Goal: Task Accomplishment & Management: Manage account settings

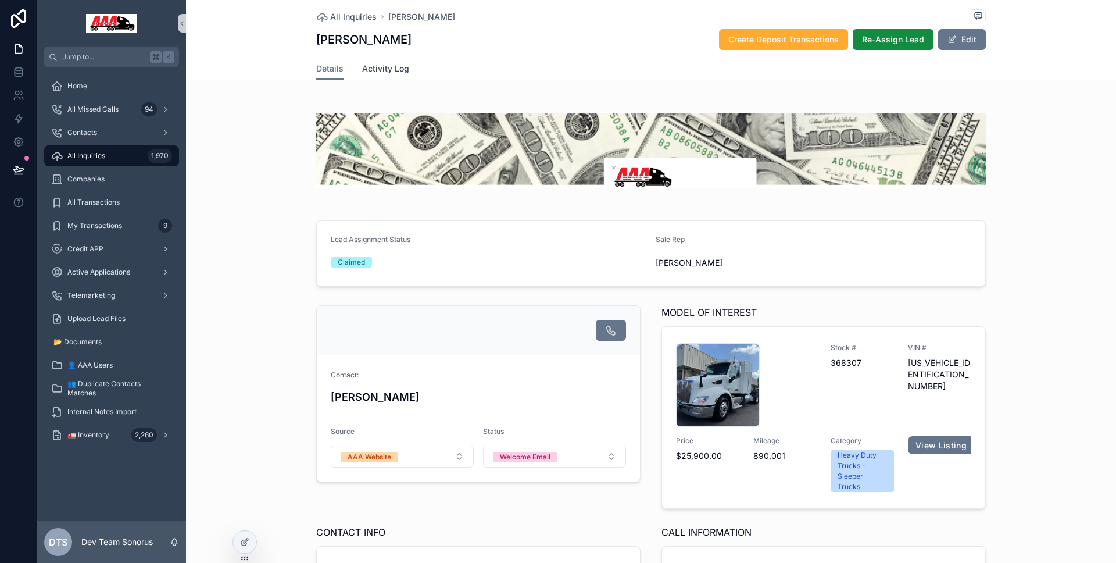
click at [379, 73] on span "Activity Log" at bounding box center [385, 69] width 47 height 12
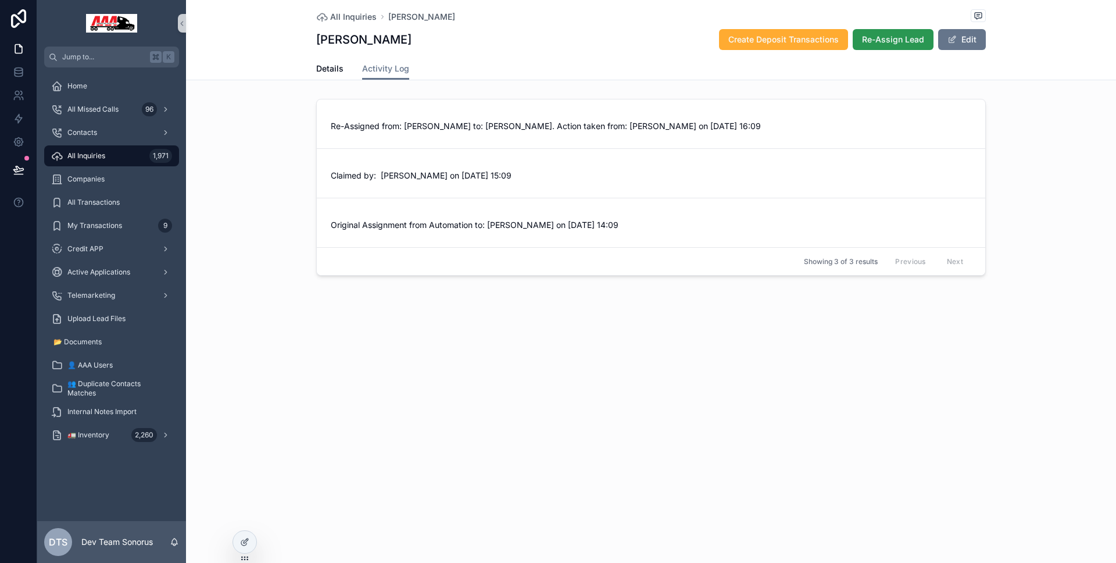
click at [919, 41] on span "Re-Assign Lead" at bounding box center [893, 40] width 62 height 12
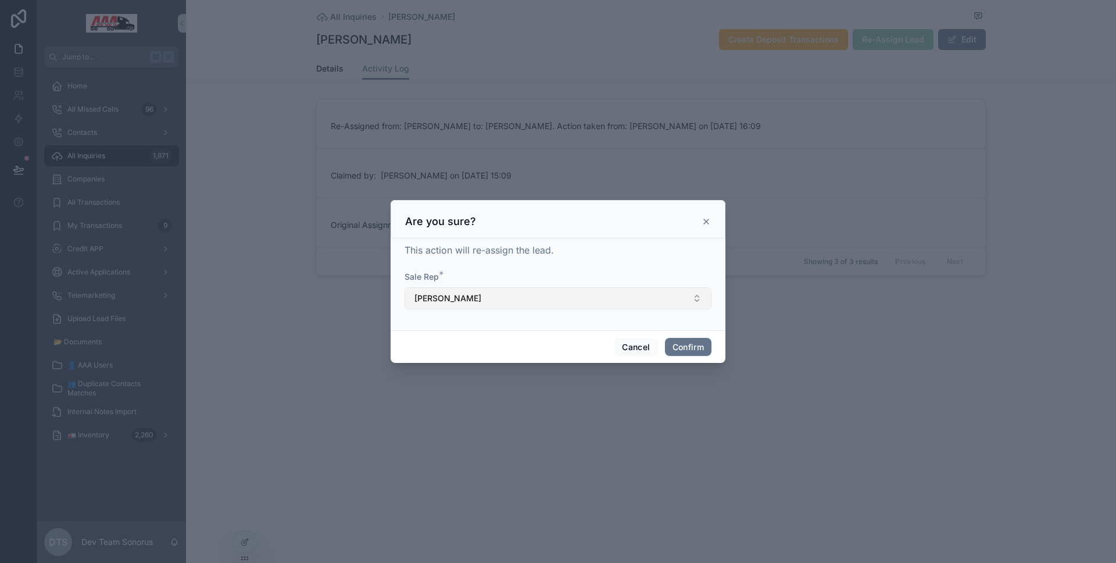
click at [576, 295] on button "[PERSON_NAME]" at bounding box center [558, 298] width 307 height 22
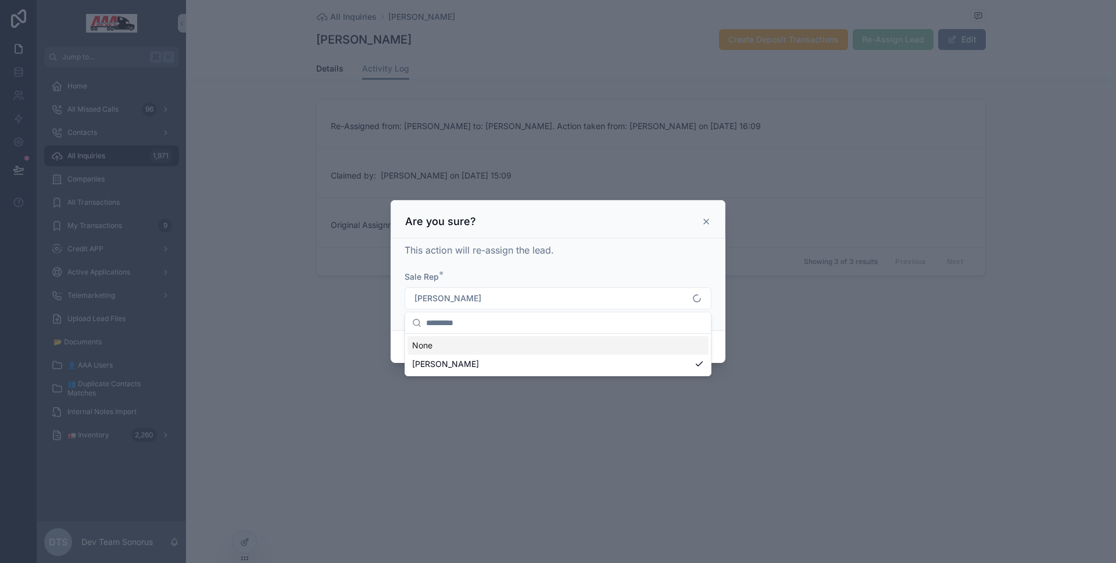
click at [645, 263] on div "This action will re-assign the lead. Sale Rep * [PERSON_NAME]" at bounding box center [558, 282] width 307 height 78
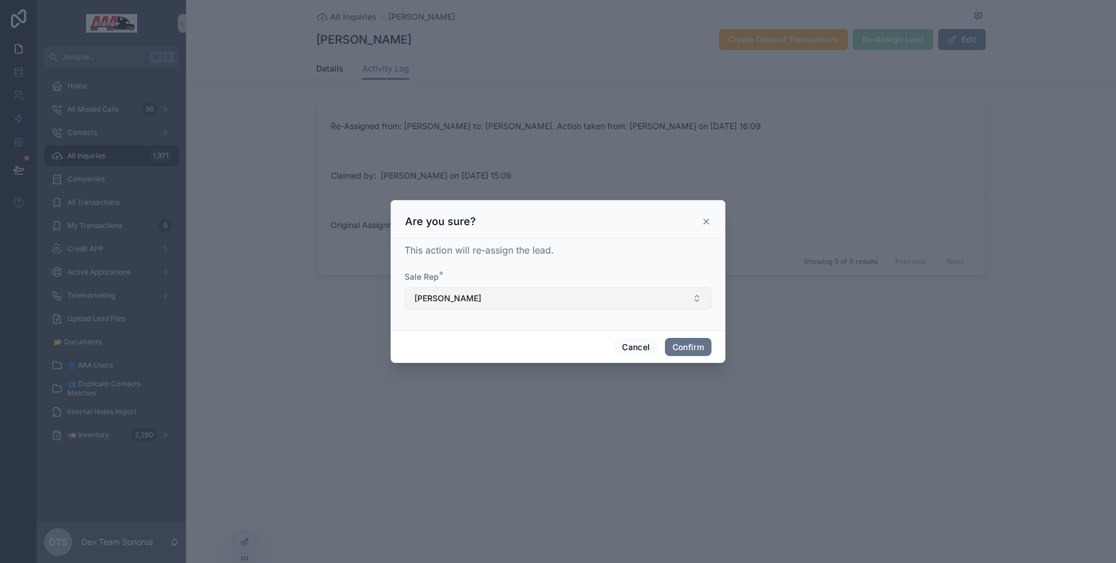
click at [638, 297] on button "[PERSON_NAME]" at bounding box center [558, 298] width 307 height 22
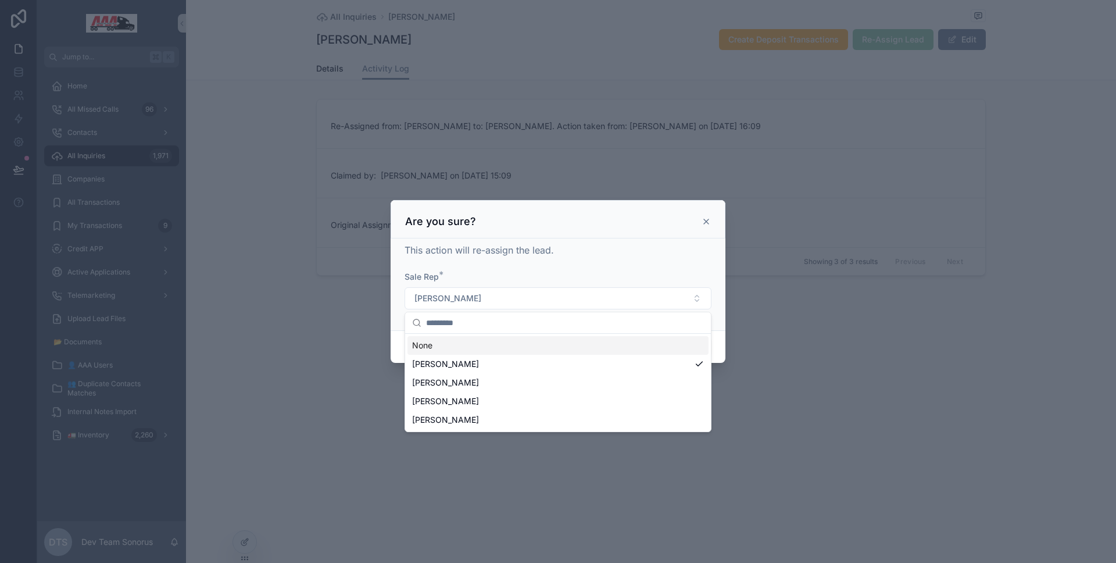
click at [597, 238] on div "This action will re-assign the lead. Sale Rep * [PERSON_NAME]" at bounding box center [558, 284] width 335 height 92
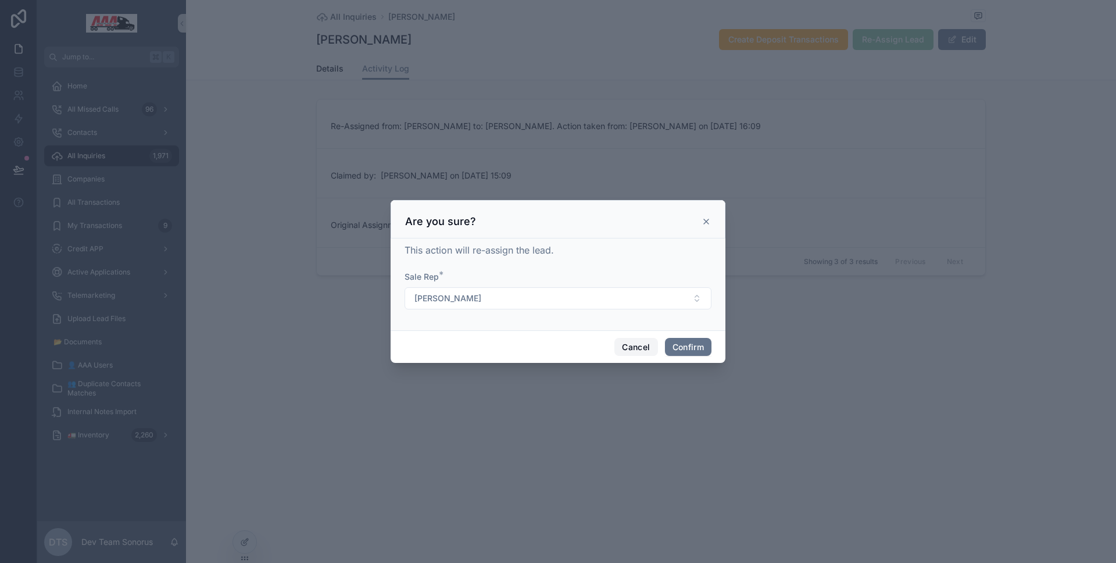
click at [634, 342] on button "Cancel" at bounding box center [636, 347] width 43 height 19
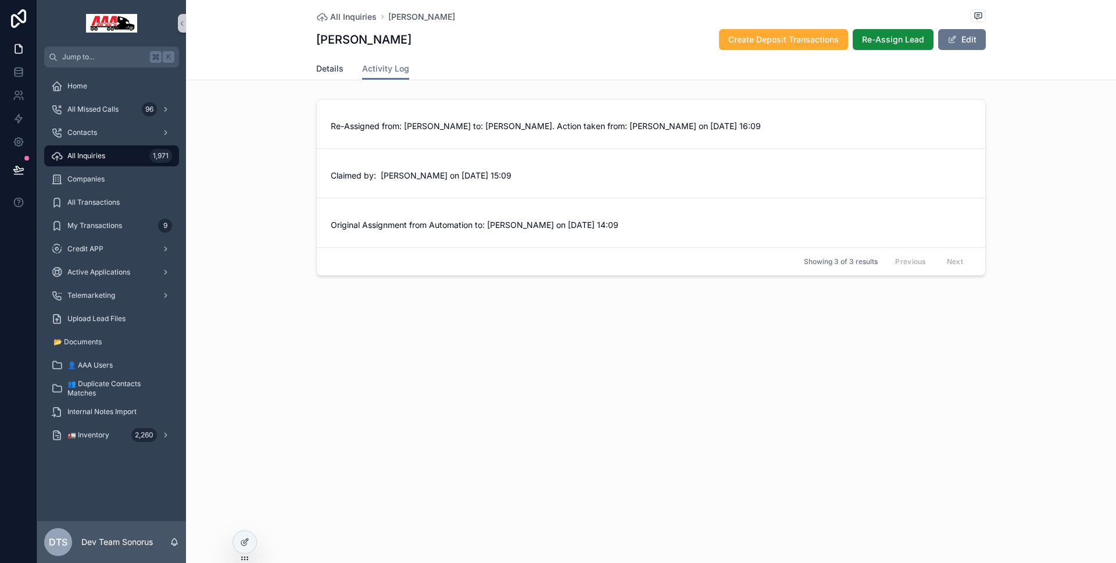
click at [319, 70] on span "Details" at bounding box center [329, 69] width 27 height 12
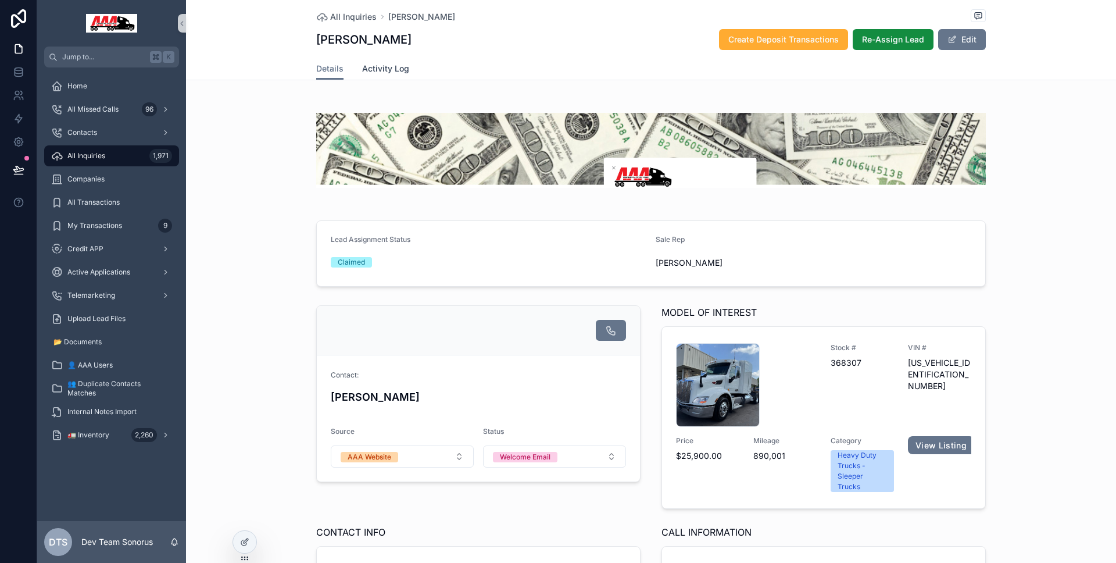
click at [387, 66] on span "Activity Log" at bounding box center [385, 69] width 47 height 12
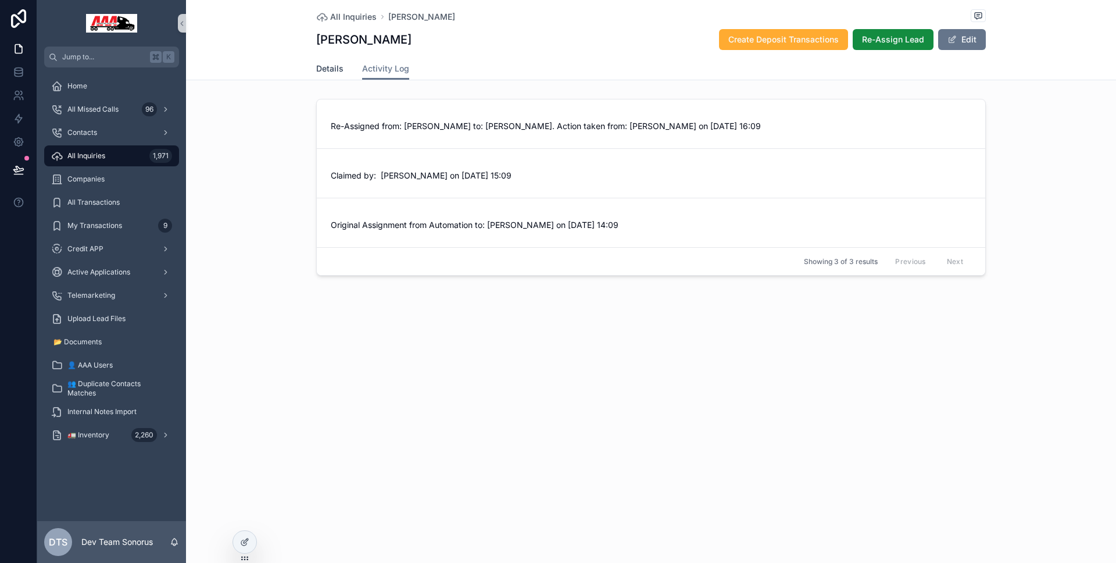
click at [335, 70] on span "Details" at bounding box center [329, 69] width 27 height 12
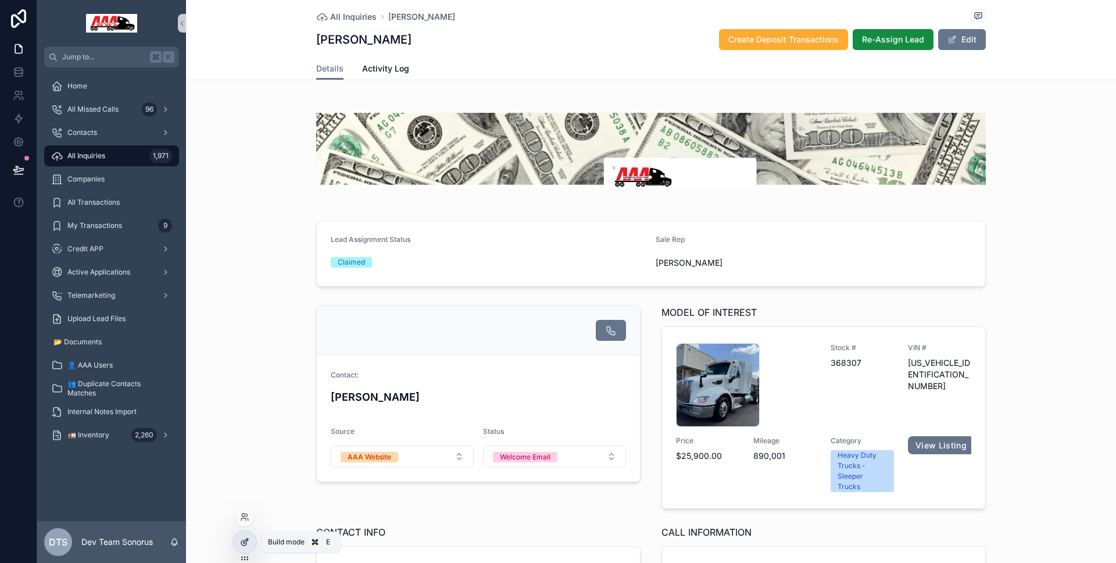
click at [253, 541] on div at bounding box center [244, 542] width 23 height 22
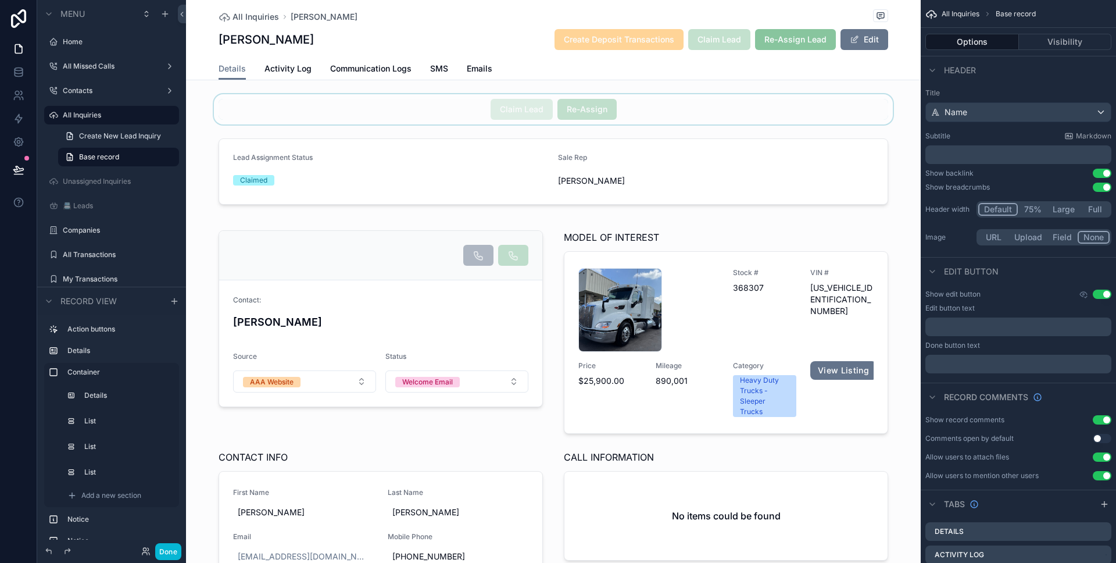
click at [461, 111] on div "scrollable content" at bounding box center [553, 109] width 735 height 30
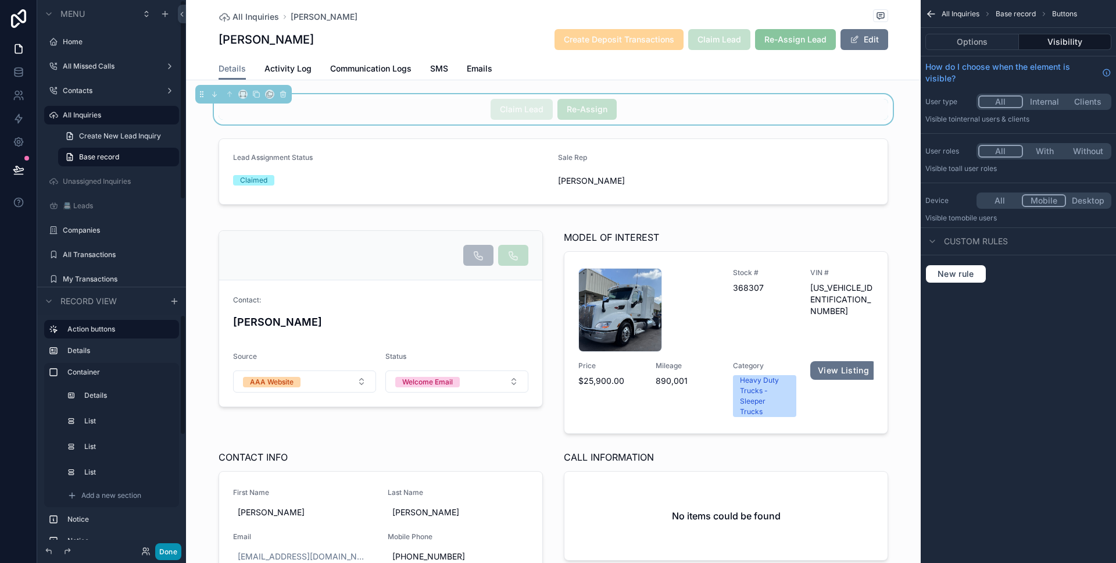
click at [170, 545] on button "Done" at bounding box center [168, 551] width 26 height 17
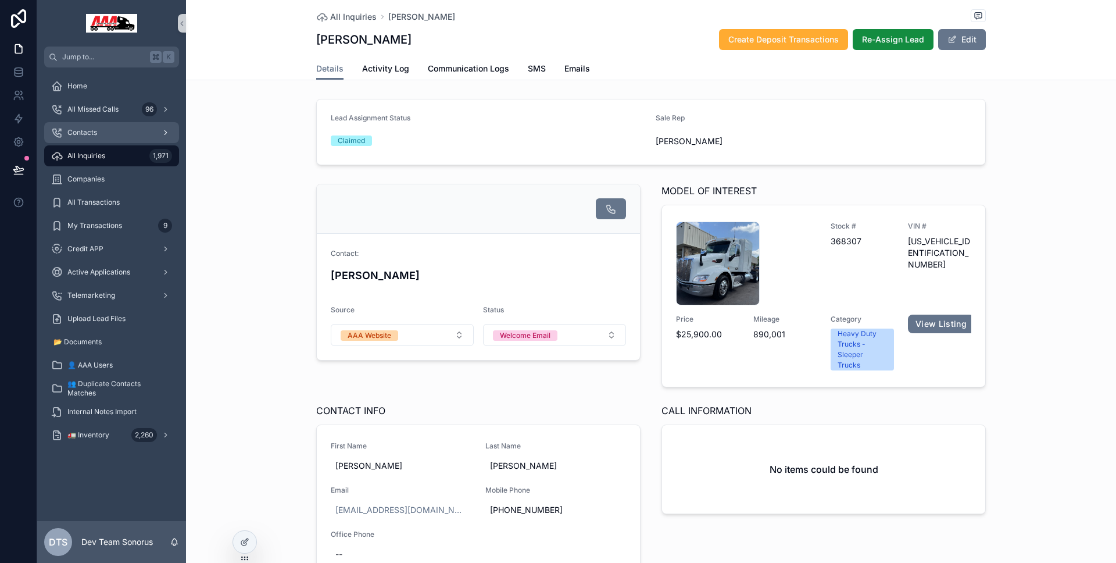
click at [88, 127] on div "Contacts" at bounding box center [111, 132] width 121 height 19
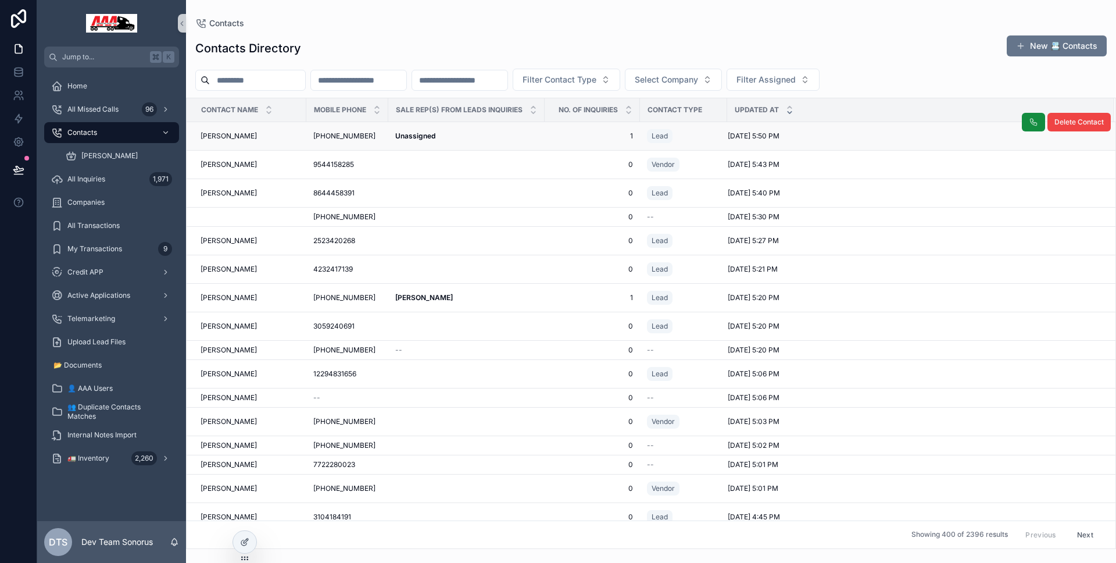
click at [276, 134] on div "[PERSON_NAME] [PERSON_NAME]" at bounding box center [250, 135] width 99 height 9
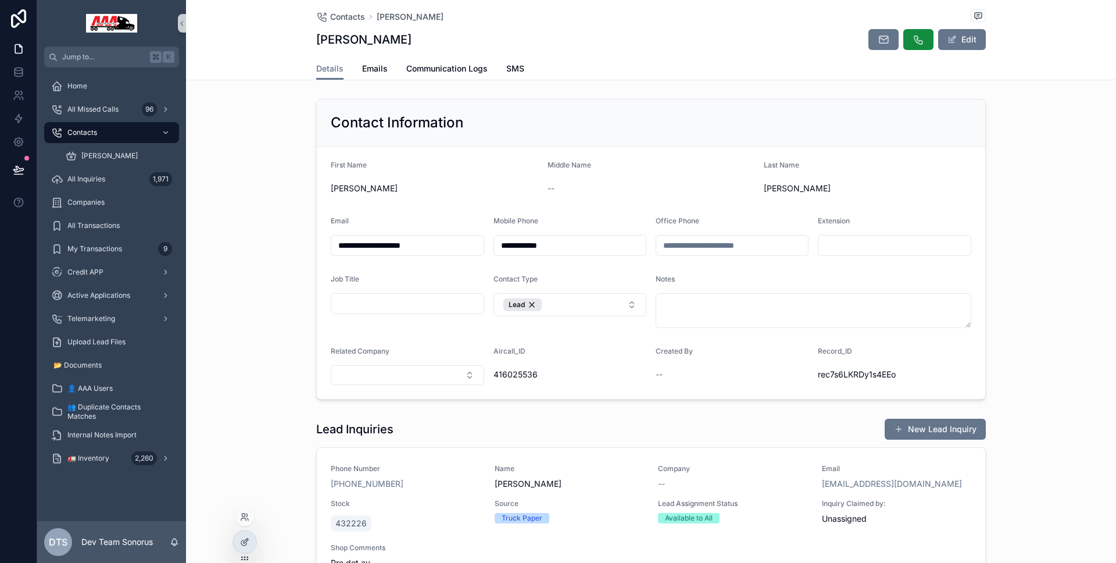
click at [256, 542] on div at bounding box center [245, 541] width 24 height 23
click at [255, 541] on div at bounding box center [244, 542] width 23 height 22
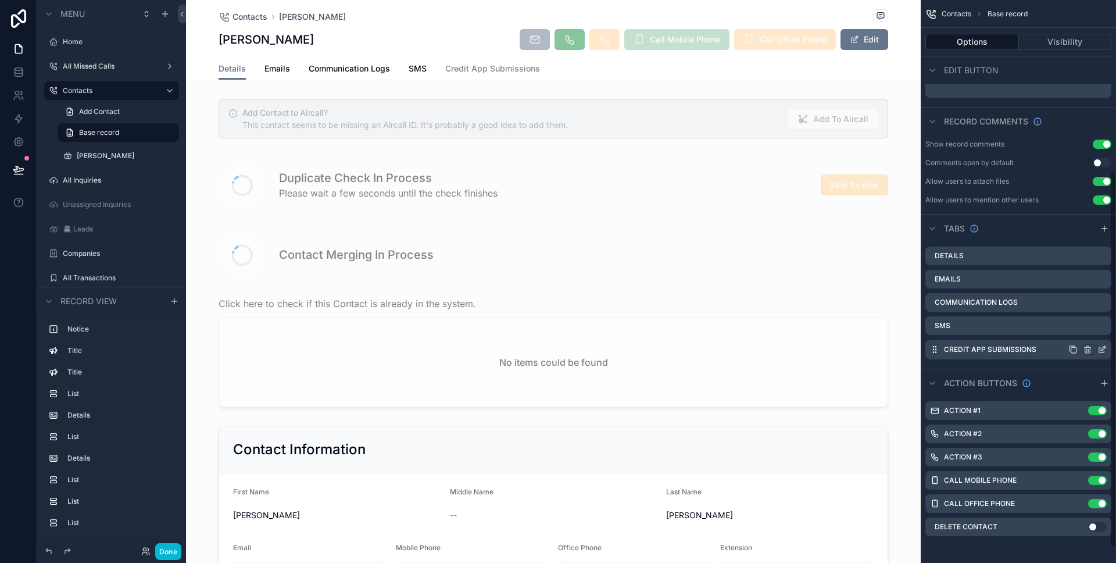
scroll to position [253, 0]
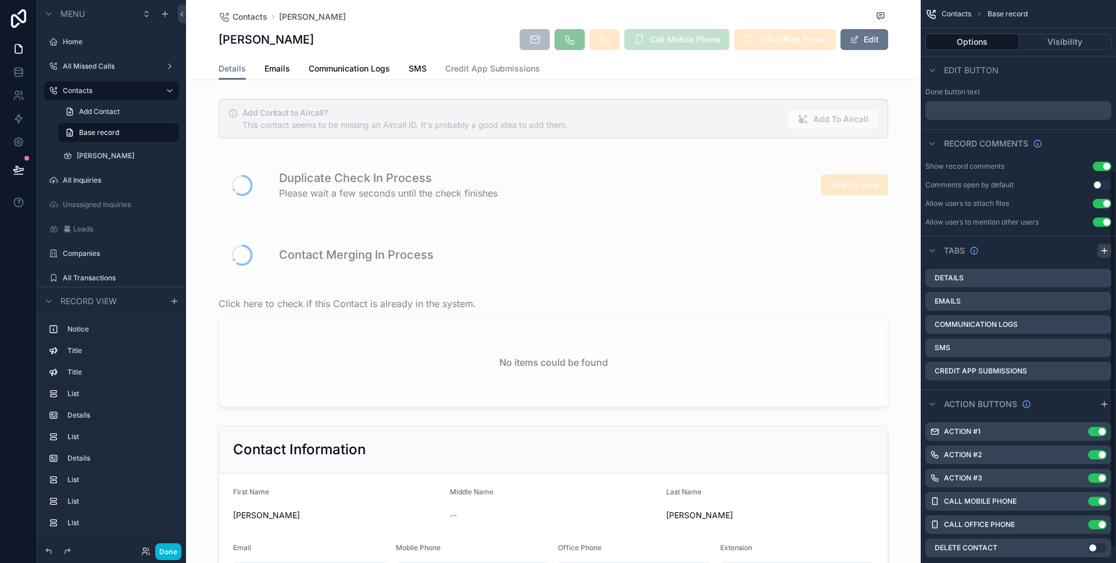
click at [1100, 249] on icon "scrollable content" at bounding box center [1104, 250] width 9 height 9
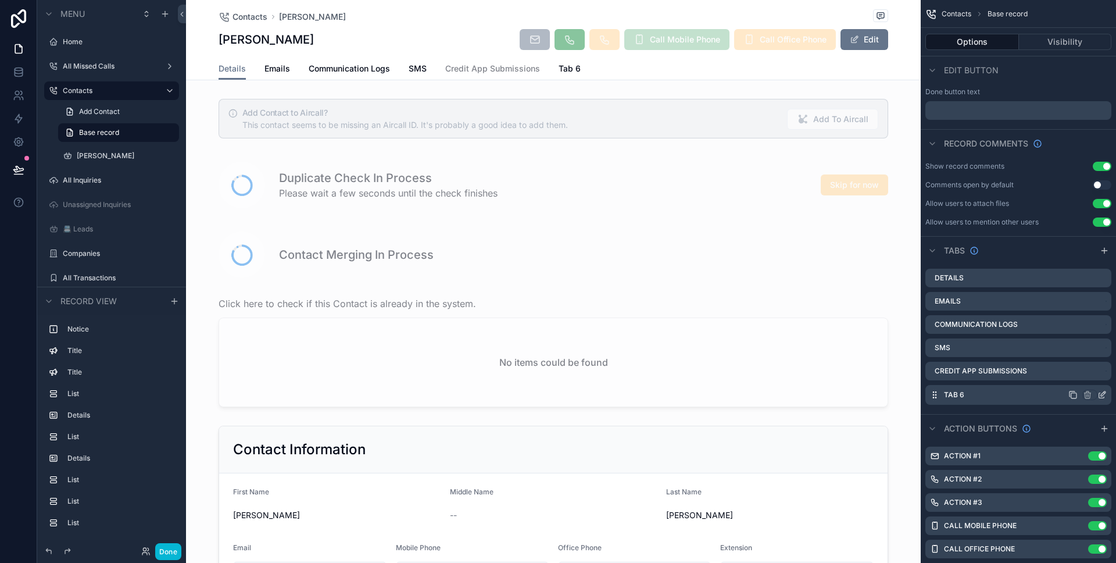
click at [1103, 391] on icon "scrollable content" at bounding box center [1102, 394] width 9 height 9
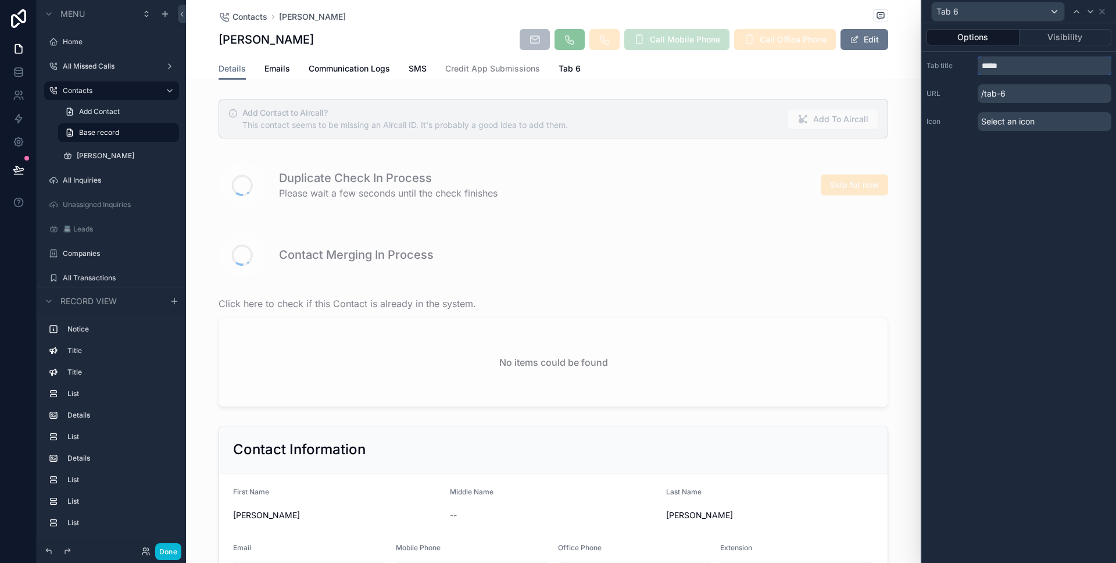
click at [1028, 73] on input "*****" at bounding box center [1045, 65] width 134 height 19
type input "**********"
click at [1052, 265] on div "**********" at bounding box center [1019, 293] width 194 height 540
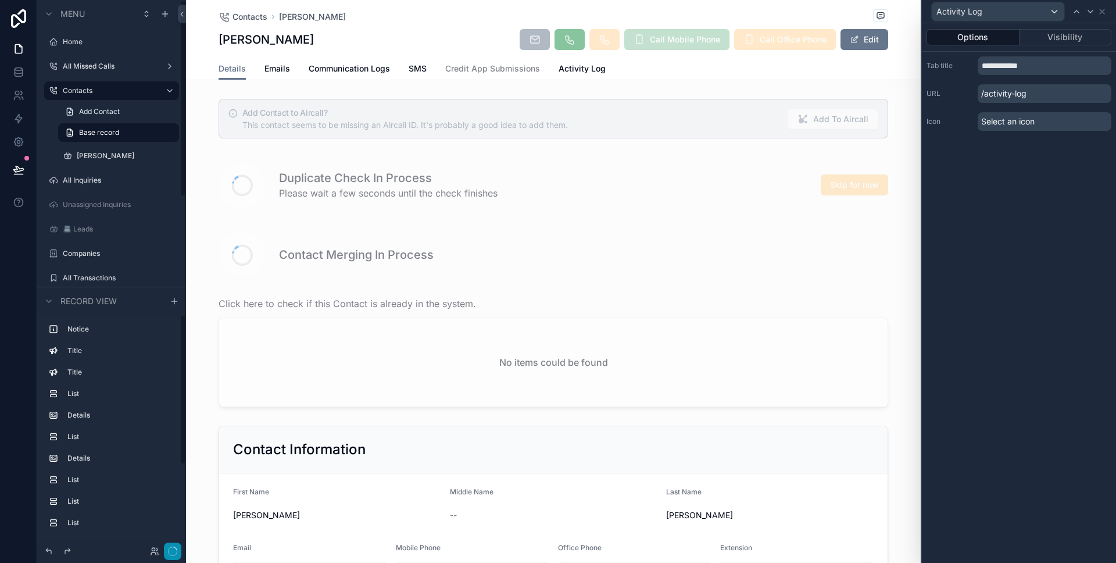
click at [177, 553] on button "button" at bounding box center [172, 550] width 17 height 17
click at [177, 553] on button "Done" at bounding box center [168, 551] width 26 height 17
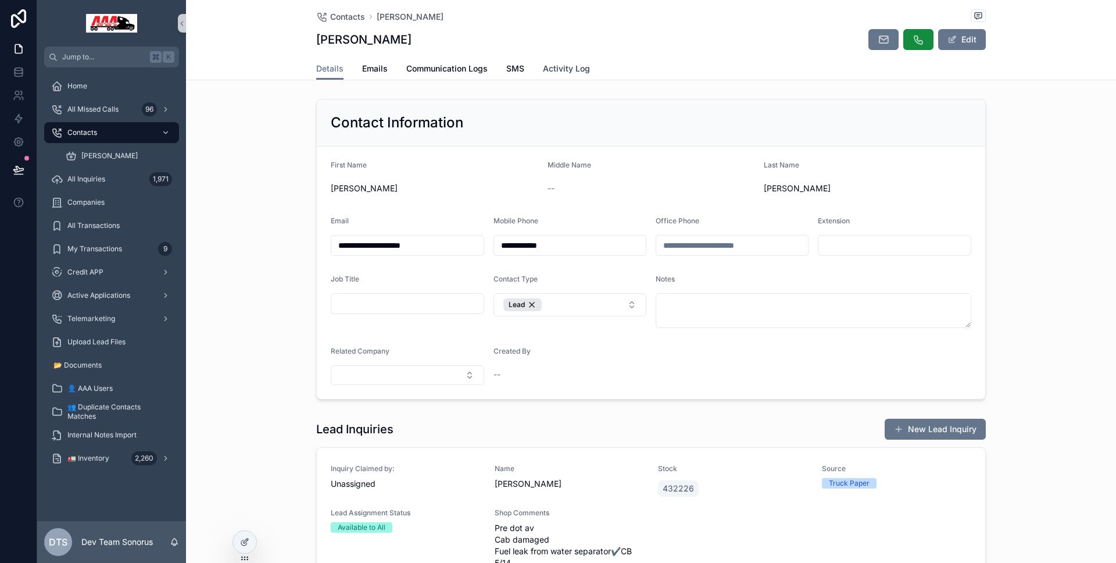
click at [574, 67] on span "Activity Log" at bounding box center [566, 69] width 47 height 12
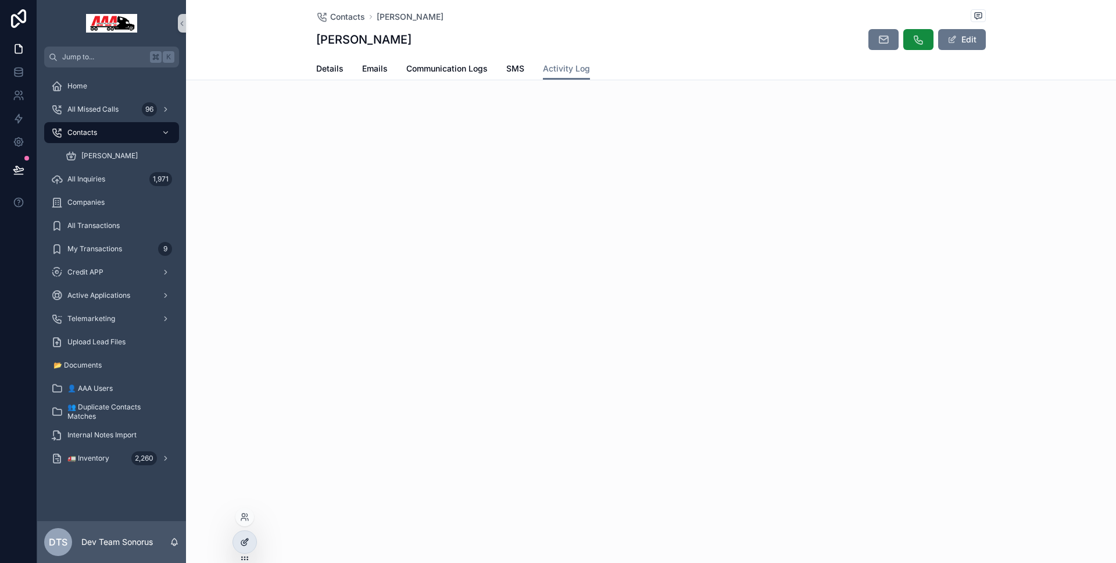
click at [249, 534] on div at bounding box center [244, 542] width 23 height 22
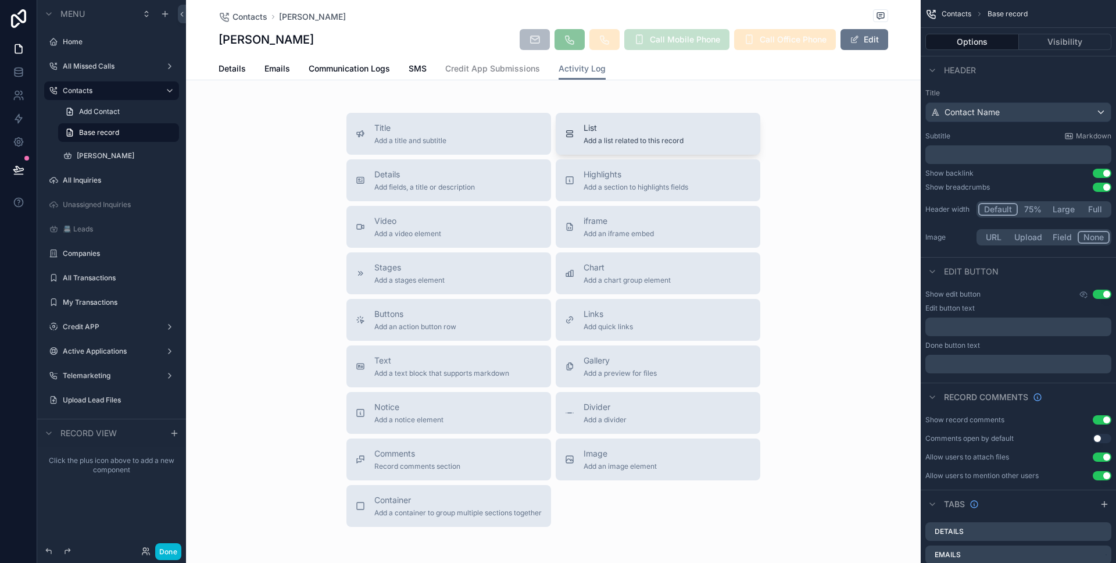
click at [626, 135] on div "List Add a list related to this record" at bounding box center [634, 133] width 100 height 23
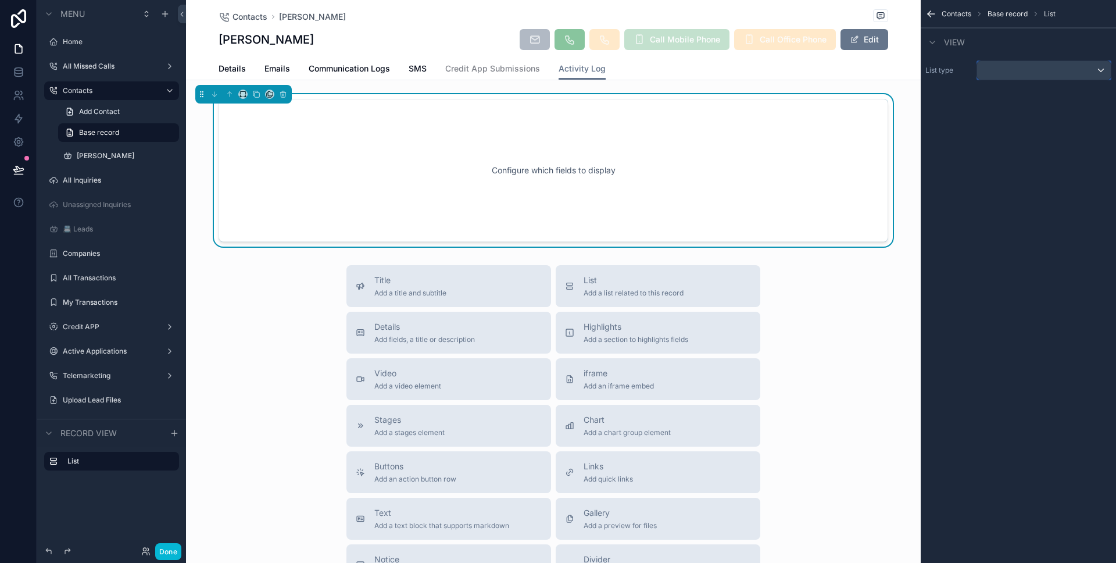
click at [1104, 77] on div "scrollable content" at bounding box center [1044, 70] width 134 height 19
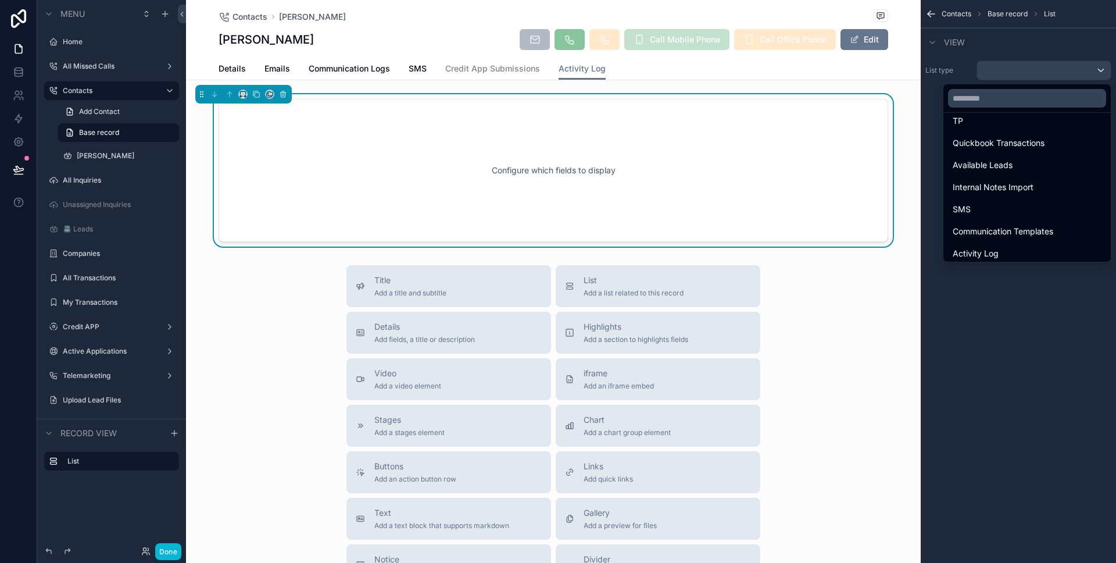
scroll to position [1045, 0]
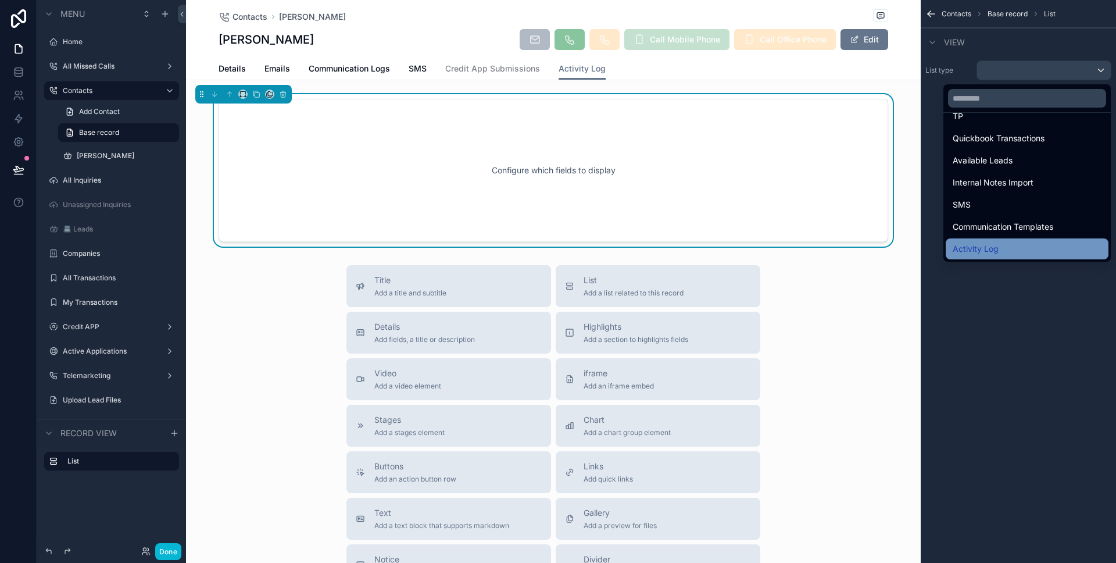
click at [1074, 255] on div "Activity Log" at bounding box center [1027, 249] width 149 height 14
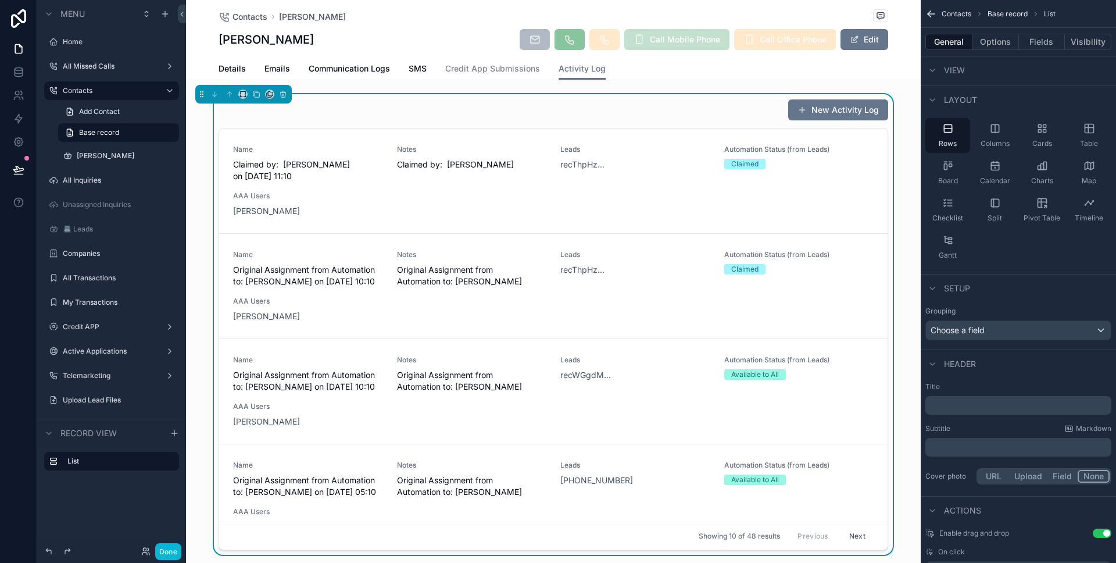
scroll to position [0, 0]
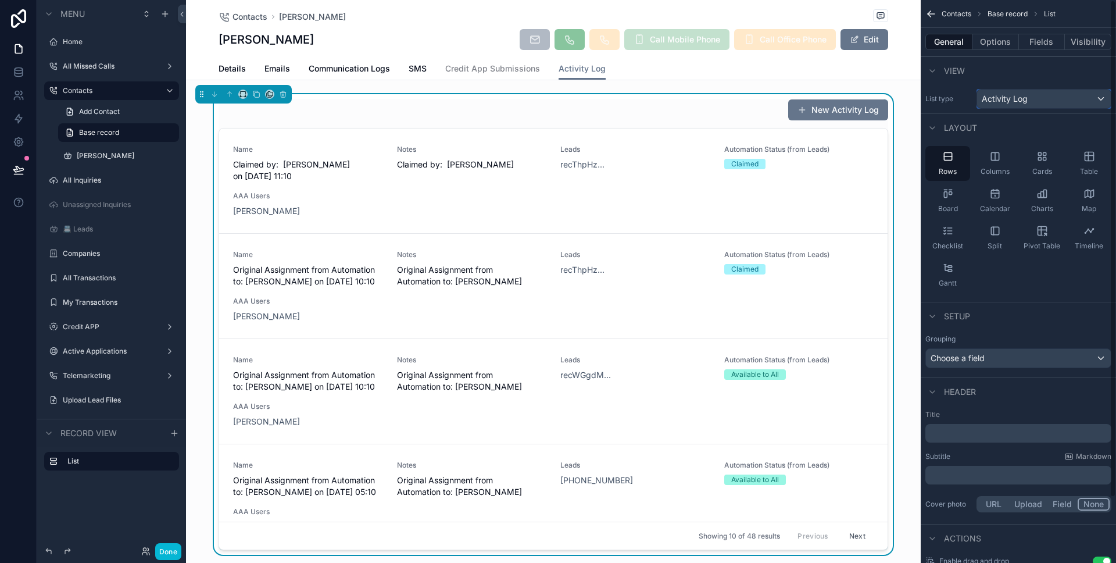
click at [1009, 104] on span "Activity Log" at bounding box center [1005, 99] width 46 height 12
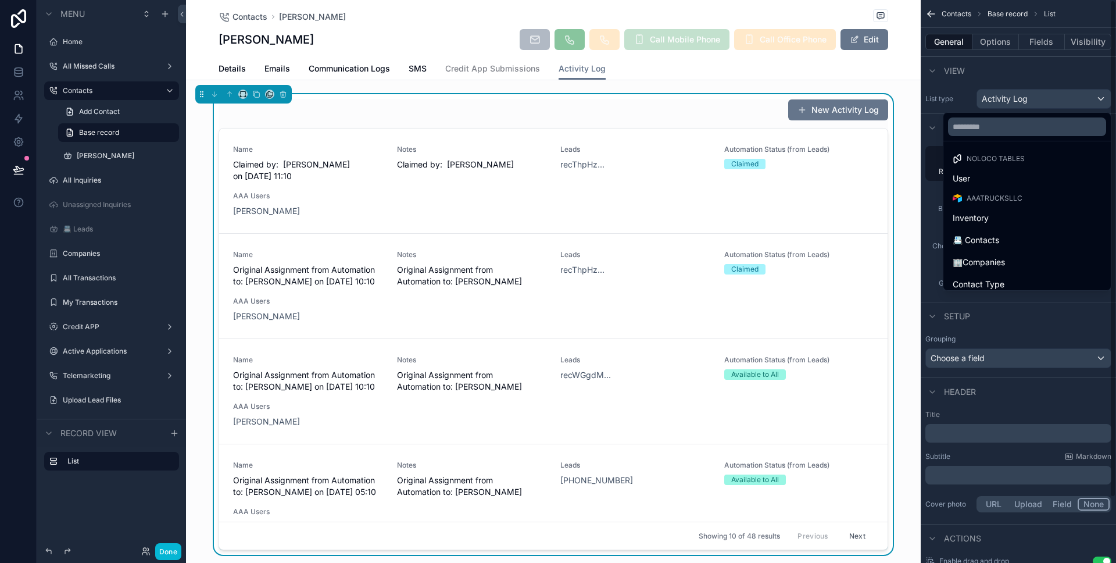
click at [1002, 103] on div "scrollable content" at bounding box center [558, 281] width 1116 height 563
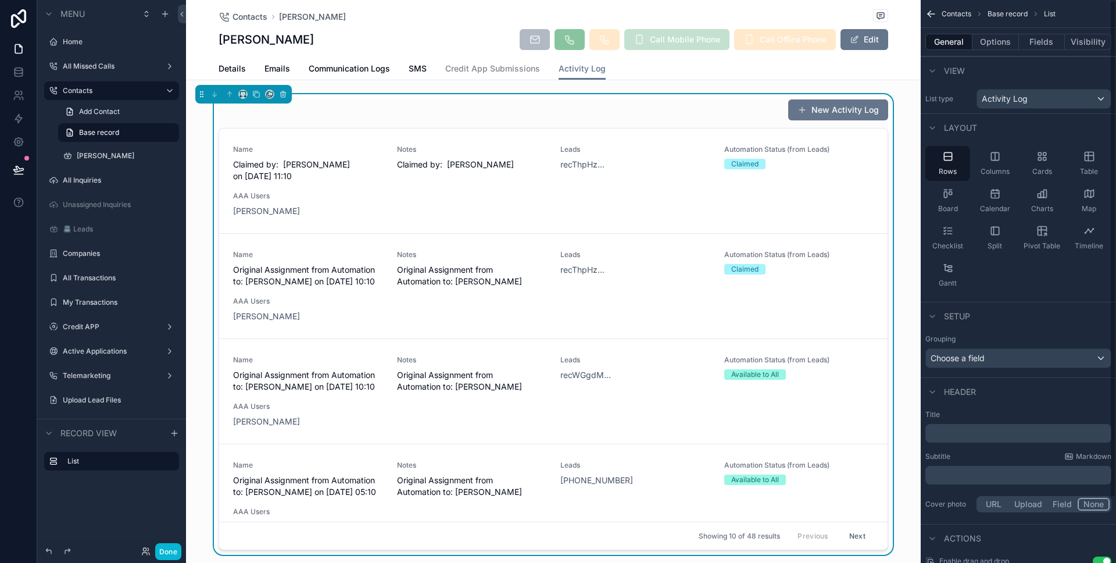
click at [1013, 30] on div "General Options Fields Visibility" at bounding box center [1018, 42] width 195 height 28
click at [1011, 43] on button "Options" at bounding box center [996, 42] width 47 height 16
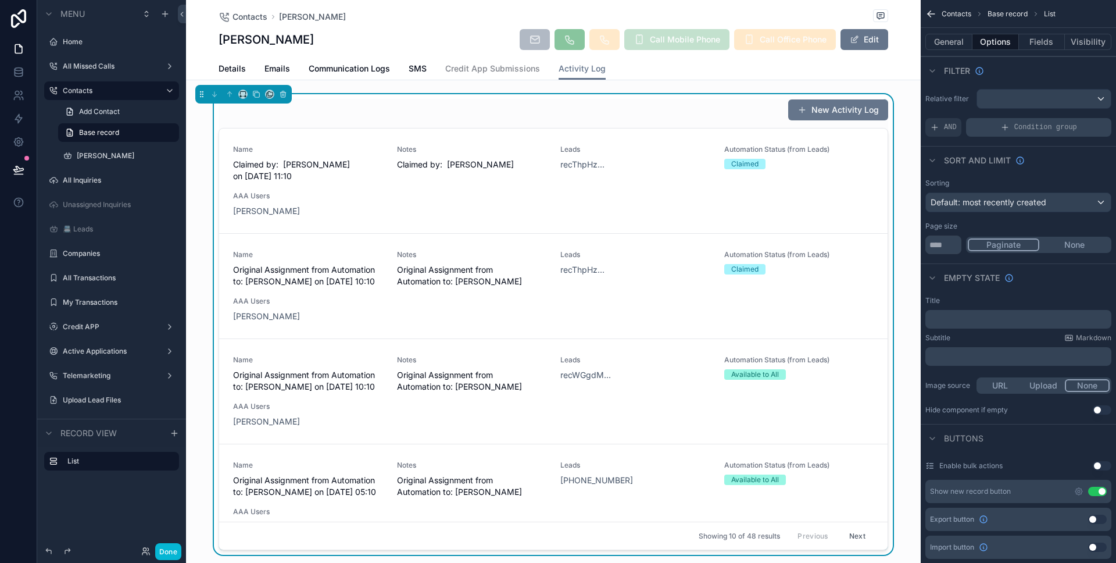
click at [1001, 128] on icon "scrollable content" at bounding box center [1005, 127] width 9 height 9
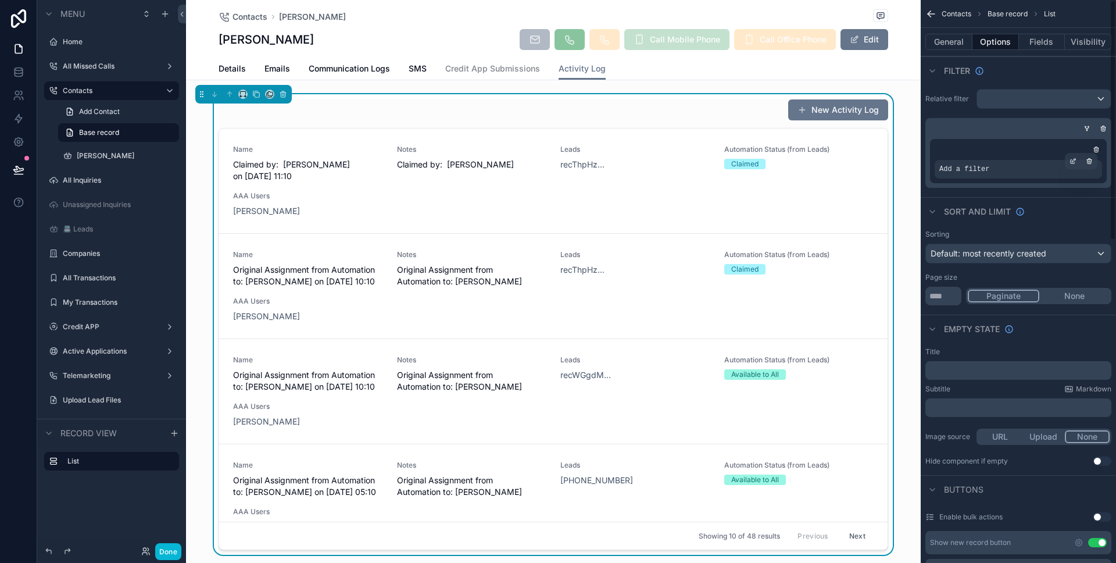
click at [974, 173] on span "Add a filter" at bounding box center [965, 169] width 50 height 9
click at [1069, 168] on div "scrollable content" at bounding box center [1073, 161] width 16 height 16
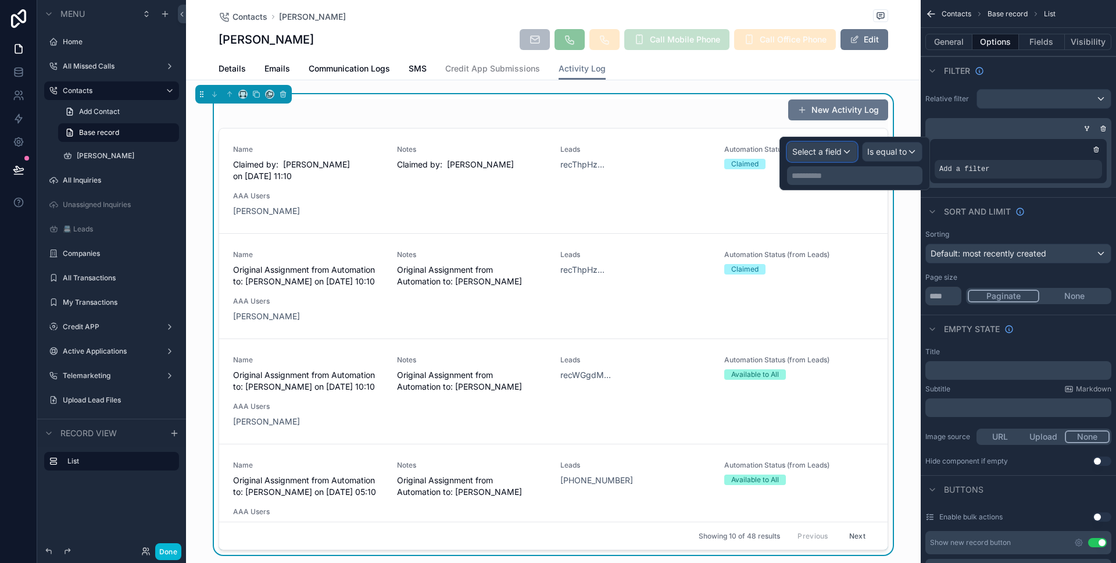
click at [853, 156] on div "Select a field" at bounding box center [822, 151] width 69 height 19
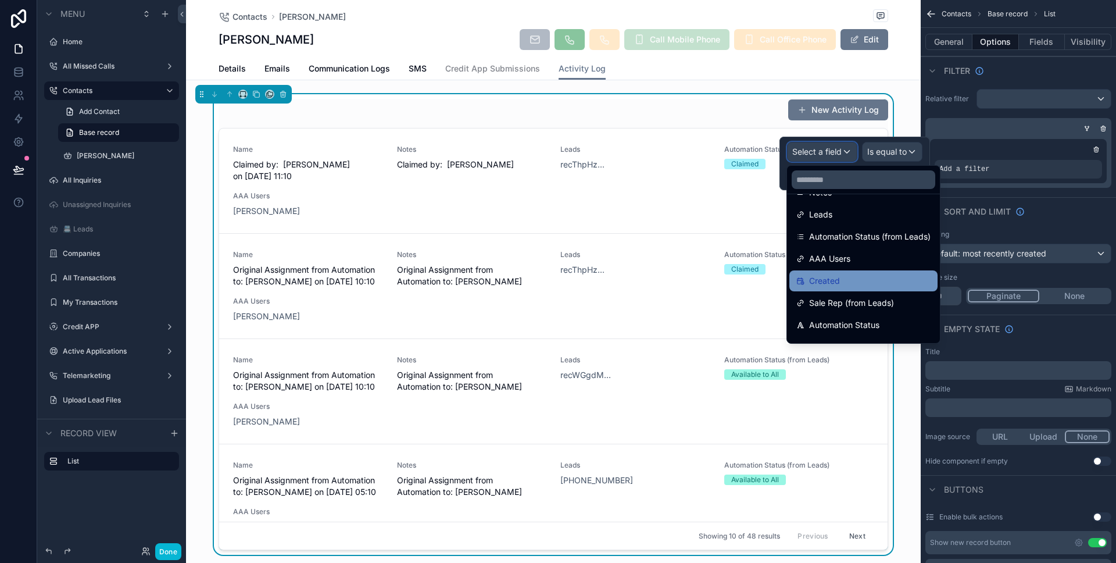
scroll to position [171, 0]
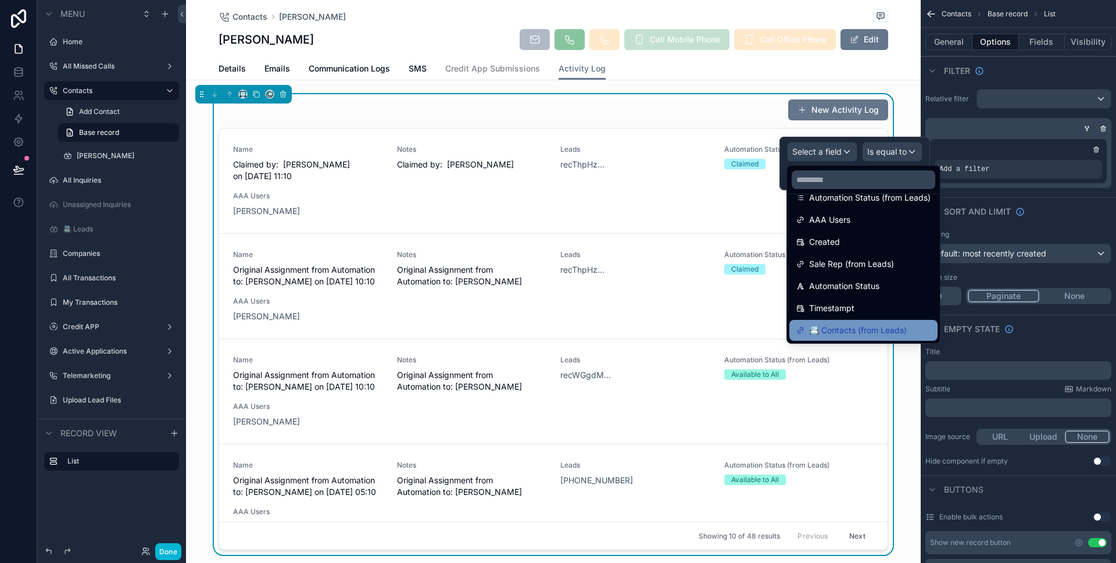
click at [905, 322] on div "📇 Contacts (from Leads)" at bounding box center [864, 330] width 148 height 21
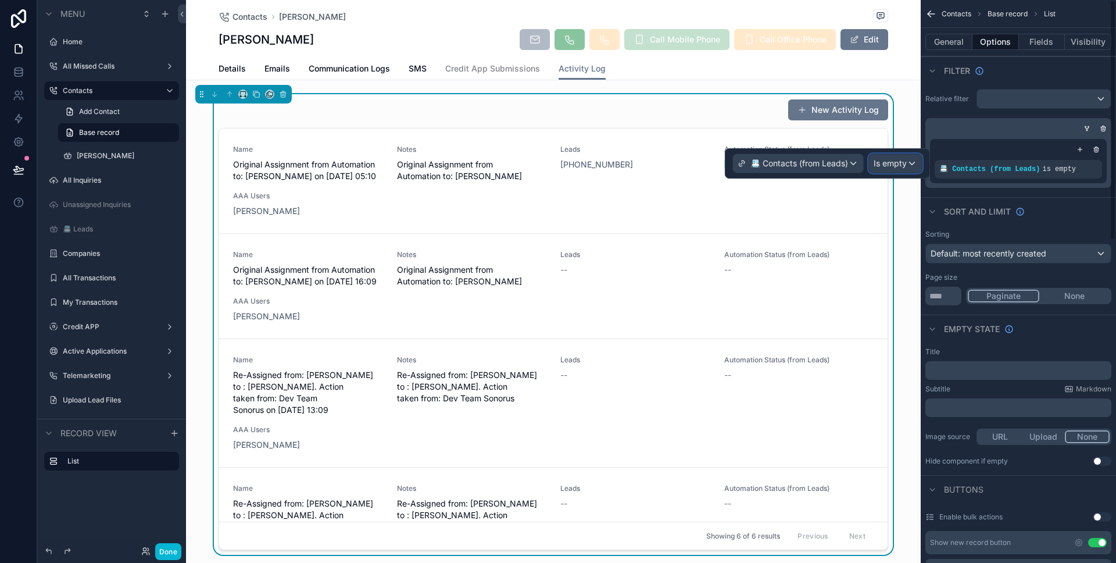
click at [905, 165] on span "Is empty" at bounding box center [890, 164] width 33 height 12
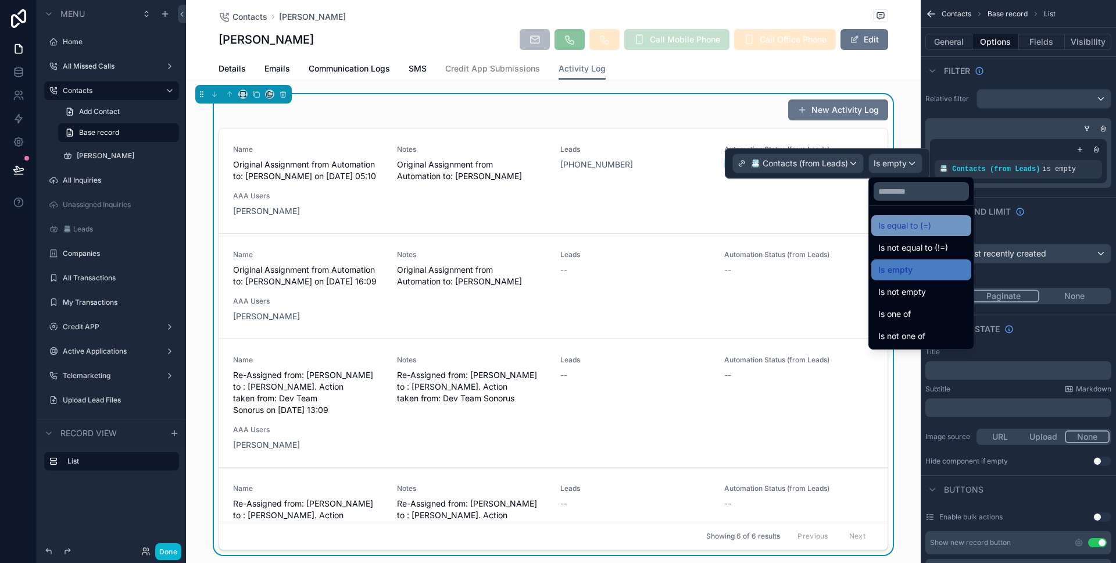
click at [910, 220] on span "Is equal to (=)" at bounding box center [904, 226] width 53 height 14
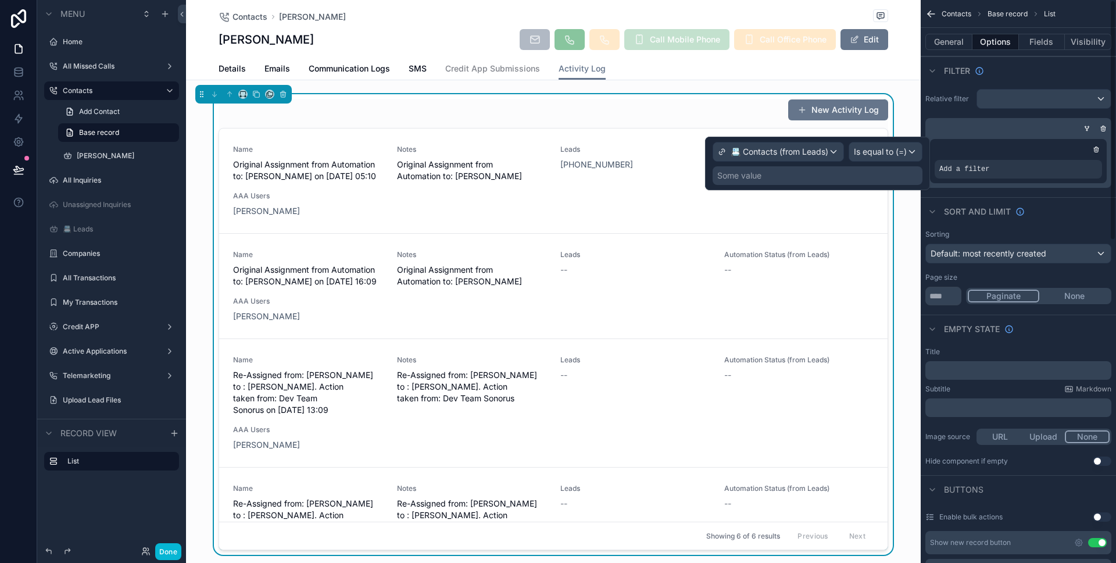
click at [876, 177] on div "Some value" at bounding box center [818, 175] width 210 height 19
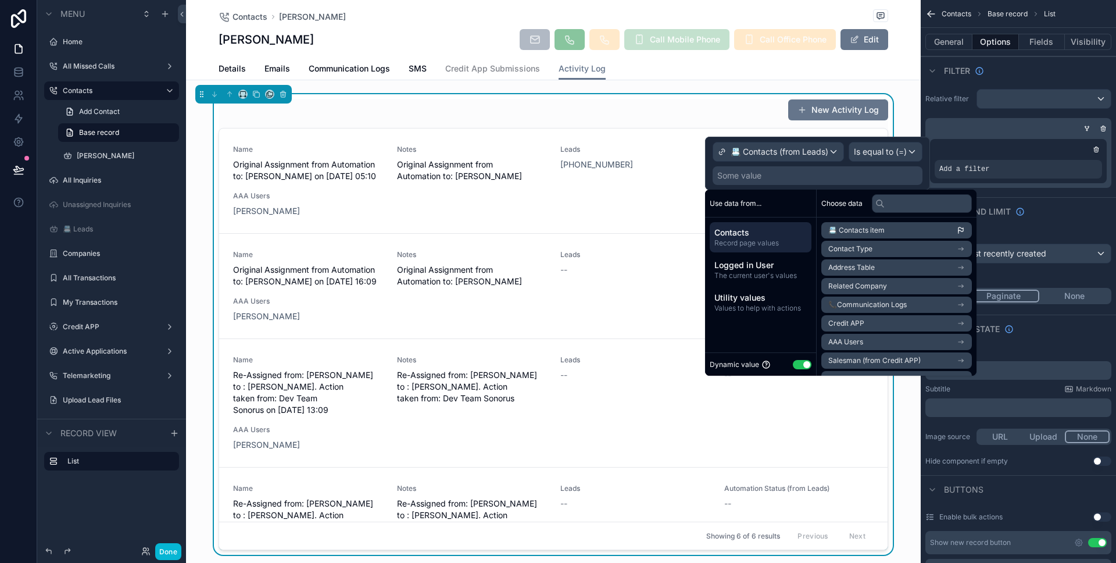
click at [882, 233] on span "📇 Contacts item" at bounding box center [856, 230] width 56 height 9
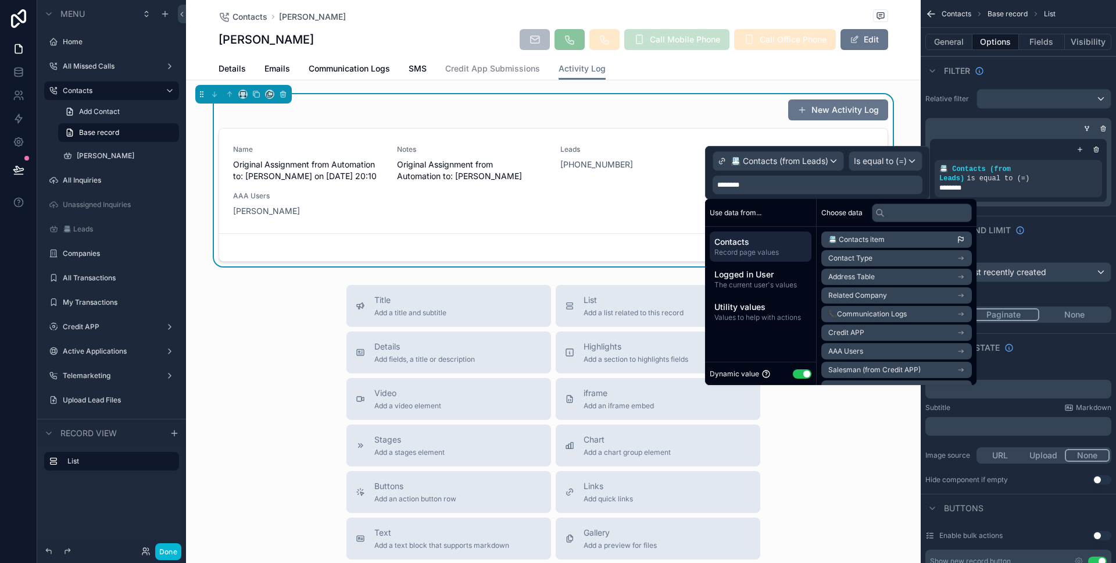
click at [802, 373] on button "Use setting" at bounding box center [802, 373] width 19 height 9
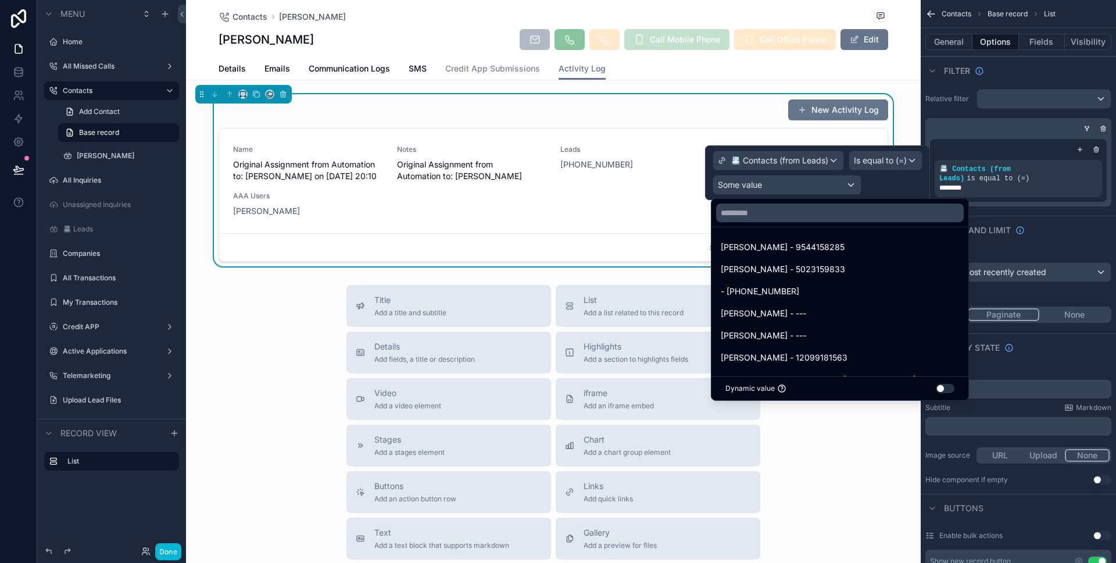
click at [317, 362] on div "Title Add a title and subtitle List Add a list related to this record Details A…" at bounding box center [553, 492] width 735 height 414
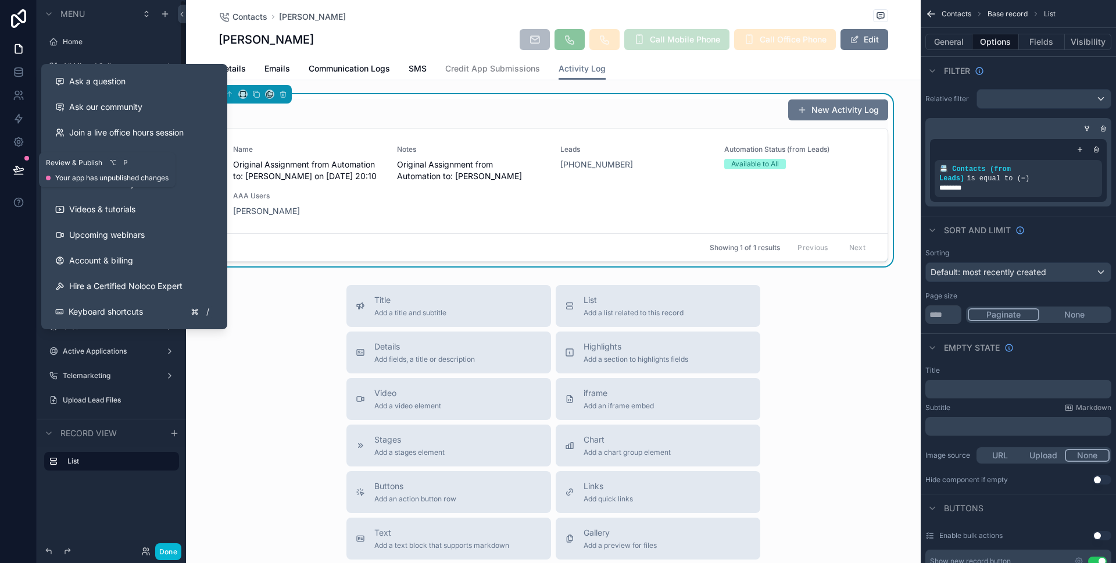
click at [20, 174] on icon at bounding box center [18, 174] width 9 height 0
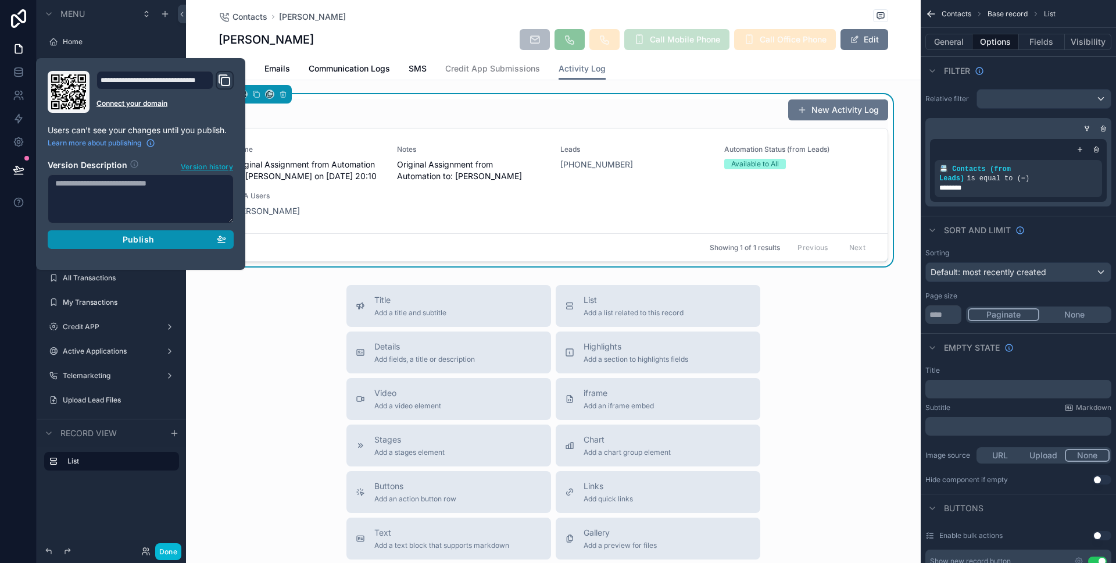
drag, startPoint x: 84, startPoint y: 233, endPoint x: 27, endPoint y: 242, distance: 57.1
click at [84, 233] on button "Publish" at bounding box center [141, 239] width 186 height 19
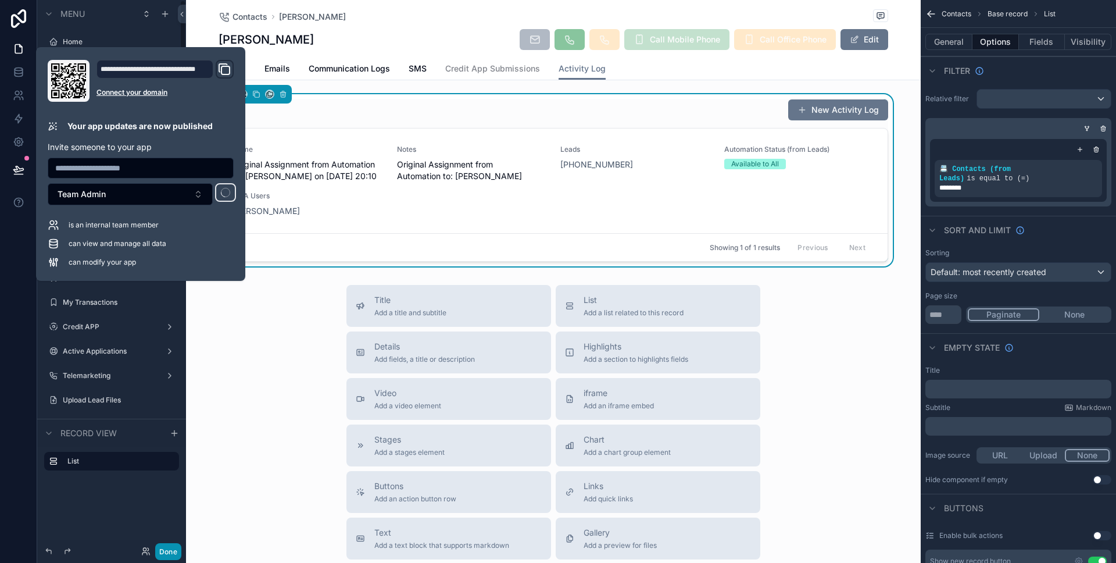
click at [176, 548] on button "Done" at bounding box center [168, 551] width 26 height 17
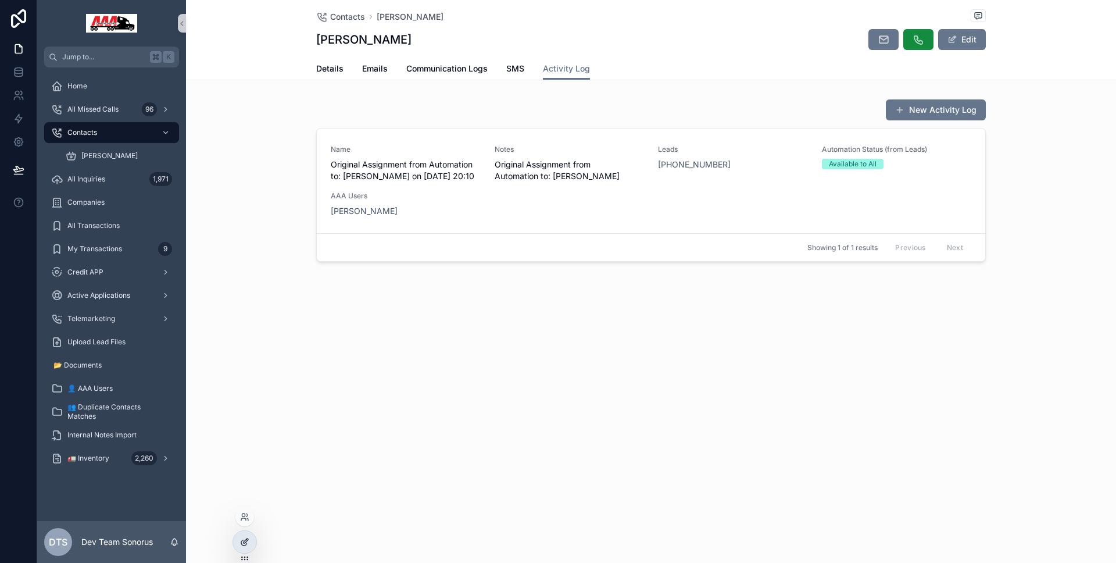
click at [247, 536] on div at bounding box center [244, 542] width 23 height 22
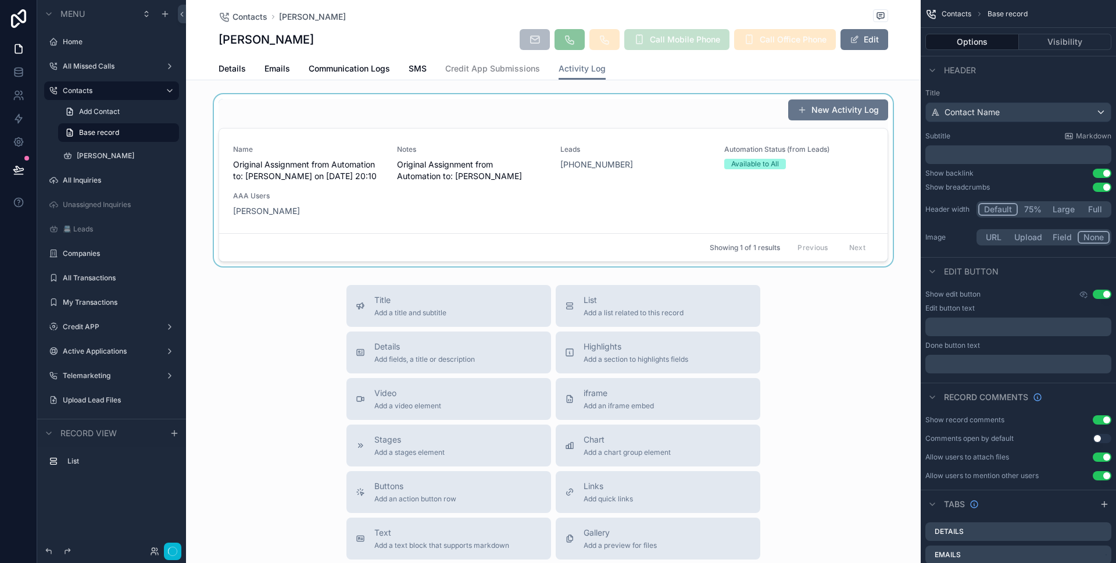
click at [474, 234] on div "Showing 1 of 1 results Previous Next" at bounding box center [553, 247] width 669 height 28
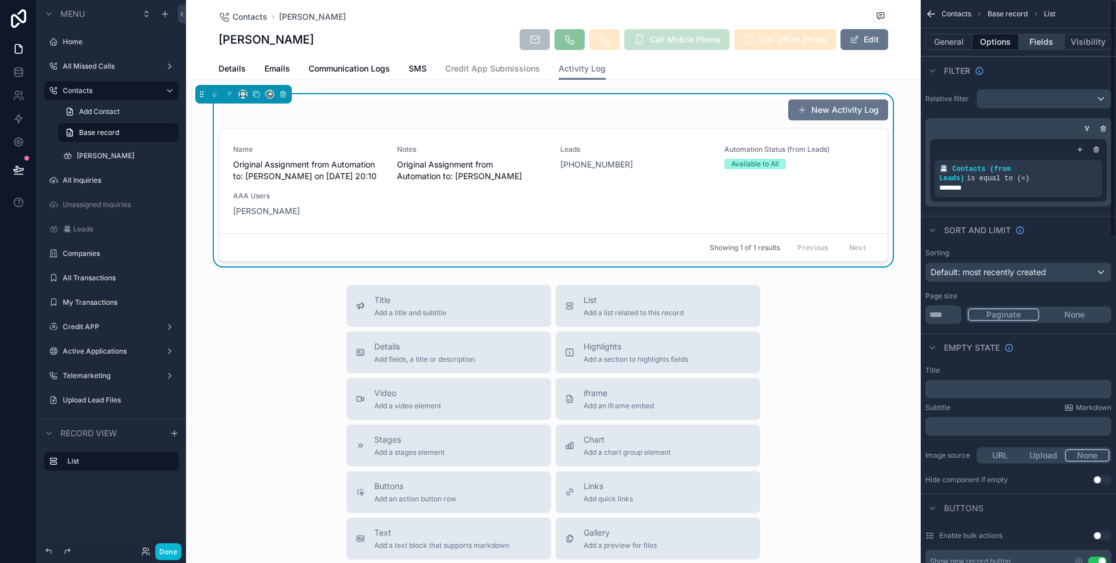
click at [1033, 40] on button "Fields" at bounding box center [1042, 42] width 47 height 16
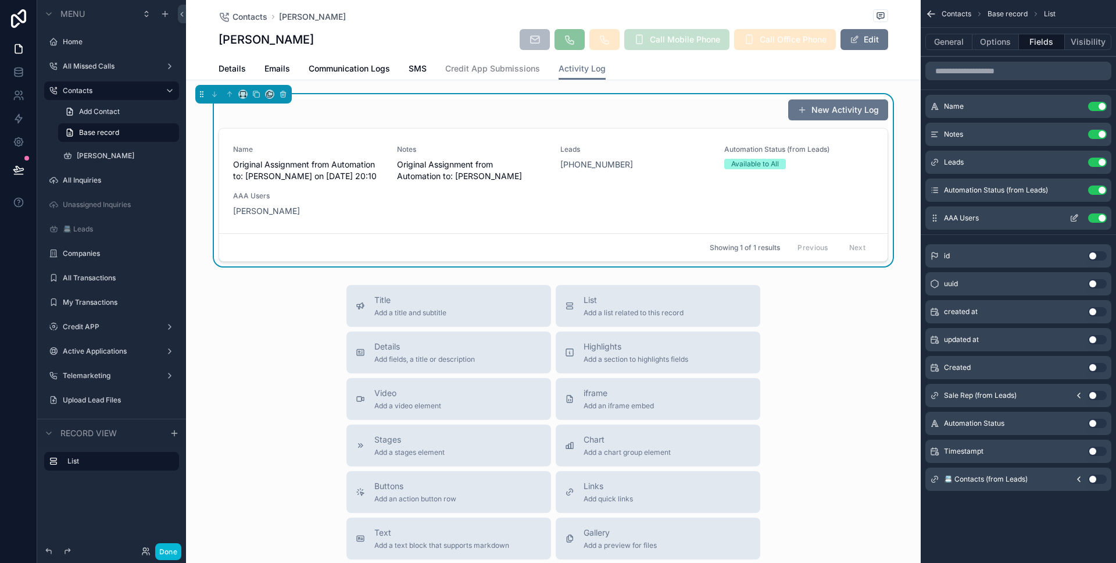
click at [1096, 219] on button "Use setting" at bounding box center [1097, 217] width 19 height 9
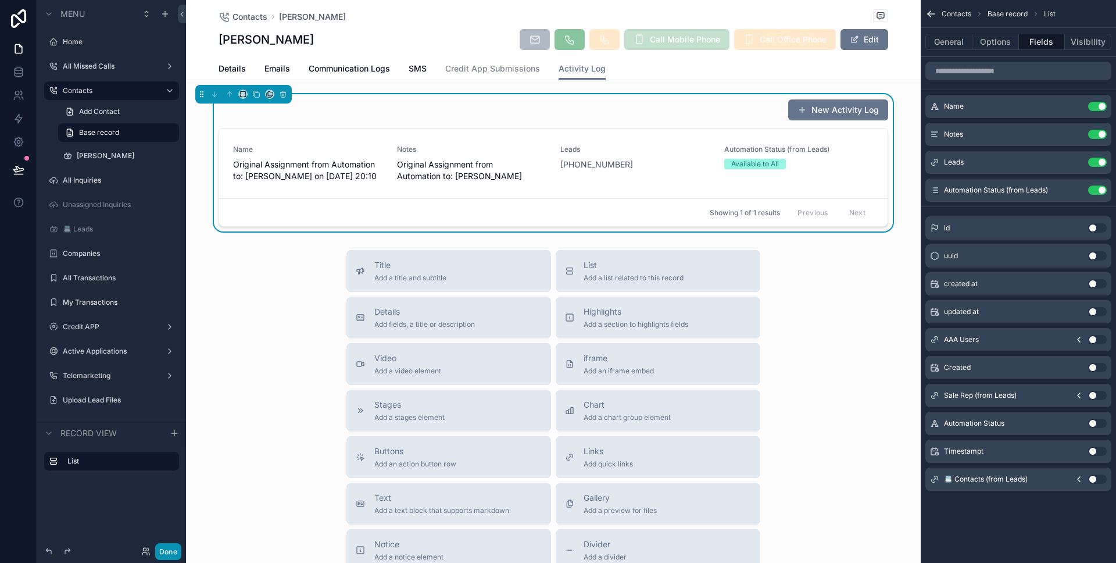
click at [176, 550] on button "Done" at bounding box center [168, 551] width 26 height 17
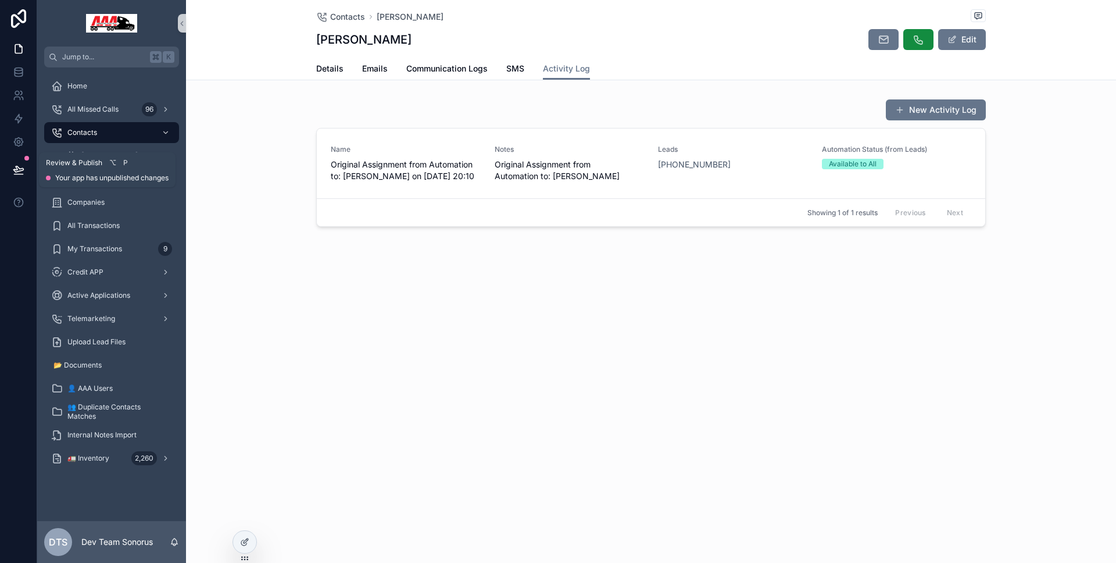
click at [15, 169] on icon at bounding box center [18, 169] width 10 height 6
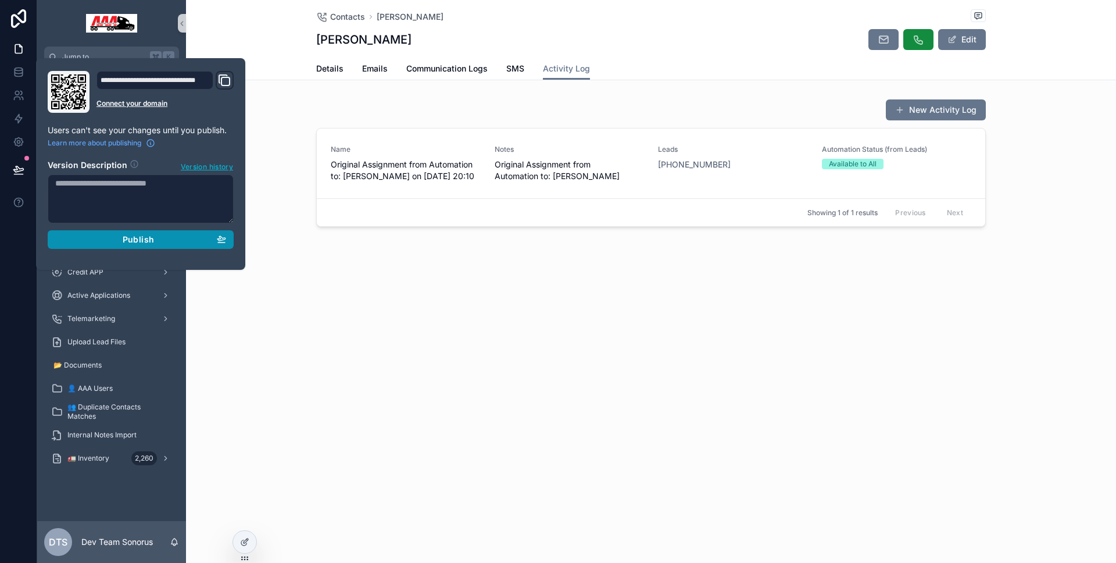
click at [132, 232] on button "Publish" at bounding box center [141, 239] width 186 height 19
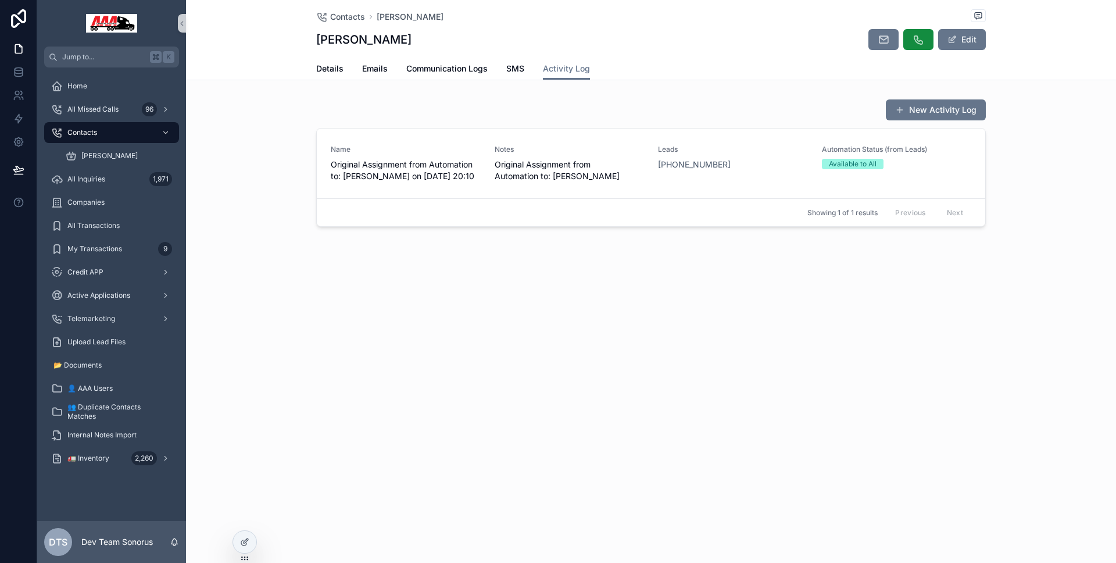
click at [387, 294] on div "Contacts [PERSON_NAME] [PERSON_NAME] Edit Activity Log Details Emails Communica…" at bounding box center [651, 153] width 930 height 306
click at [236, 541] on div at bounding box center [244, 542] width 23 height 22
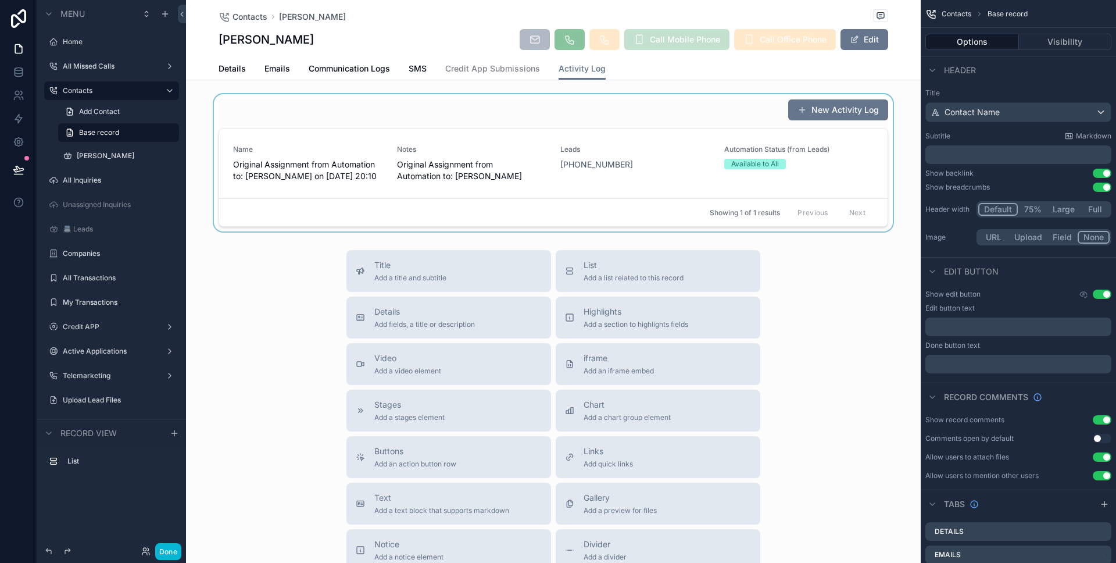
click at [810, 165] on div "scrollable content" at bounding box center [553, 162] width 735 height 137
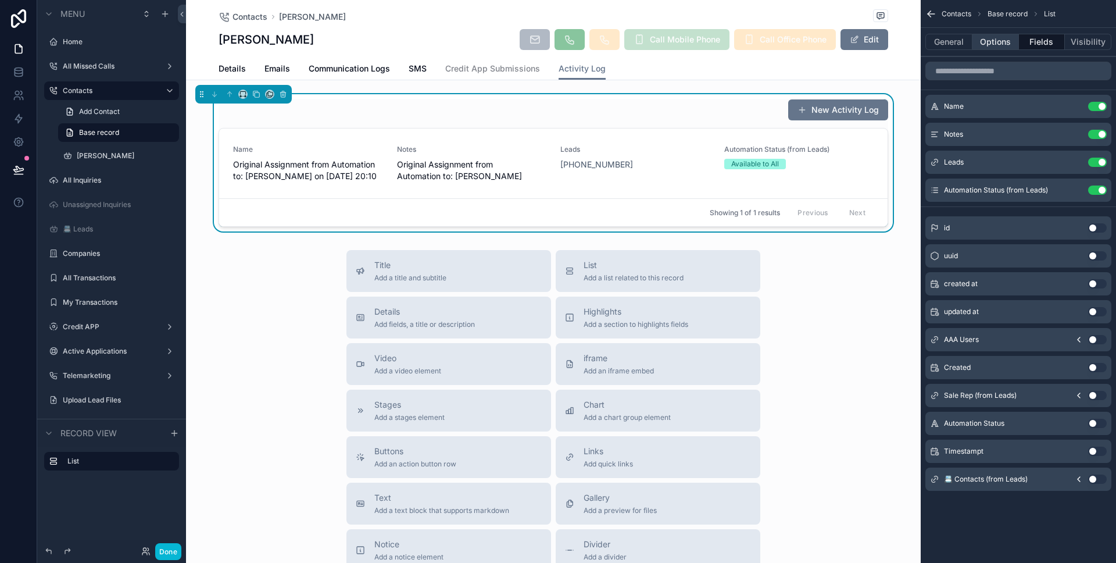
click at [982, 45] on button "Options" at bounding box center [996, 42] width 47 height 16
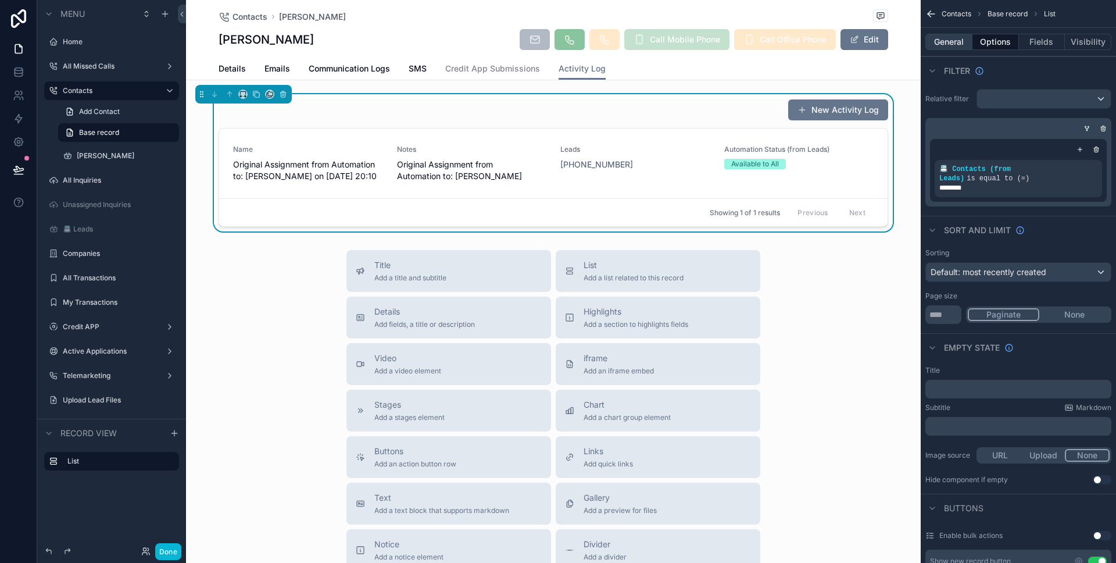
click at [962, 40] on button "General" at bounding box center [949, 42] width 47 height 16
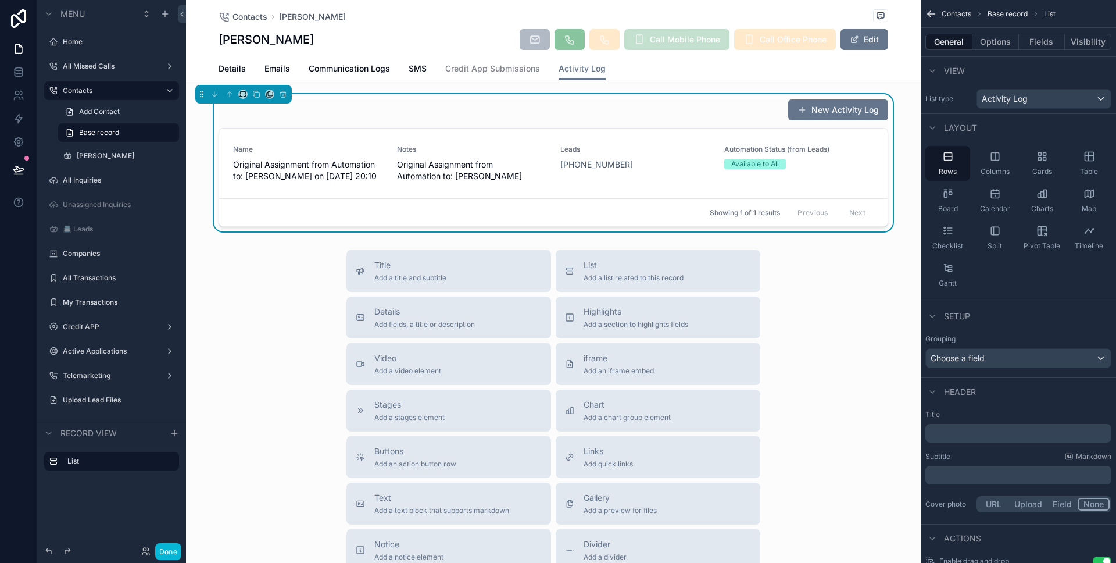
scroll to position [74, 0]
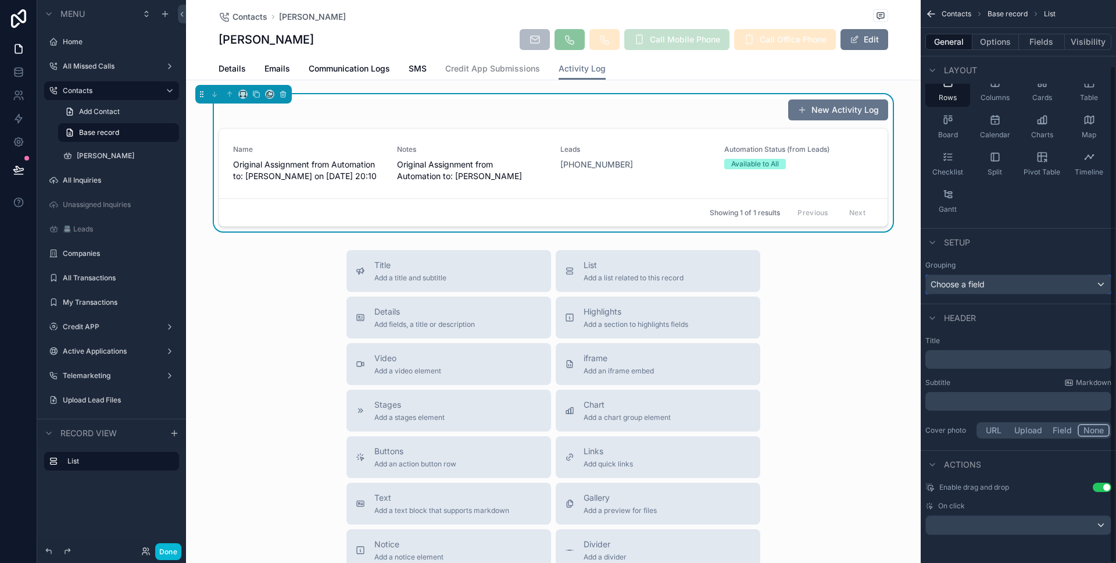
click at [985, 283] on span "Choose a field" at bounding box center [958, 284] width 54 height 10
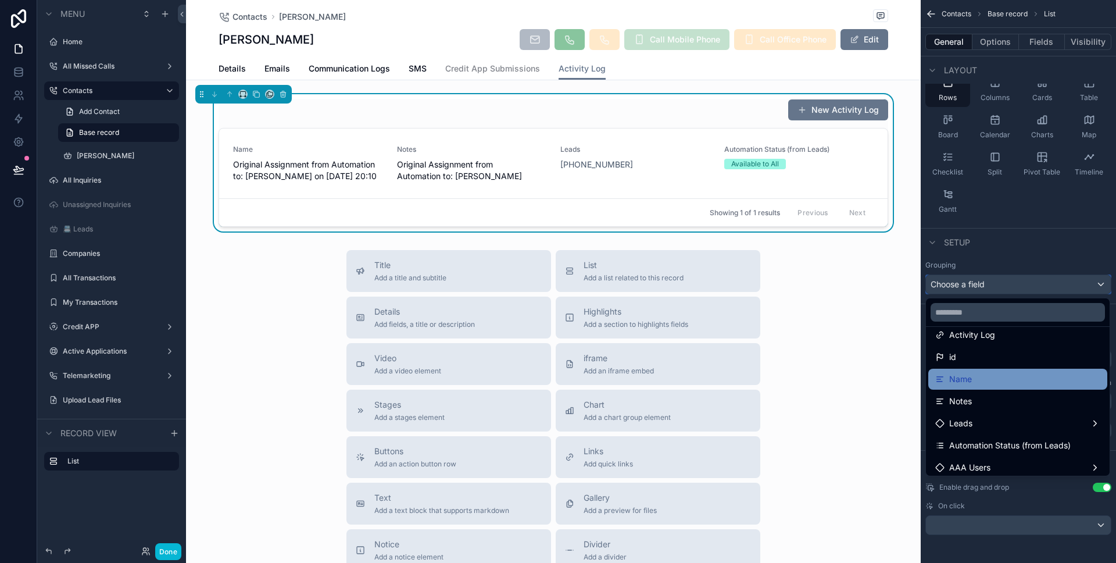
scroll to position [26, 0]
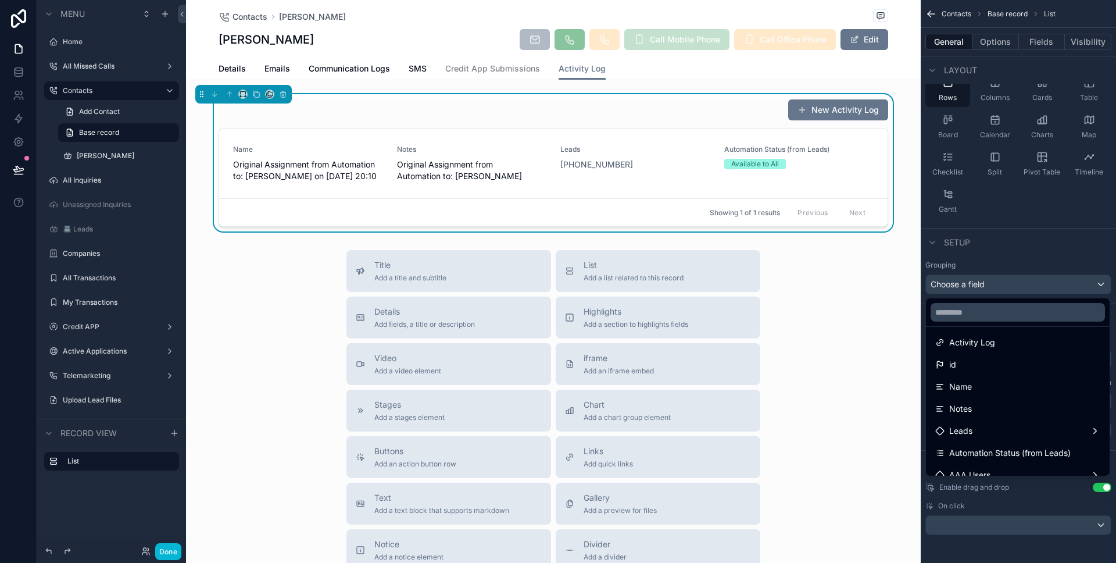
click at [1055, 222] on div "scrollable content" at bounding box center [558, 281] width 1116 height 563
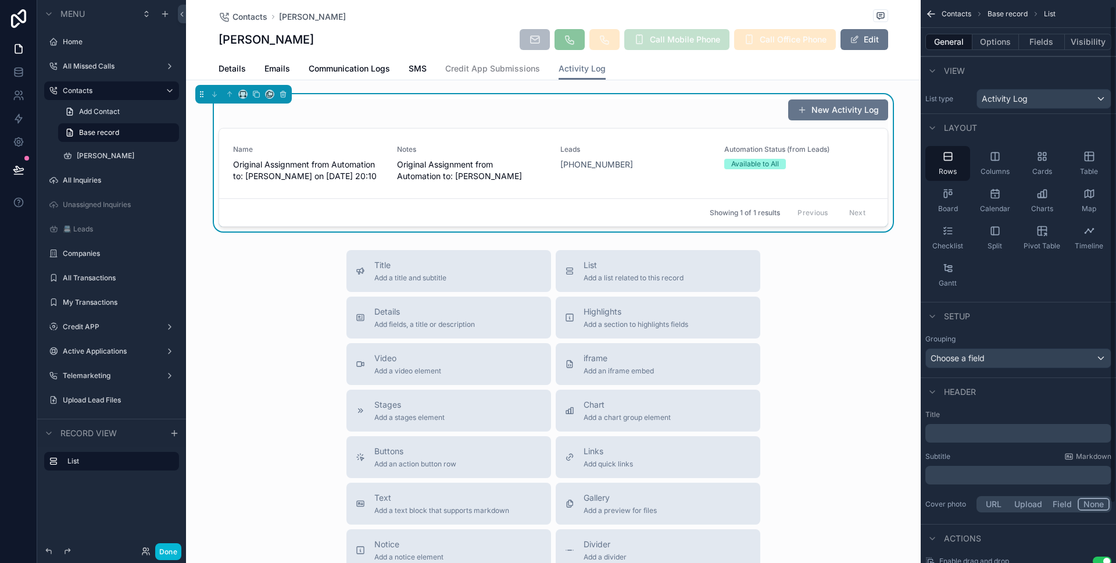
scroll to position [74, 0]
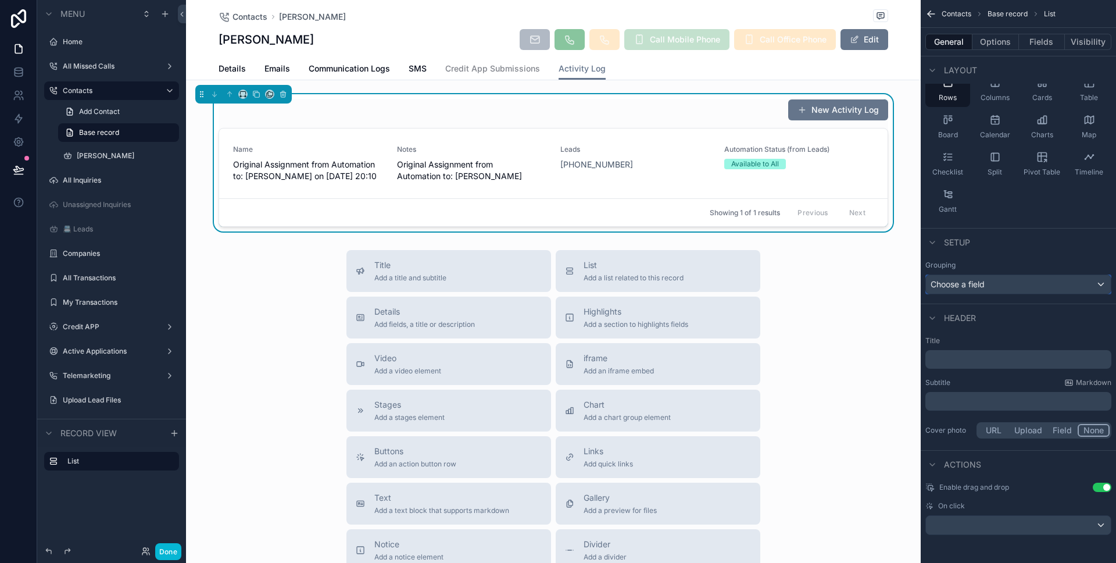
click at [967, 281] on span "Choose a field" at bounding box center [958, 284] width 54 height 10
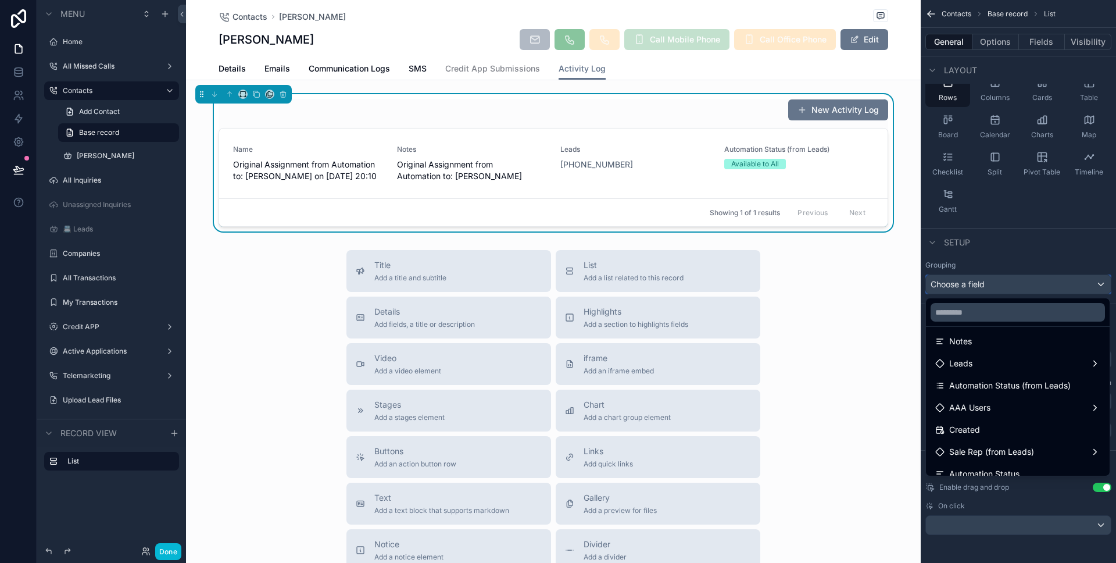
scroll to position [87, 0]
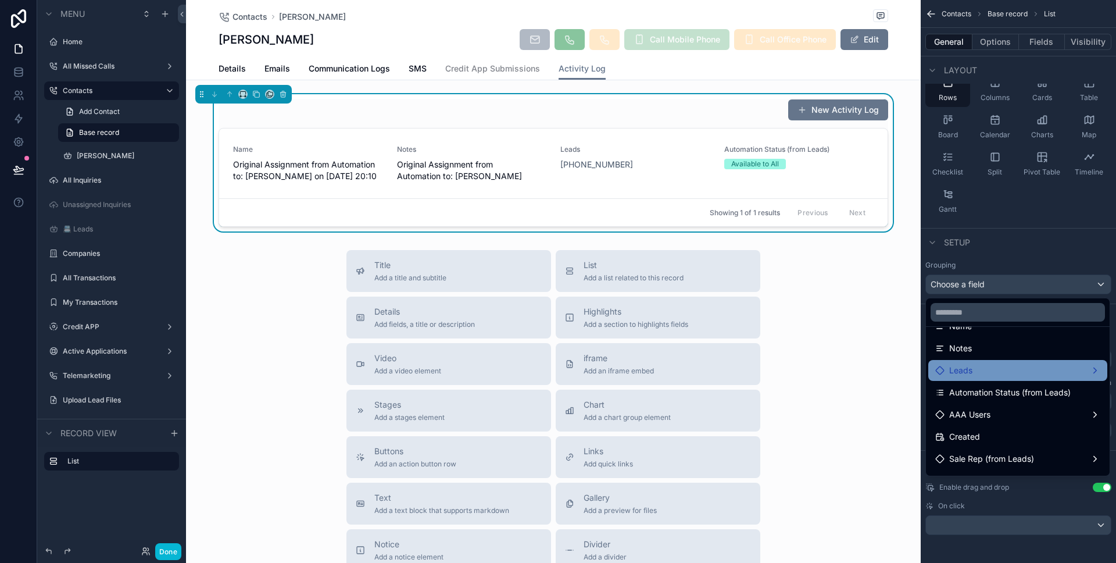
click at [987, 375] on div "Leads" at bounding box center [1017, 370] width 165 height 14
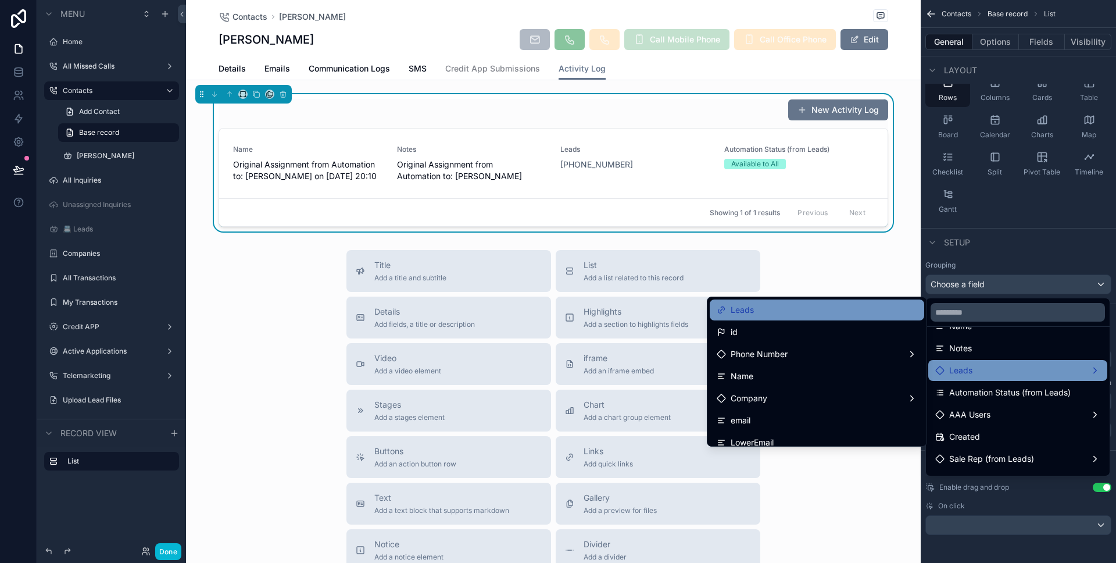
click at [847, 316] on div "Leads" at bounding box center [817, 310] width 201 height 14
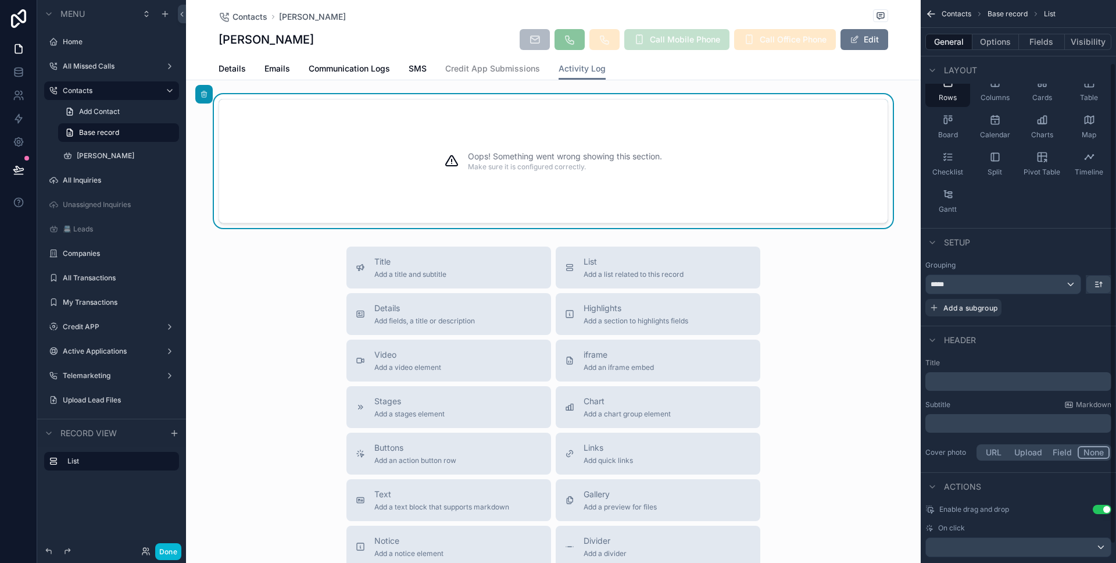
scroll to position [96, 0]
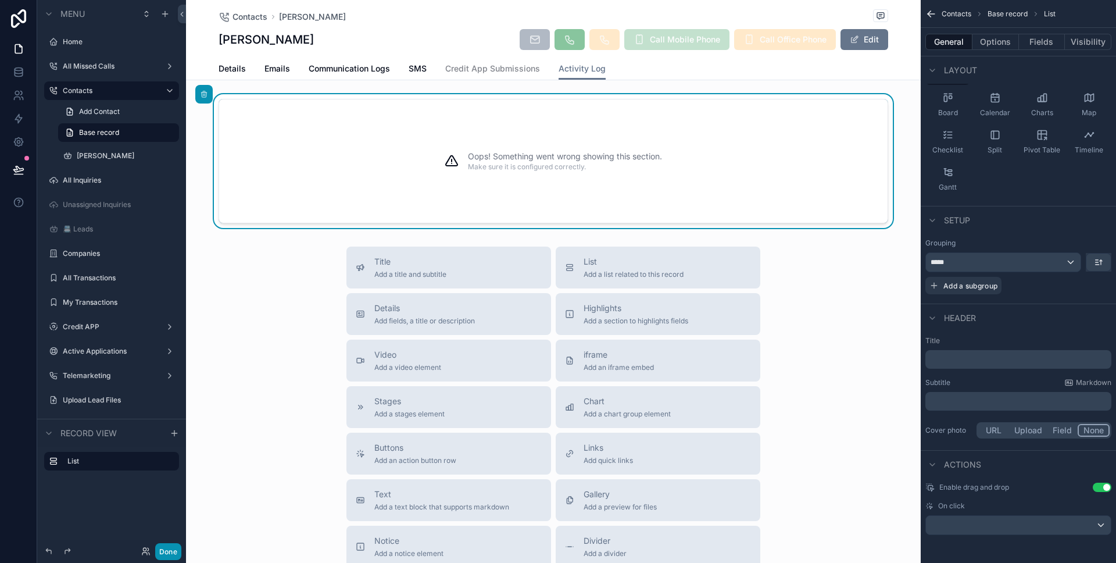
click at [156, 550] on button "Done" at bounding box center [168, 551] width 26 height 17
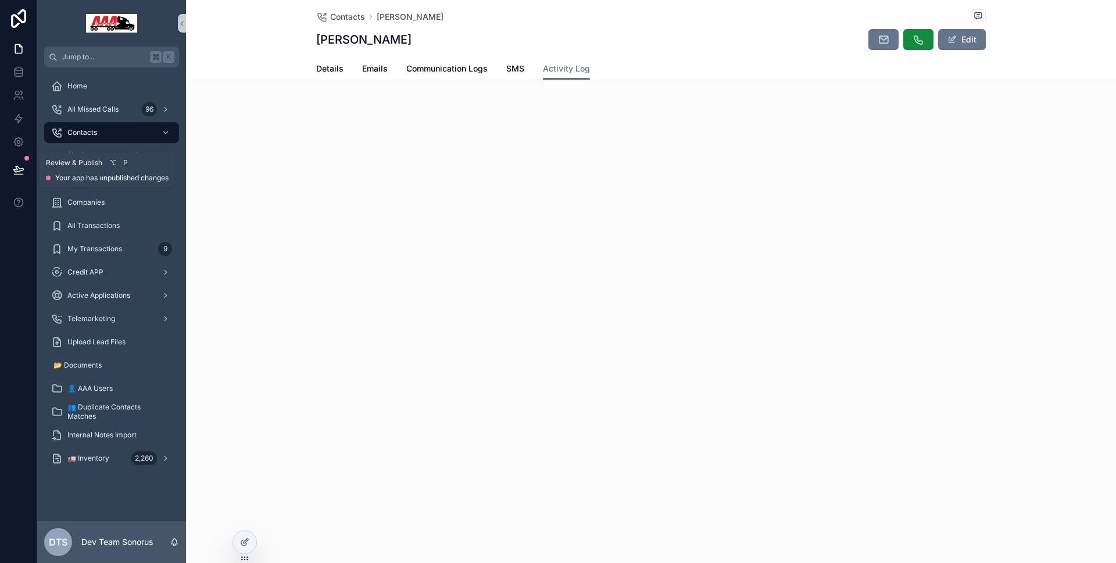
click at [22, 167] on icon at bounding box center [19, 170] width 12 height 12
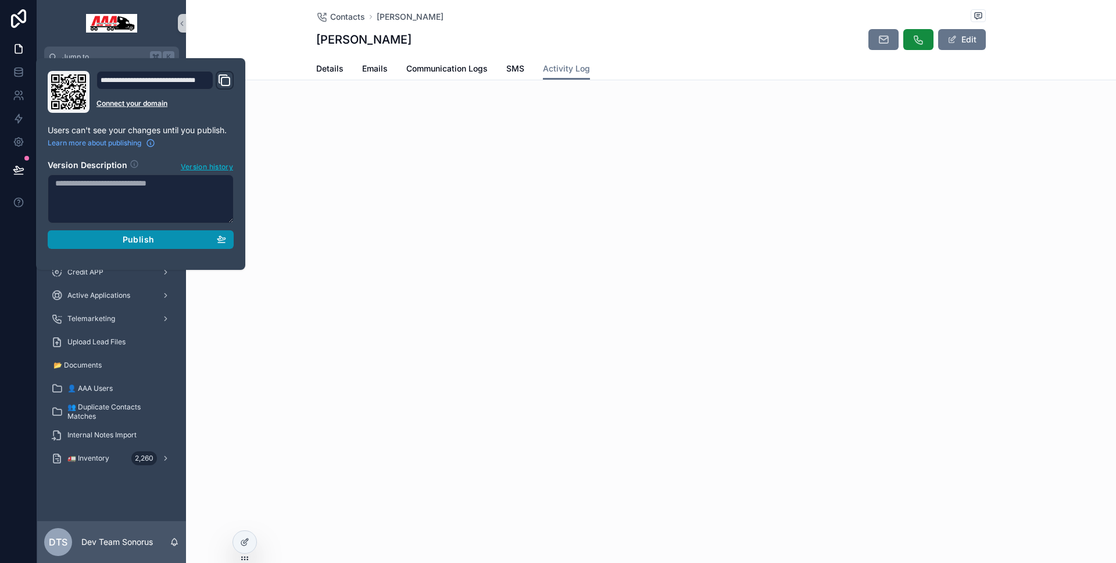
click at [109, 248] on div "**********" at bounding box center [140, 164] width 195 height 186
click at [110, 242] on div "Publish" at bounding box center [140, 239] width 171 height 10
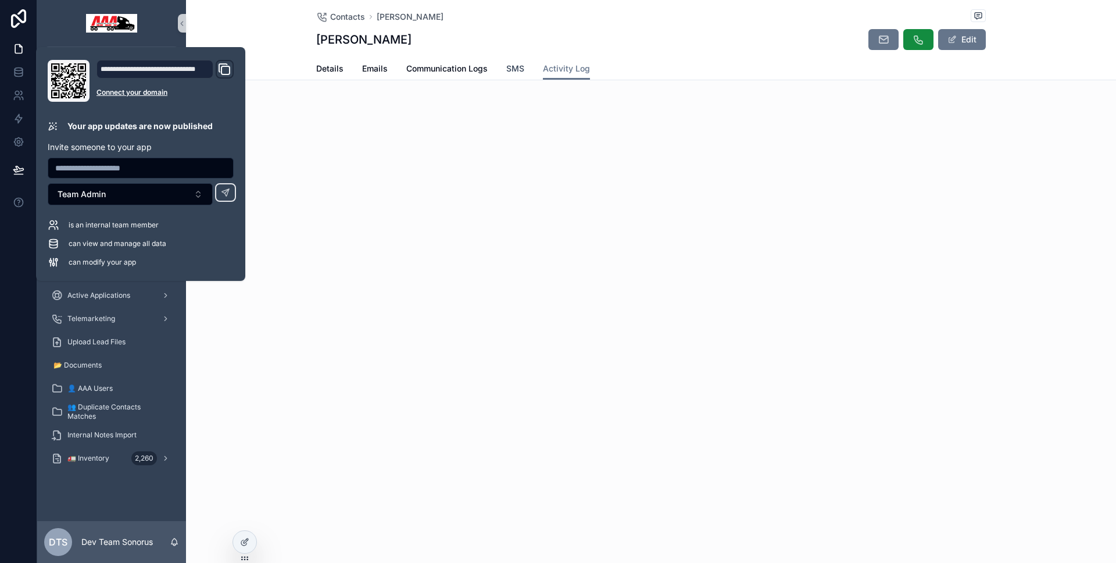
click at [516, 65] on span "SMS" at bounding box center [515, 69] width 18 height 12
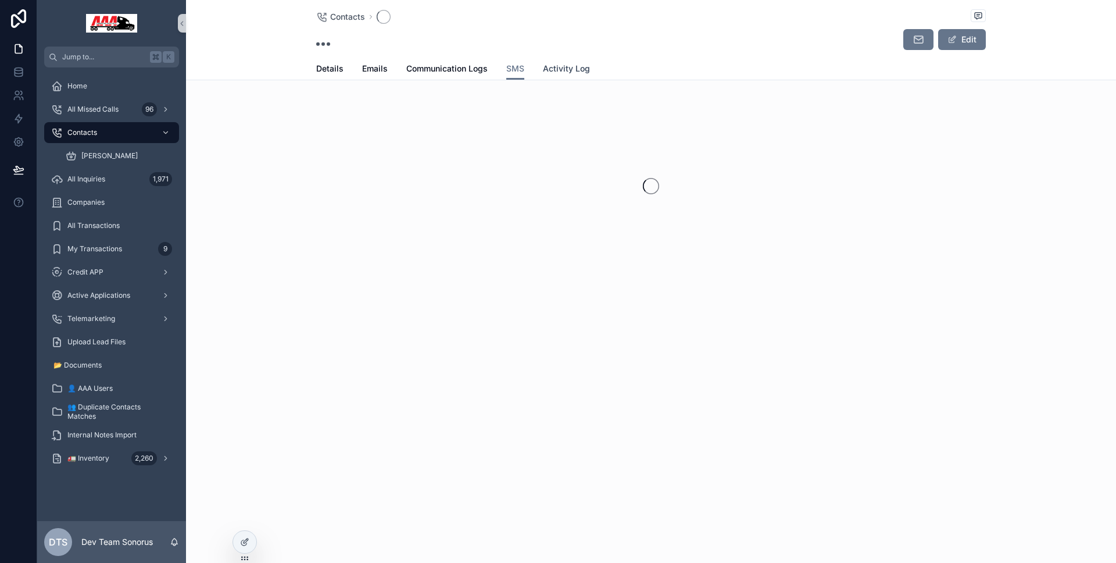
click at [577, 67] on span "Activity Log" at bounding box center [566, 69] width 47 height 12
click at [575, 67] on span "Activity Log" at bounding box center [566, 69] width 47 height 12
click at [245, 544] on icon at bounding box center [244, 541] width 9 height 9
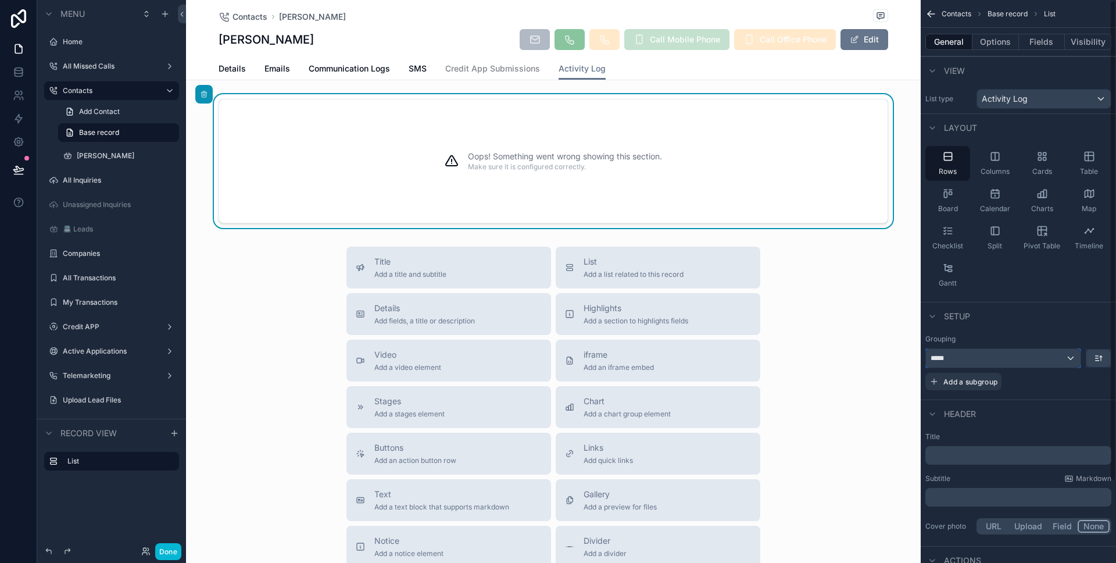
click at [1060, 360] on div "*****" at bounding box center [1003, 358] width 155 height 19
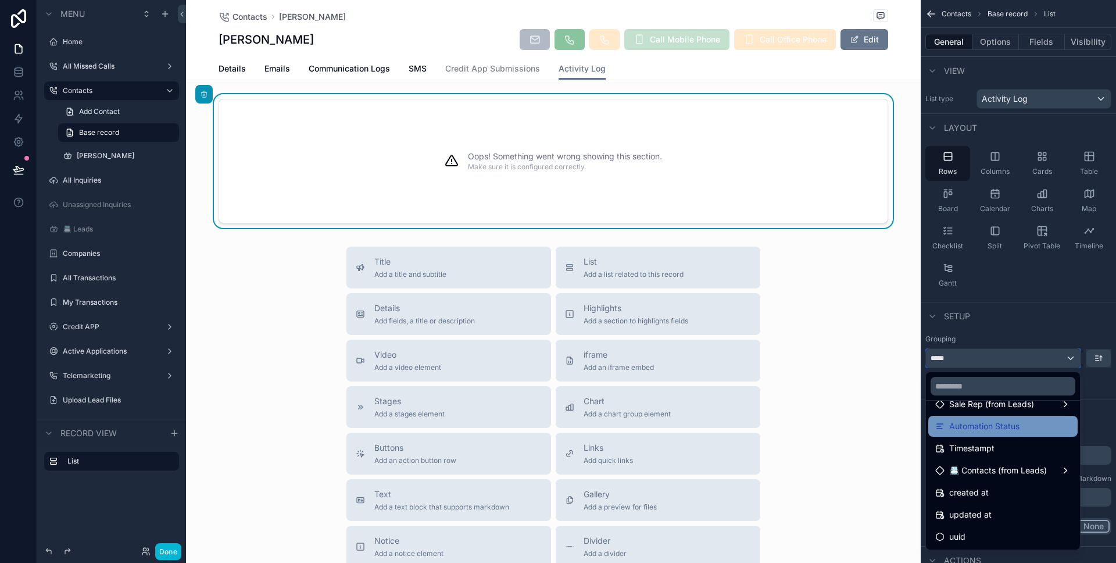
scroll to position [107, 0]
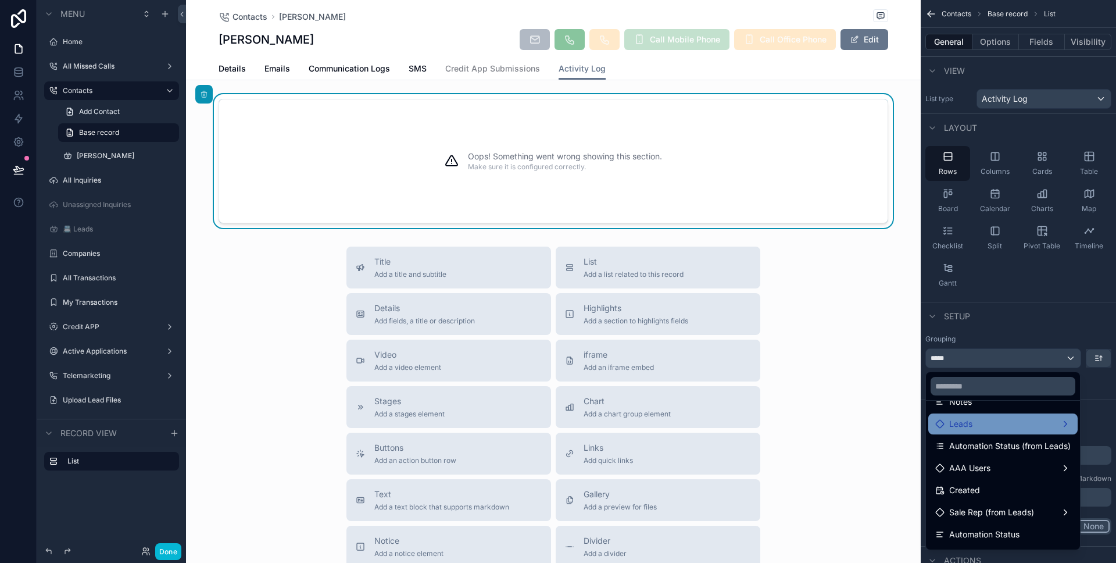
click at [985, 424] on div "Leads" at bounding box center [1002, 424] width 135 height 14
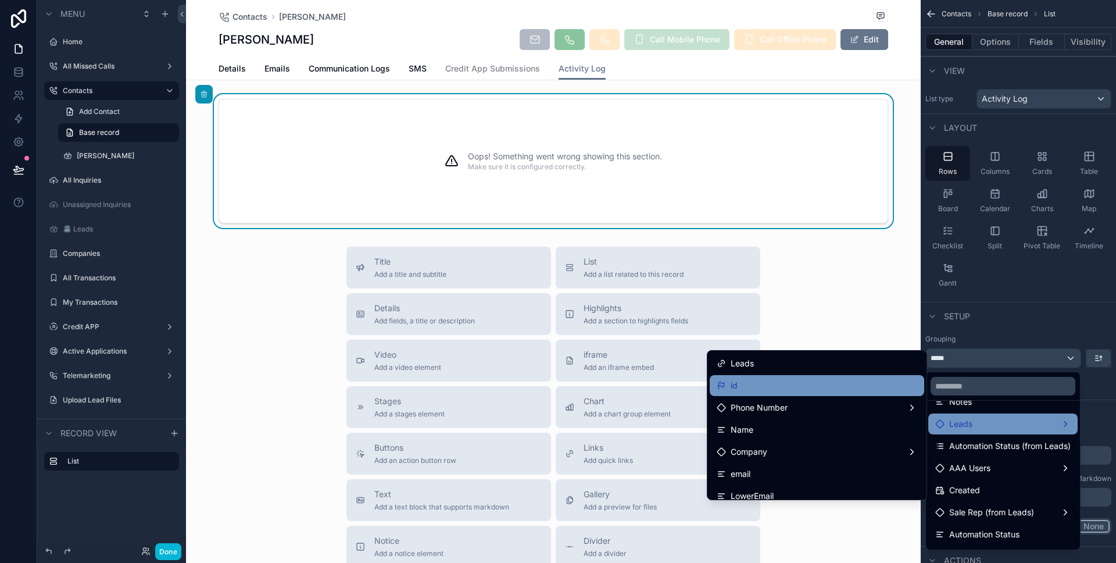
click at [864, 391] on div "id" at bounding box center [817, 385] width 201 height 14
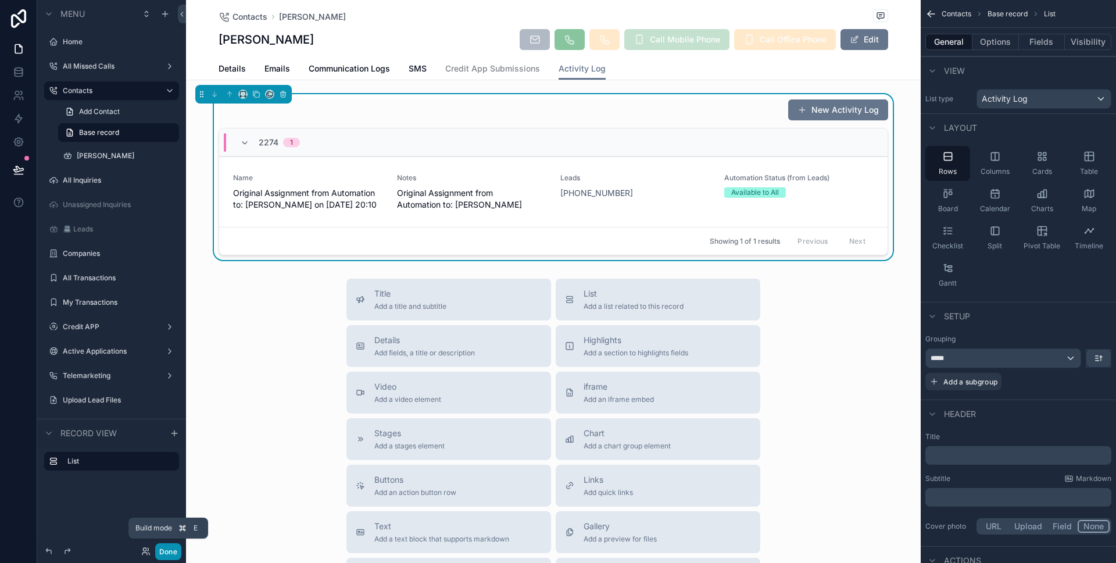
click at [162, 555] on button "Done" at bounding box center [168, 551] width 26 height 17
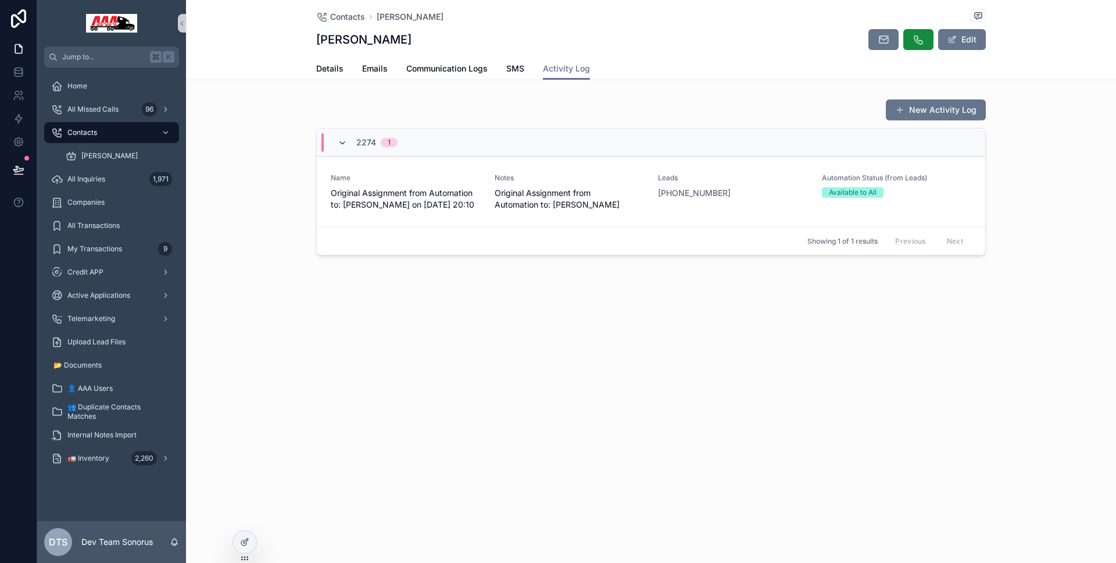
click at [341, 144] on icon "scrollable content" at bounding box center [342, 142] width 9 height 9
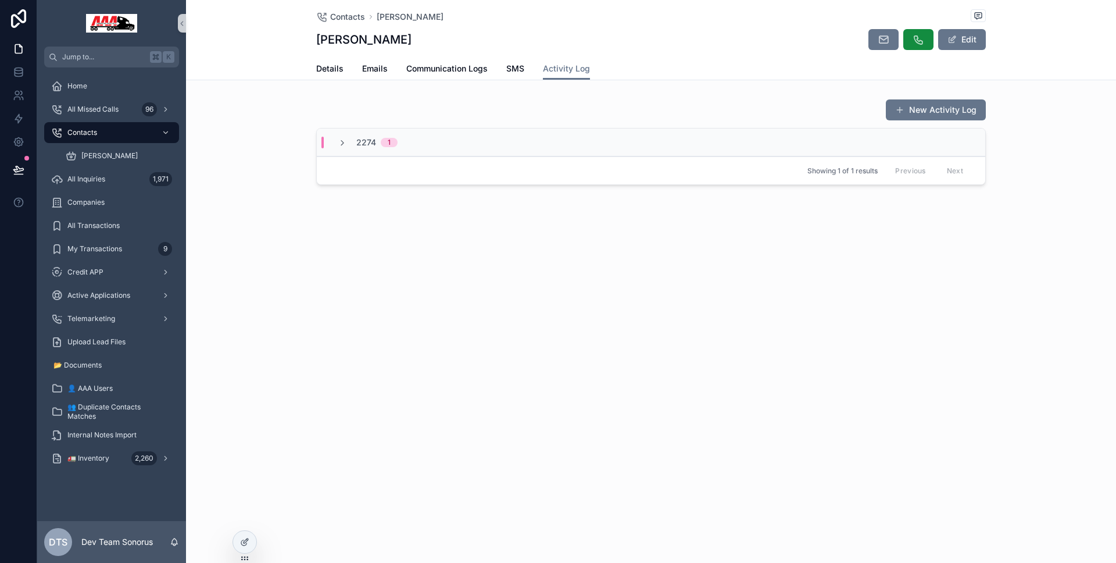
click at [341, 144] on icon "scrollable content" at bounding box center [342, 142] width 9 height 9
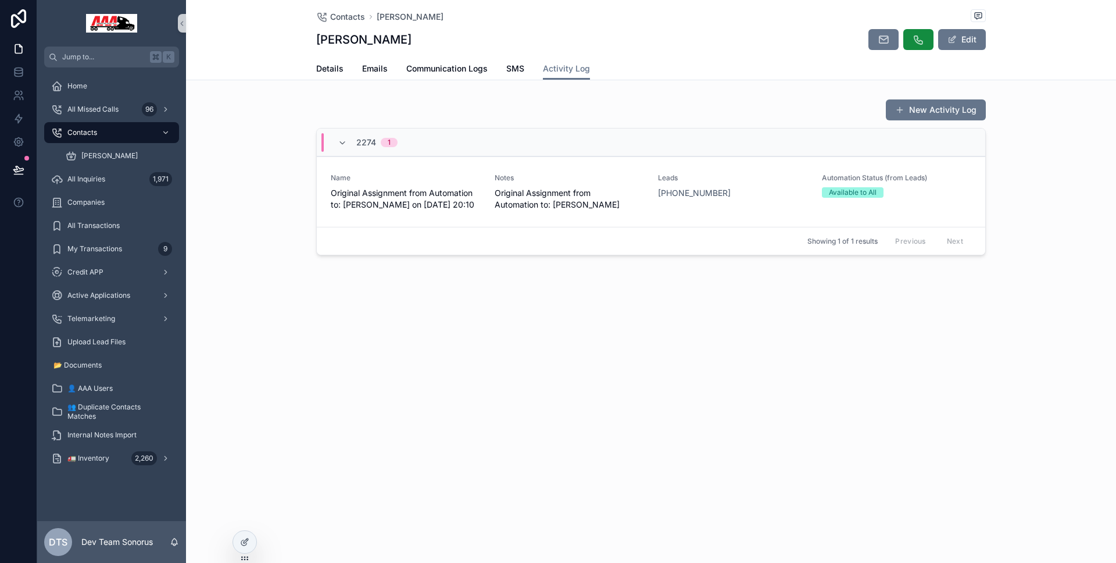
click at [363, 142] on span "2274" at bounding box center [366, 143] width 20 height 12
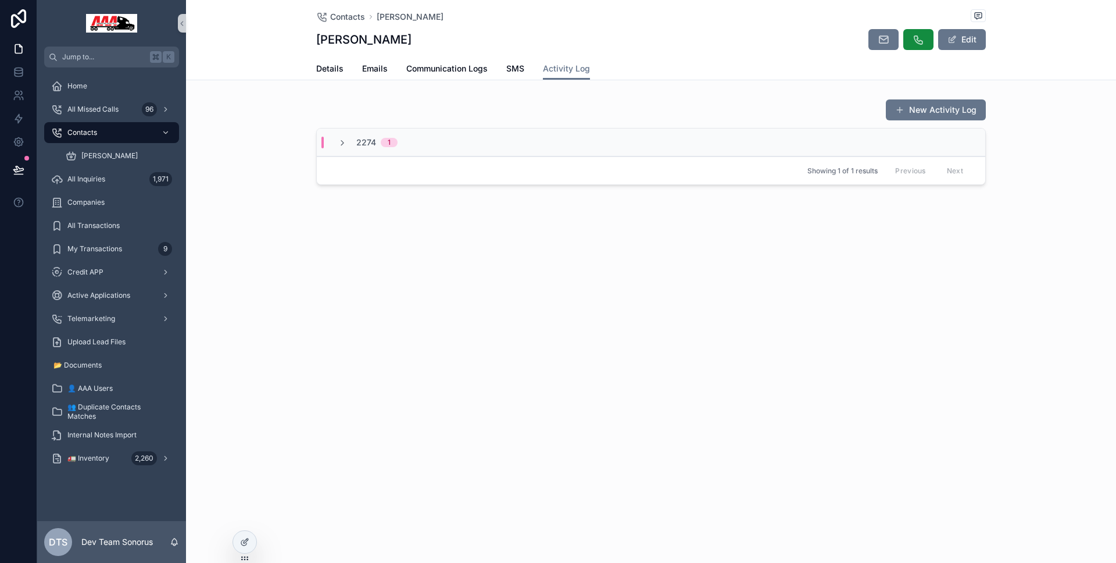
click at [363, 142] on span "2274" at bounding box center [366, 143] width 20 height 12
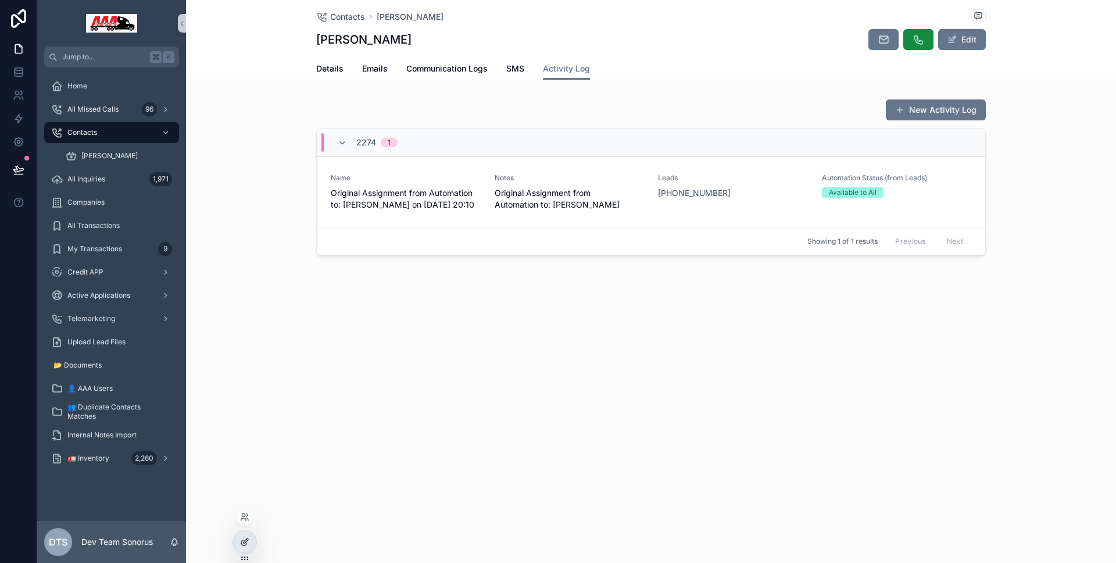
click at [248, 537] on icon at bounding box center [244, 541] width 9 height 9
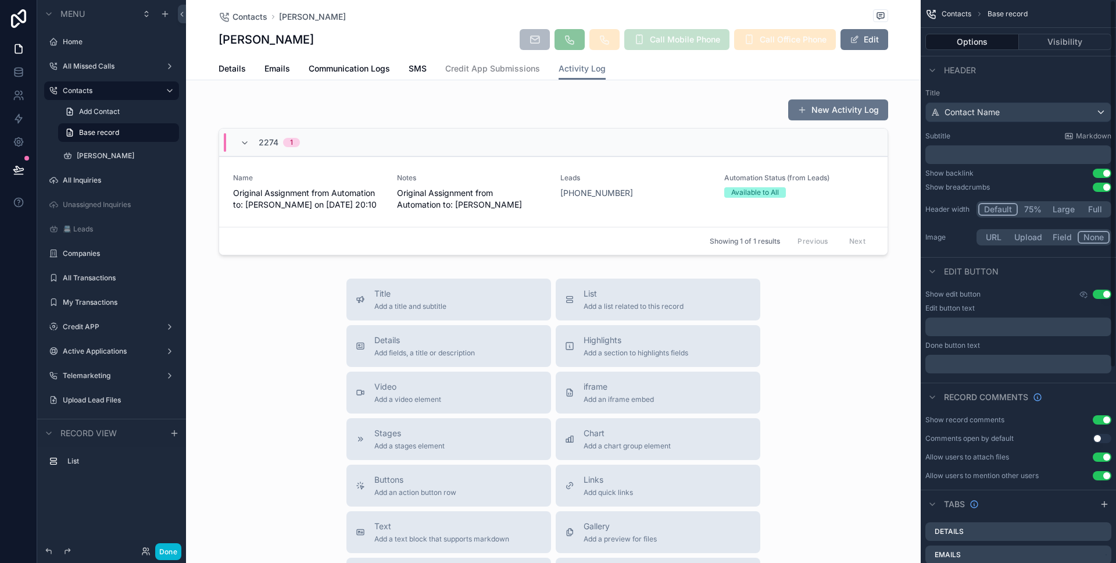
scroll to position [6, 0]
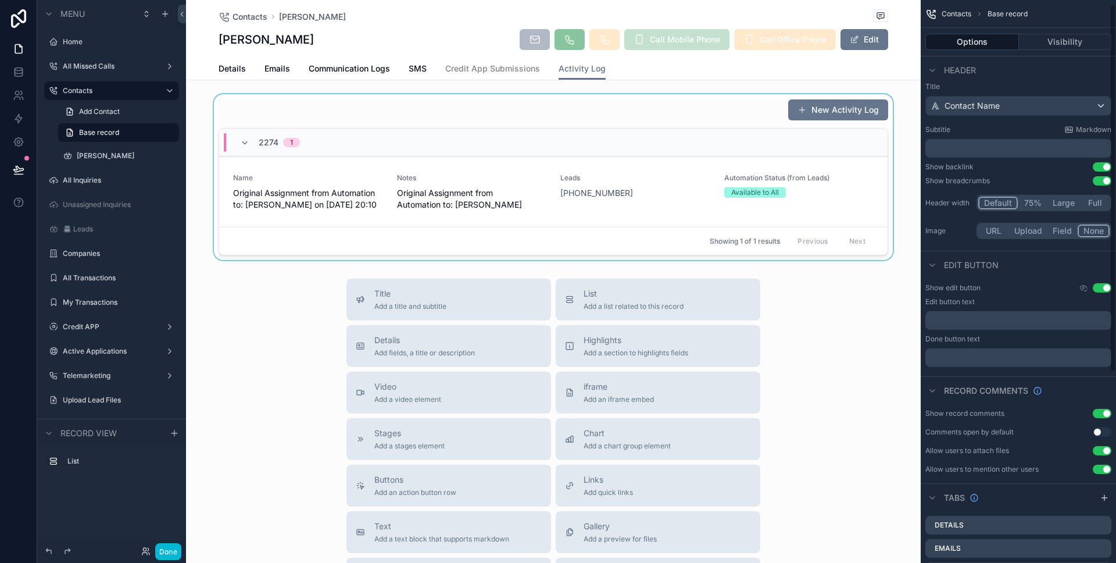
click at [821, 205] on div "scrollable content" at bounding box center [553, 177] width 735 height 166
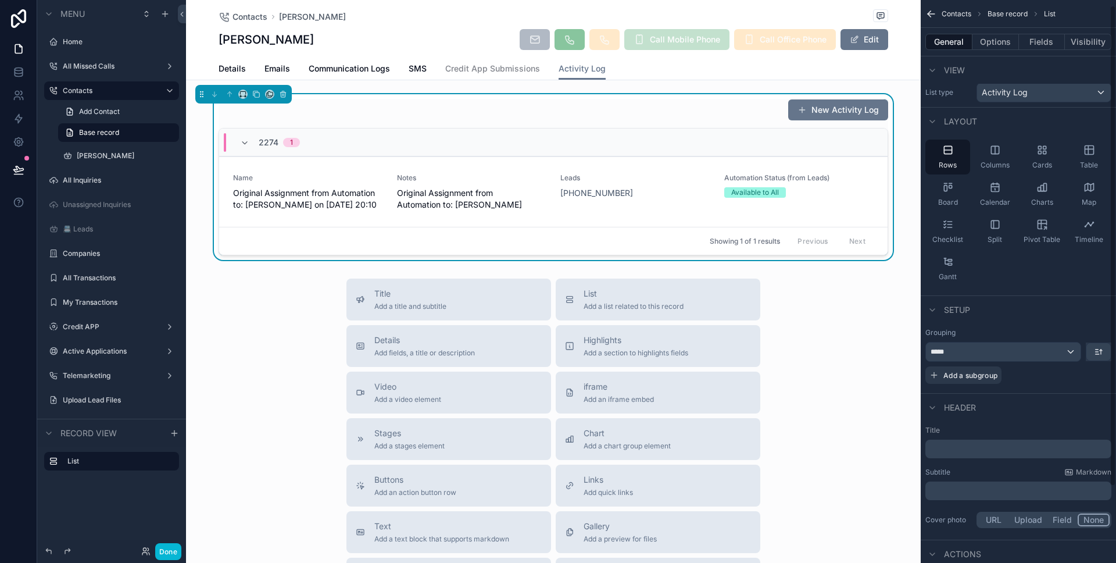
scroll to position [96, 0]
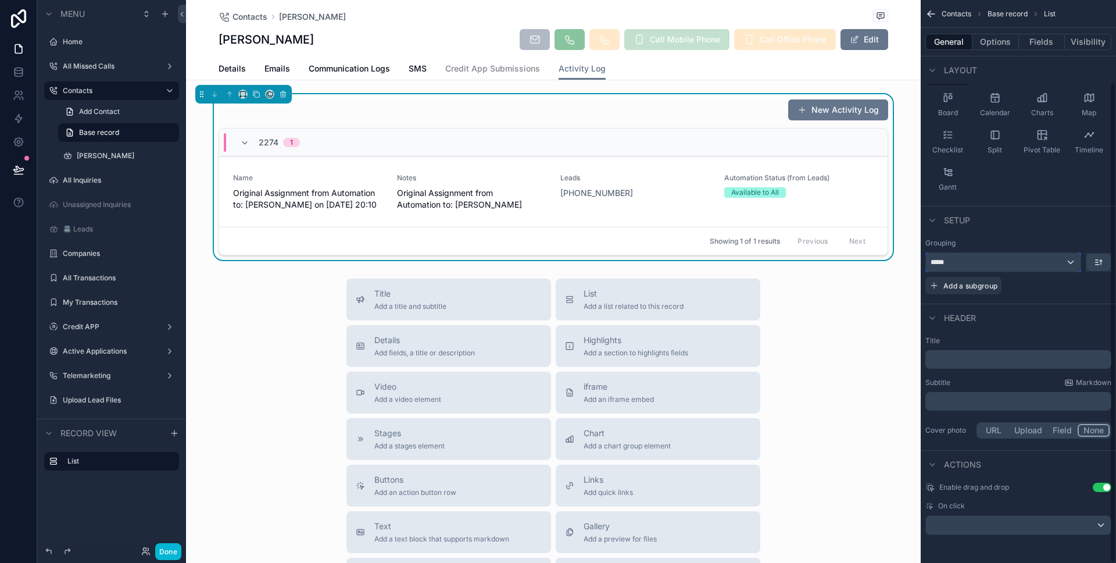
click at [1070, 262] on div "*****" at bounding box center [1003, 262] width 155 height 19
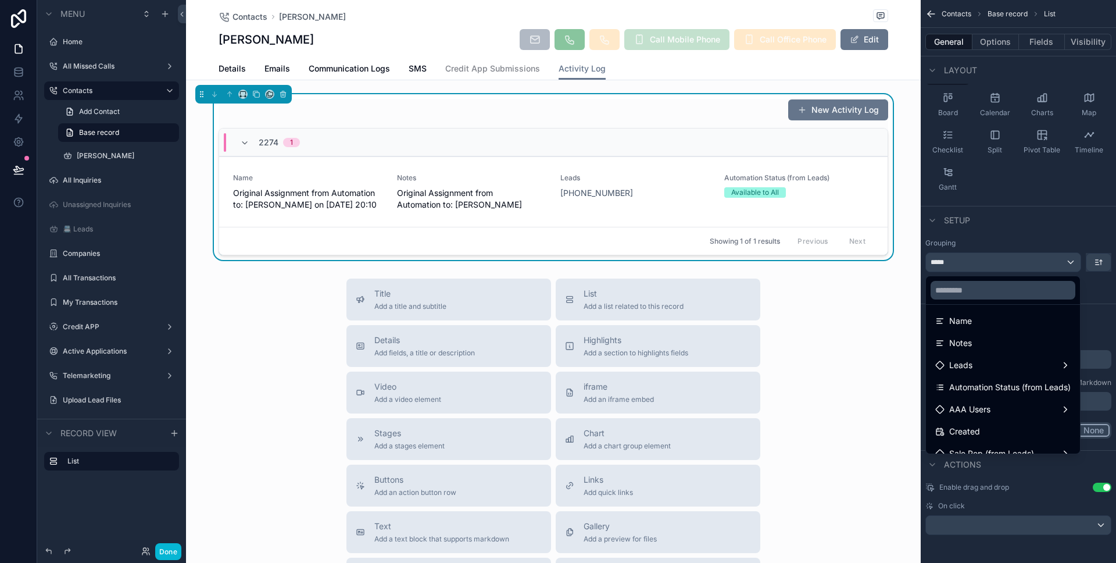
scroll to position [62, 0]
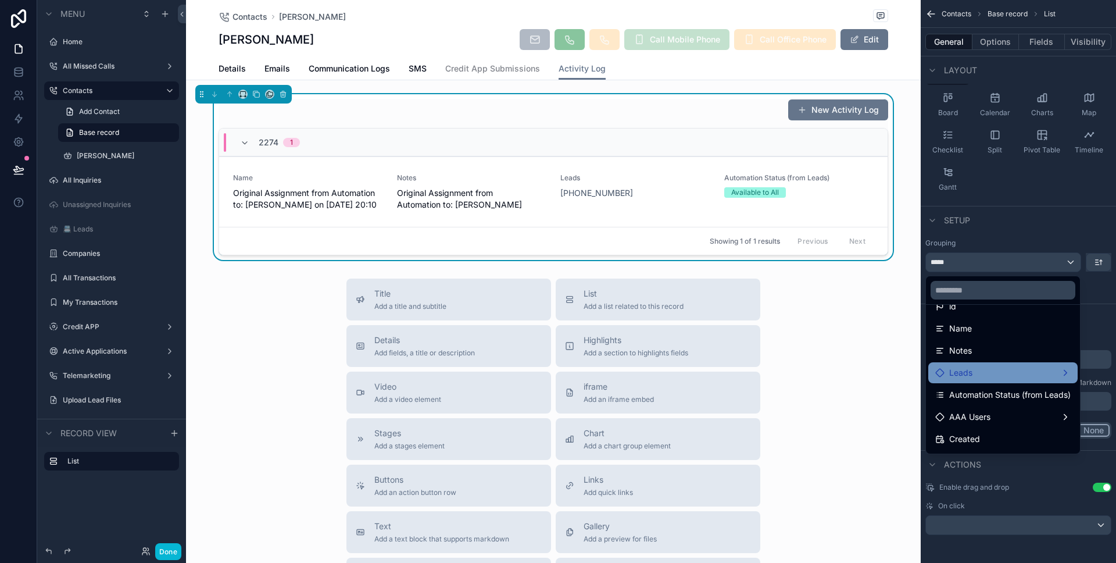
click at [995, 377] on div "Leads" at bounding box center [1002, 373] width 135 height 14
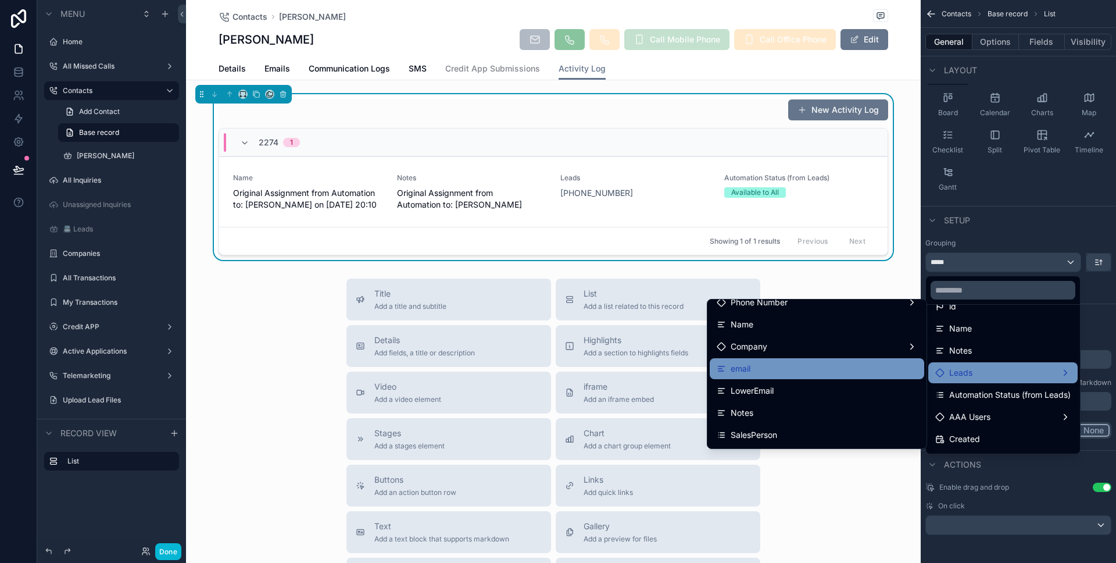
scroll to position [0, 0]
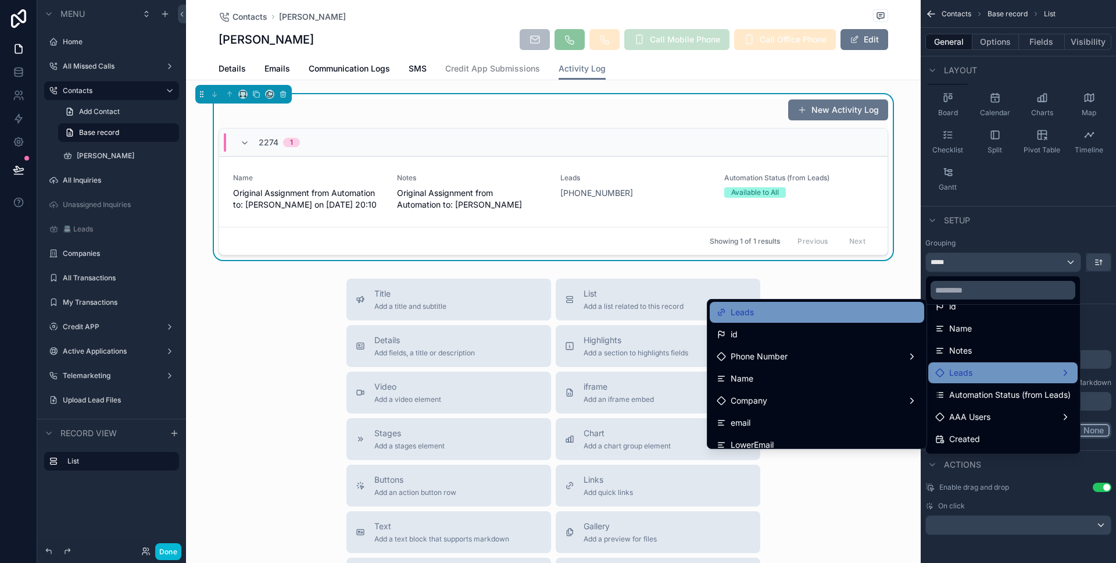
click at [819, 320] on div "Leads" at bounding box center [817, 312] width 215 height 21
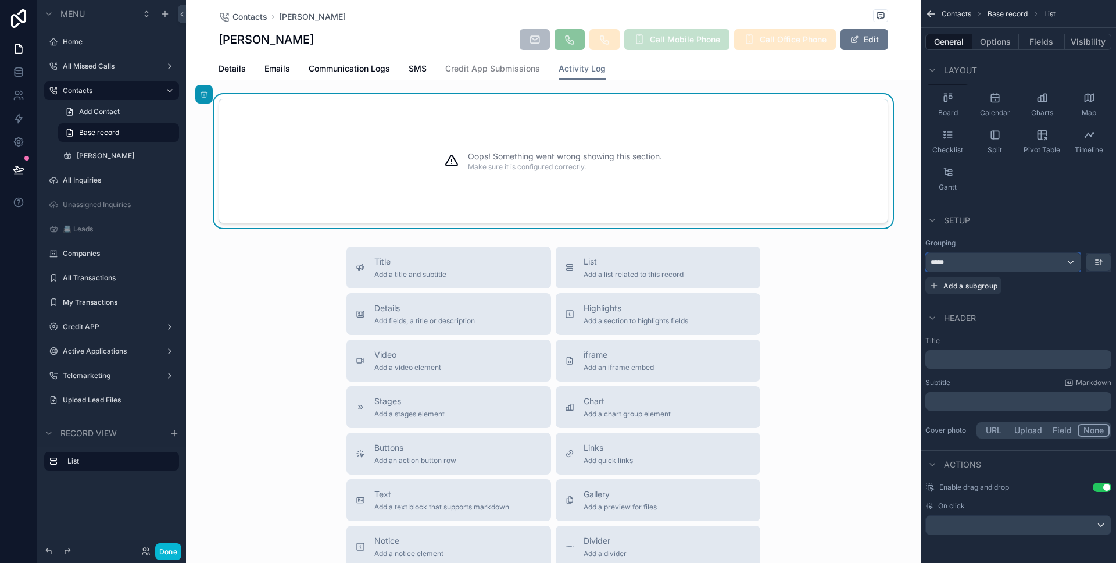
click at [1012, 259] on div "*****" at bounding box center [1003, 262] width 155 height 19
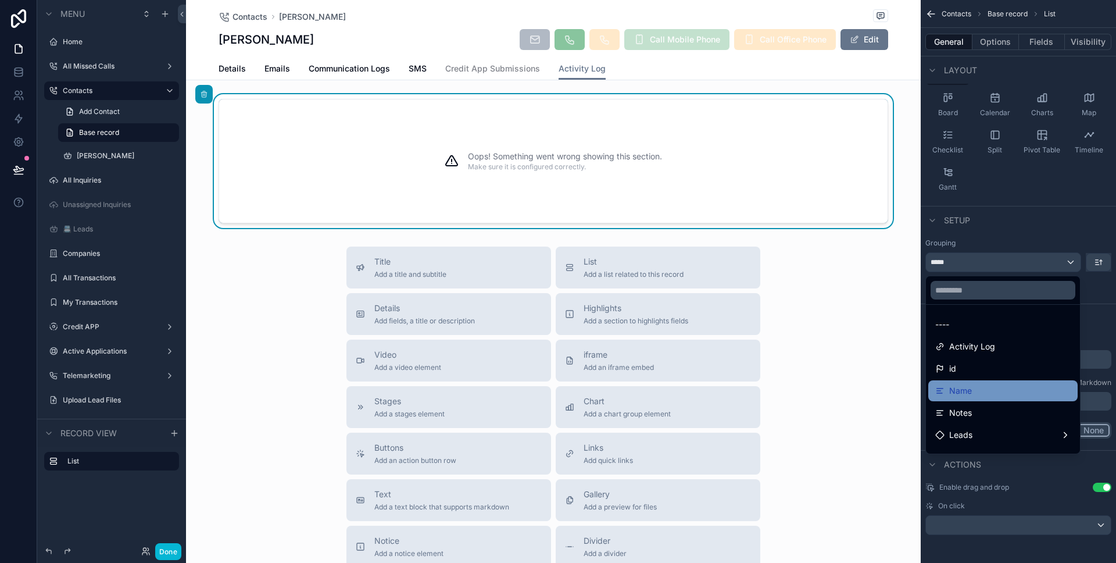
click at [962, 384] on span "Name" at bounding box center [960, 391] width 23 height 14
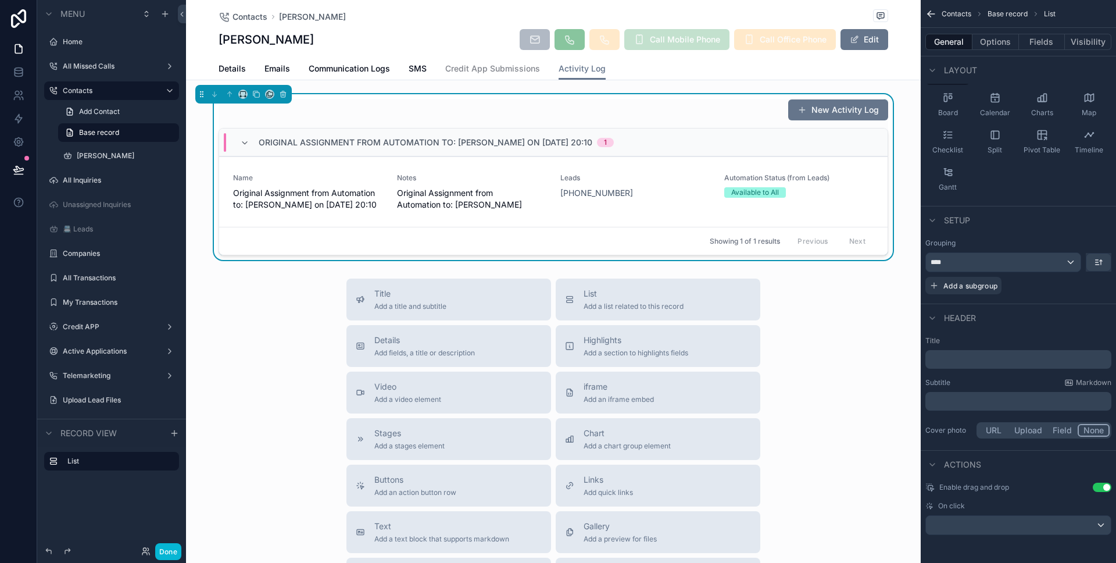
click at [1004, 272] on div "**** Add a subgroup" at bounding box center [1019, 273] width 186 height 42
click at [1003, 263] on div "****" at bounding box center [1003, 262] width 155 height 19
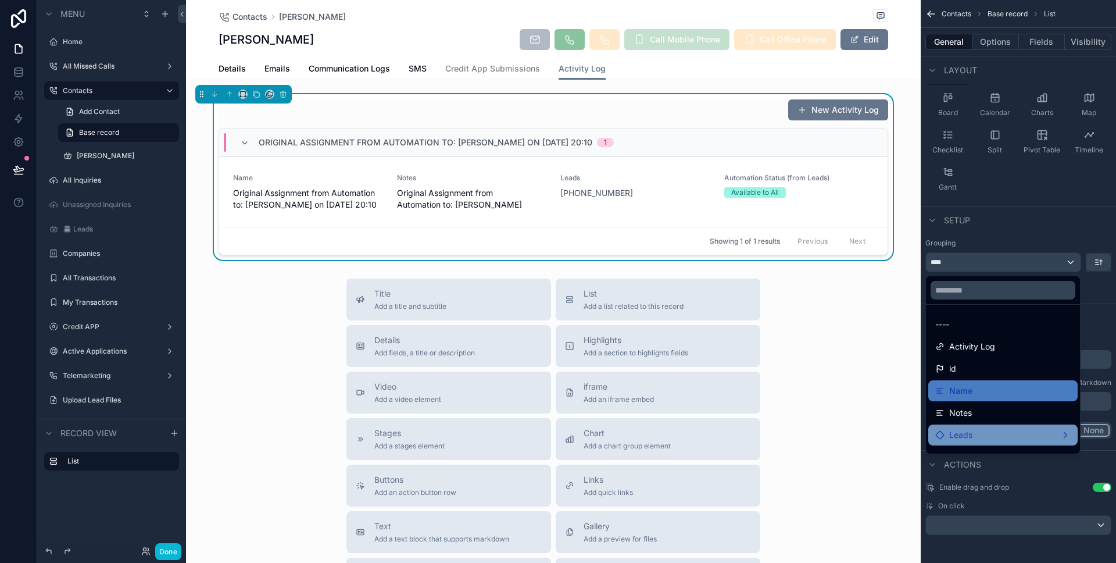
click at [976, 433] on div "Leads" at bounding box center [1002, 435] width 135 height 14
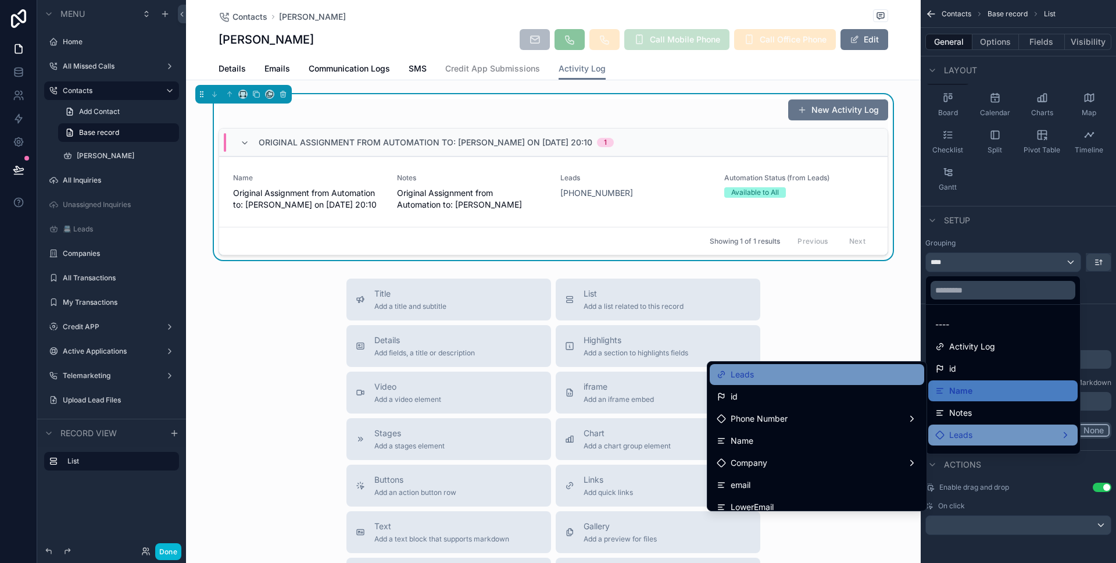
click at [887, 381] on div "Leads" at bounding box center [817, 374] width 201 height 14
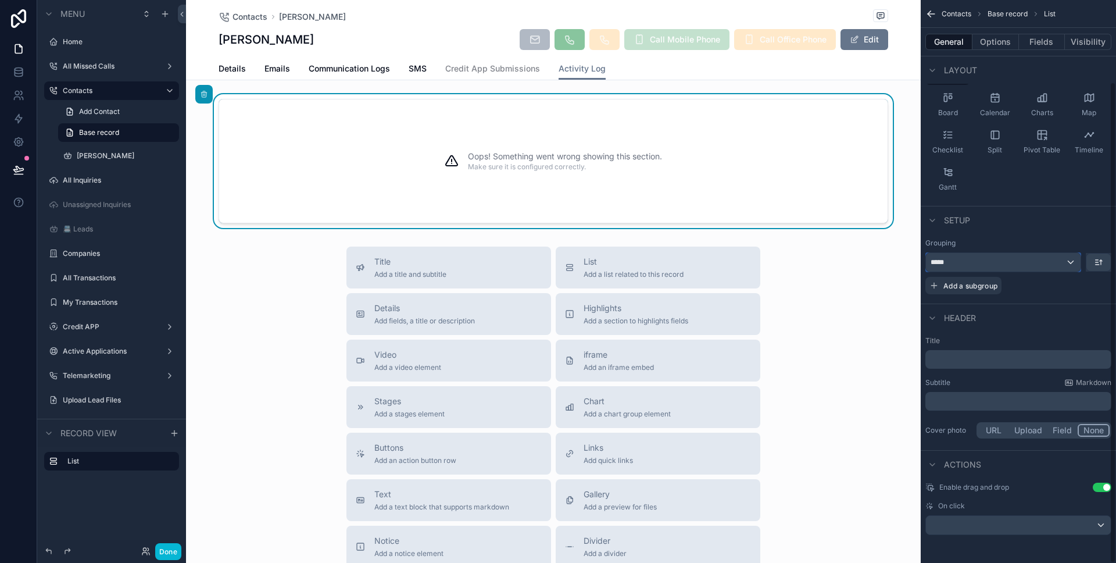
click at [963, 266] on div "*****" at bounding box center [1003, 262] width 155 height 19
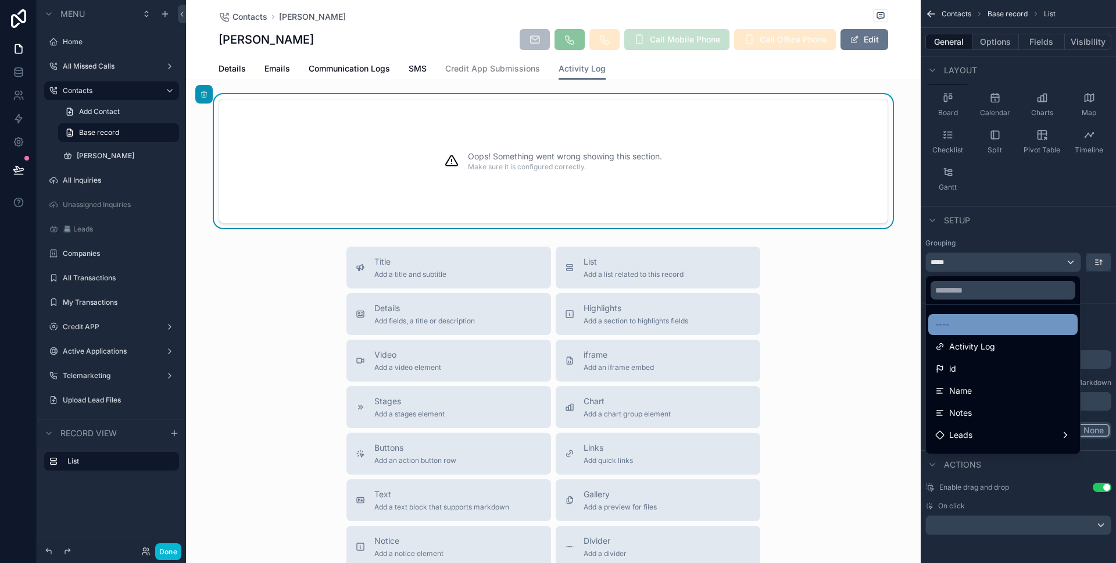
click at [1035, 316] on div "----" at bounding box center [1002, 324] width 149 height 21
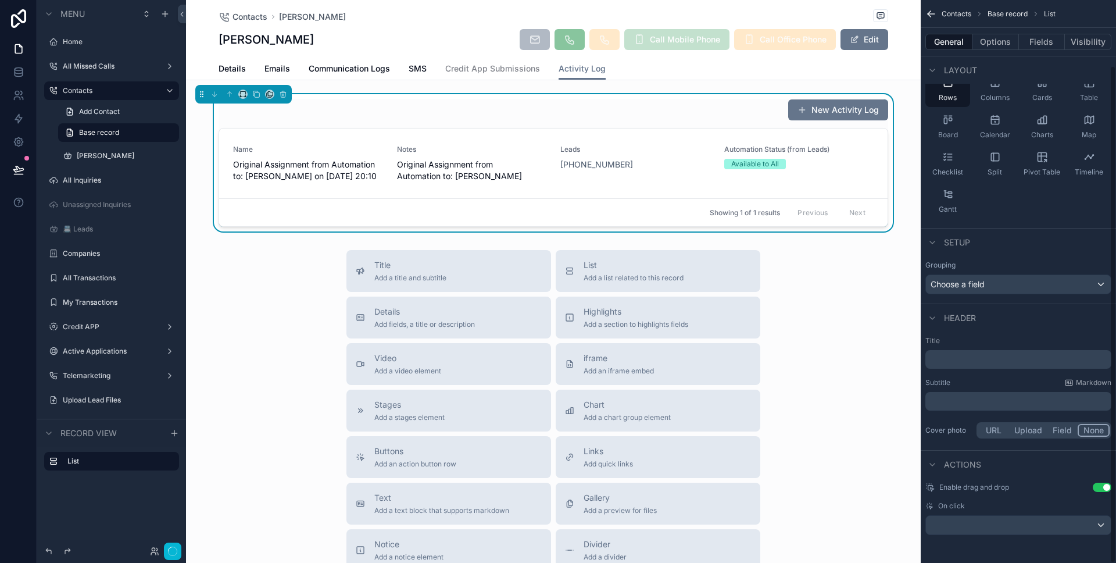
scroll to position [74, 0]
click at [180, 551] on button "Done" at bounding box center [168, 551] width 26 height 17
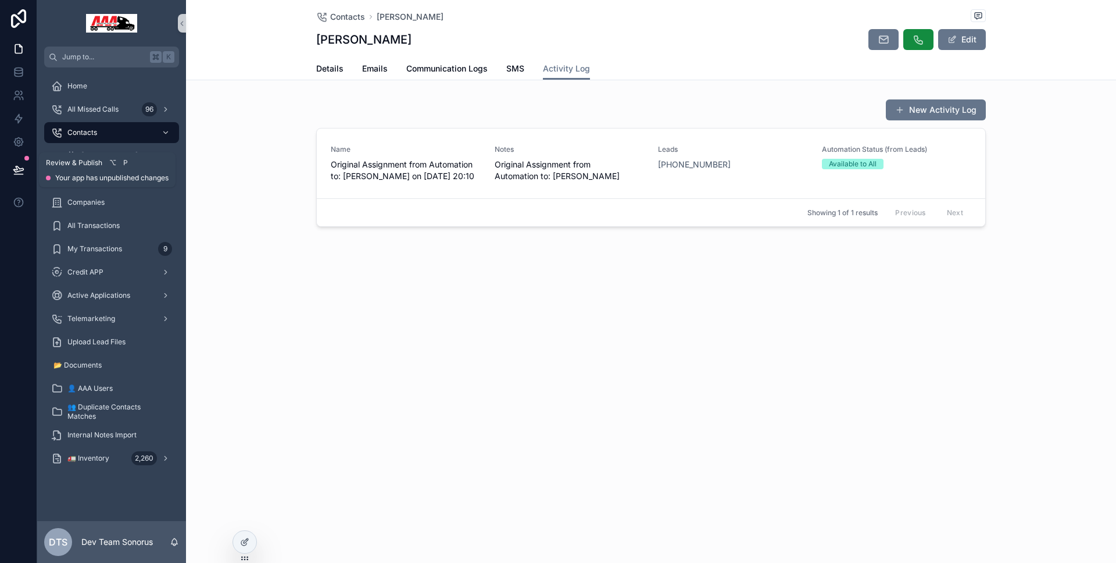
click at [22, 175] on icon at bounding box center [19, 170] width 12 height 12
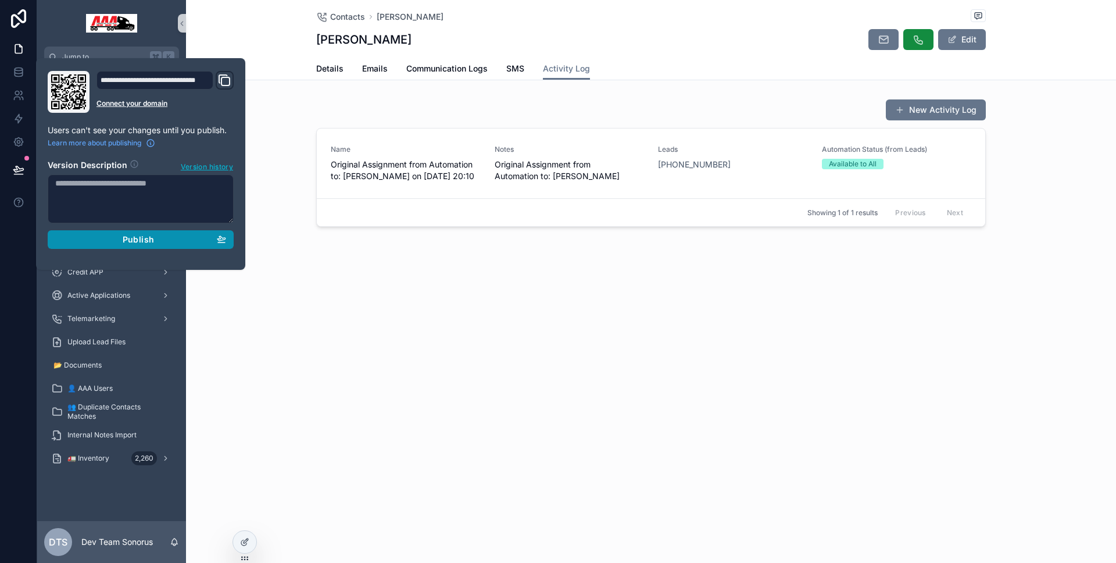
click at [87, 233] on button "Publish" at bounding box center [141, 239] width 186 height 19
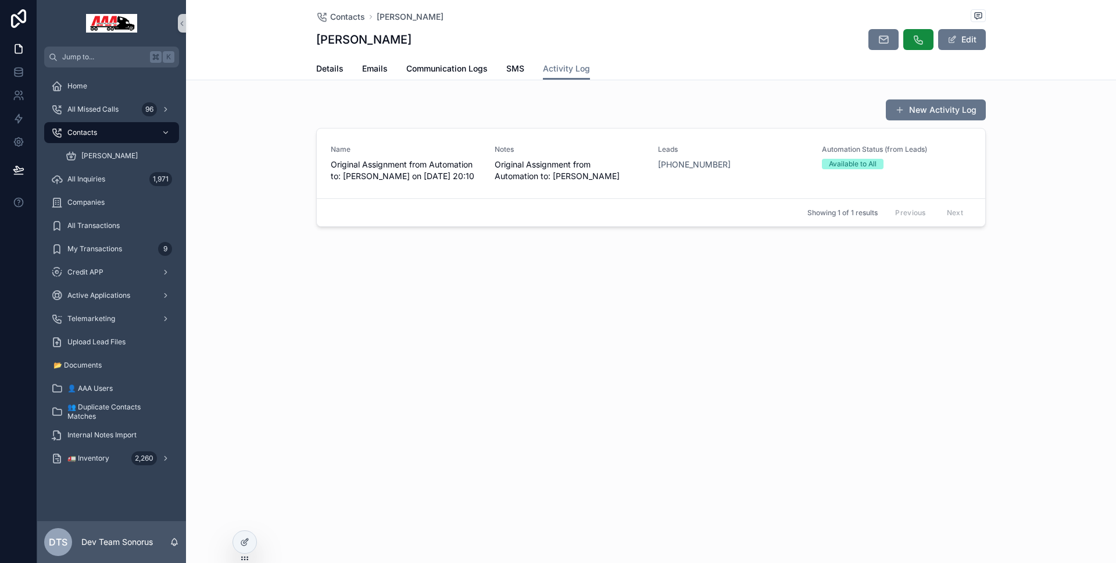
click at [325, 296] on div "Contacts [PERSON_NAME] [PERSON_NAME] Edit Activity Log Details Emails Communica…" at bounding box center [651, 153] width 930 height 306
click at [249, 533] on div at bounding box center [244, 542] width 23 height 22
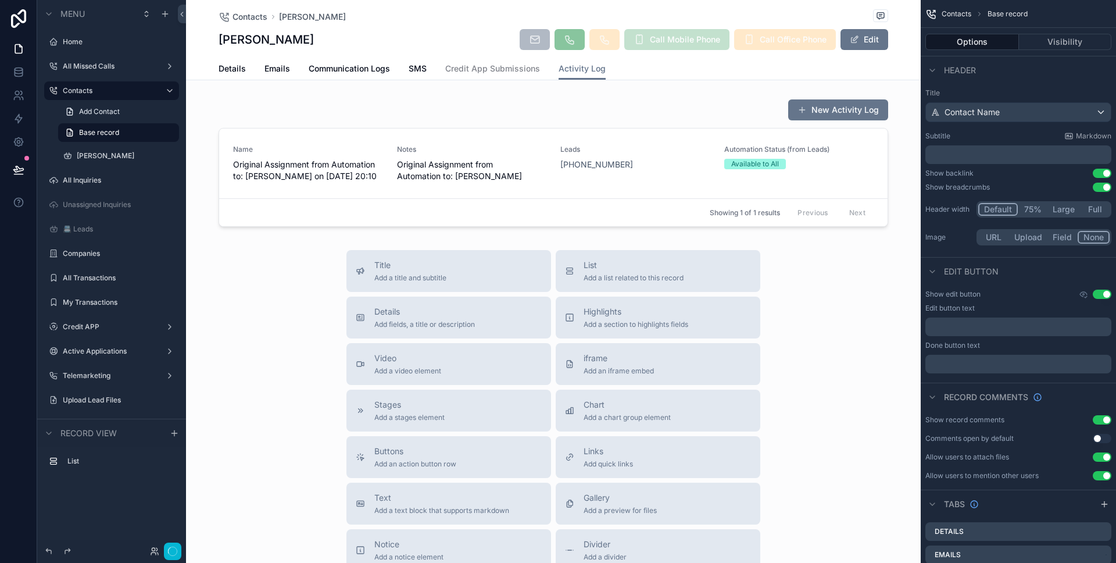
click at [466, 199] on div "Showing 1 of 1 results Previous Next" at bounding box center [553, 212] width 669 height 28
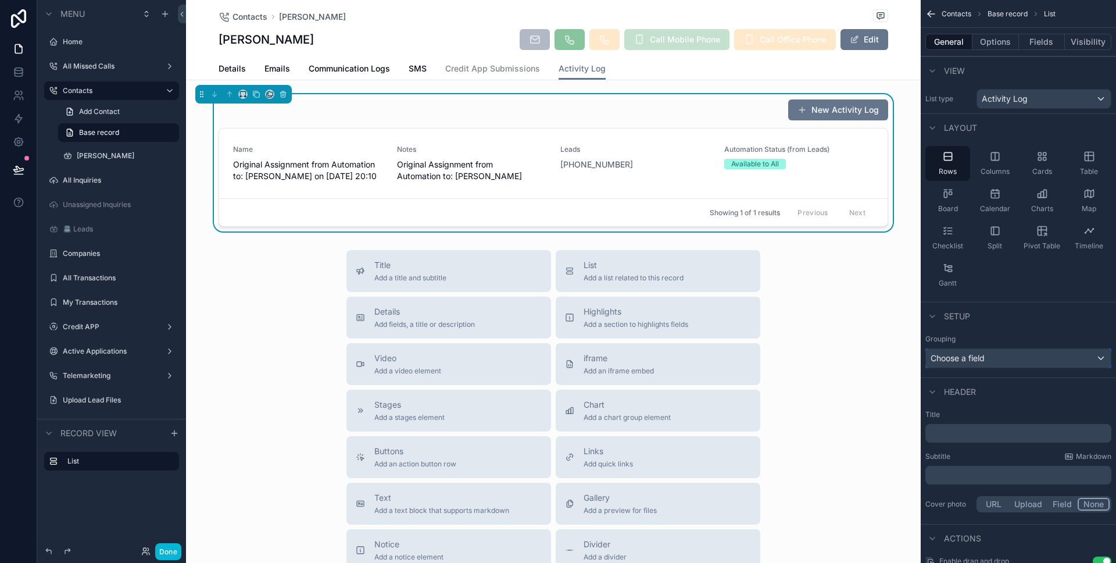
click at [986, 360] on div "Choose a field" at bounding box center [1018, 358] width 185 height 19
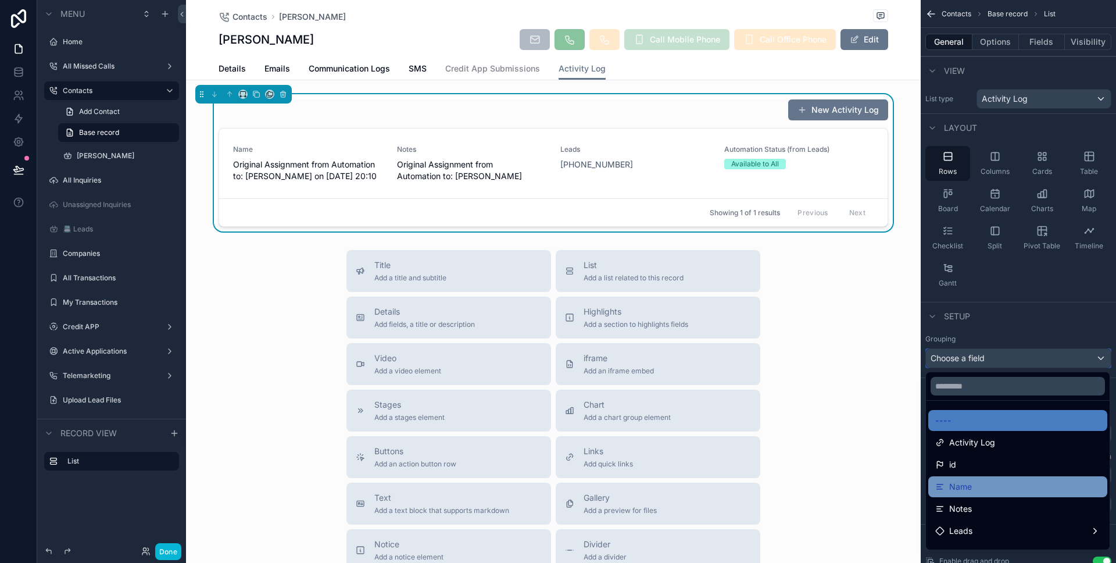
scroll to position [15, 0]
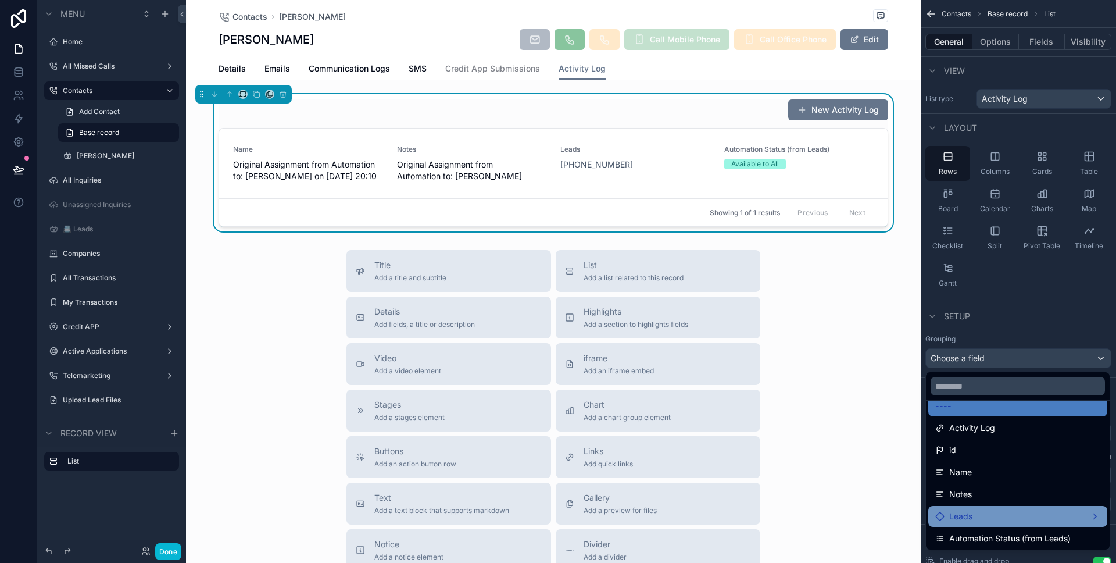
click at [969, 512] on span "Leads" at bounding box center [960, 516] width 23 height 14
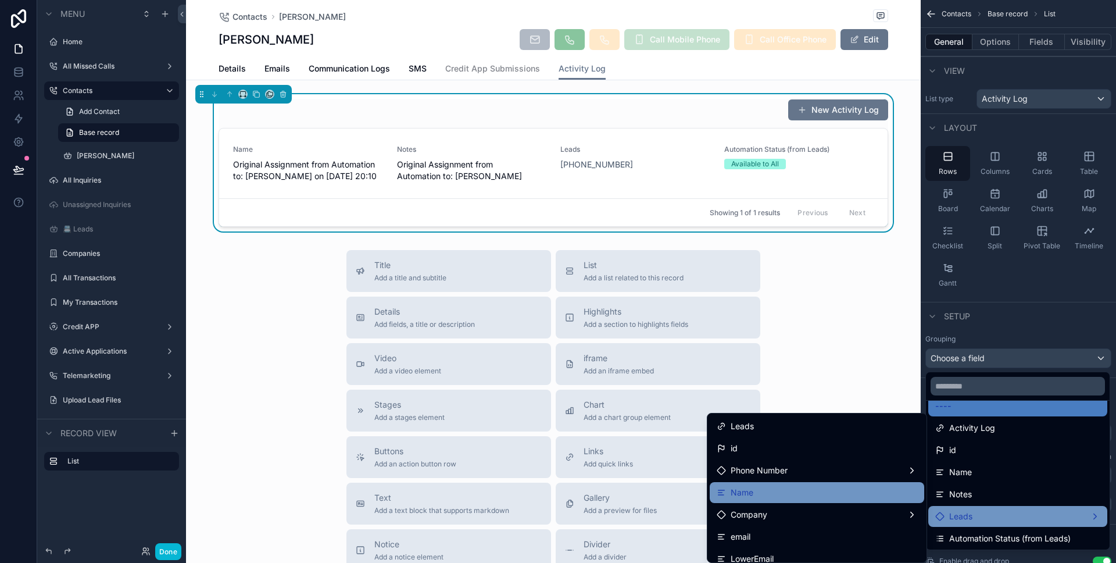
click at [774, 497] on div "Name" at bounding box center [817, 492] width 201 height 14
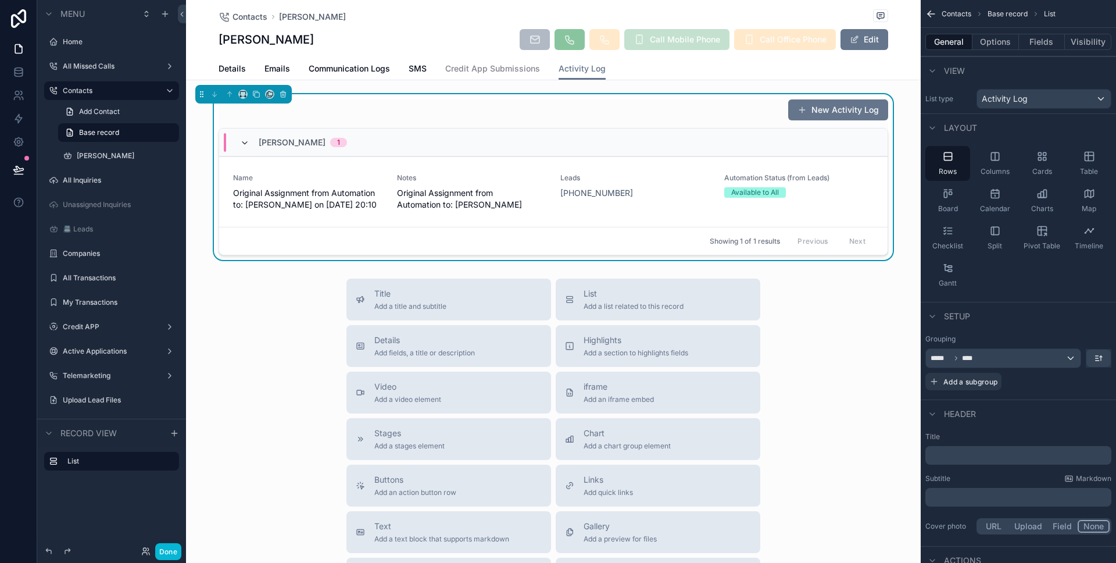
click at [242, 140] on icon "scrollable content" at bounding box center [244, 142] width 9 height 9
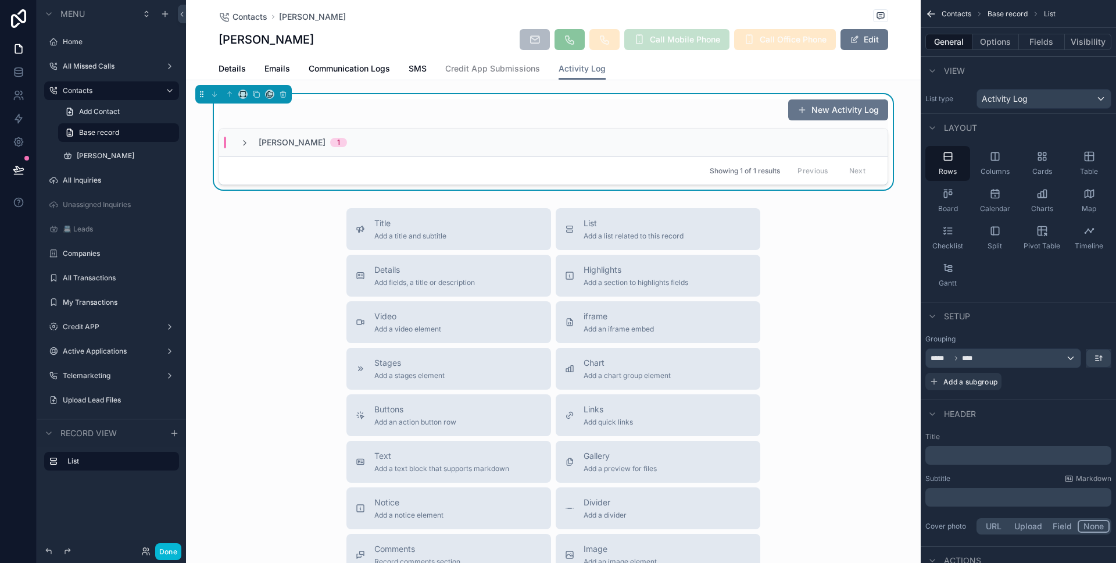
click at [242, 140] on icon "scrollable content" at bounding box center [244, 142] width 9 height 9
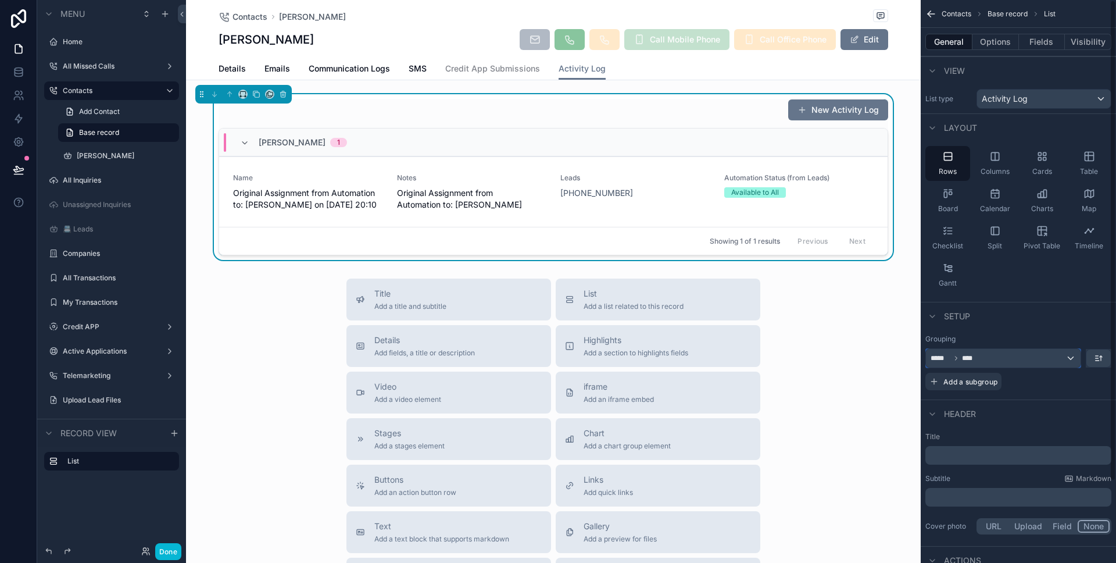
click at [974, 352] on div "***** ****" at bounding box center [1003, 358] width 155 height 19
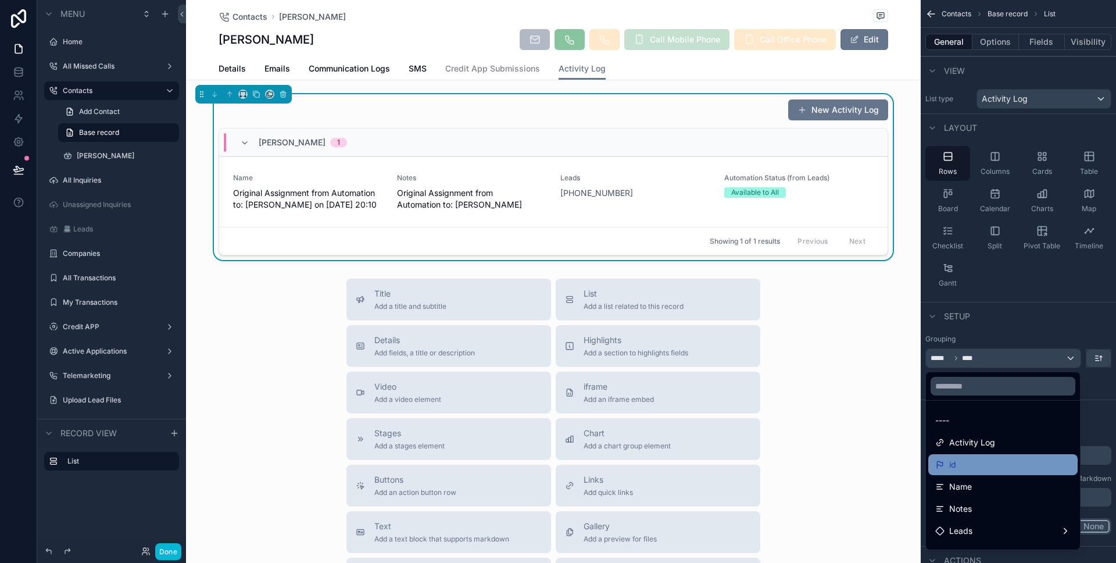
click at [987, 460] on div "id" at bounding box center [1002, 465] width 135 height 14
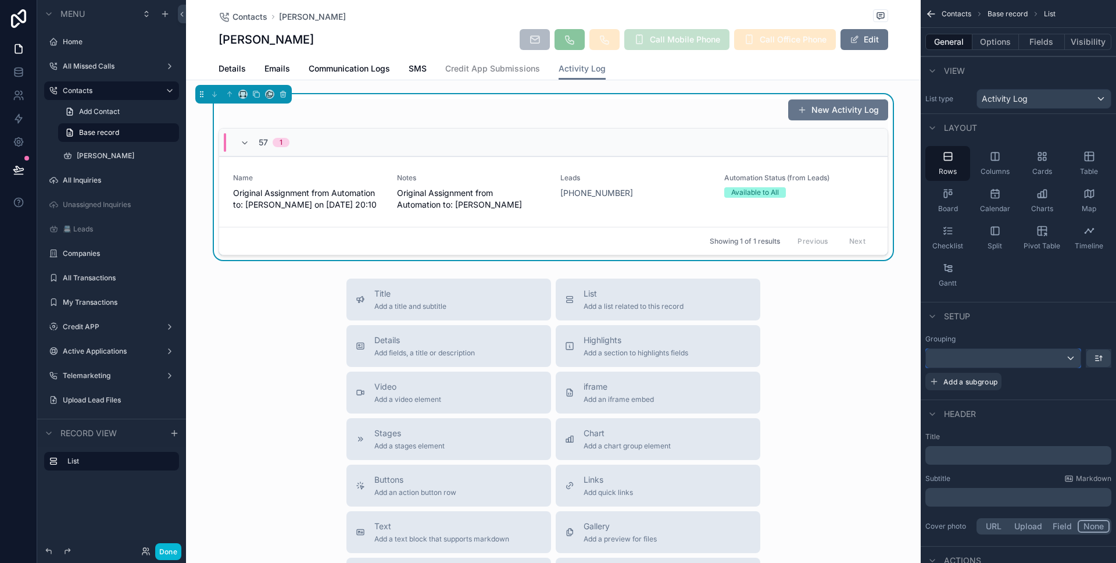
click at [1005, 357] on div "scrollable content" at bounding box center [1003, 358] width 155 height 19
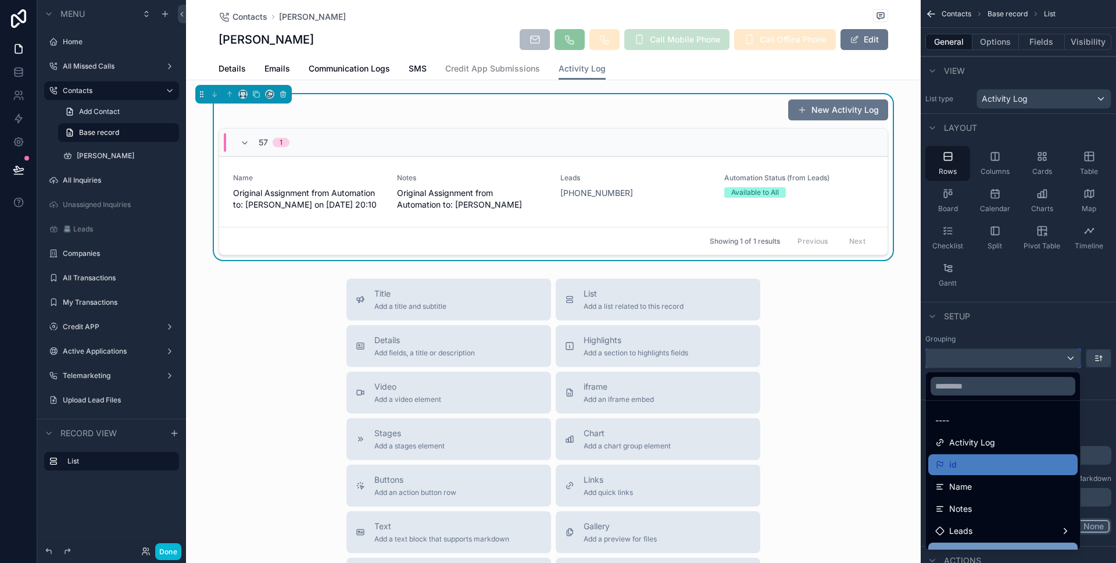
scroll to position [49, 0]
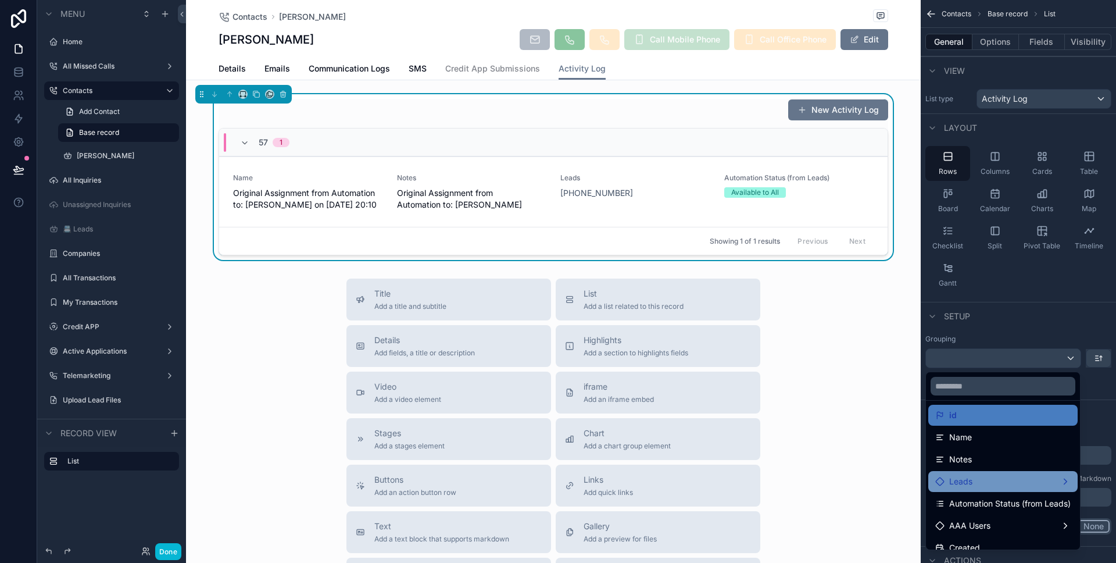
click at [998, 487] on div "Leads" at bounding box center [1002, 481] width 135 height 14
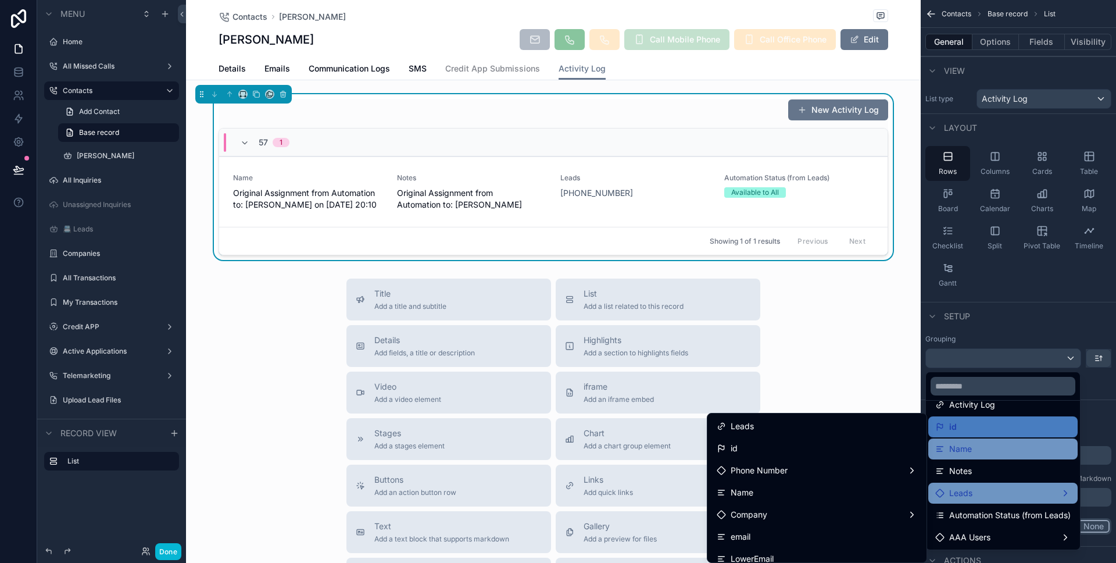
scroll to position [0, 0]
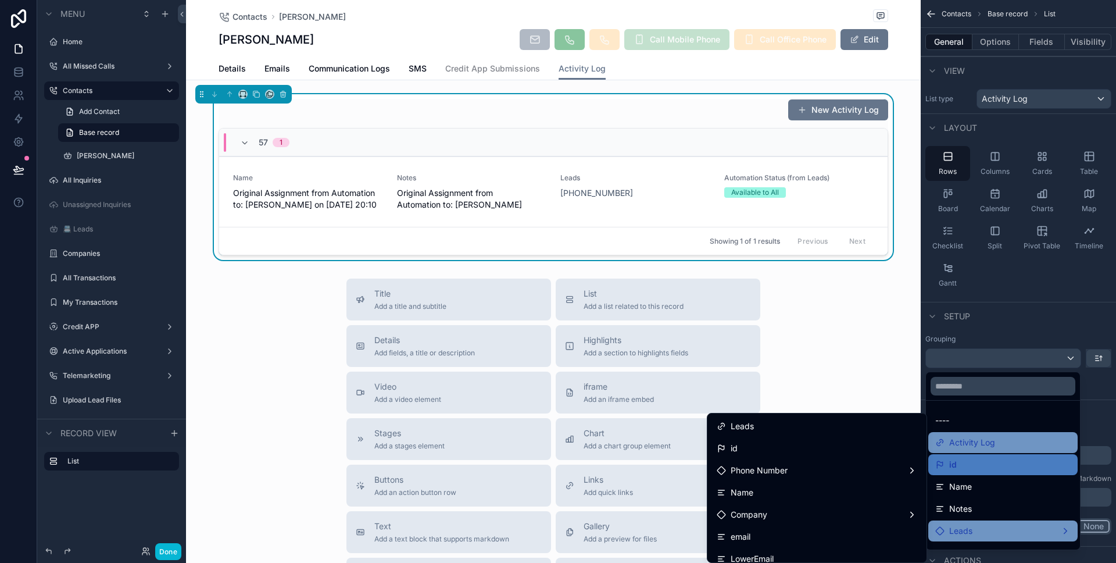
click at [1003, 438] on div "Activity Log" at bounding box center [1002, 442] width 135 height 14
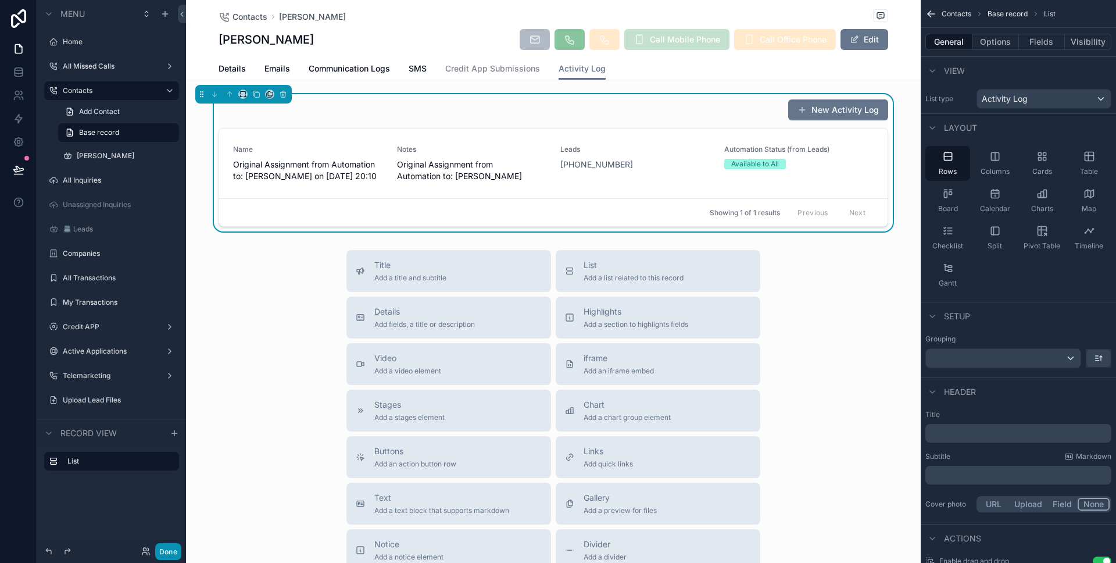
click at [177, 550] on button "Done" at bounding box center [168, 551] width 26 height 17
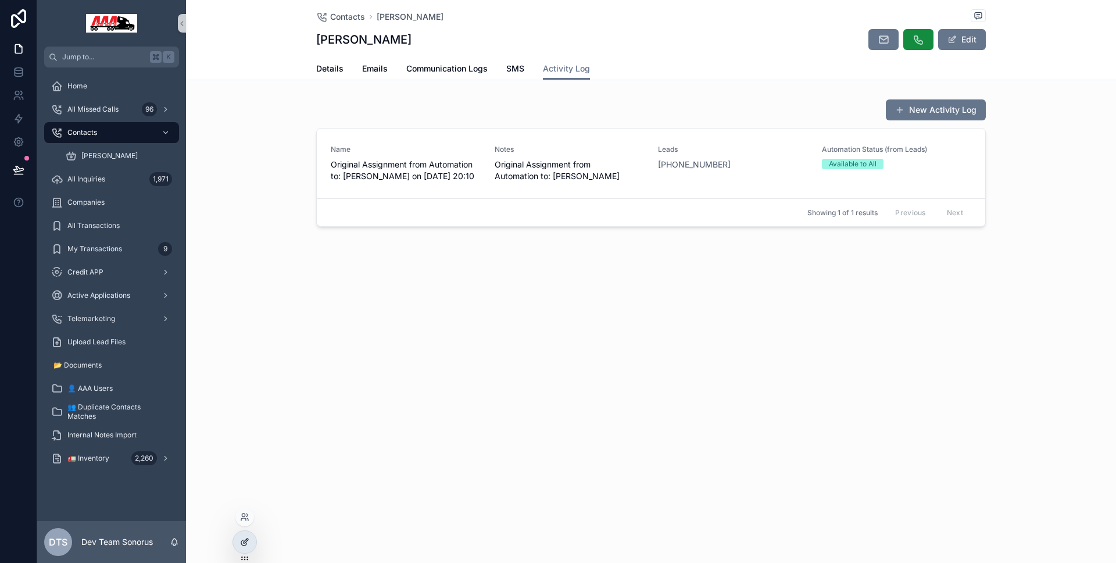
click at [233, 537] on div at bounding box center [244, 542] width 23 height 22
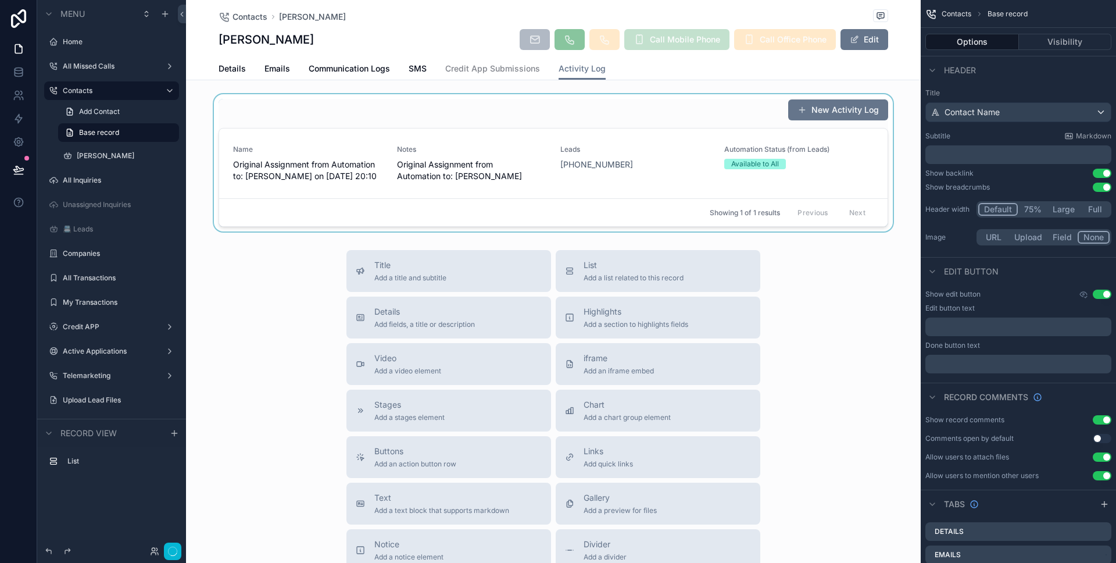
click at [612, 199] on div "Showing 1 of 1 results Previous Next" at bounding box center [553, 212] width 669 height 28
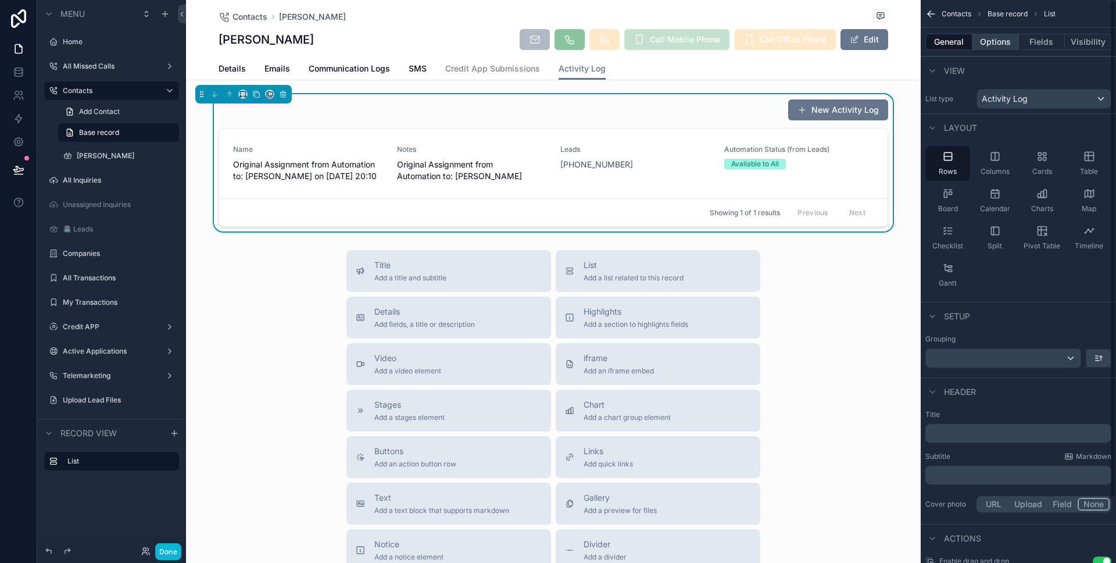
click at [1016, 39] on button "Options" at bounding box center [996, 42] width 47 height 16
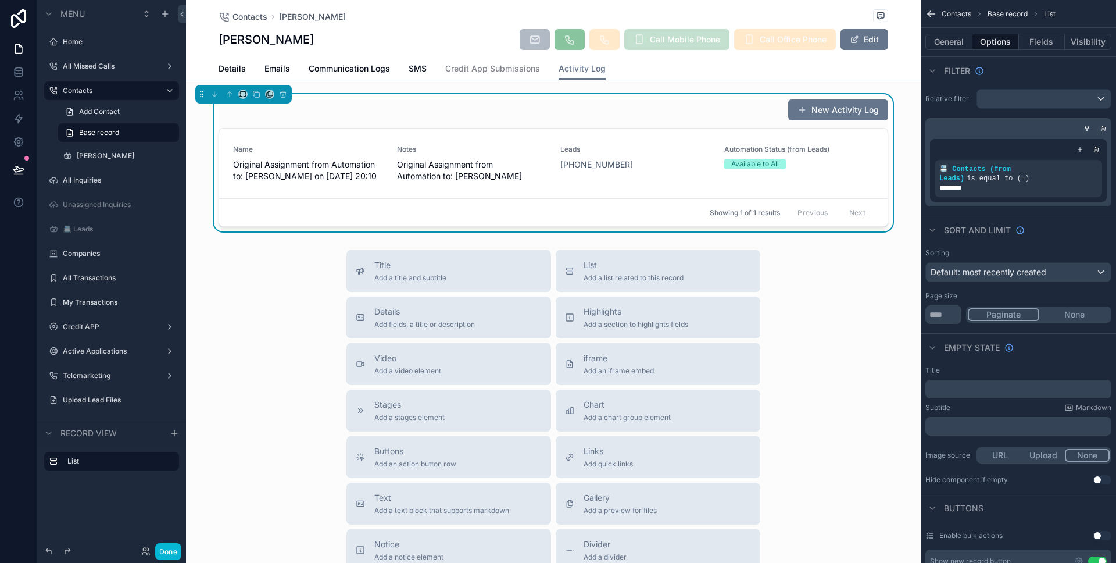
scroll to position [127, 0]
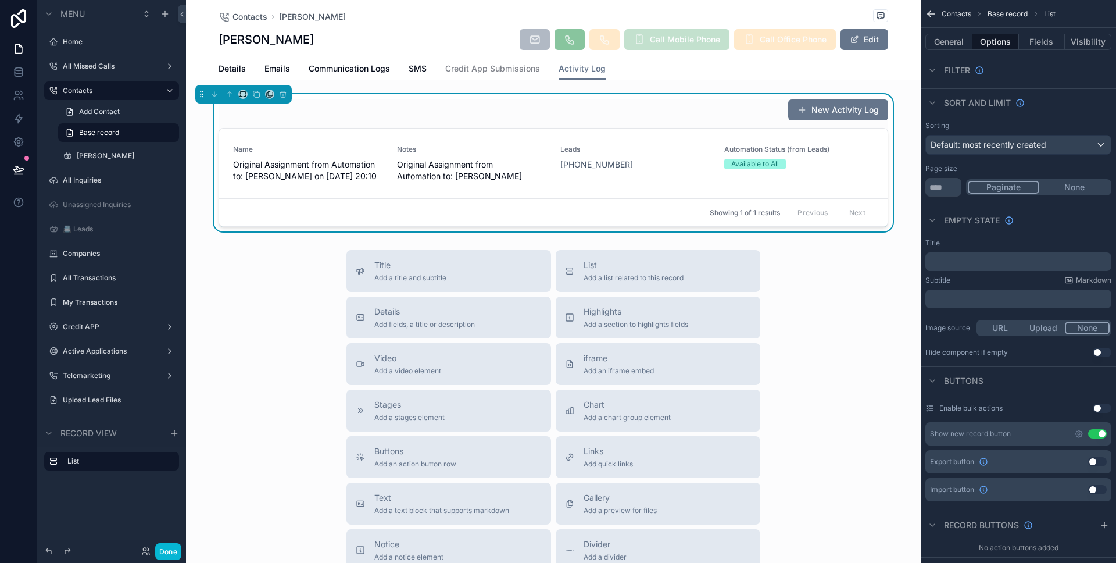
click at [1088, 434] on button "Use setting" at bounding box center [1097, 433] width 19 height 9
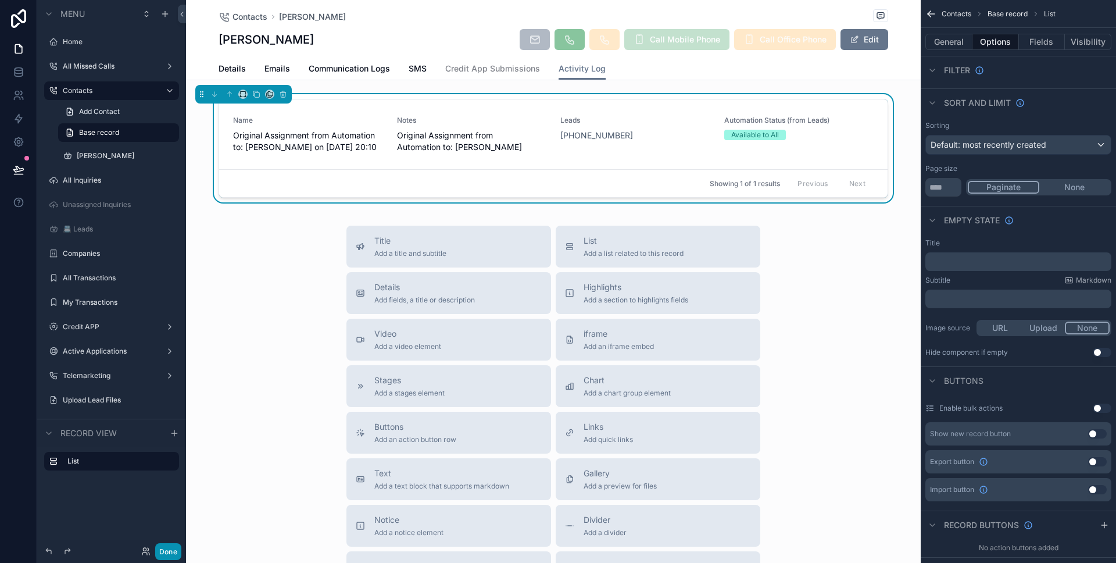
click at [180, 549] on button "Done" at bounding box center [168, 551] width 26 height 17
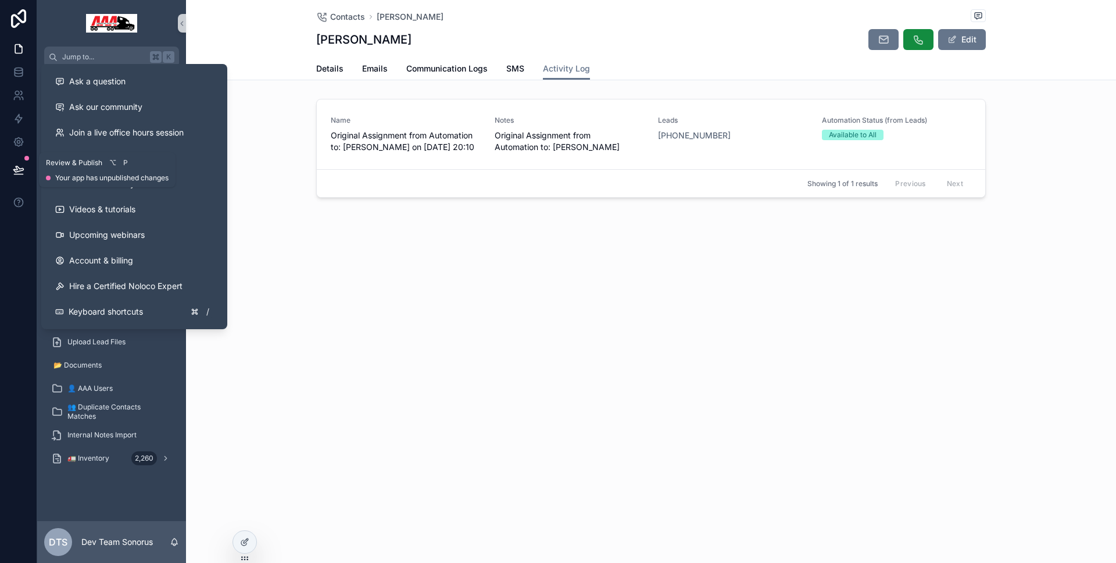
click at [19, 183] on button at bounding box center [19, 169] width 26 height 33
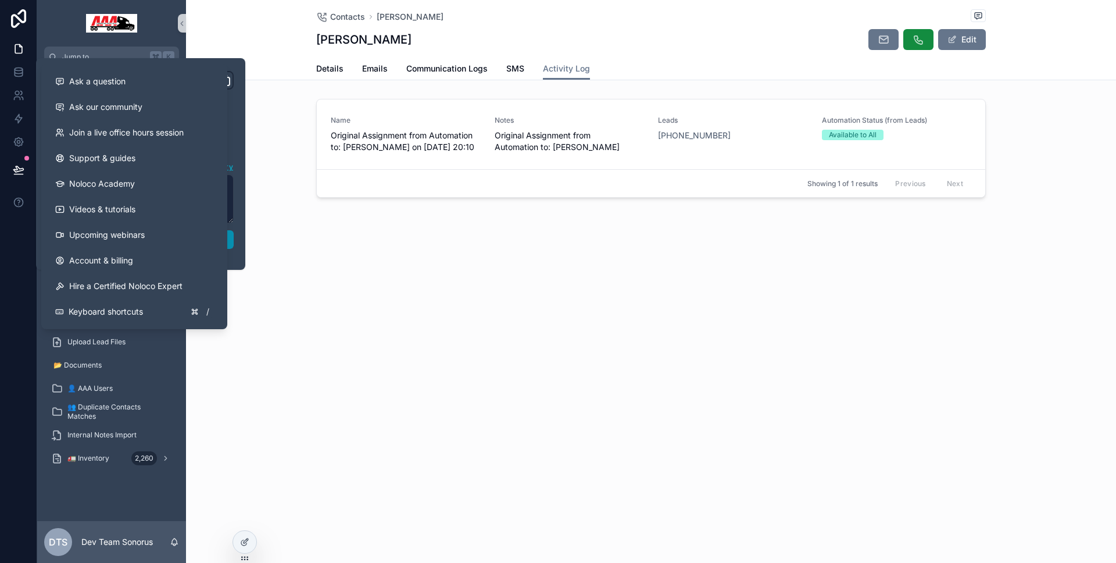
click at [230, 238] on button "Publish" at bounding box center [141, 239] width 186 height 19
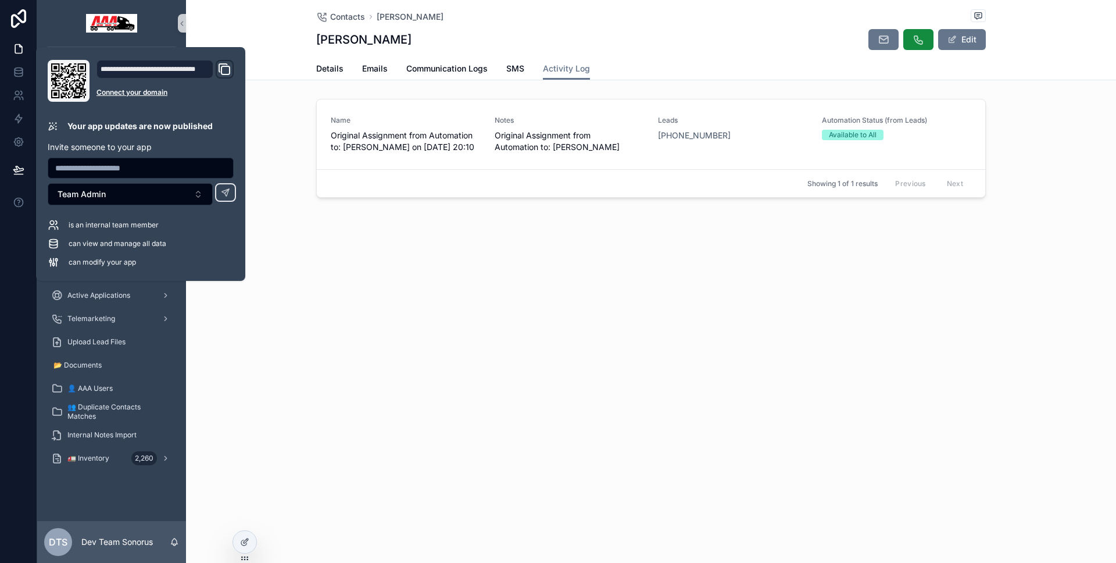
click at [9, 302] on div at bounding box center [18, 281] width 37 height 563
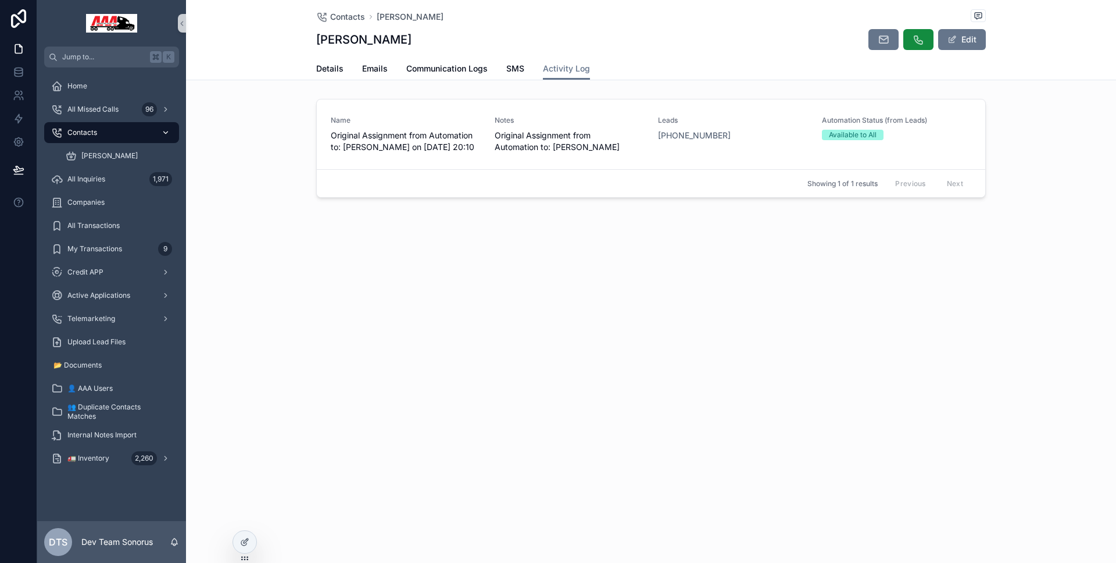
click at [130, 127] on div "Contacts" at bounding box center [111, 132] width 121 height 19
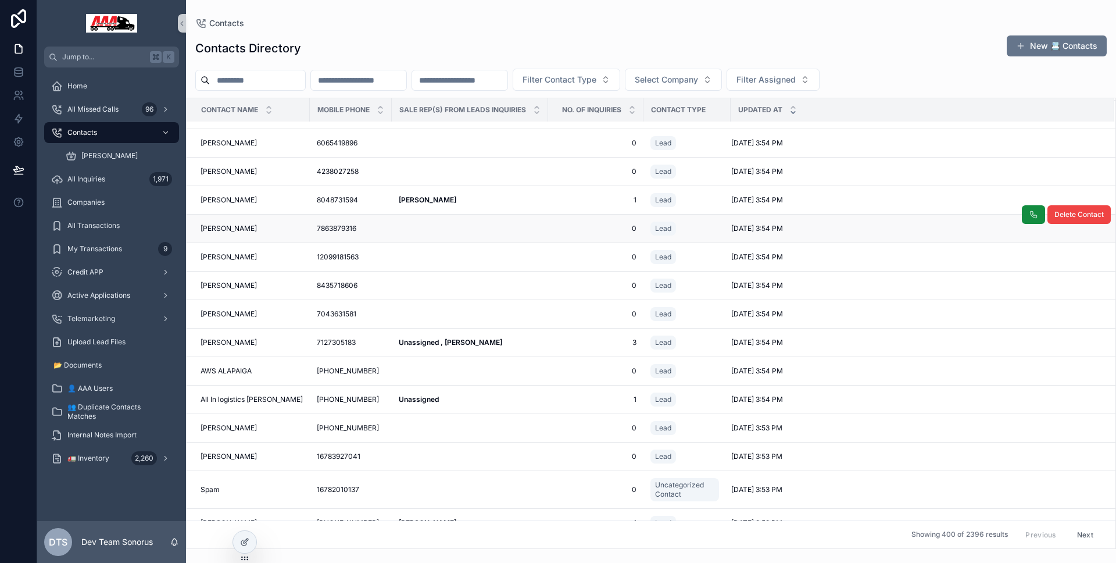
scroll to position [753, 0]
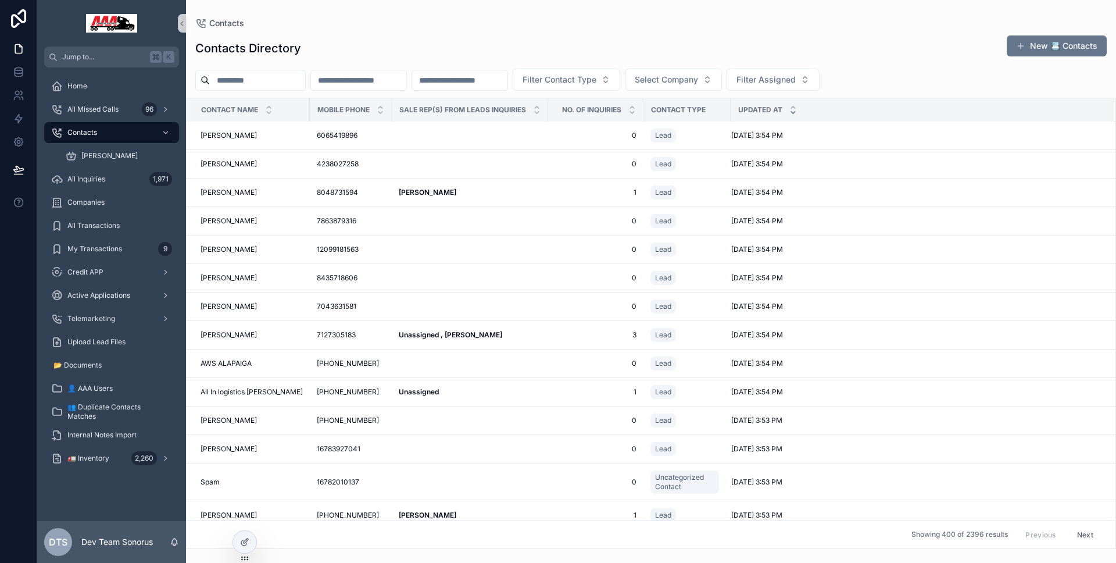
click at [391, 86] on input "scrollable content" at bounding box center [358, 80] width 95 height 16
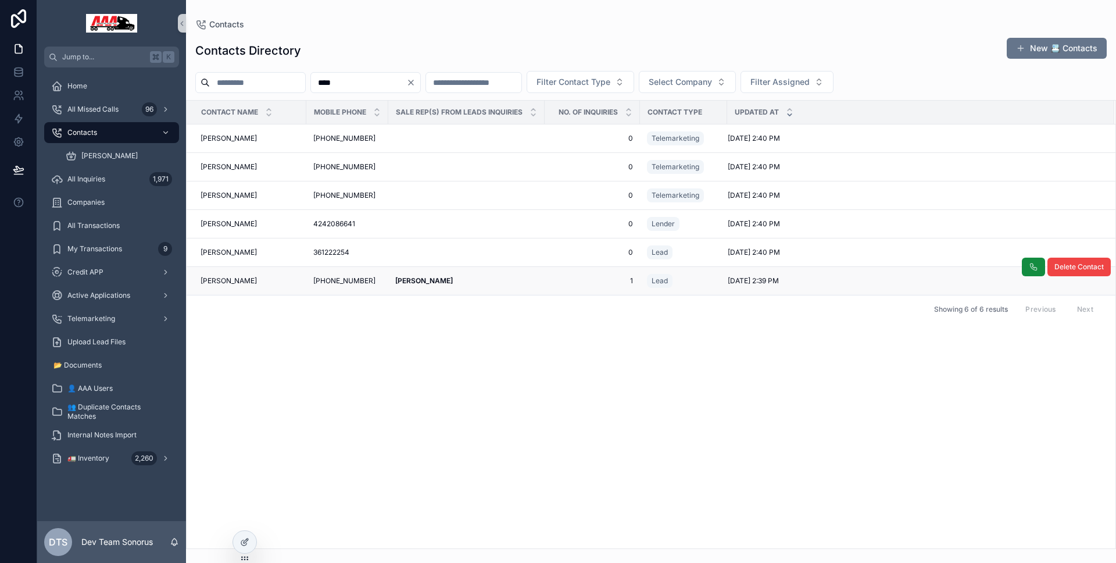
type input "****"
click at [266, 279] on div "[PERSON_NAME] jr [PERSON_NAME] jr" at bounding box center [250, 280] width 99 height 9
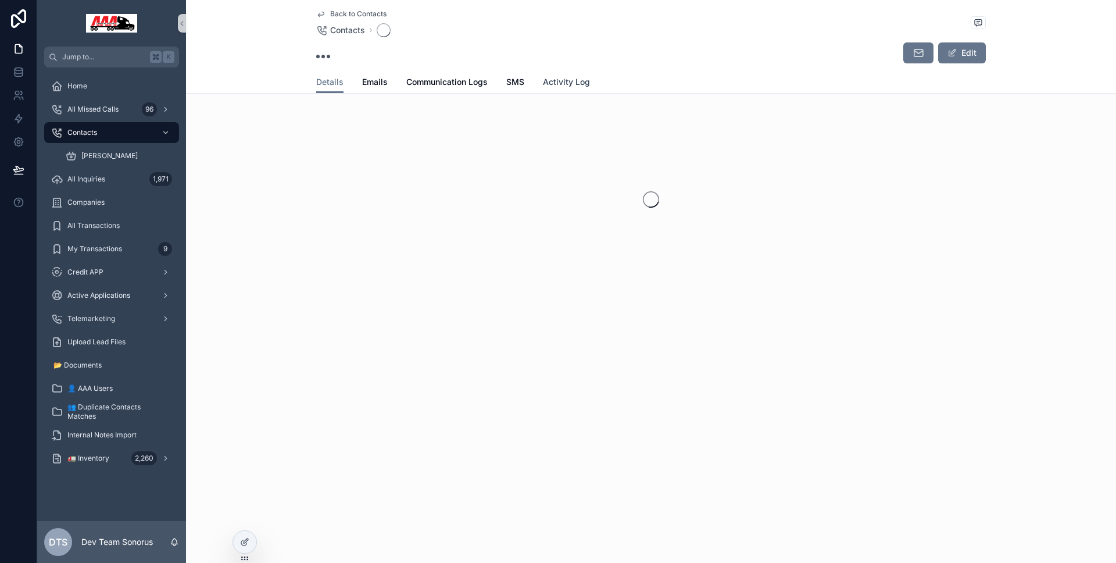
click at [545, 84] on span "Activity Log" at bounding box center [566, 82] width 47 height 12
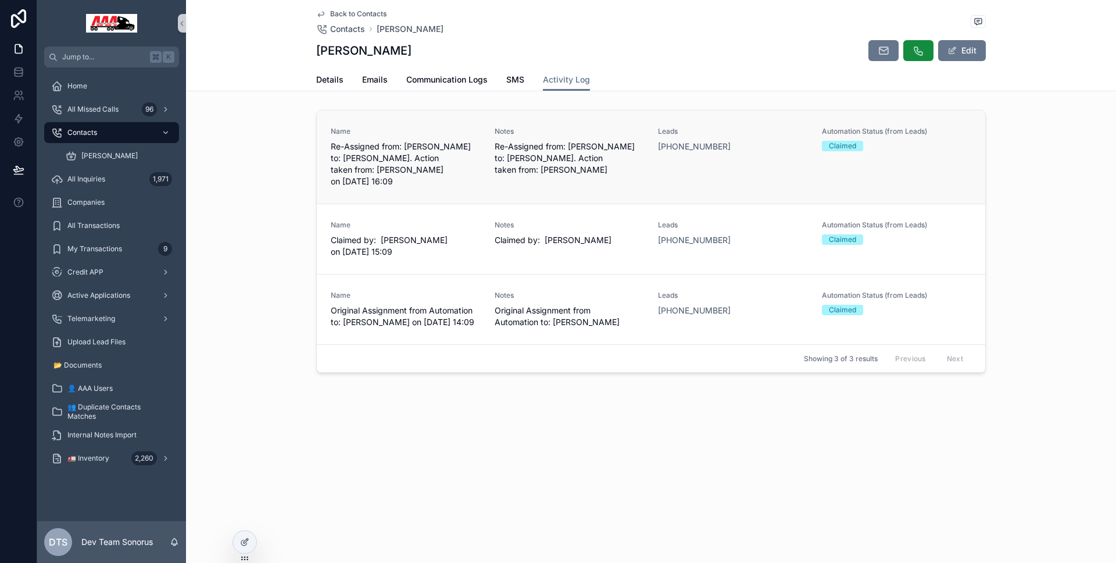
click at [630, 150] on span "Re-Assigned from: [PERSON_NAME] to: [PERSON_NAME]. Action taken from: [PERSON_N…" at bounding box center [570, 158] width 150 height 35
click at [245, 541] on icon at bounding box center [244, 541] width 9 height 9
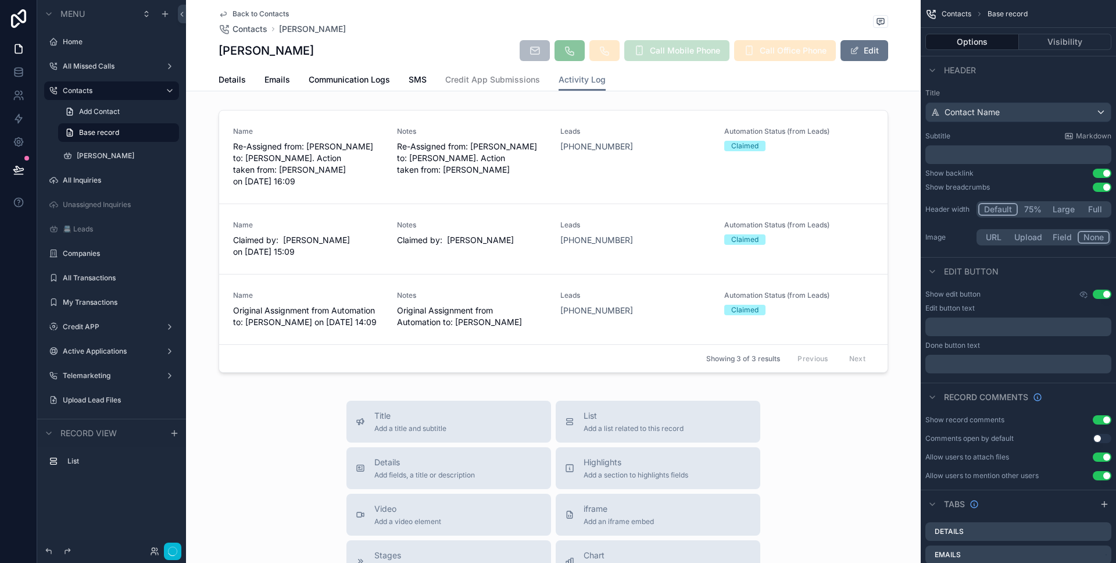
click at [556, 195] on div "scrollable content" at bounding box center [553, 243] width 735 height 277
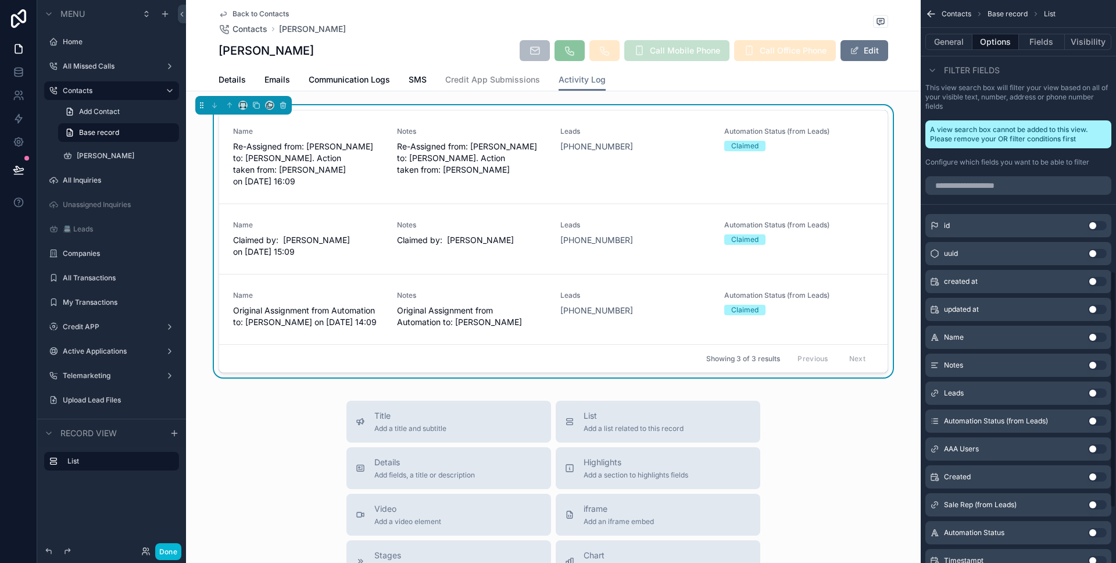
scroll to position [773, 0]
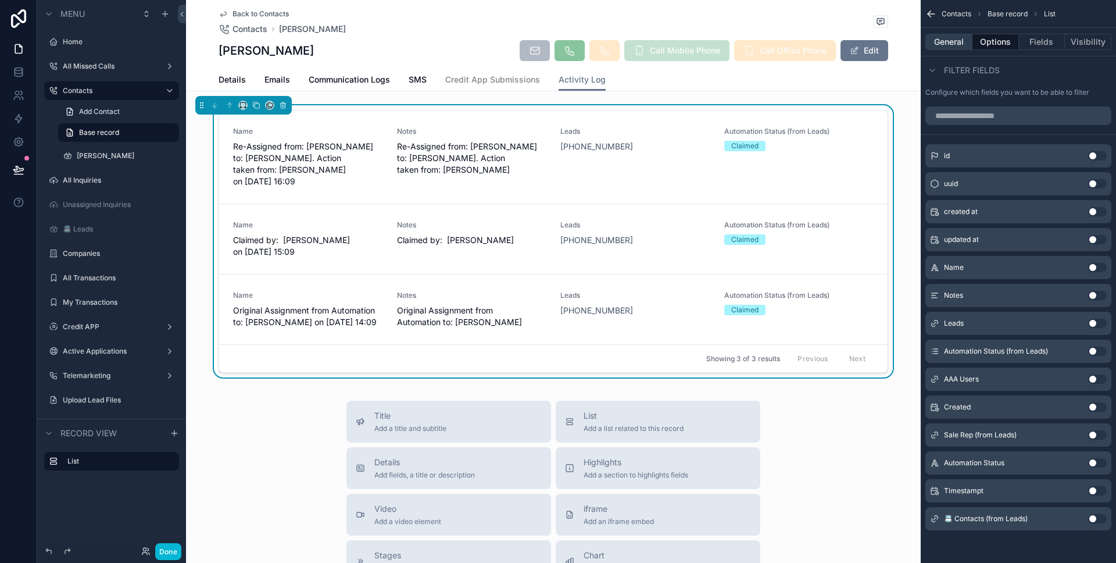
click at [957, 42] on button "General" at bounding box center [949, 42] width 47 height 16
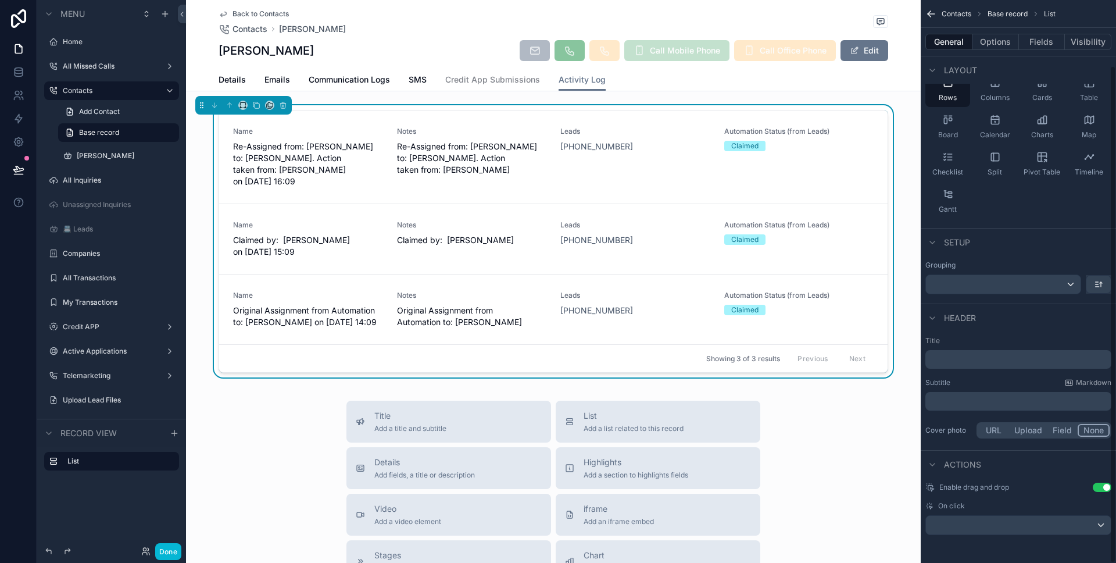
scroll to position [0, 0]
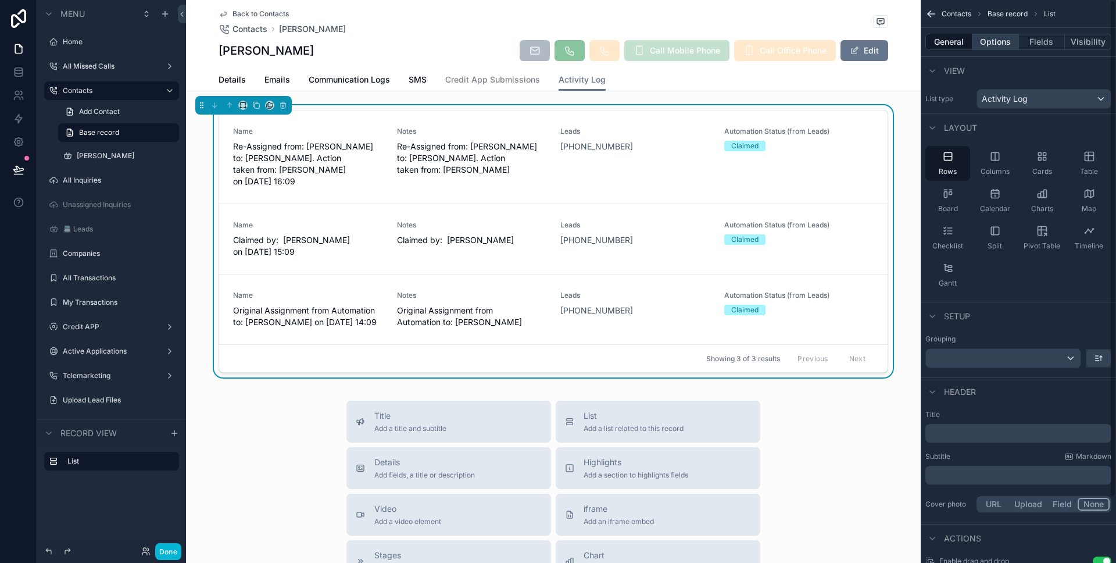
click at [1001, 48] on button "Options" at bounding box center [996, 42] width 47 height 16
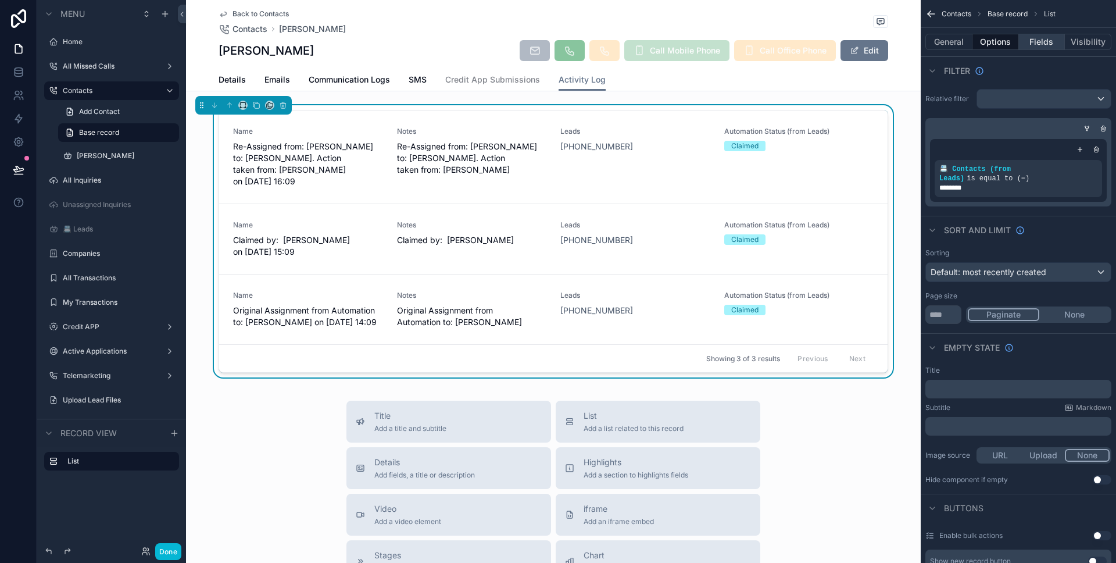
click at [1024, 40] on button "Fields" at bounding box center [1042, 42] width 47 height 16
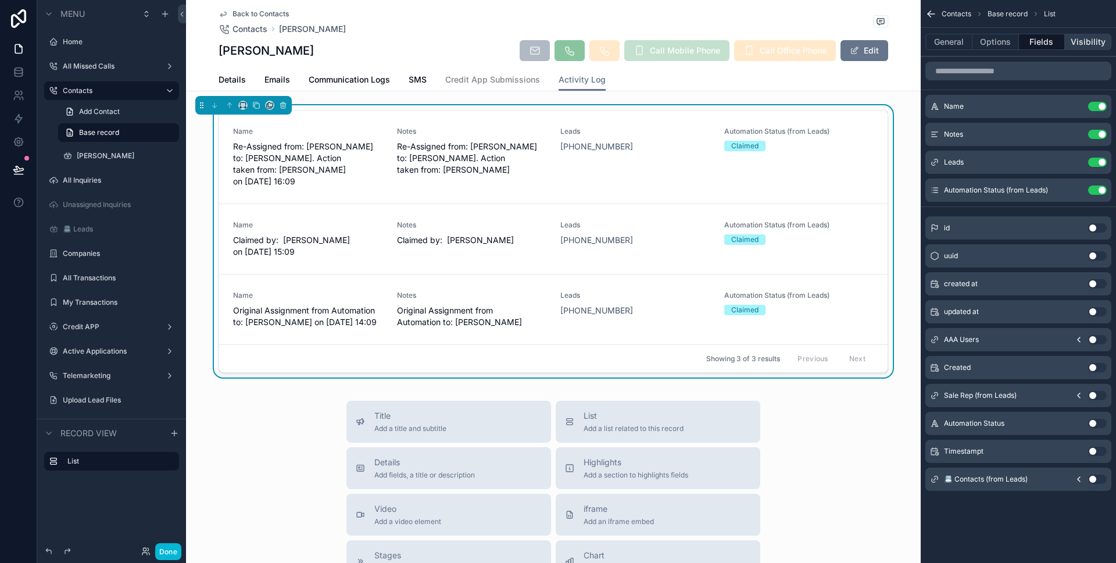
click at [1070, 41] on button "Visibility" at bounding box center [1088, 42] width 47 height 16
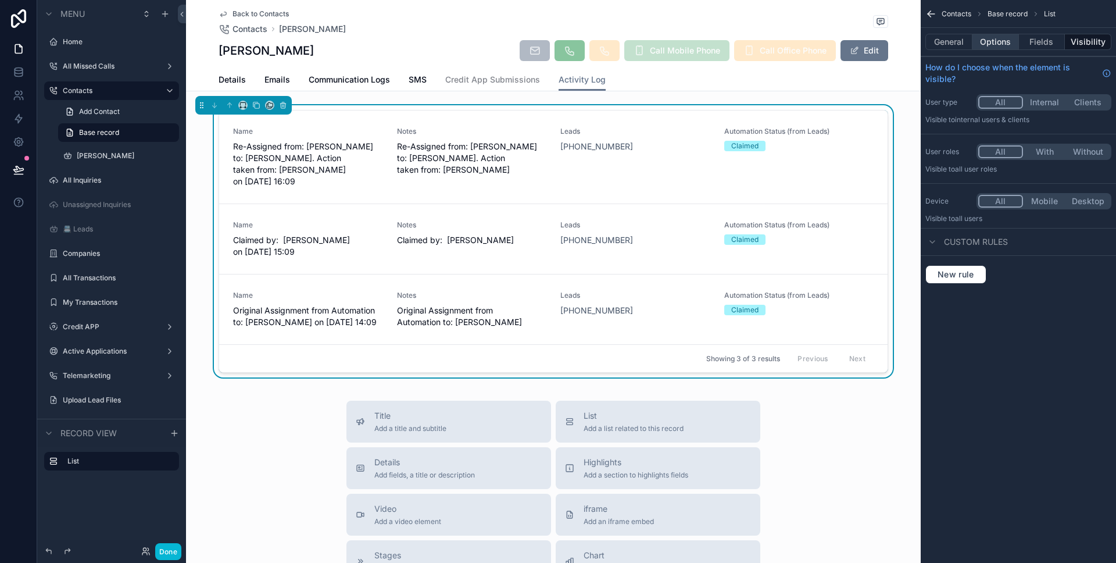
click at [975, 43] on button "Options" at bounding box center [996, 42] width 47 height 16
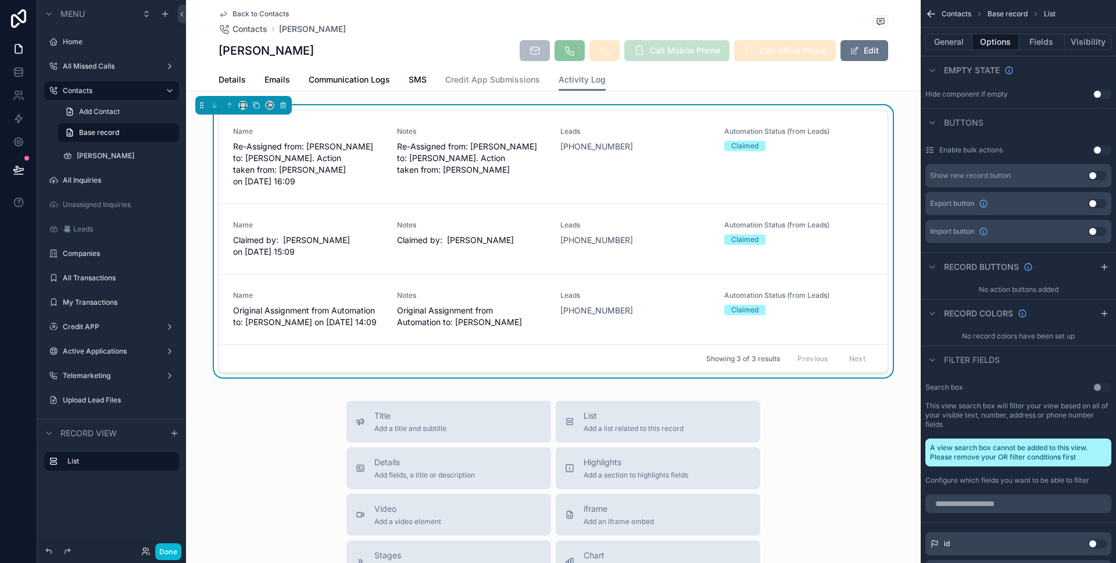
scroll to position [773, 0]
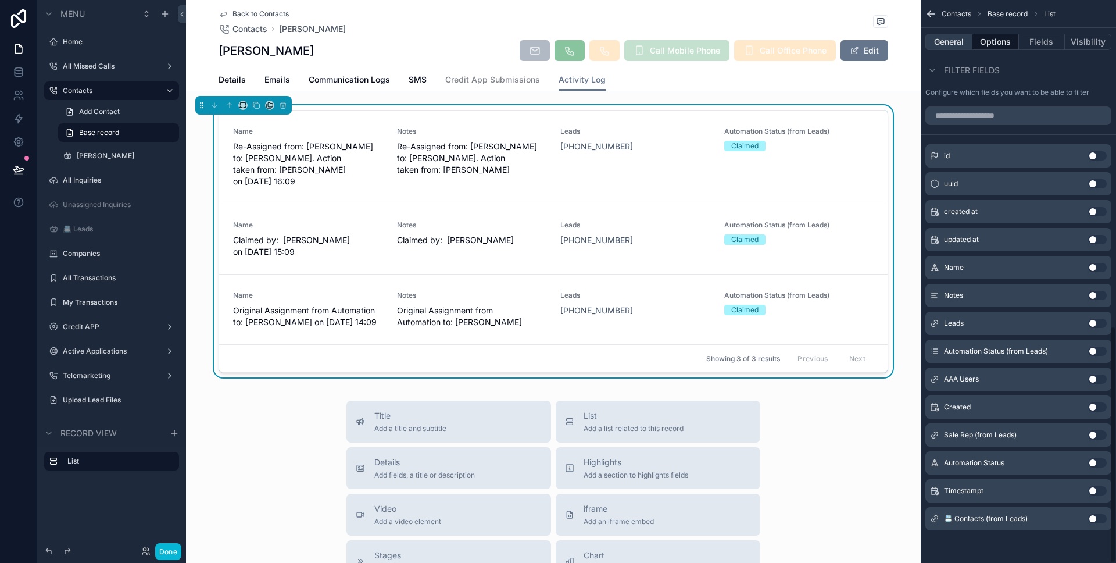
click at [963, 47] on button "General" at bounding box center [949, 42] width 47 height 16
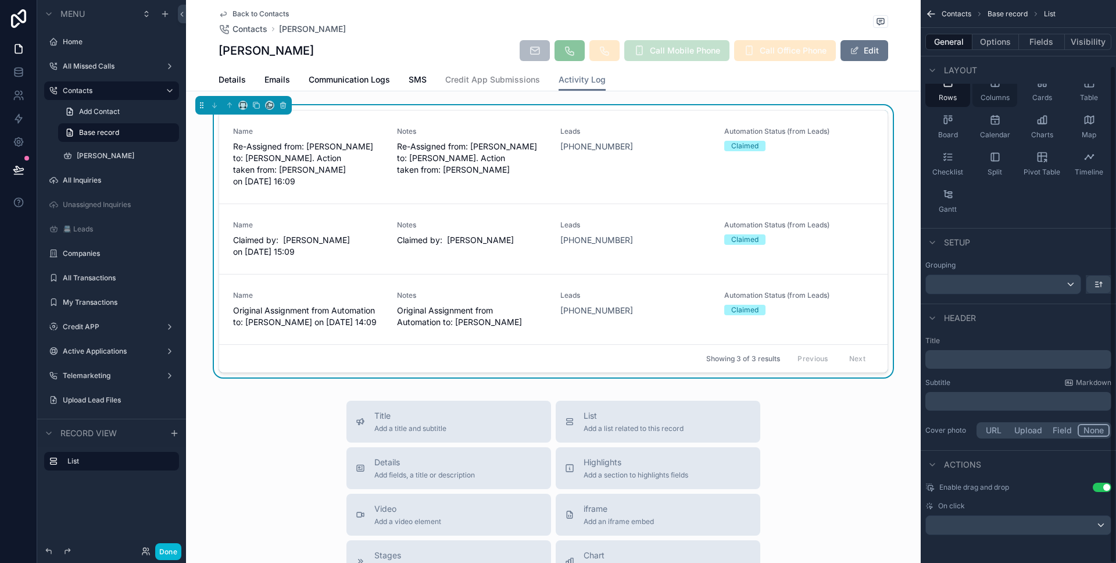
scroll to position [74, 0]
click at [1045, 523] on div "scrollable content" at bounding box center [1018, 525] width 185 height 19
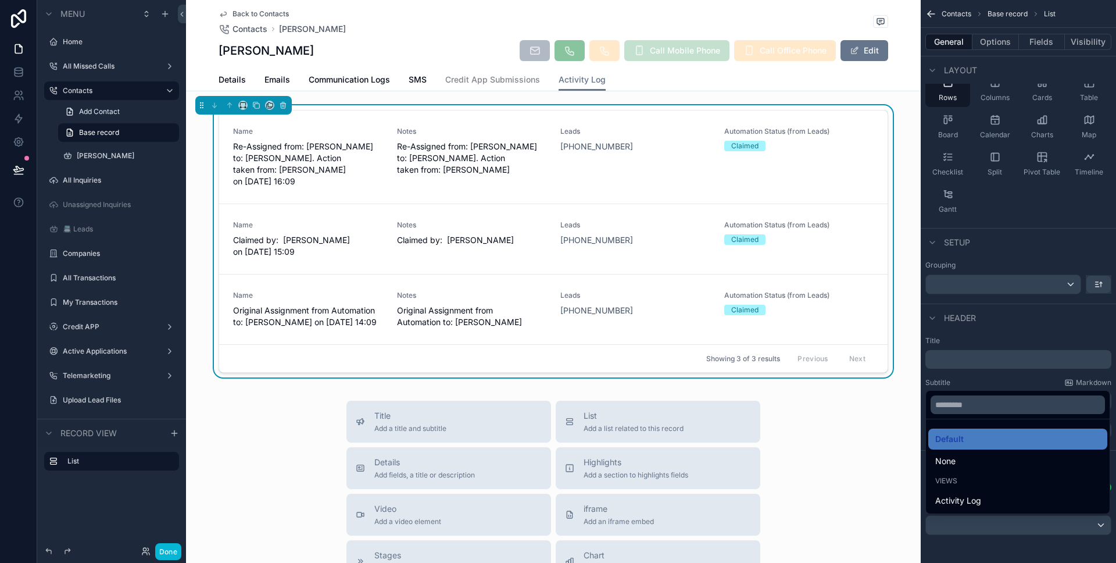
drag, startPoint x: 1033, startPoint y: 467, endPoint x: 1018, endPoint y: 465, distance: 15.3
click at [1033, 467] on div "None" at bounding box center [1017, 461] width 165 height 14
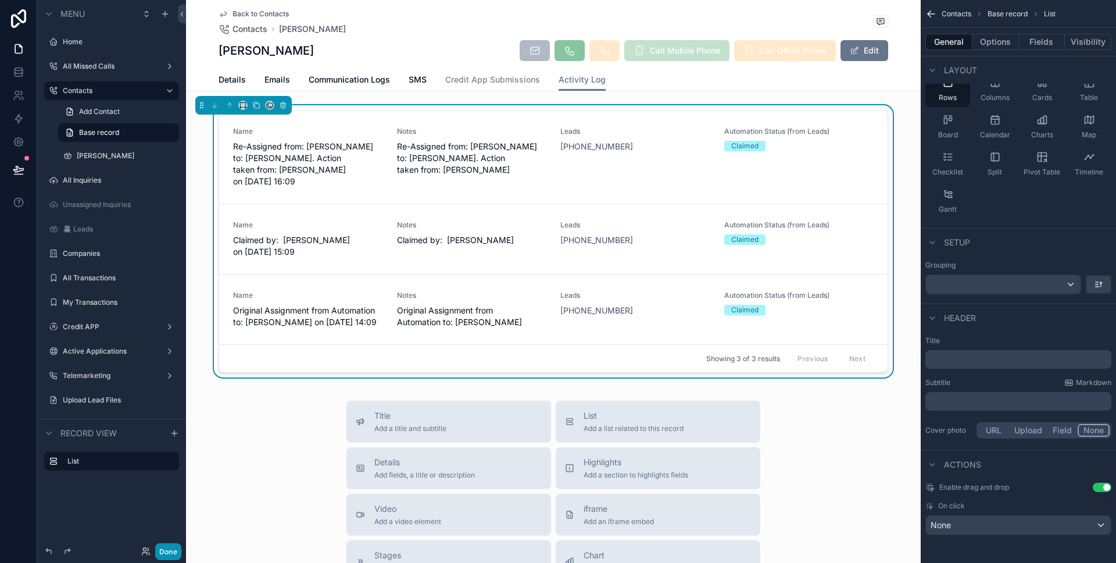
drag, startPoint x: 169, startPoint y: 552, endPoint x: 170, endPoint y: 547, distance: 5.8
click at [169, 552] on button "Done" at bounding box center [168, 551] width 26 height 17
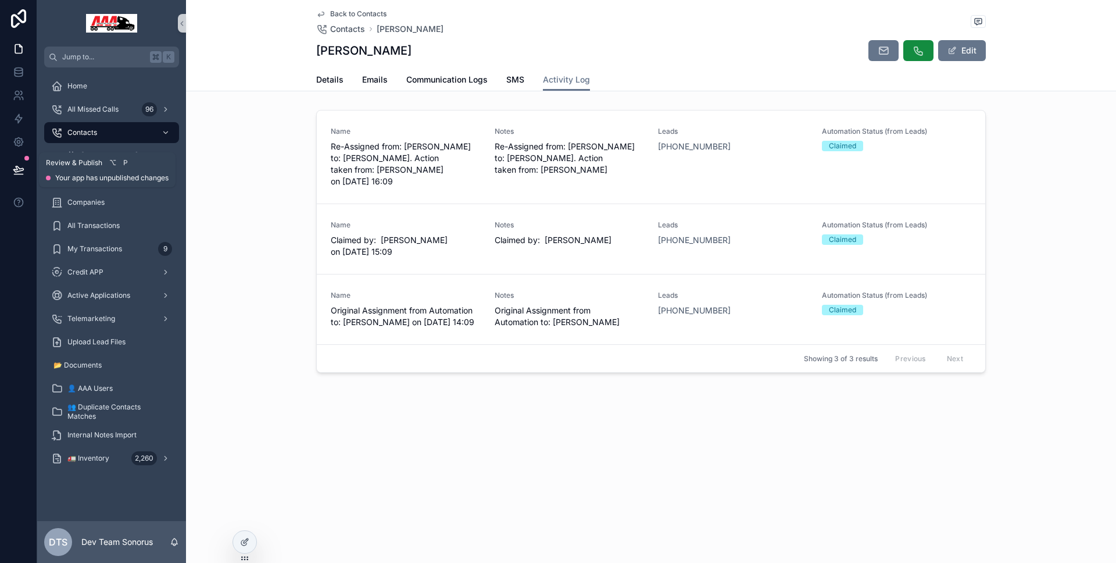
click at [23, 168] on icon at bounding box center [18, 169] width 10 height 6
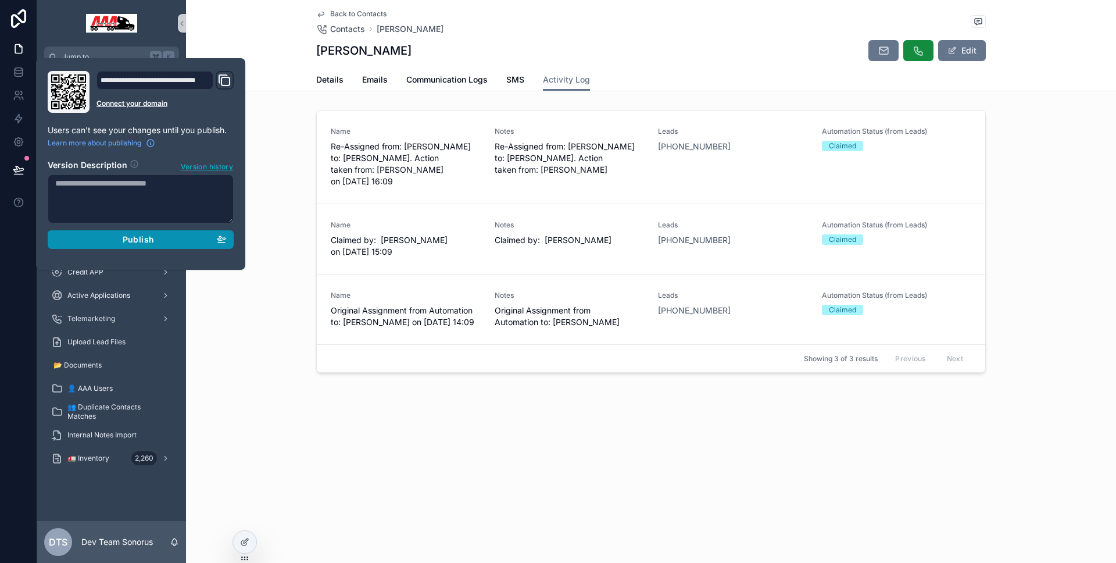
click at [78, 248] on button "Publish" at bounding box center [141, 239] width 186 height 19
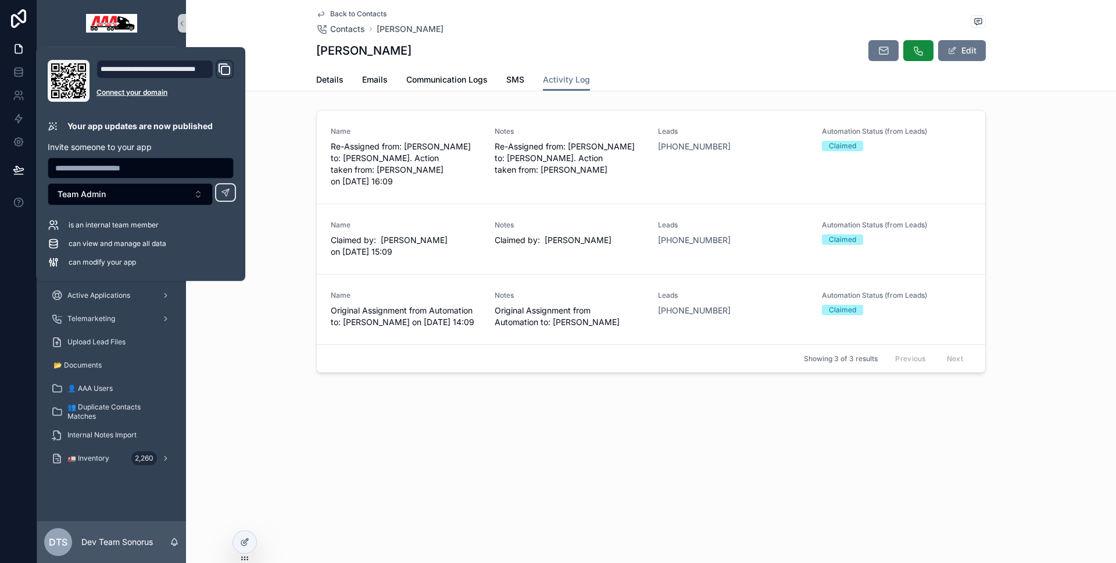
drag, startPoint x: 271, startPoint y: 160, endPoint x: 295, endPoint y: 146, distance: 28.1
click at [272, 160] on div "Name Re-Assigned from: [PERSON_NAME] to: [PERSON_NAME]. Action taken from: [PER…" at bounding box center [651, 243] width 930 height 277
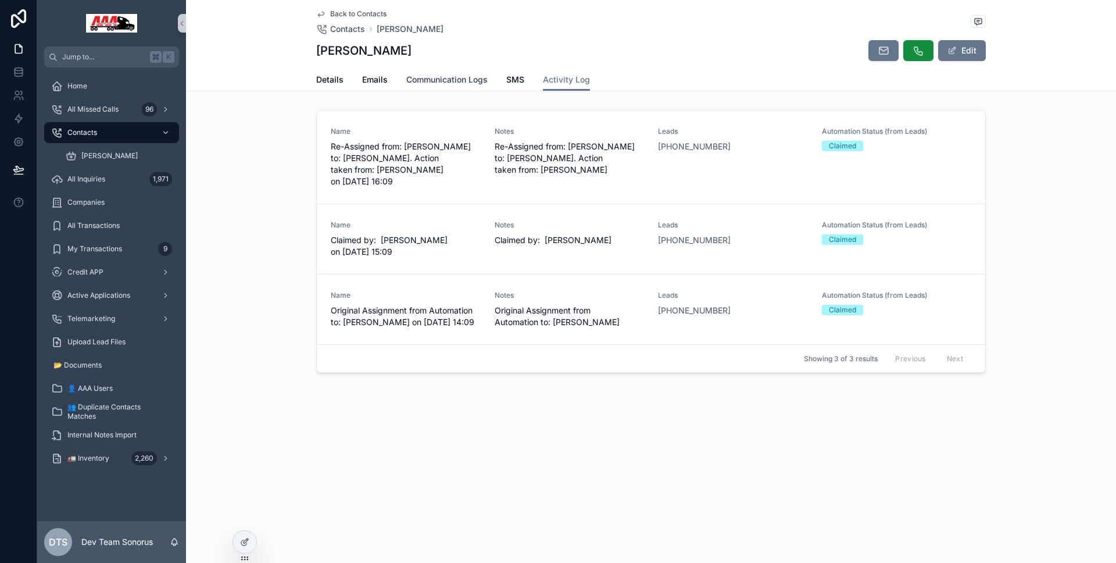
click at [475, 70] on link "Communication Logs" at bounding box center [446, 80] width 81 height 23
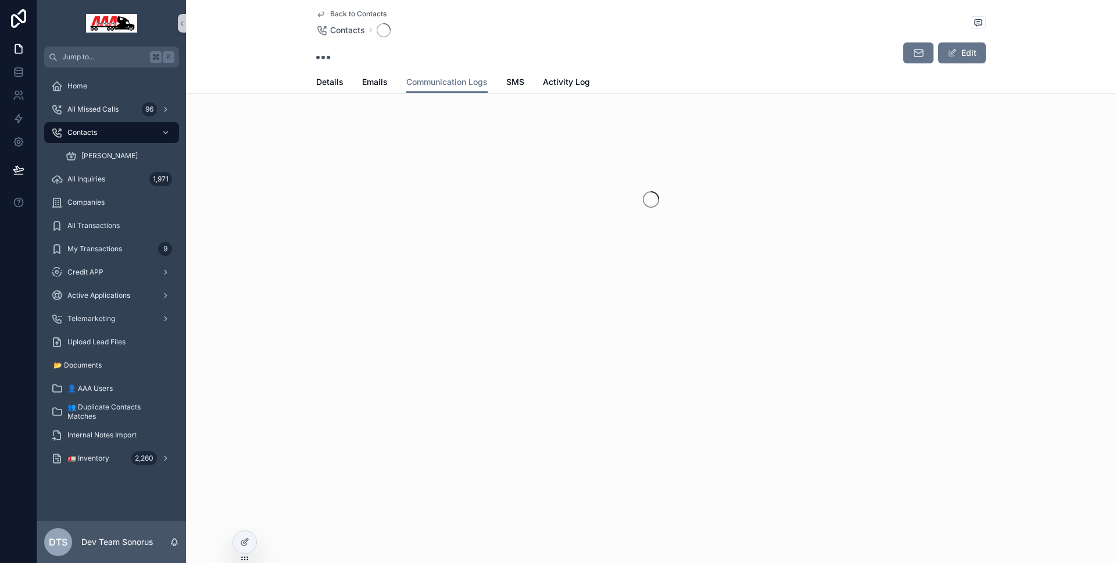
click at [501, 79] on div "Details Emails Communication Logs SMS Activity Log" at bounding box center [651, 82] width 670 height 22
click at [519, 83] on span "SMS" at bounding box center [515, 82] width 18 height 12
click at [549, 84] on span "Activity Log" at bounding box center [566, 82] width 47 height 12
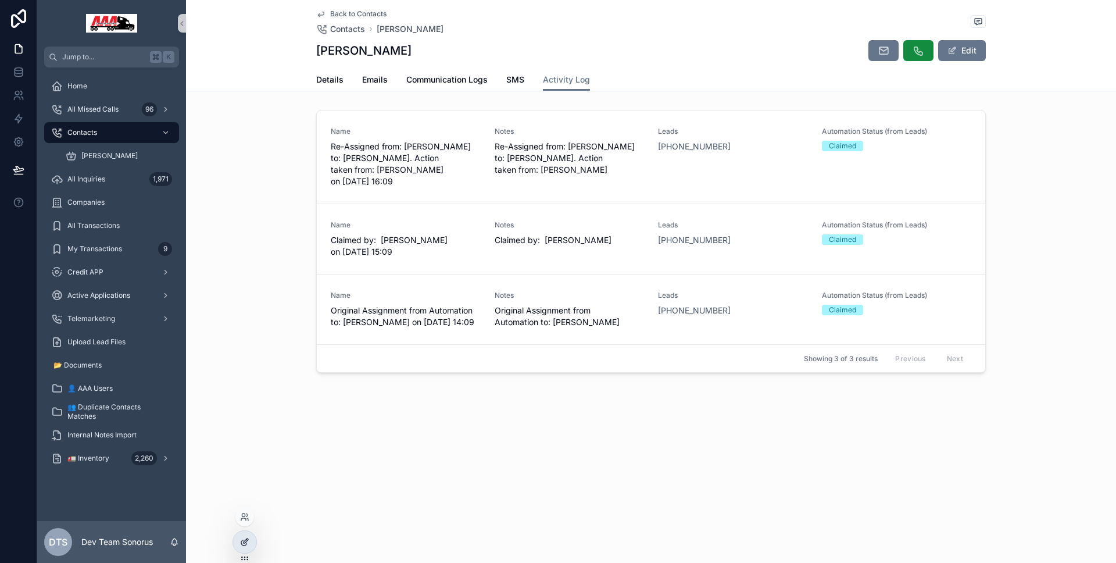
click at [250, 547] on div at bounding box center [244, 542] width 23 height 22
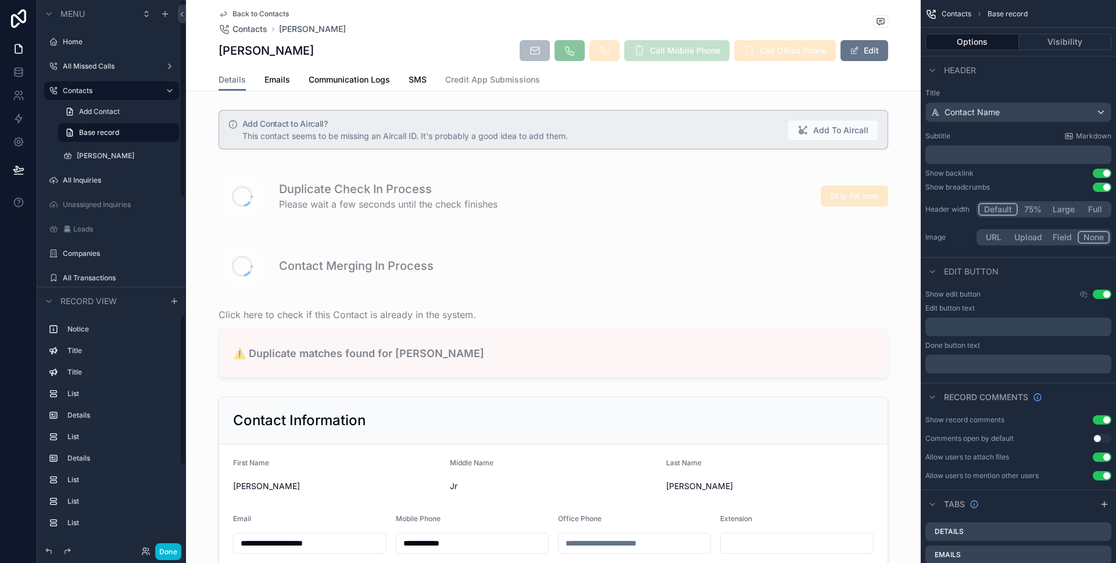
click at [174, 543] on div "Done" at bounding box center [158, 551] width 47 height 17
click at [173, 548] on button "Done" at bounding box center [168, 551] width 26 height 17
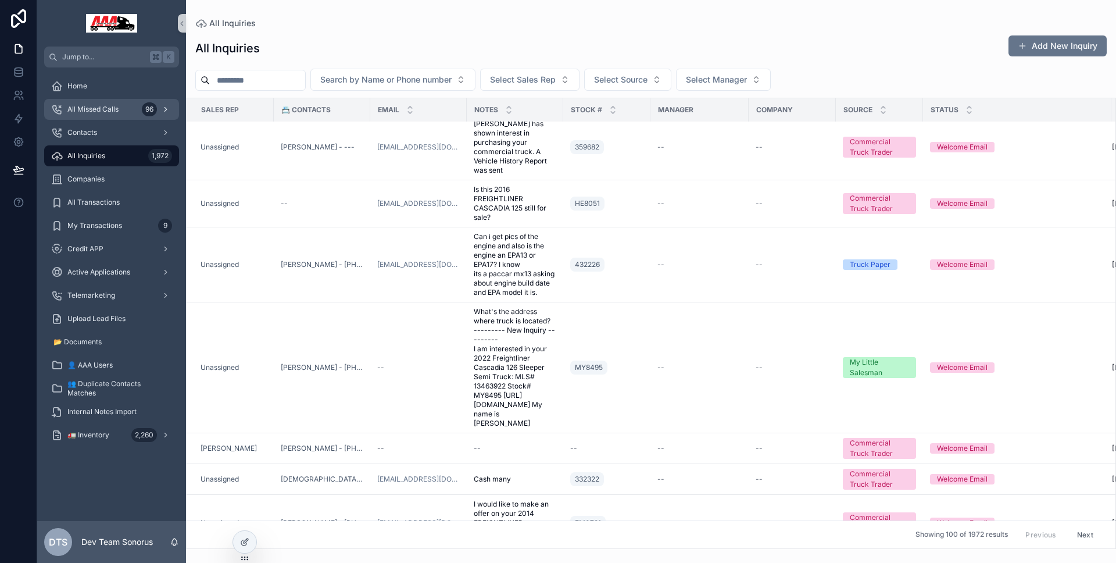
scroll to position [149, 0]
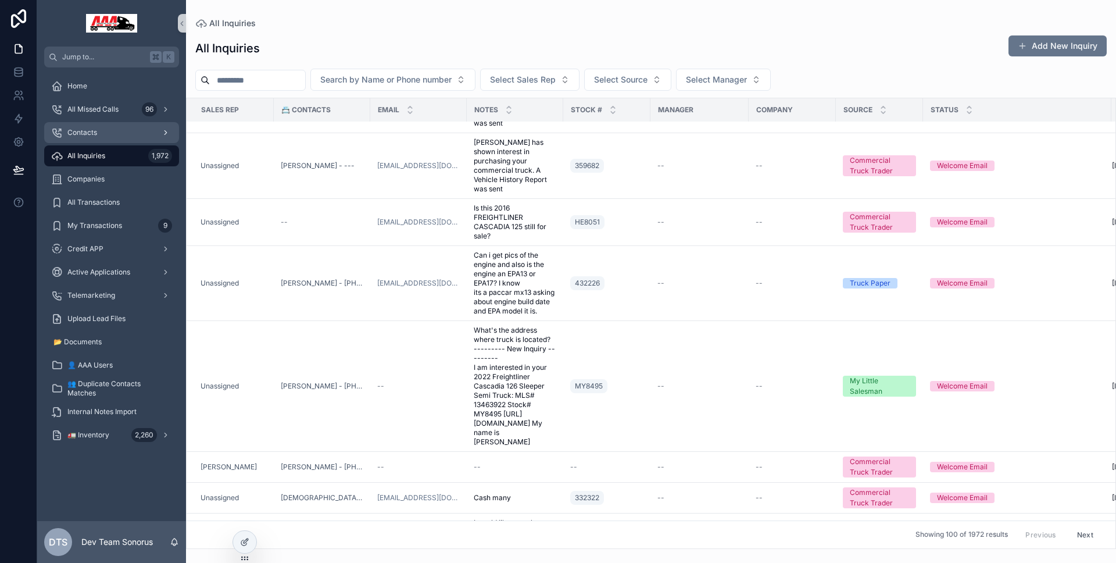
click at [105, 129] on div "Contacts" at bounding box center [111, 132] width 121 height 19
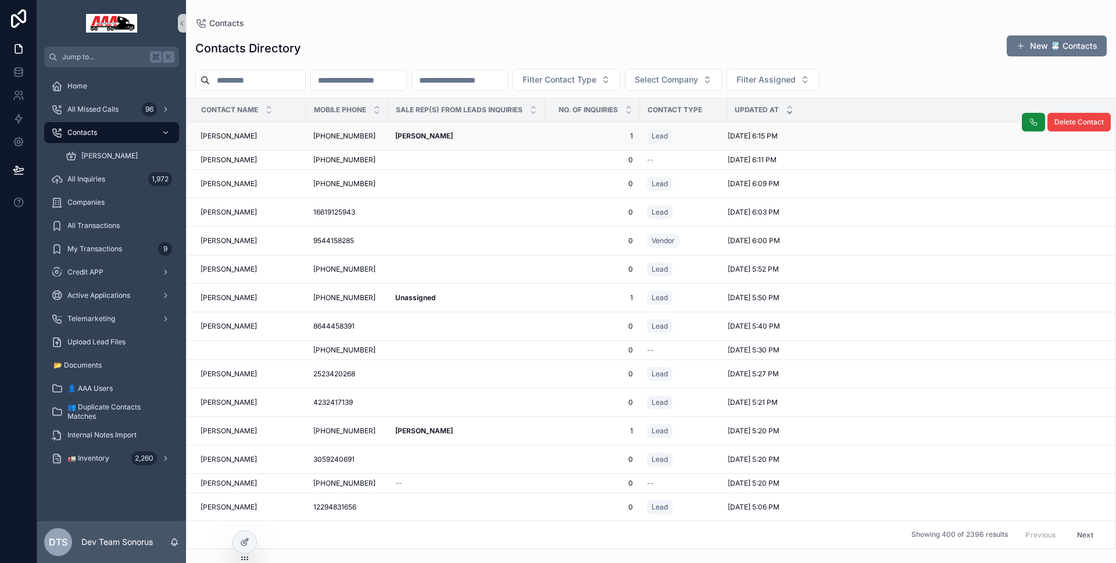
click at [455, 140] on div "David Francis David Francis" at bounding box center [466, 135] width 142 height 9
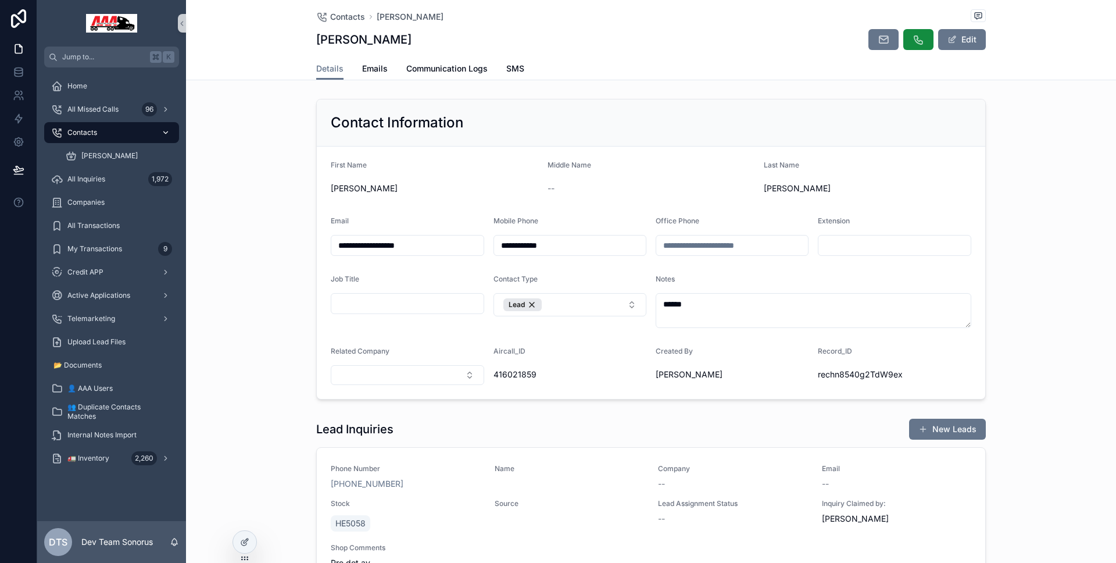
click at [137, 135] on div "Contacts" at bounding box center [111, 132] width 121 height 19
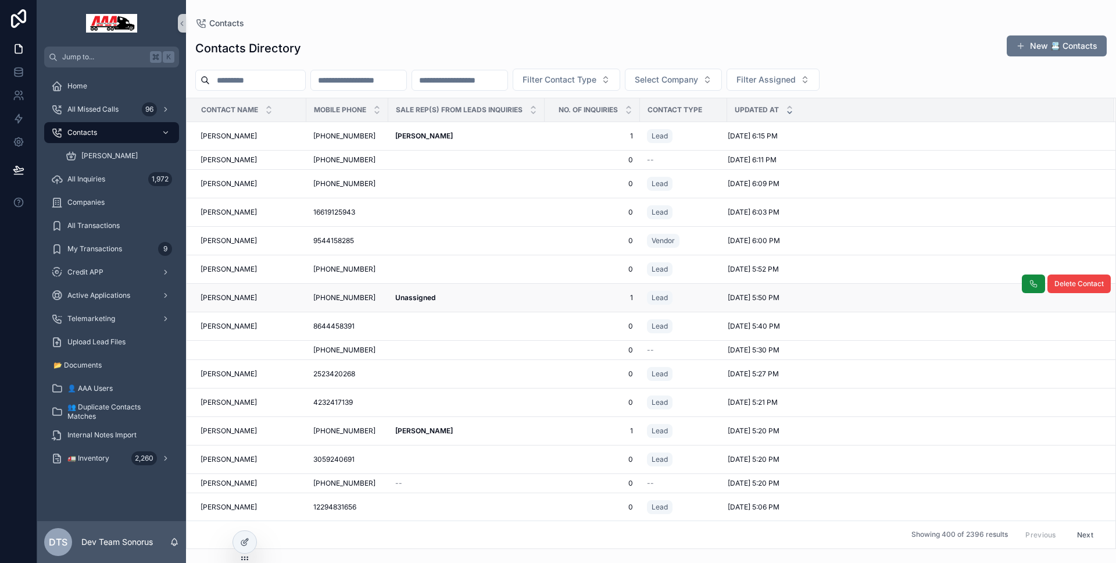
click at [473, 298] on div "Unassigned Unassigned" at bounding box center [466, 297] width 142 height 9
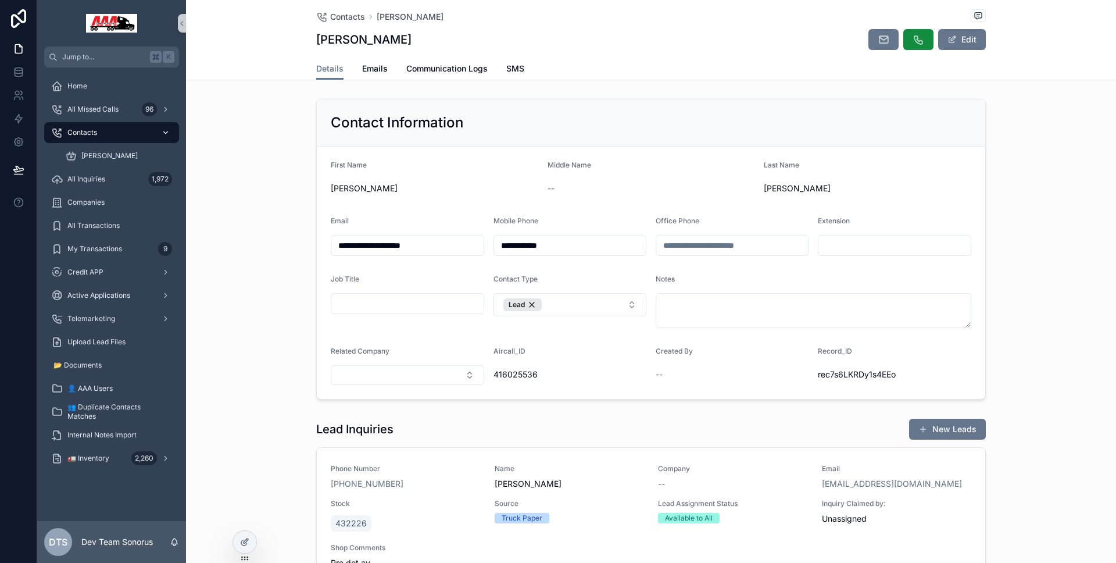
click at [112, 133] on div "Contacts" at bounding box center [111, 132] width 121 height 19
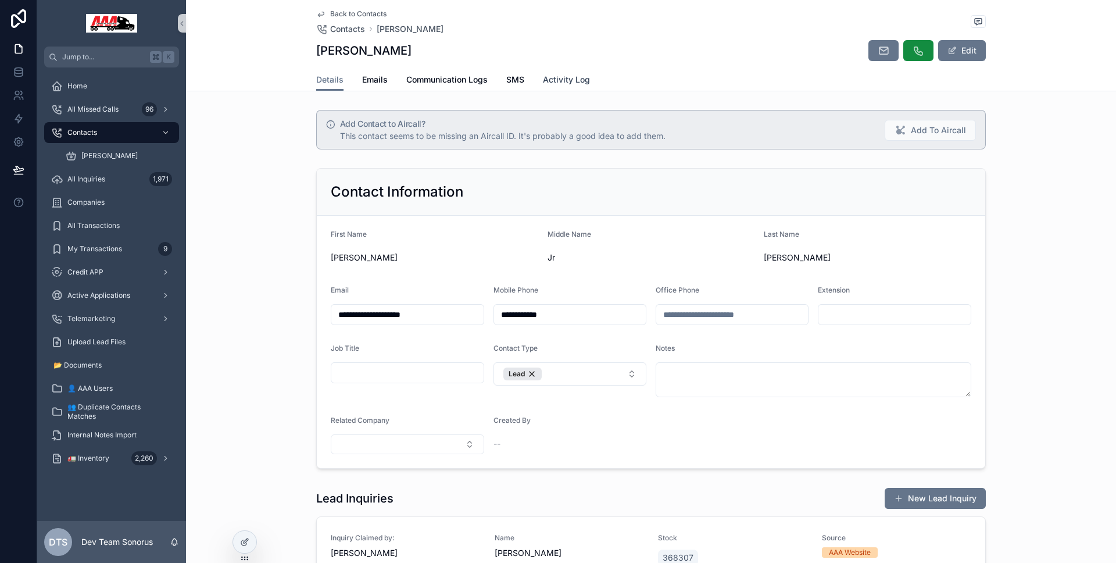
click at [558, 81] on span "Activity Log" at bounding box center [566, 80] width 47 height 12
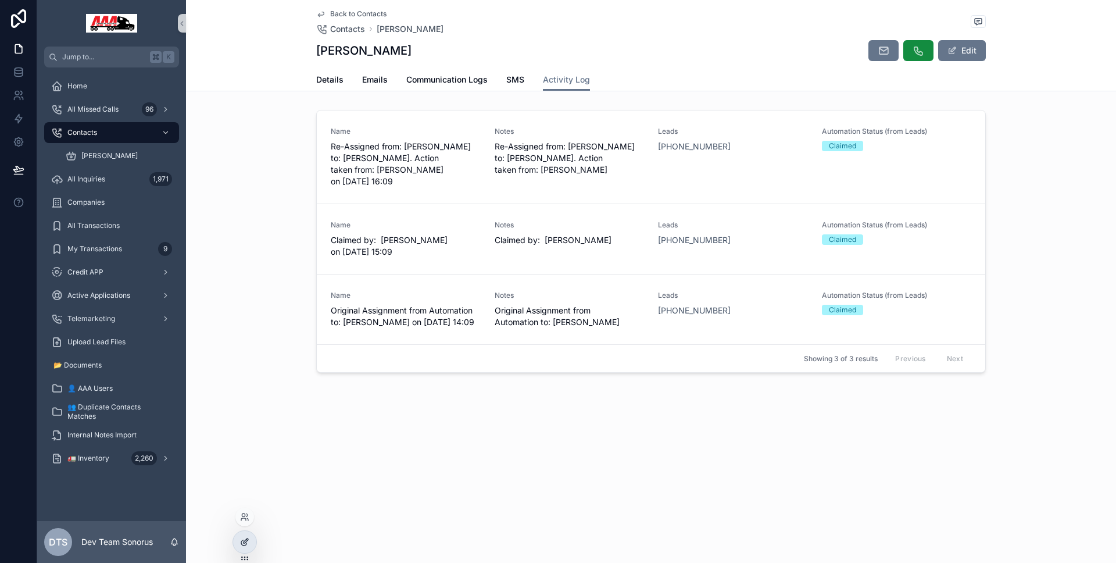
click at [246, 545] on icon at bounding box center [244, 541] width 9 height 9
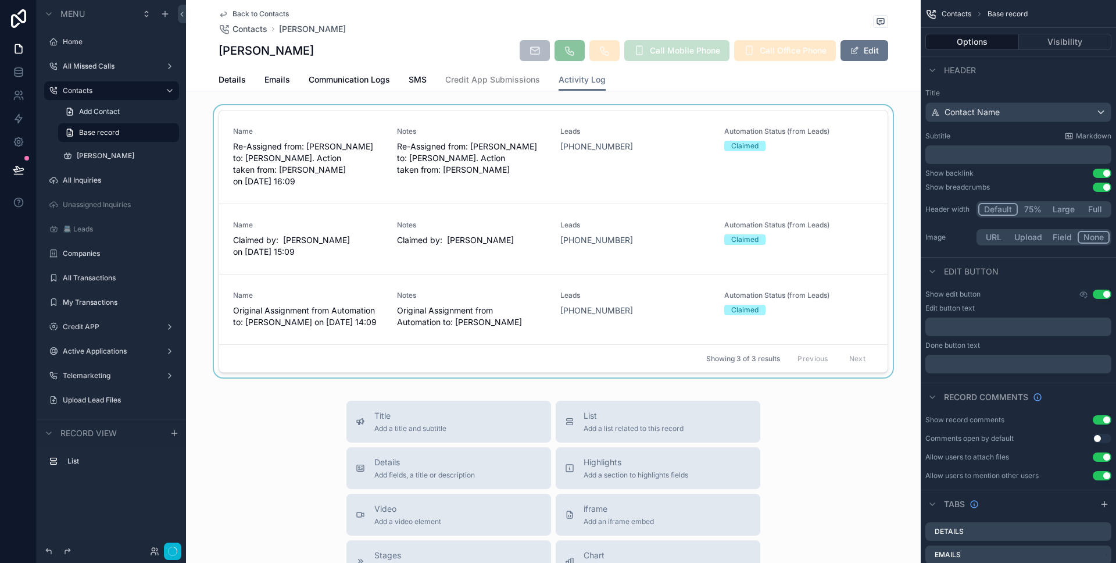
click at [481, 270] on div "scrollable content" at bounding box center [553, 243] width 735 height 277
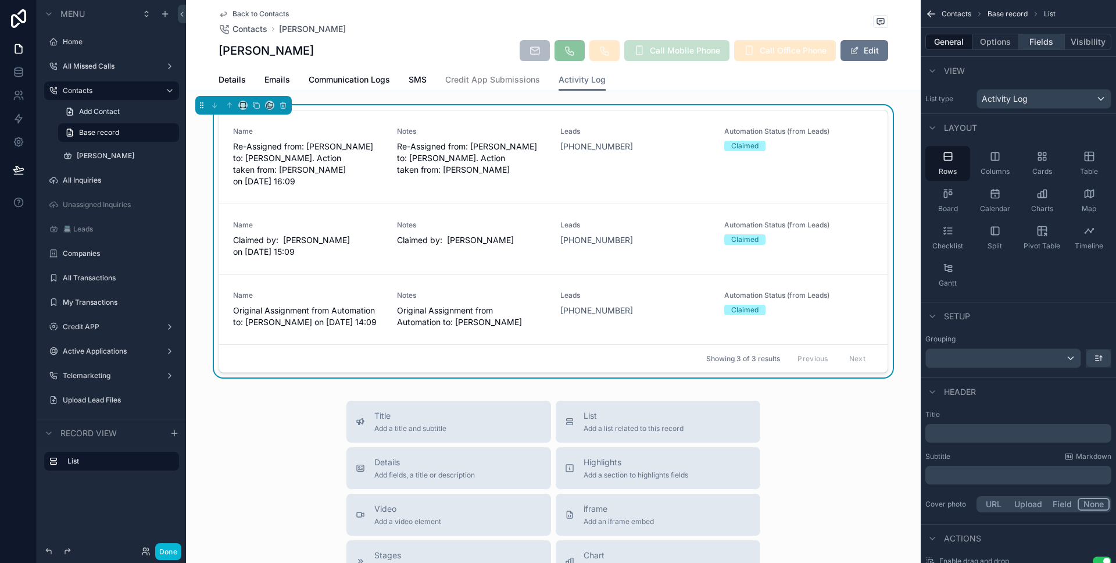
click at [1044, 49] on button "Fields" at bounding box center [1042, 42] width 47 height 16
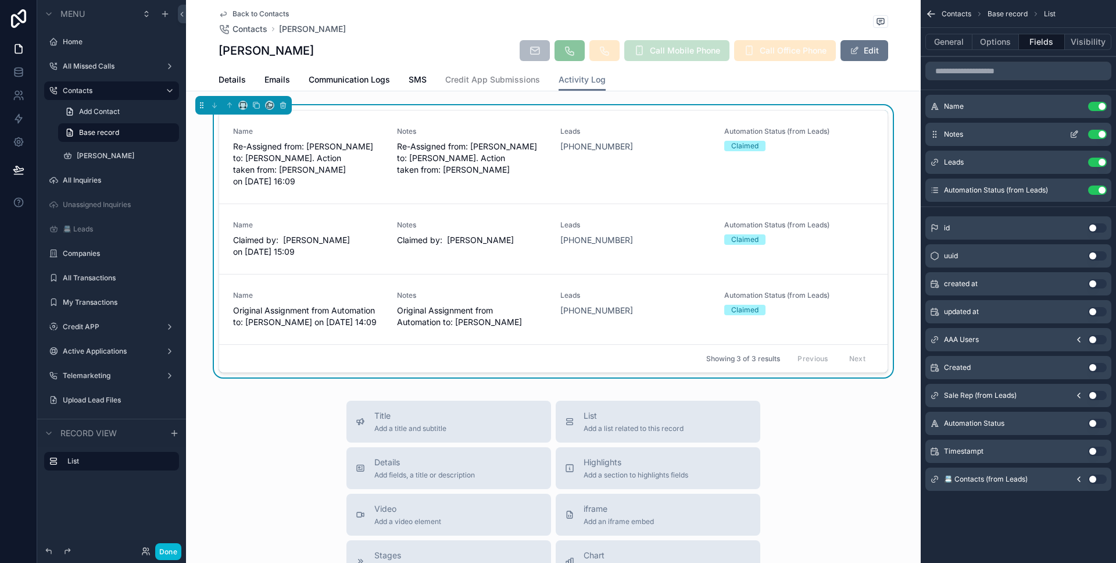
click at [1102, 133] on button "Use setting" at bounding box center [1097, 134] width 19 height 9
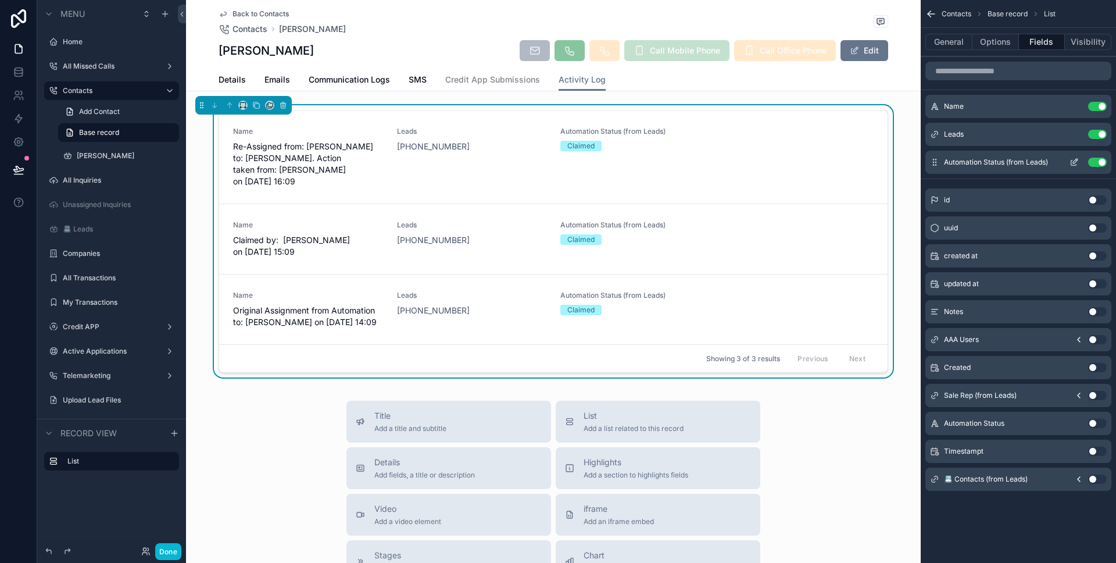
click at [1103, 166] on button "Use setting" at bounding box center [1097, 162] width 19 height 9
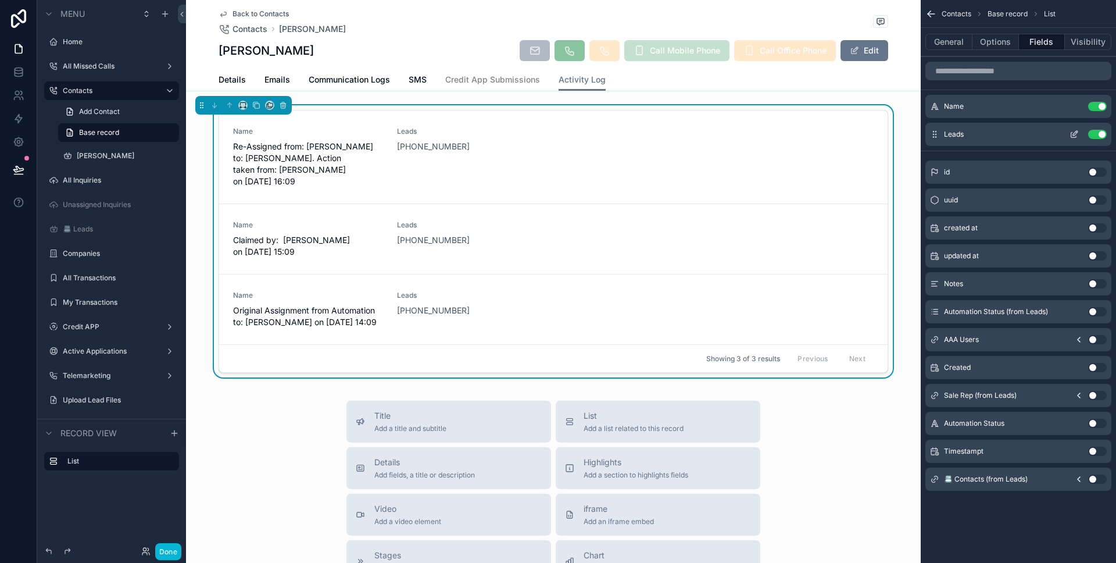
click at [1104, 133] on button "Use setting" at bounding box center [1097, 134] width 19 height 9
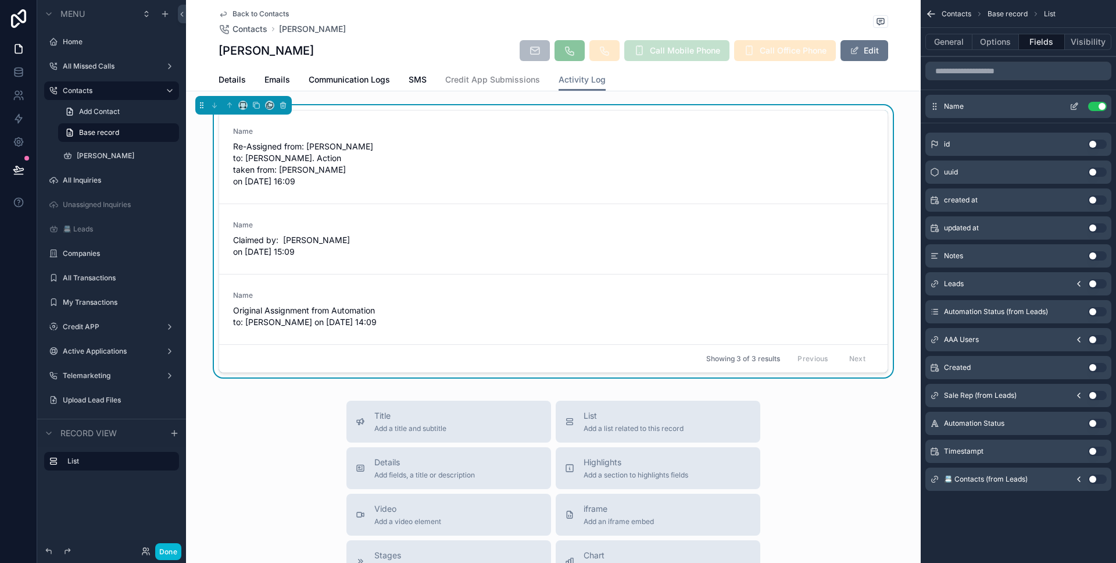
click at [1068, 108] on button "scrollable content" at bounding box center [1074, 106] width 19 height 9
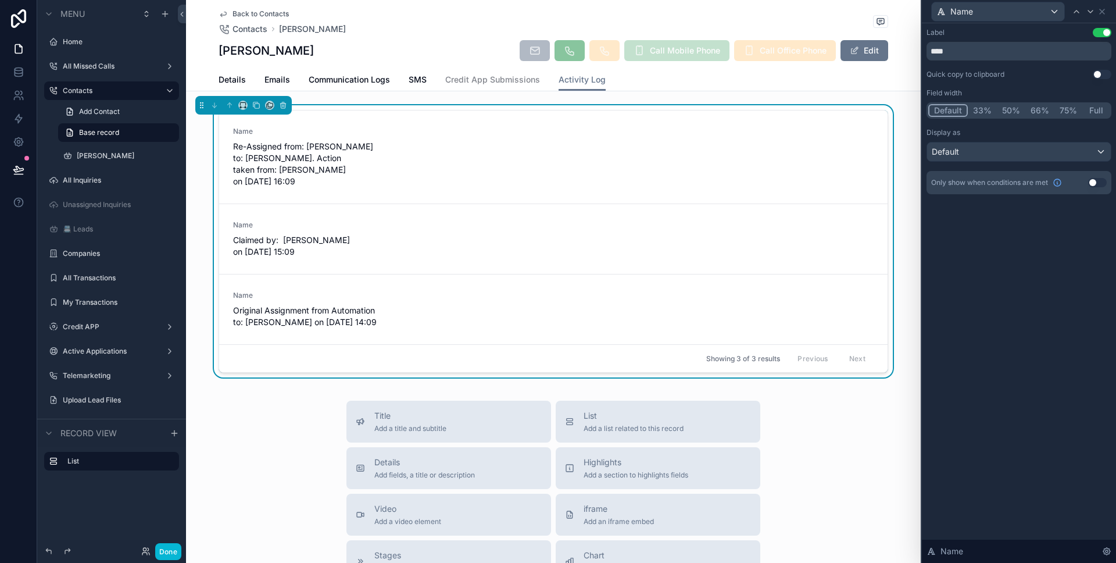
click at [1090, 110] on button "Full" at bounding box center [1096, 110] width 27 height 13
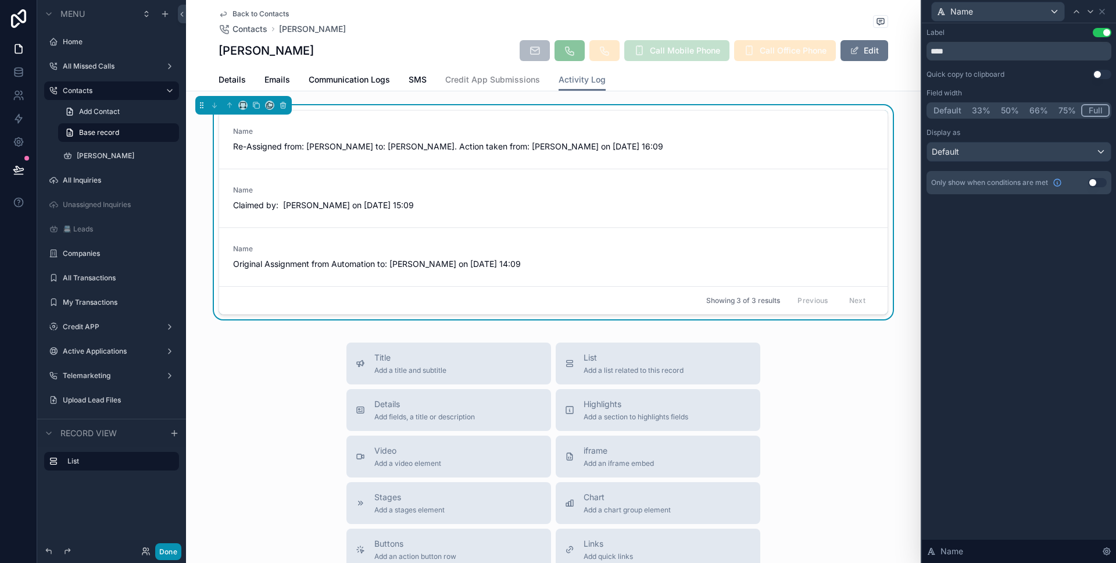
click at [173, 547] on button "Done" at bounding box center [168, 551] width 26 height 17
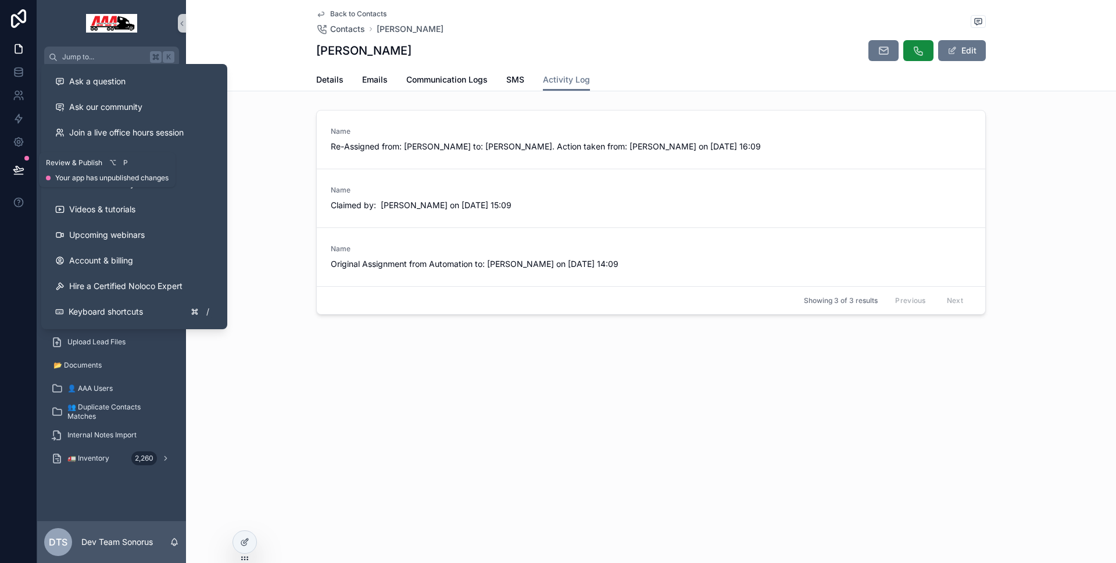
click at [10, 181] on button at bounding box center [19, 169] width 26 height 33
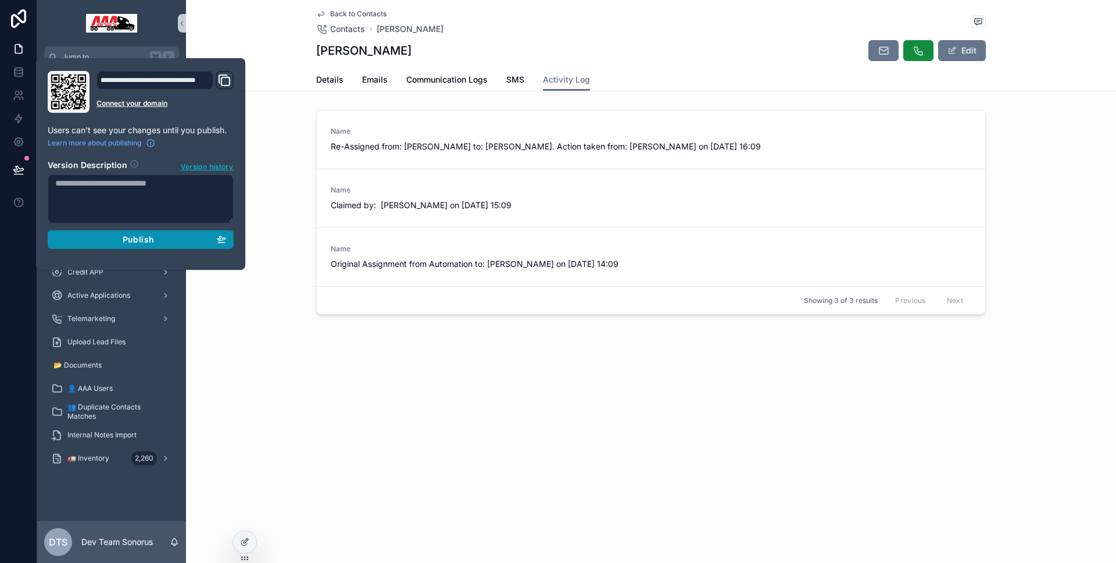
click at [225, 240] on icon "button" at bounding box center [221, 238] width 9 height 9
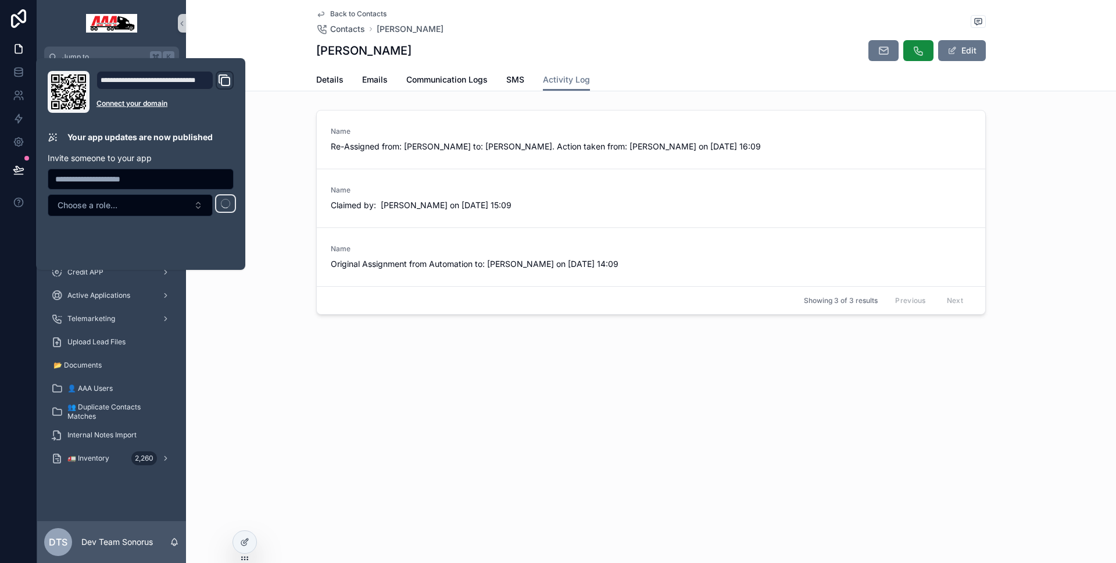
click at [224, 367] on div "Back to Contacts Contacts Daniel Moreno jr Daniel Moreno jr Edit Activity Log D…" at bounding box center [651, 199] width 930 height 398
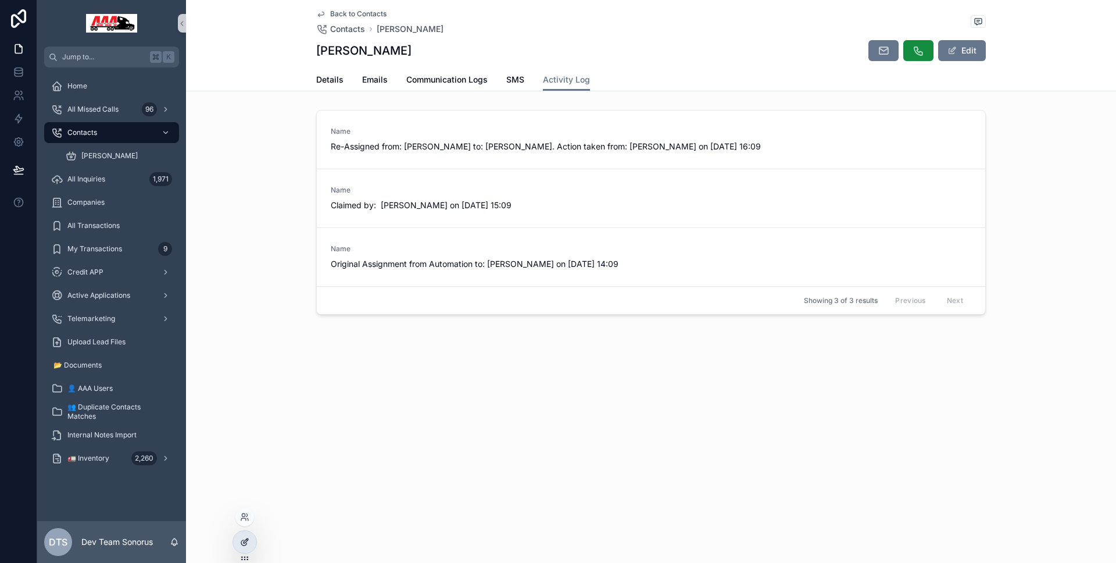
click at [235, 540] on div at bounding box center [244, 542] width 23 height 22
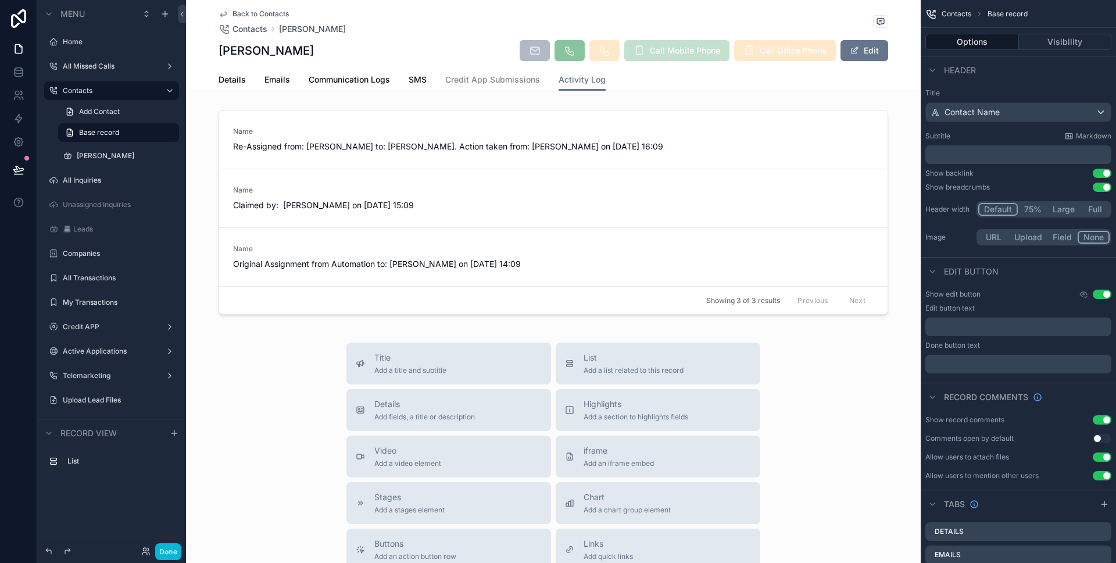
click at [418, 218] on div "scrollable content" at bounding box center [553, 214] width 735 height 219
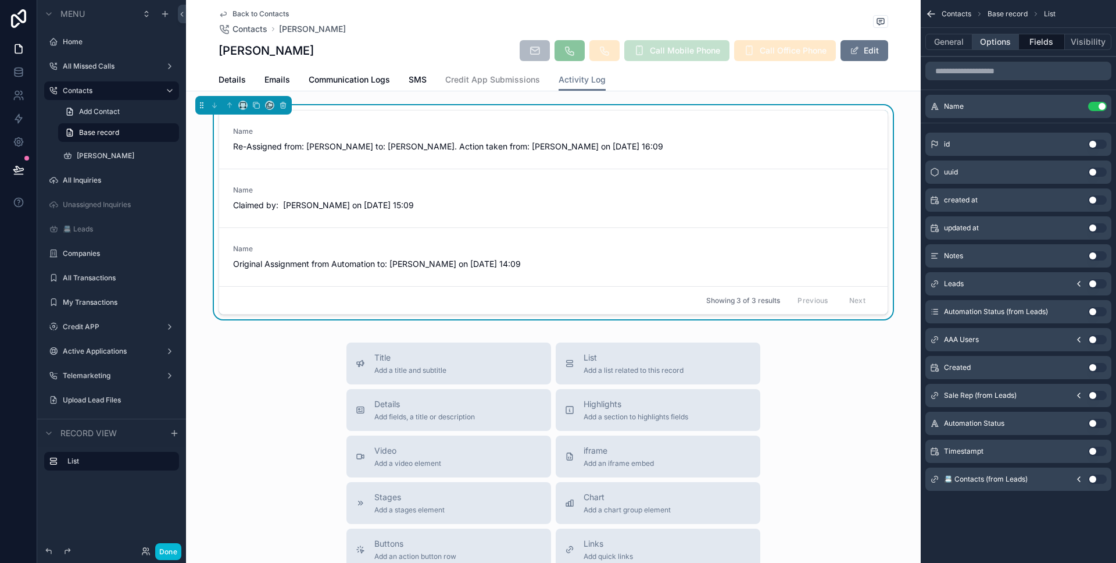
click at [991, 38] on button "Options" at bounding box center [996, 42] width 47 height 16
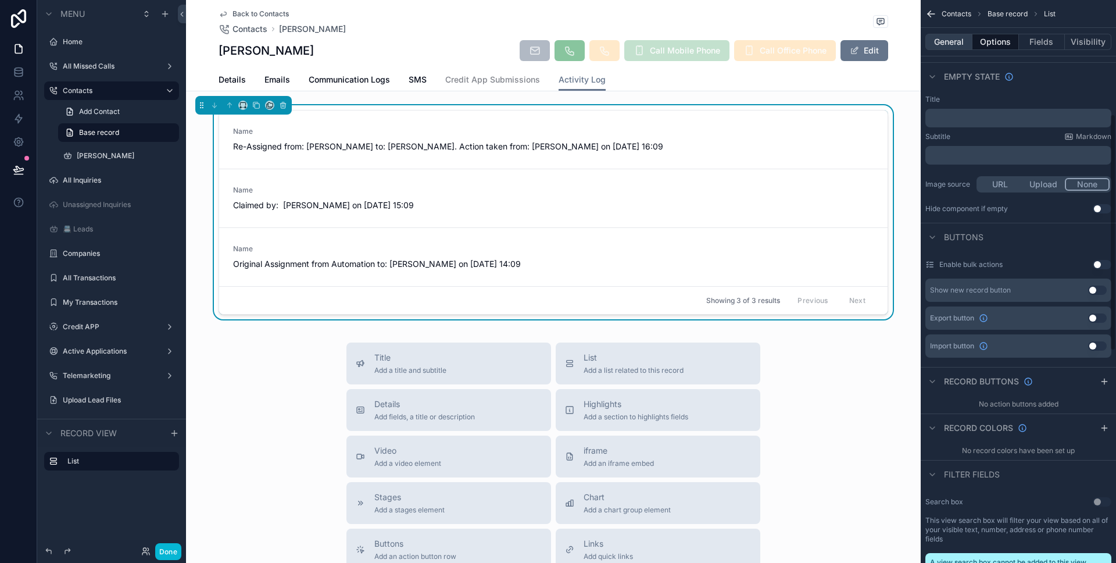
click at [960, 48] on button "General" at bounding box center [949, 42] width 47 height 16
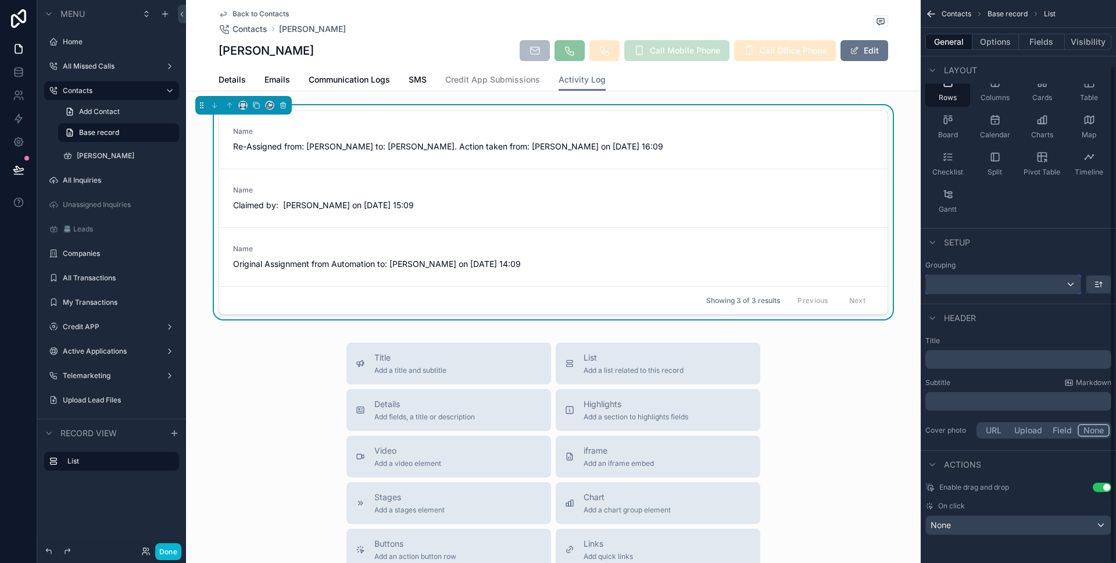
click at [1017, 274] on button "scrollable content" at bounding box center [1004, 284] width 156 height 20
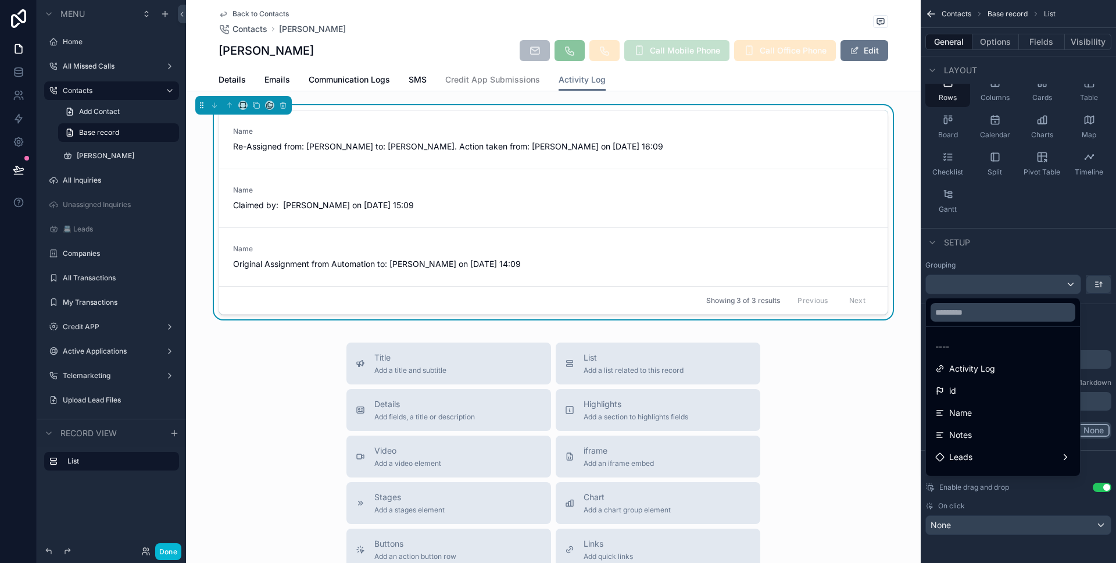
click at [1016, 281] on div "scrollable content" at bounding box center [558, 281] width 1116 height 563
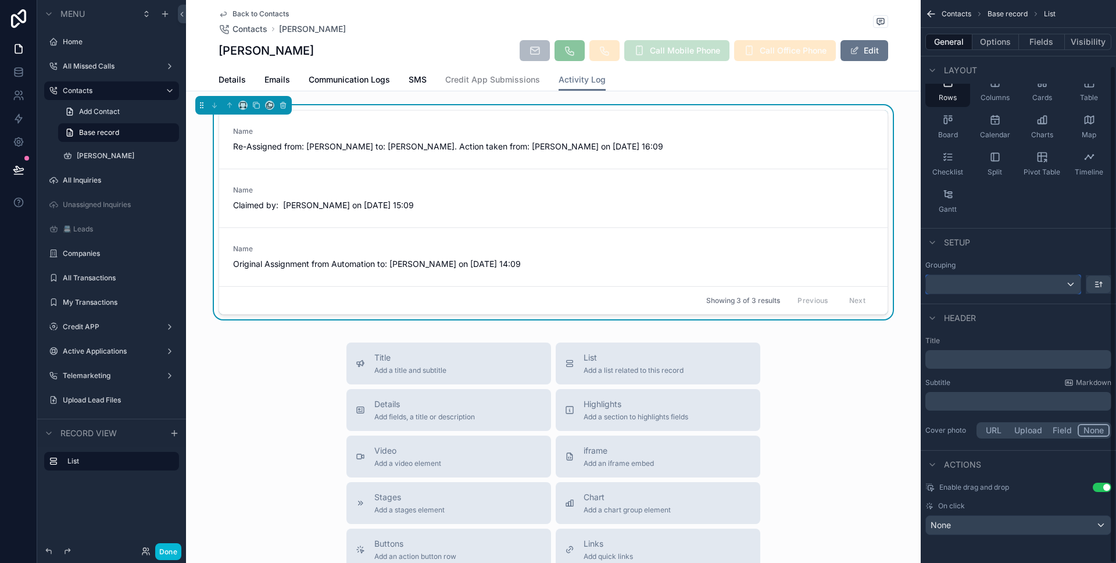
click at [995, 294] on button "scrollable content" at bounding box center [1004, 284] width 156 height 20
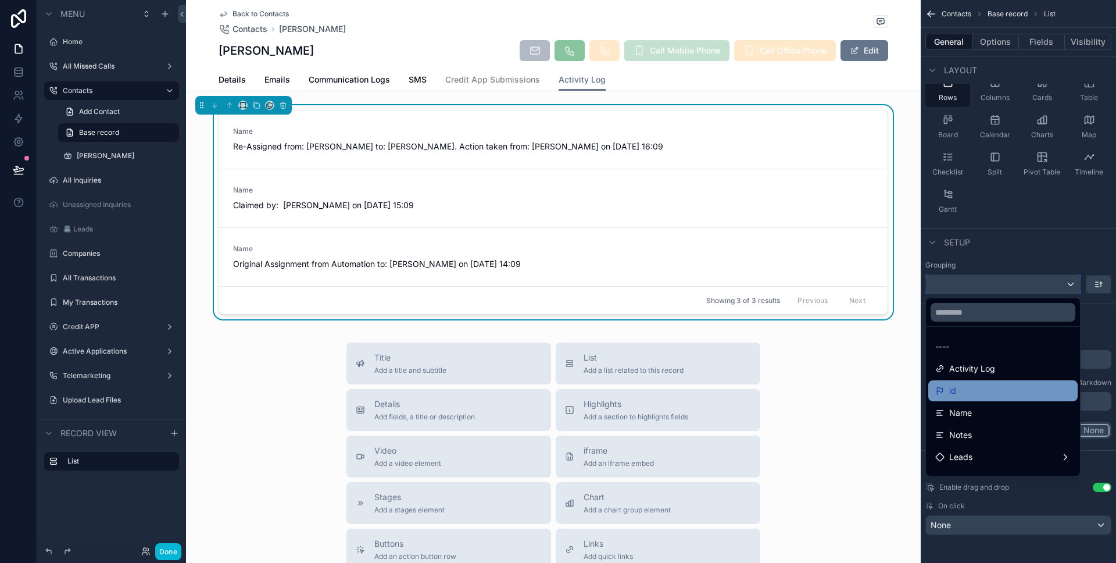
scroll to position [8, 0]
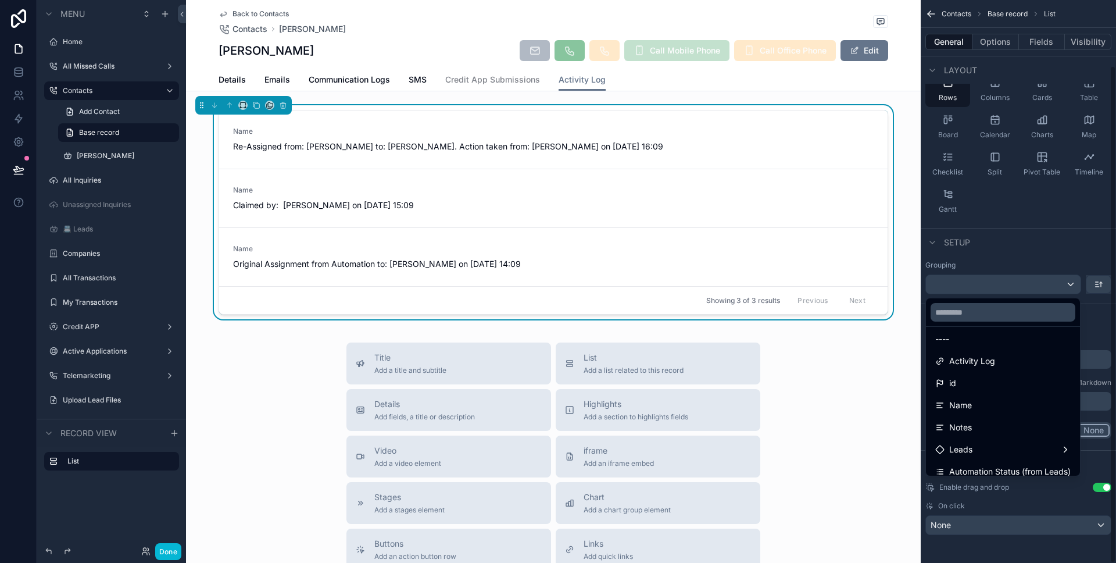
click at [1045, 238] on div "scrollable content" at bounding box center [558, 281] width 1116 height 563
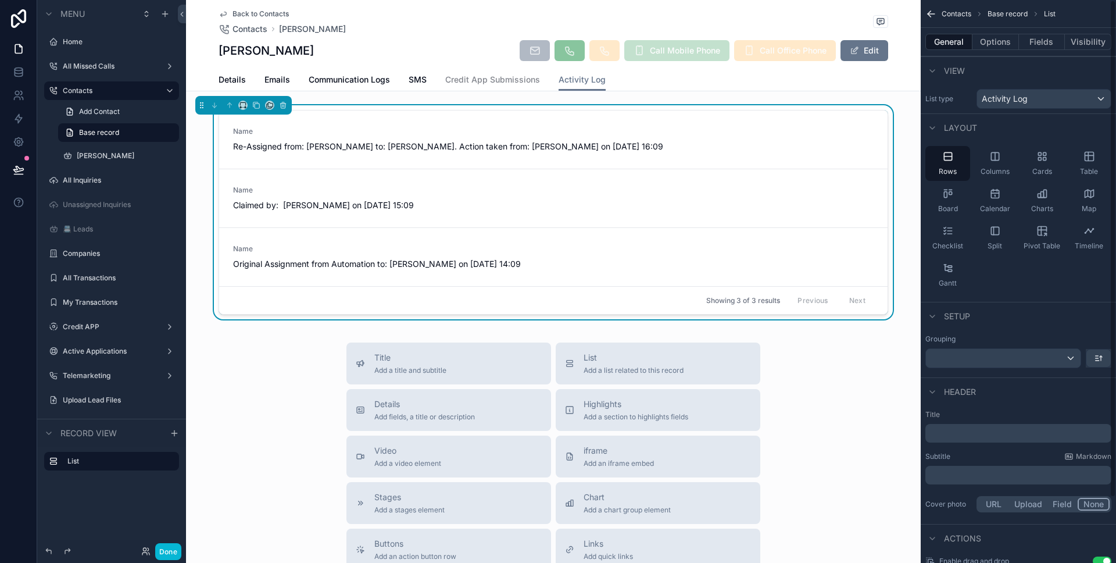
scroll to position [74, 0]
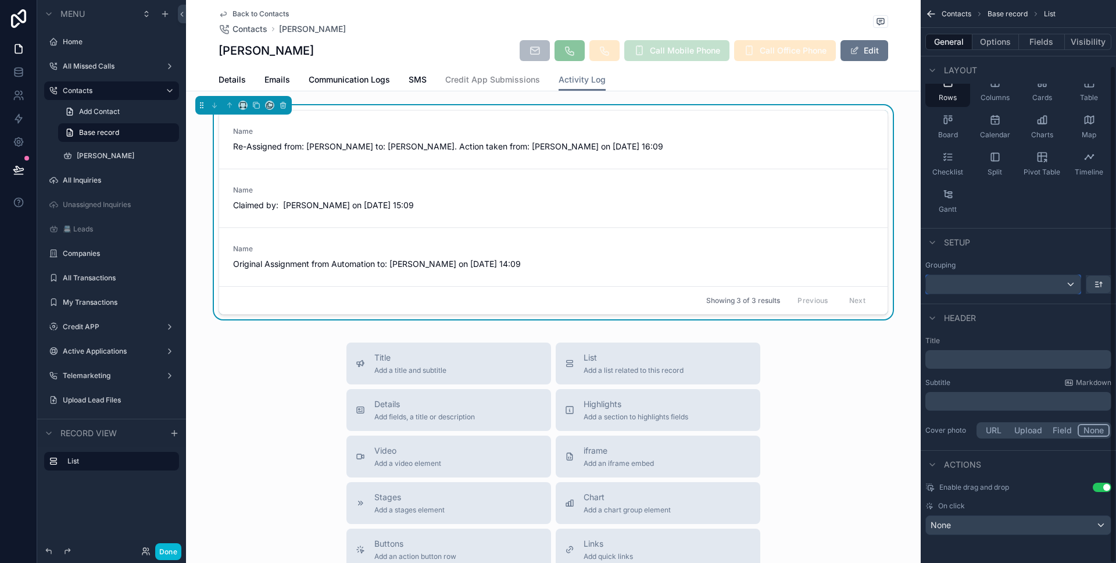
click at [991, 286] on div "scrollable content" at bounding box center [1003, 284] width 155 height 19
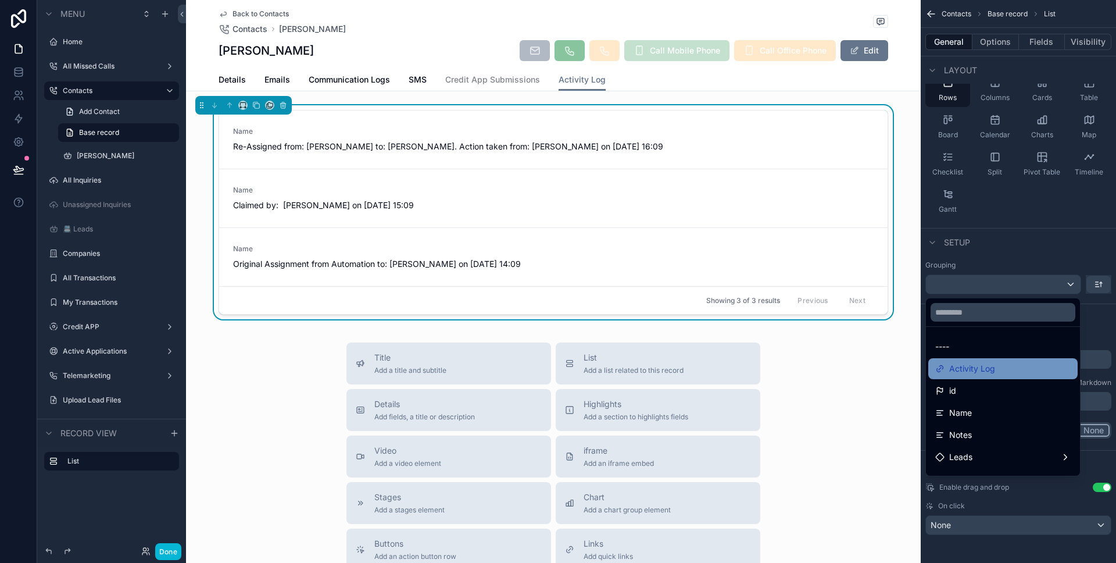
click at [970, 376] on div "Activity Log" at bounding box center [1002, 368] width 149 height 21
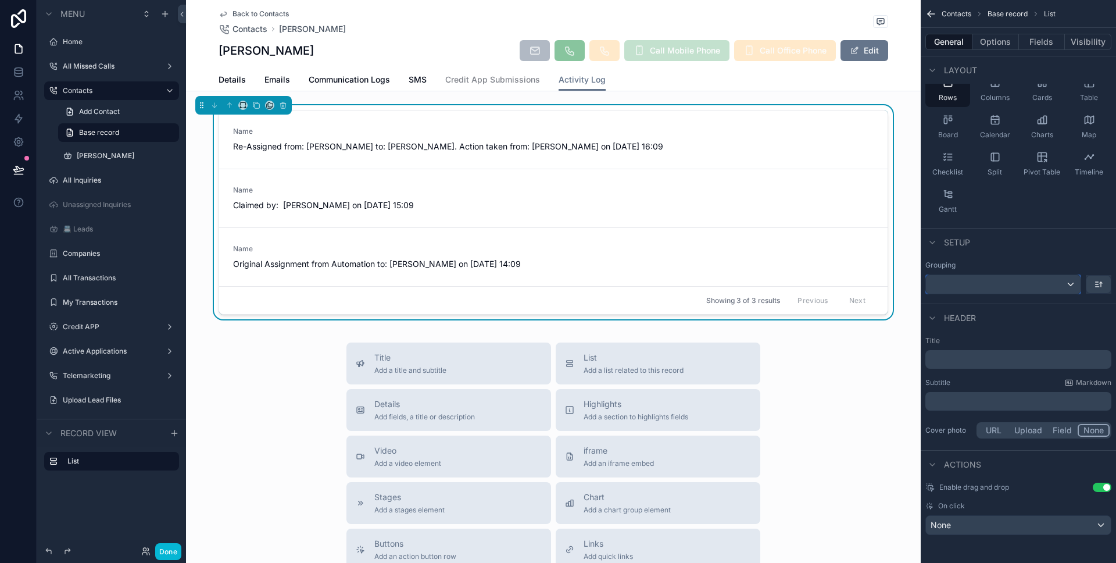
click at [980, 284] on div "scrollable content" at bounding box center [1003, 284] width 155 height 19
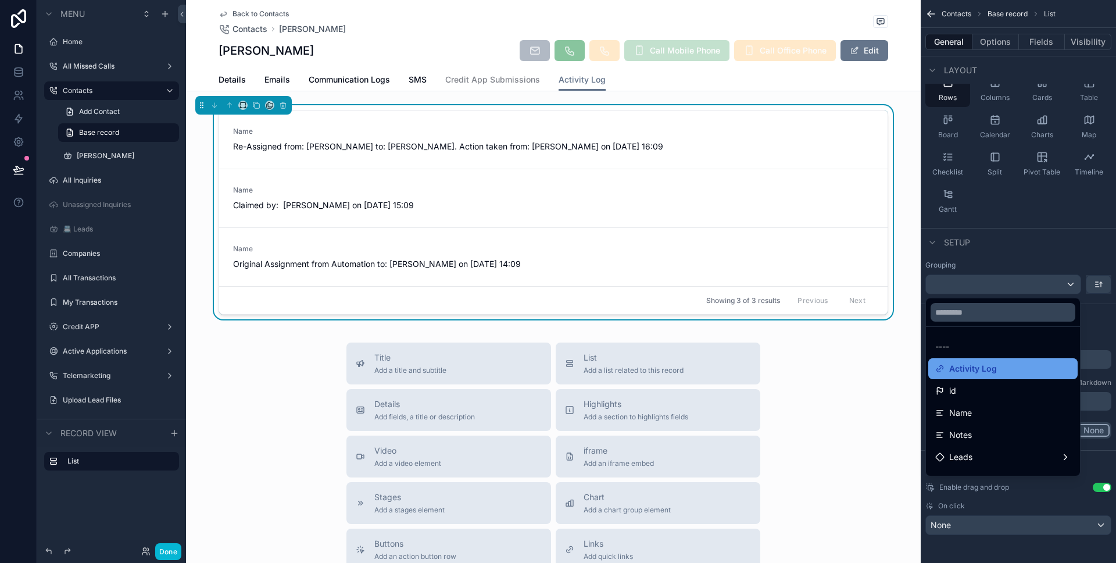
click at [959, 366] on span "Activity Log" at bounding box center [973, 369] width 48 height 14
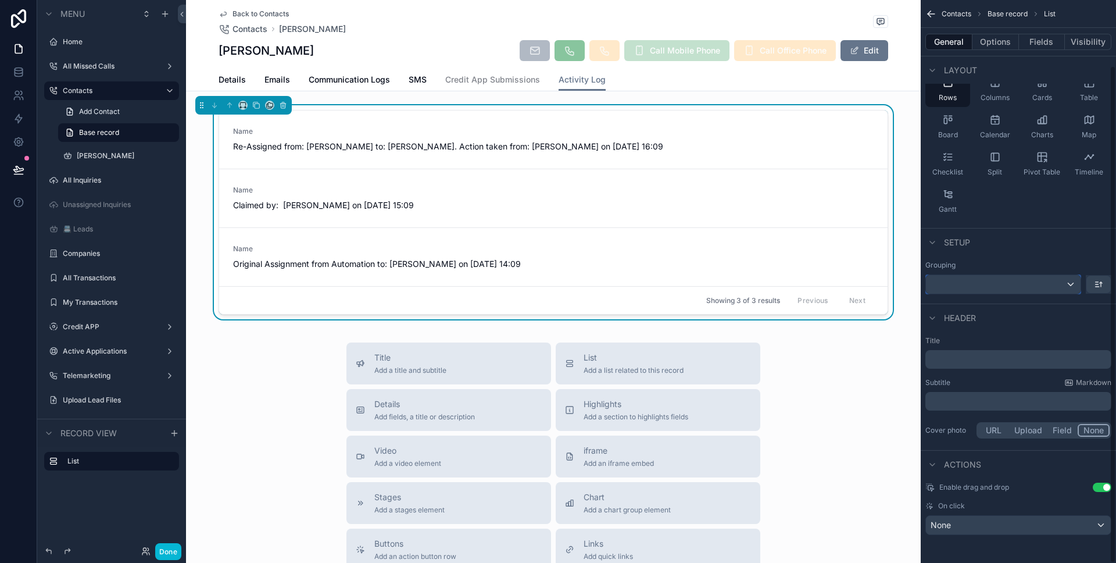
click at [963, 290] on div "scrollable content" at bounding box center [1003, 284] width 155 height 19
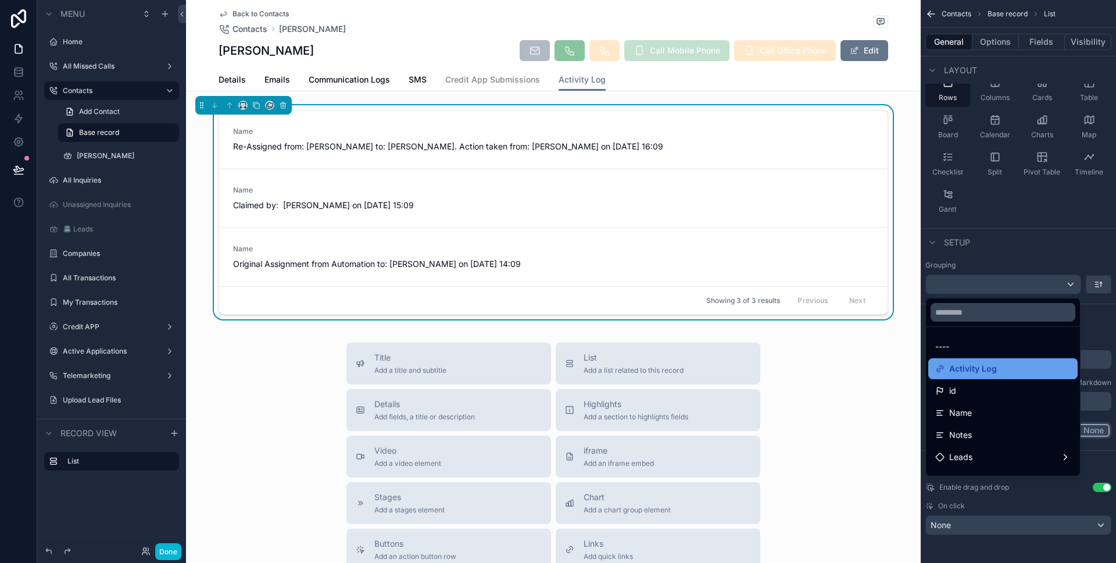
click at [962, 362] on span "Activity Log" at bounding box center [973, 369] width 48 height 14
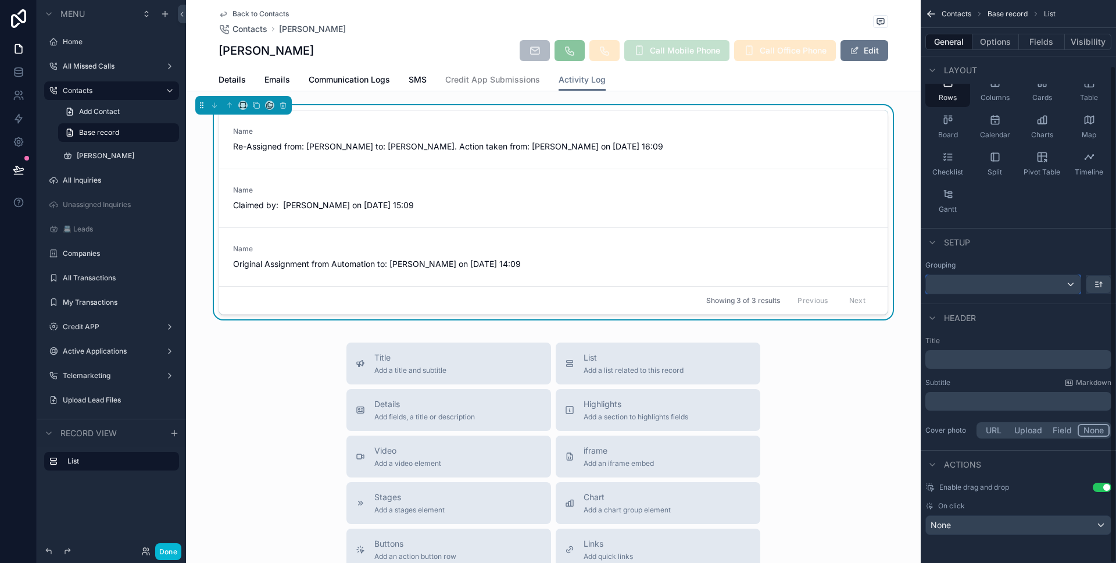
click at [981, 279] on div "scrollable content" at bounding box center [1003, 284] width 155 height 19
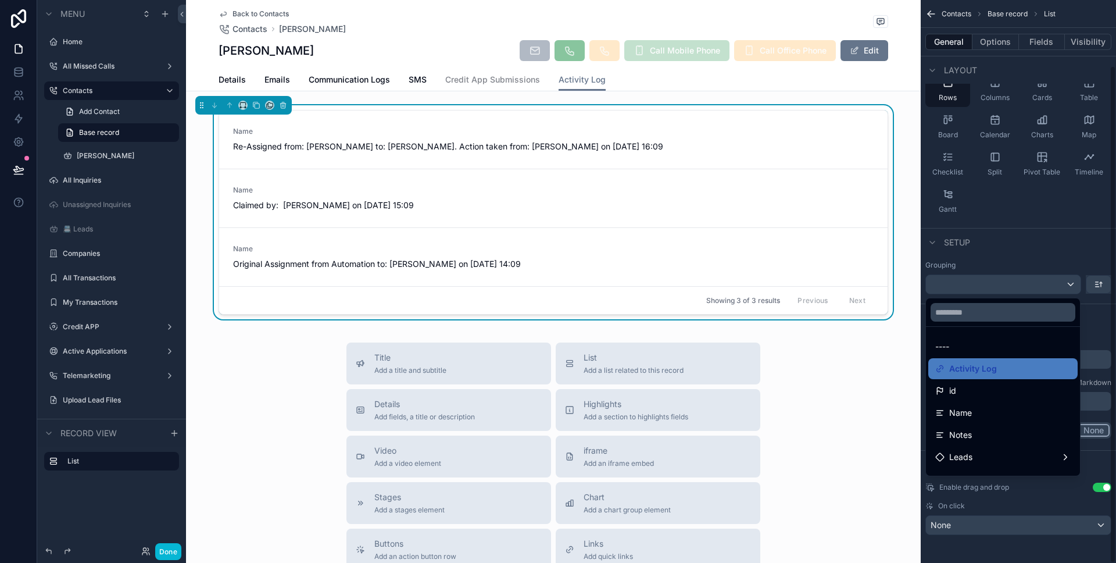
click at [1024, 252] on div "scrollable content" at bounding box center [558, 281] width 1116 height 563
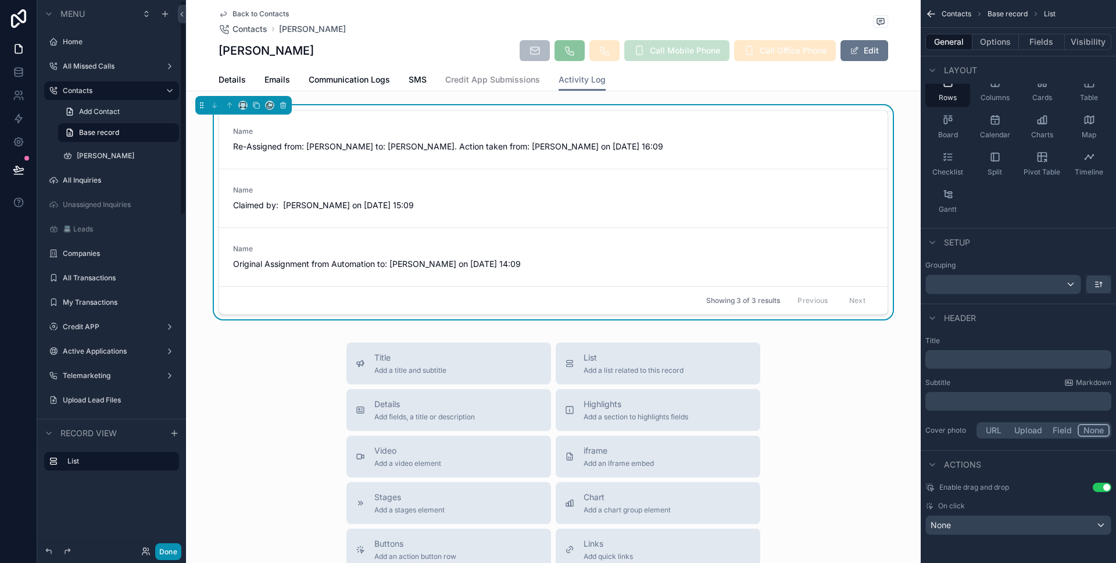
click at [174, 541] on div "Done" at bounding box center [111, 551] width 149 height 23
click at [173, 545] on button "Done" at bounding box center [168, 551] width 26 height 17
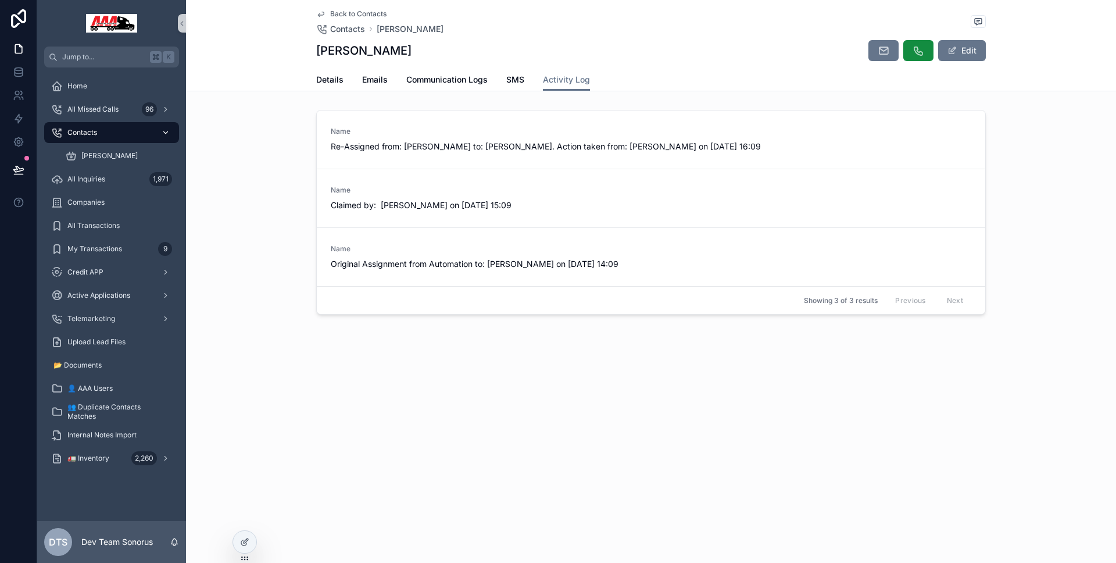
click at [119, 135] on div "Contacts" at bounding box center [111, 132] width 121 height 19
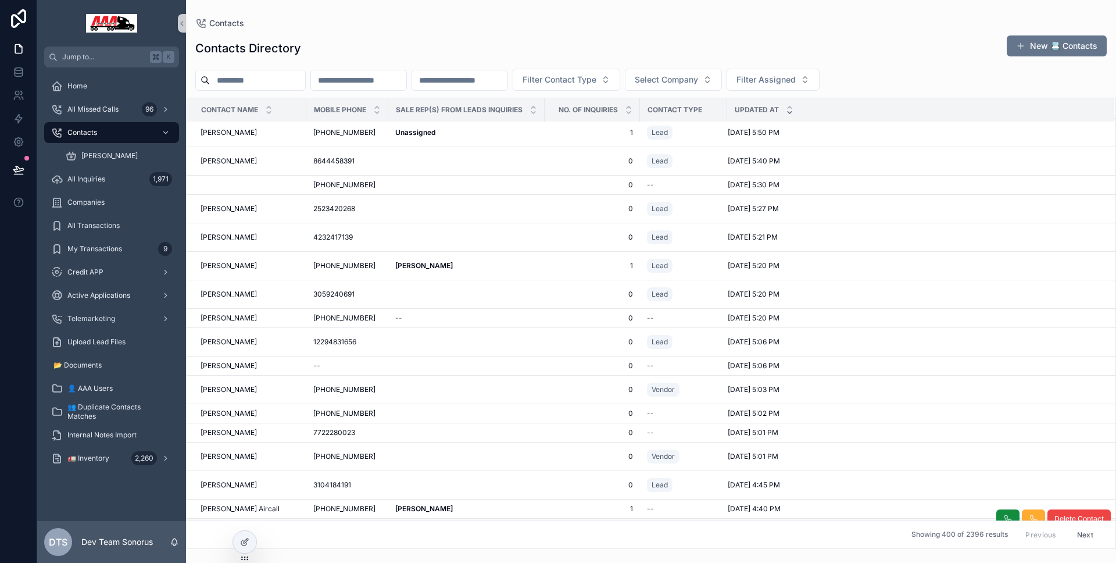
scroll to position [308, 0]
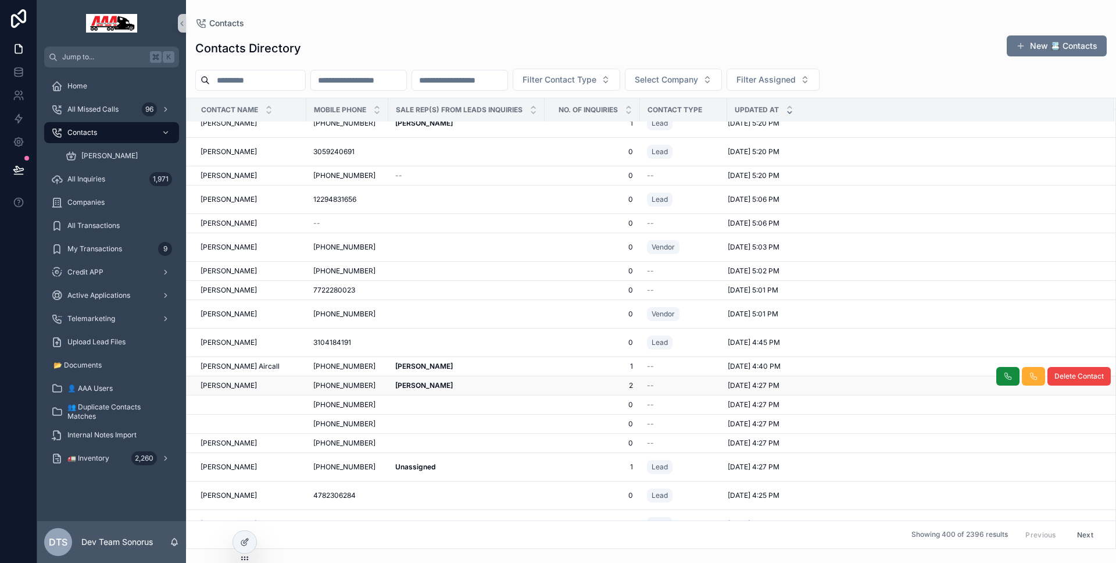
click at [445, 385] on div "David Francis David Francis" at bounding box center [466, 385] width 142 height 9
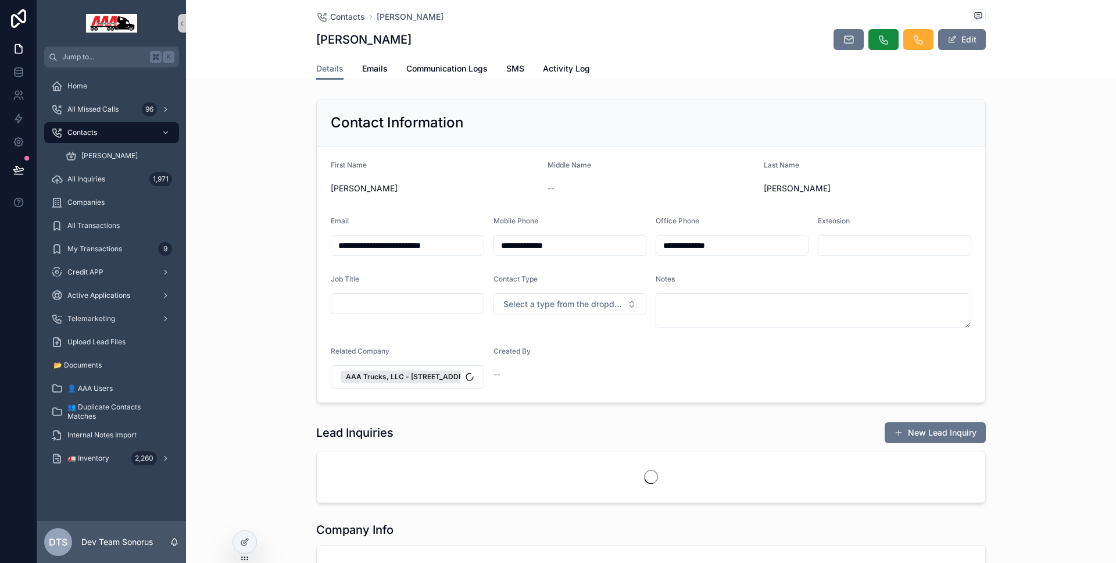
click at [573, 63] on span "Activity Log" at bounding box center [566, 69] width 47 height 12
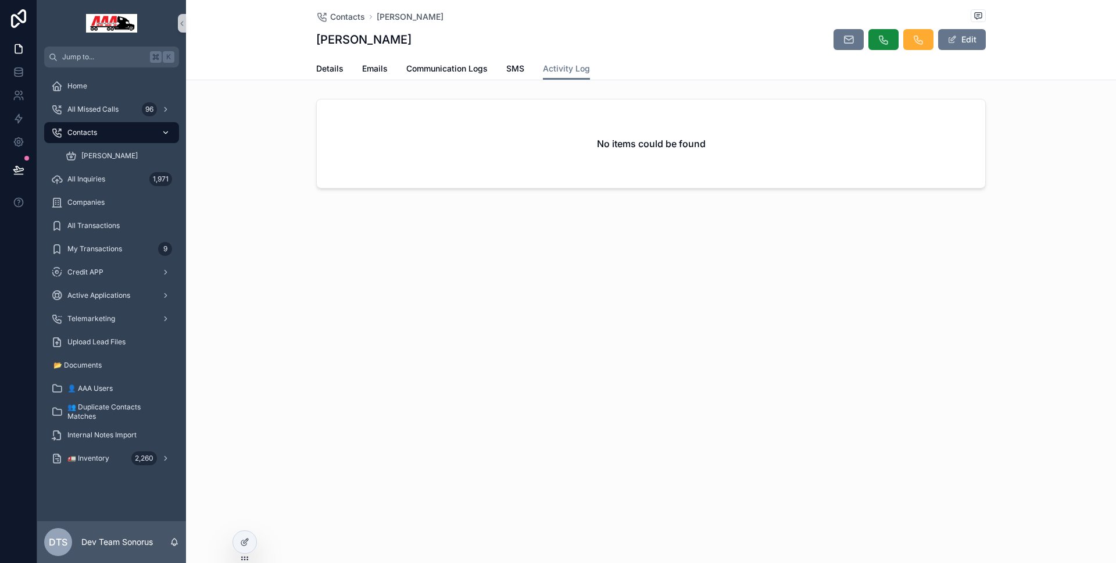
click at [123, 133] on div "Contacts" at bounding box center [111, 132] width 121 height 19
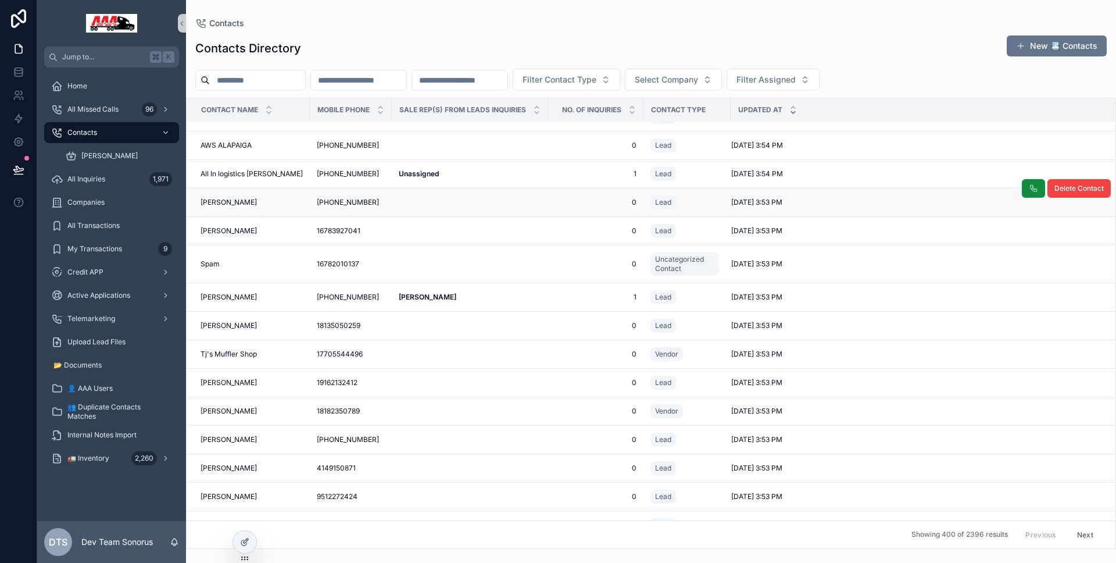
scroll to position [1009, 0]
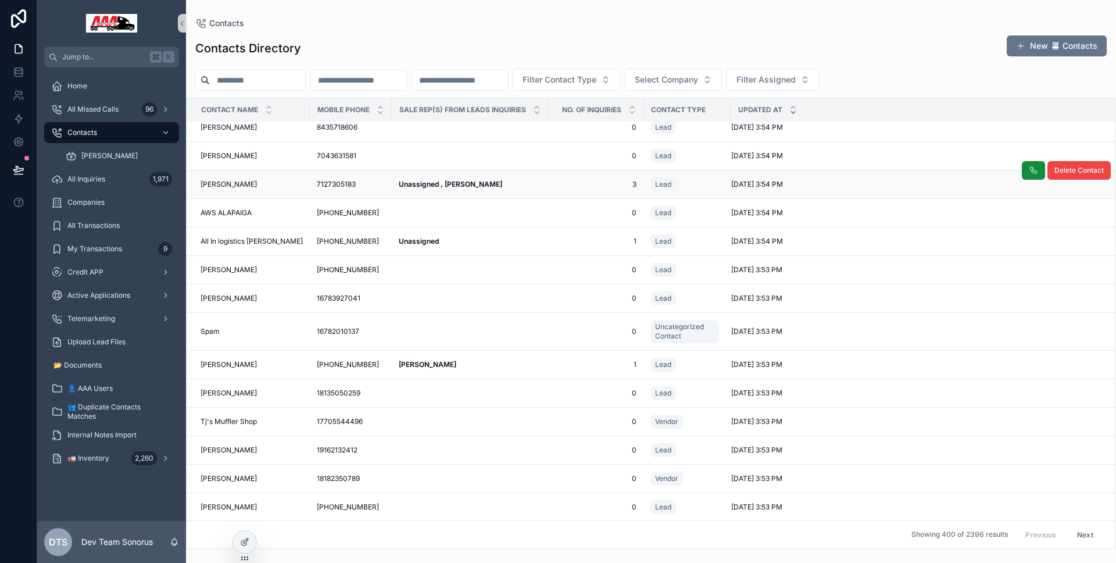
click at [548, 192] on td "3 3" at bounding box center [595, 184] width 95 height 28
click at [548, 191] on td "3 3" at bounding box center [595, 184] width 95 height 28
click at [542, 188] on td "Unassigned , Steve Benefield Unassigned , Steve Benefield" at bounding box center [470, 184] width 156 height 28
click at [537, 183] on div "Unassigned , Steve Benefield Unassigned , Steve Benefield" at bounding box center [470, 184] width 142 height 9
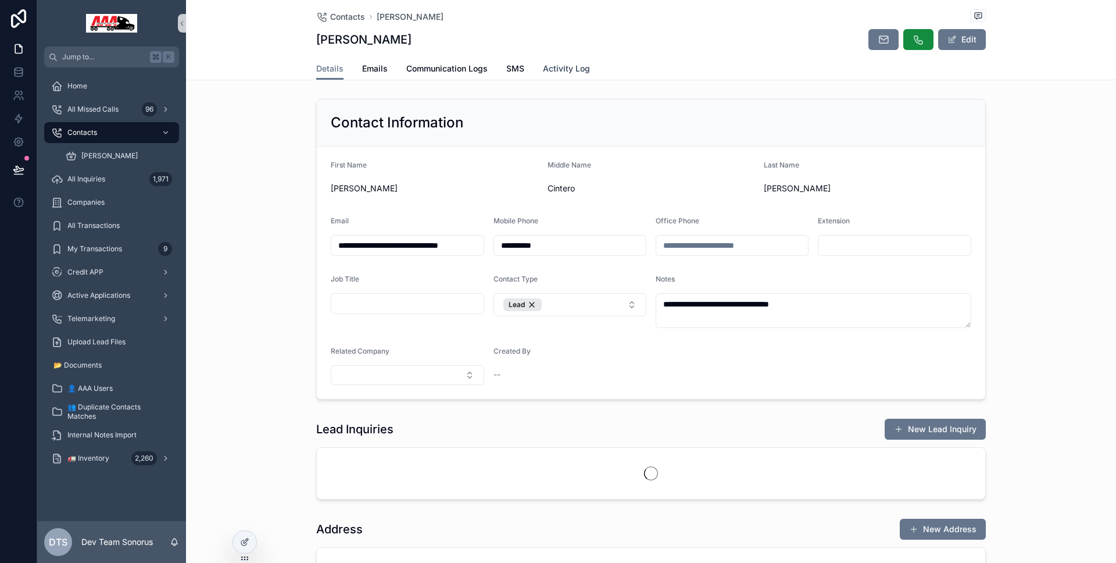
click at [571, 61] on link "Activity Log" at bounding box center [566, 69] width 47 height 23
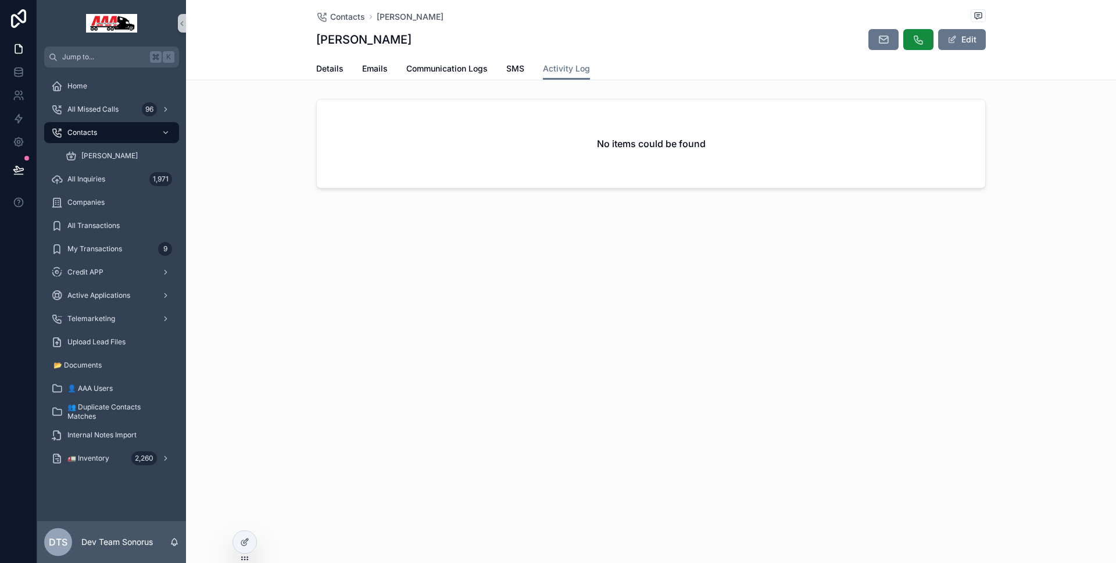
click at [345, 70] on div "Details Emails Communication Logs SMS Activity Log" at bounding box center [651, 69] width 670 height 22
click at [341, 69] on span "Details" at bounding box center [329, 69] width 27 height 12
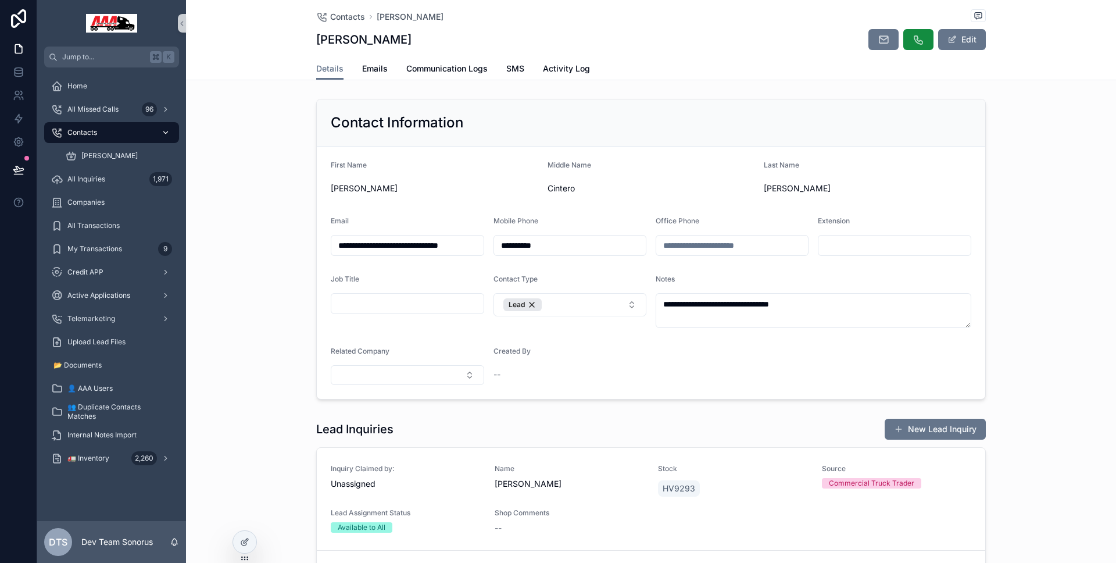
click at [129, 130] on div "Contacts" at bounding box center [111, 132] width 121 height 19
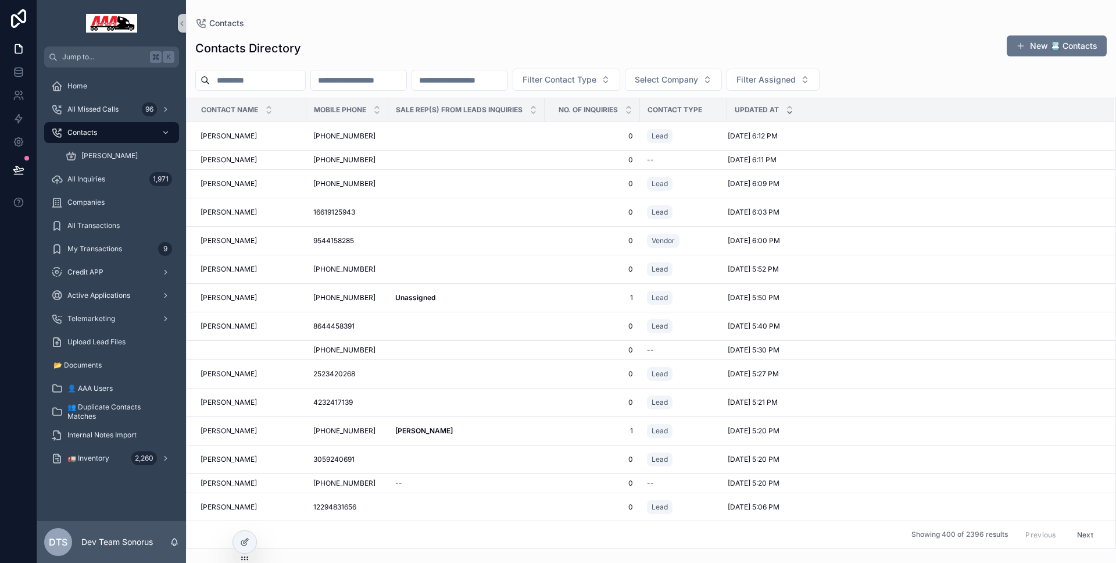
click at [334, 84] on input "scrollable content" at bounding box center [358, 80] width 95 height 16
paste input "**********"
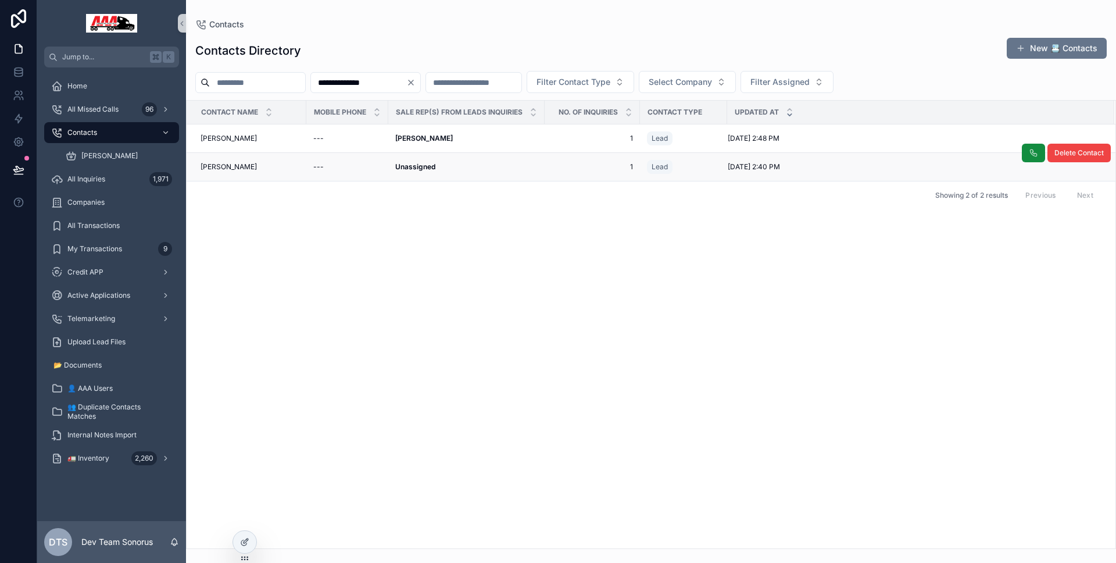
type input "**********"
click at [533, 165] on div "Unassigned Unassigned" at bounding box center [466, 166] width 142 height 9
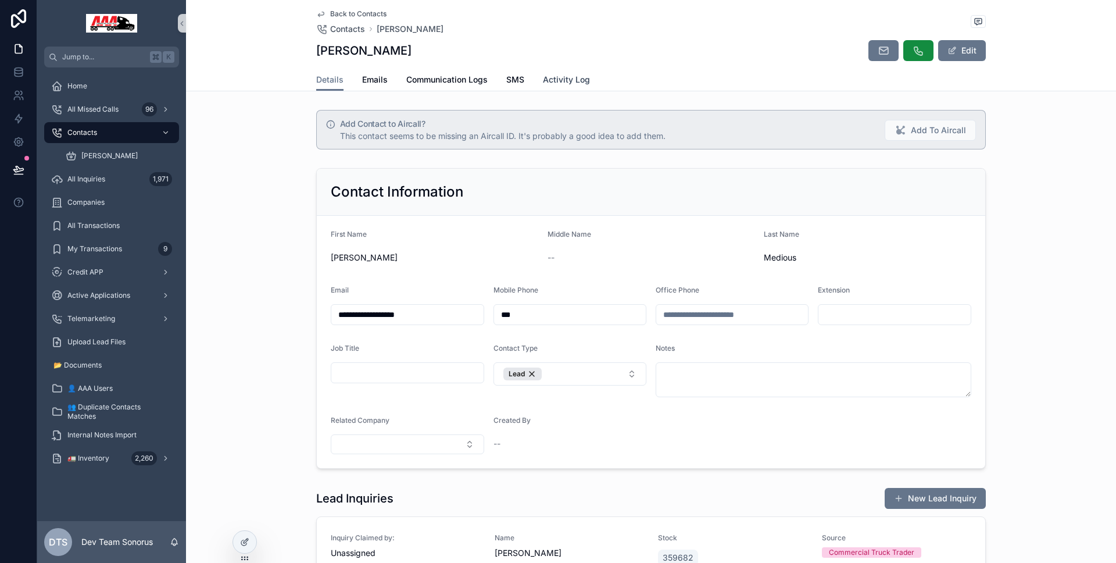
click at [543, 87] on link "Activity Log" at bounding box center [566, 80] width 47 height 23
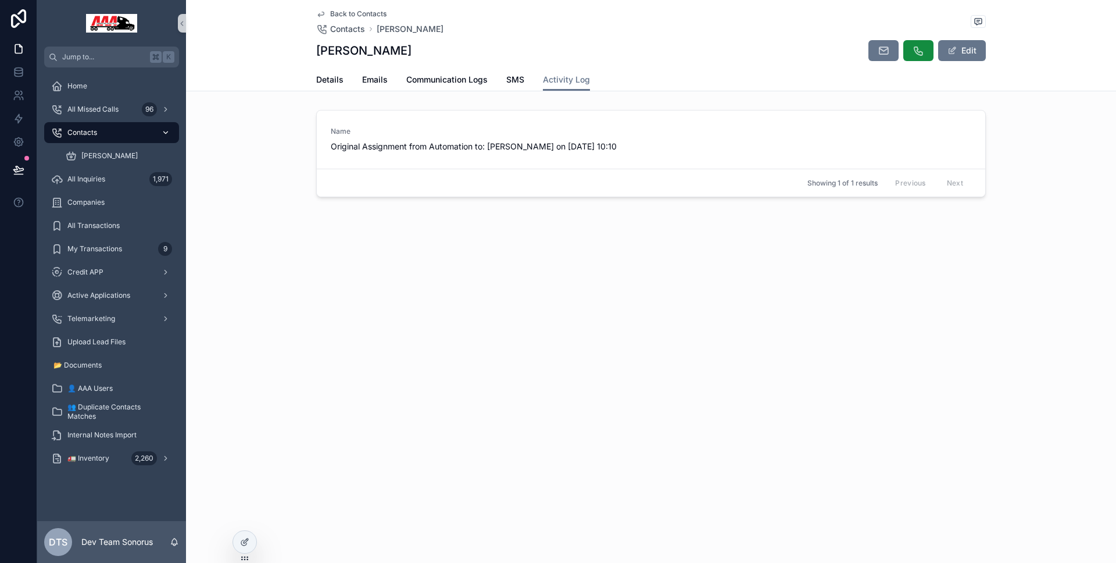
click at [114, 138] on div "Contacts" at bounding box center [111, 132] width 121 height 19
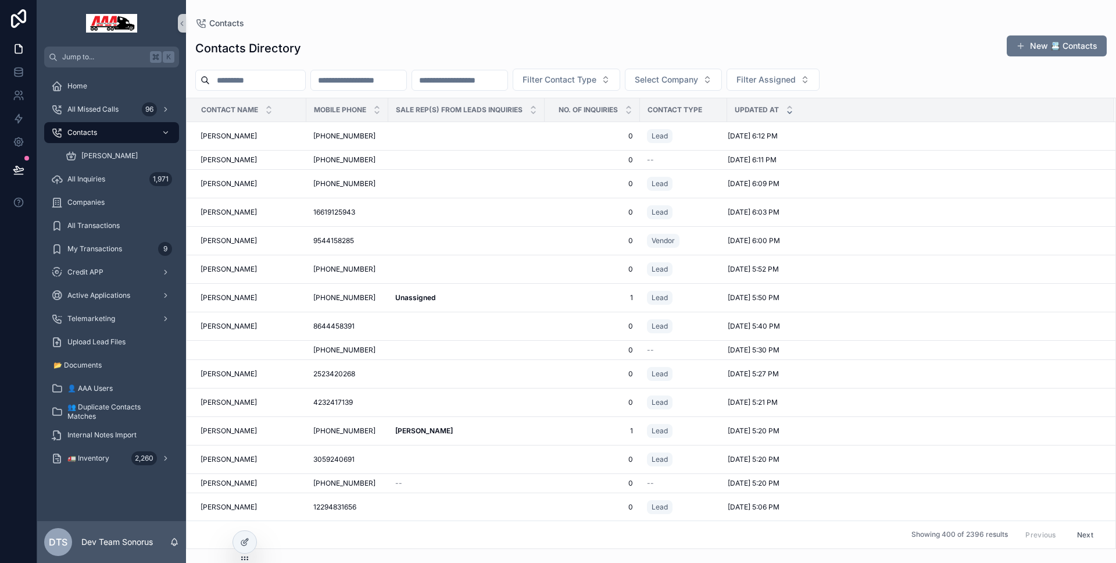
click at [402, 83] on input "scrollable content" at bounding box center [358, 80] width 95 height 16
paste input "**********"
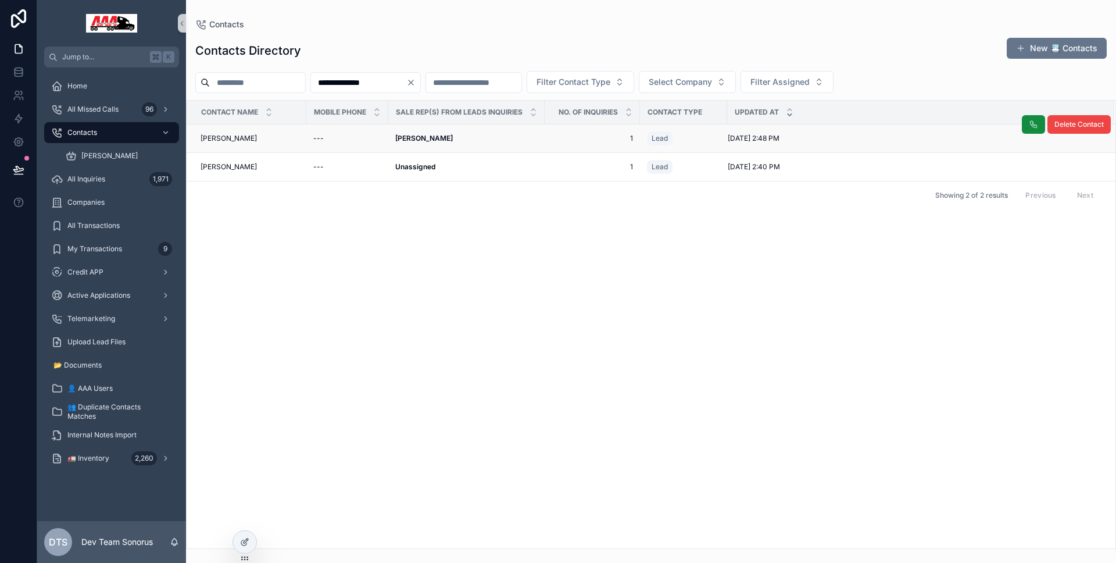
type input "**********"
click at [463, 141] on div "David Francis David Francis" at bounding box center [466, 138] width 142 height 9
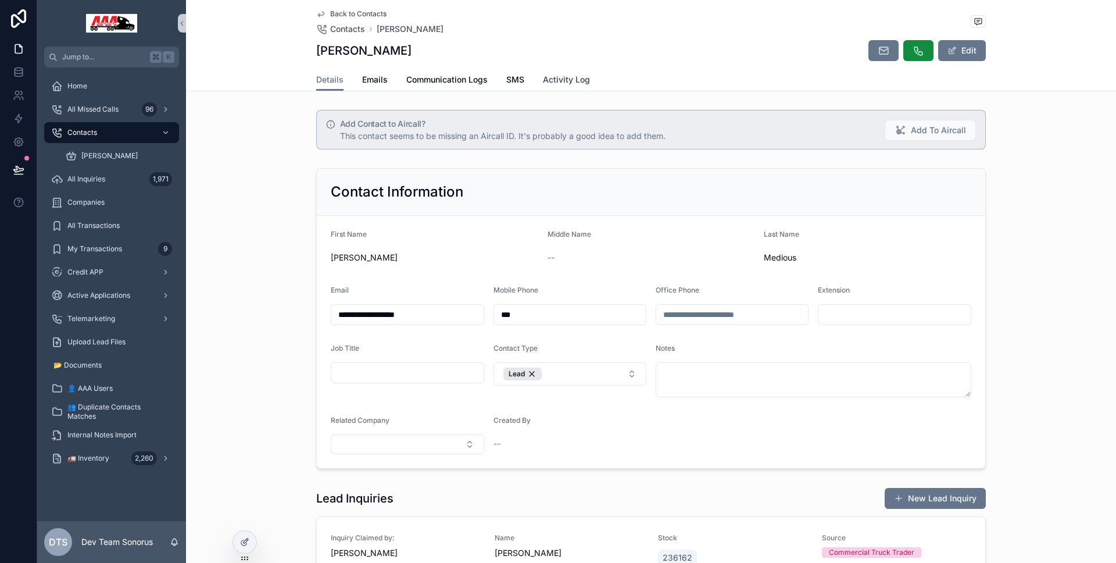
click at [565, 87] on link "Activity Log" at bounding box center [566, 80] width 47 height 23
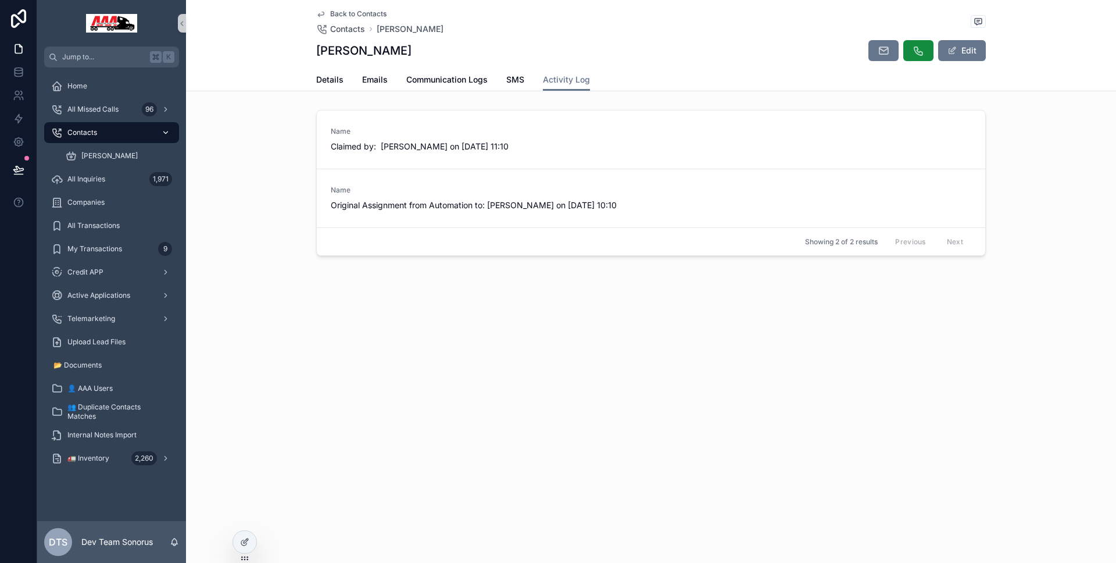
click at [130, 127] on div "Contacts" at bounding box center [111, 132] width 121 height 19
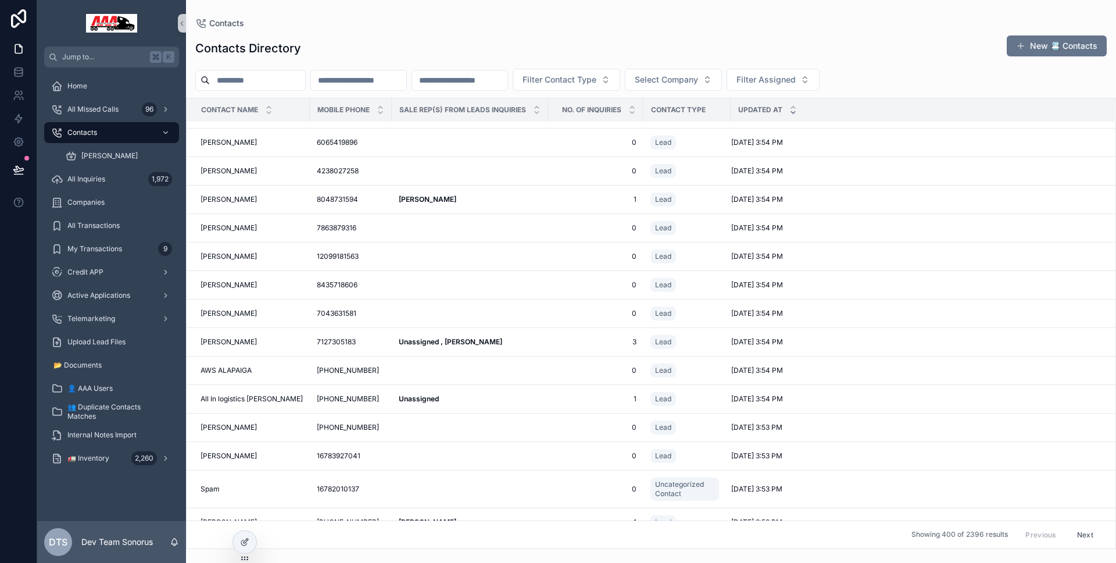
scroll to position [833, 0]
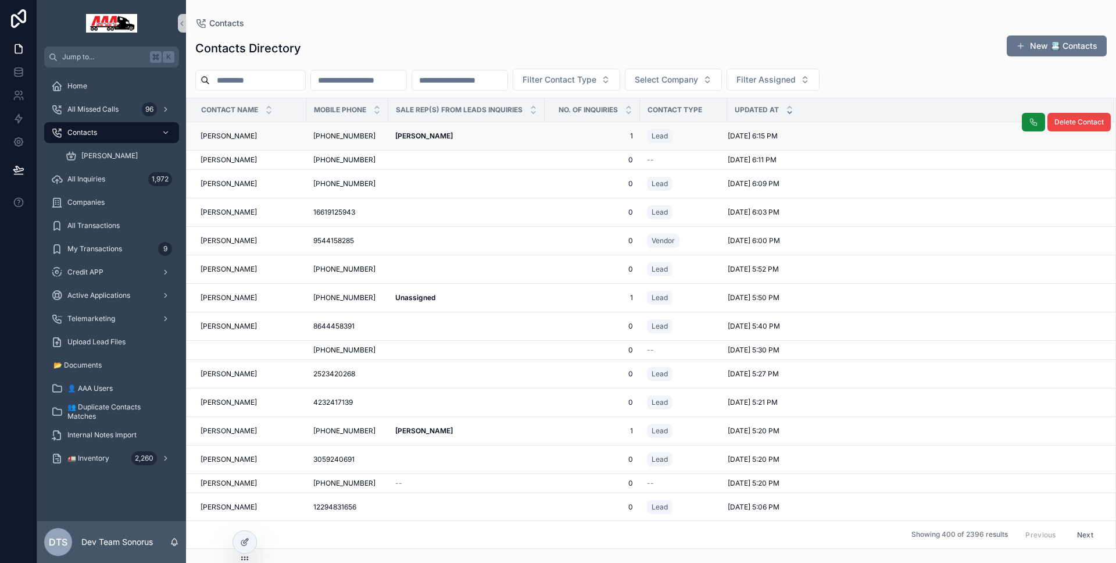
click at [459, 140] on div "David Francis David Francis" at bounding box center [466, 135] width 142 height 9
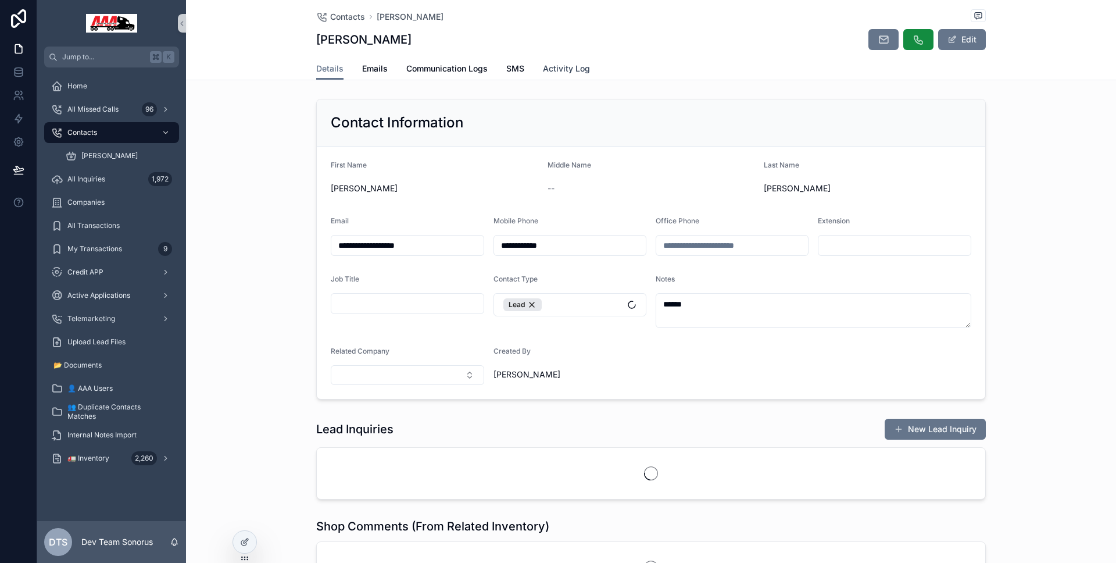
click at [561, 60] on link "Activity Log" at bounding box center [566, 69] width 47 height 23
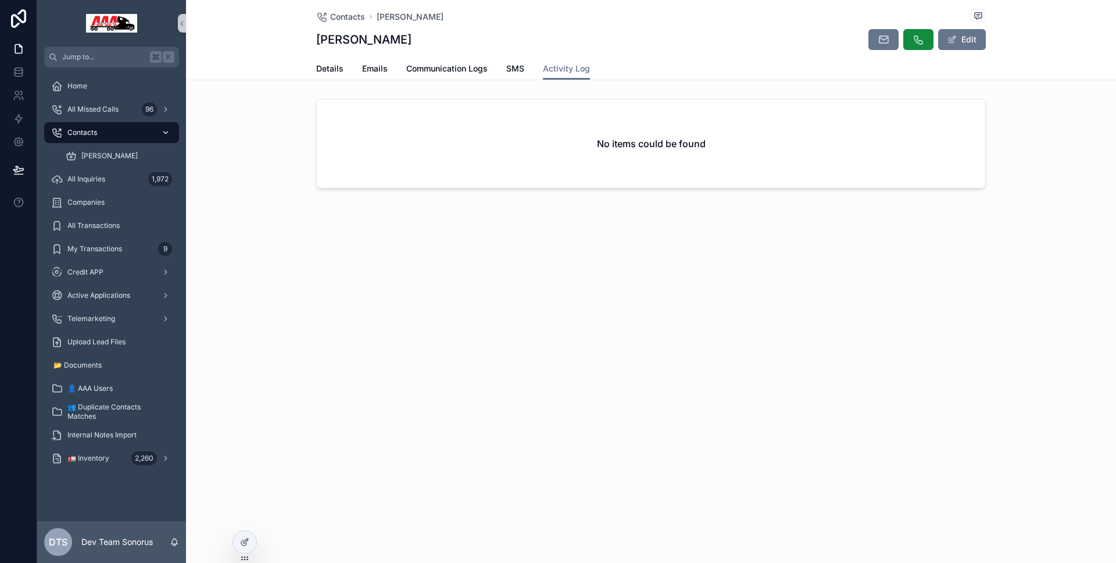
click at [108, 127] on div "Contacts" at bounding box center [111, 132] width 121 height 19
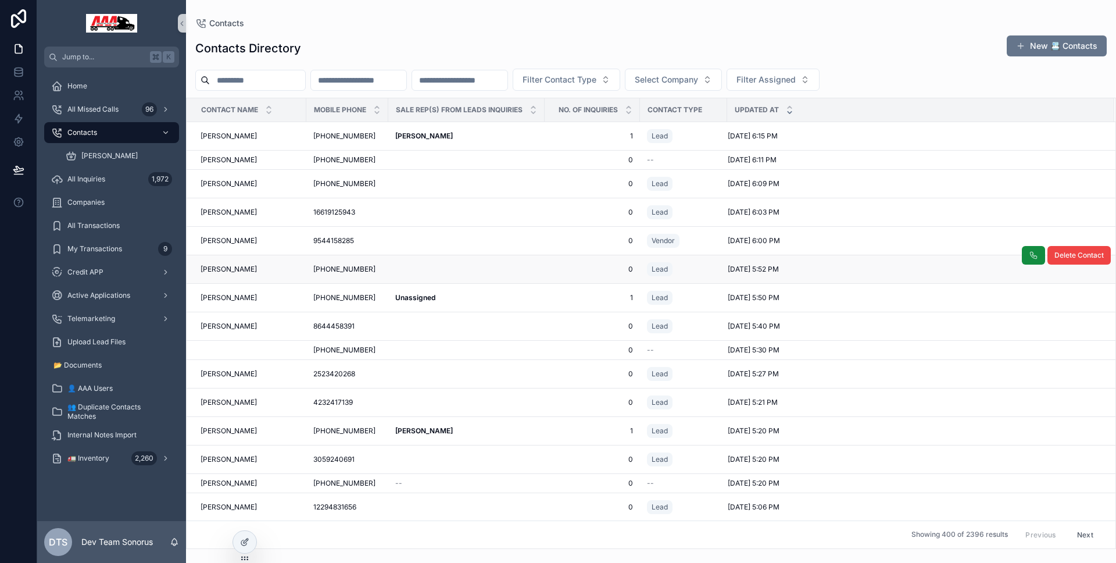
scroll to position [22, 0]
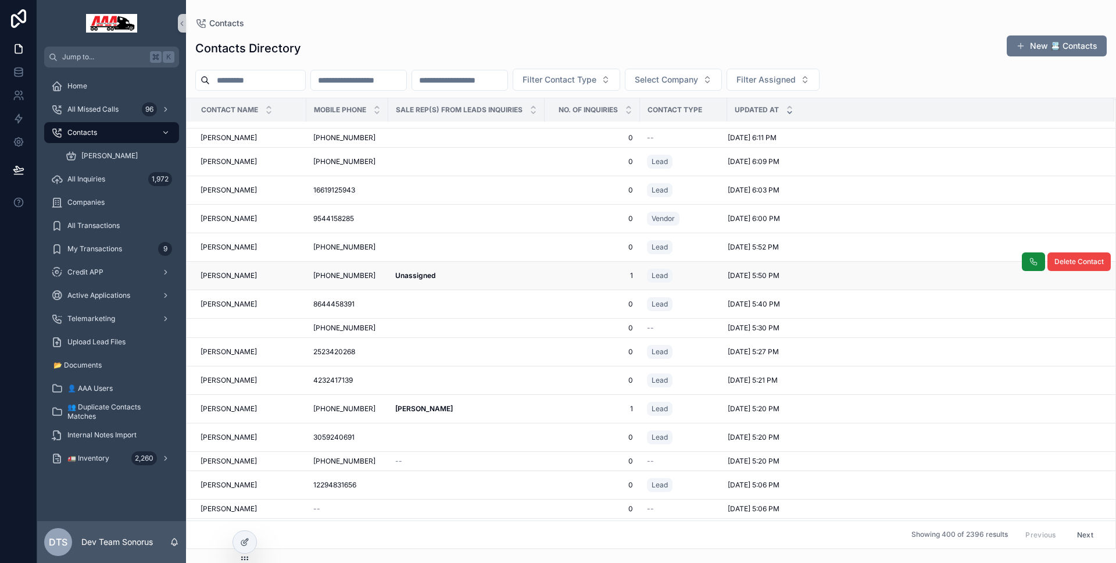
click at [506, 273] on div "Unassigned Unassigned" at bounding box center [466, 275] width 142 height 9
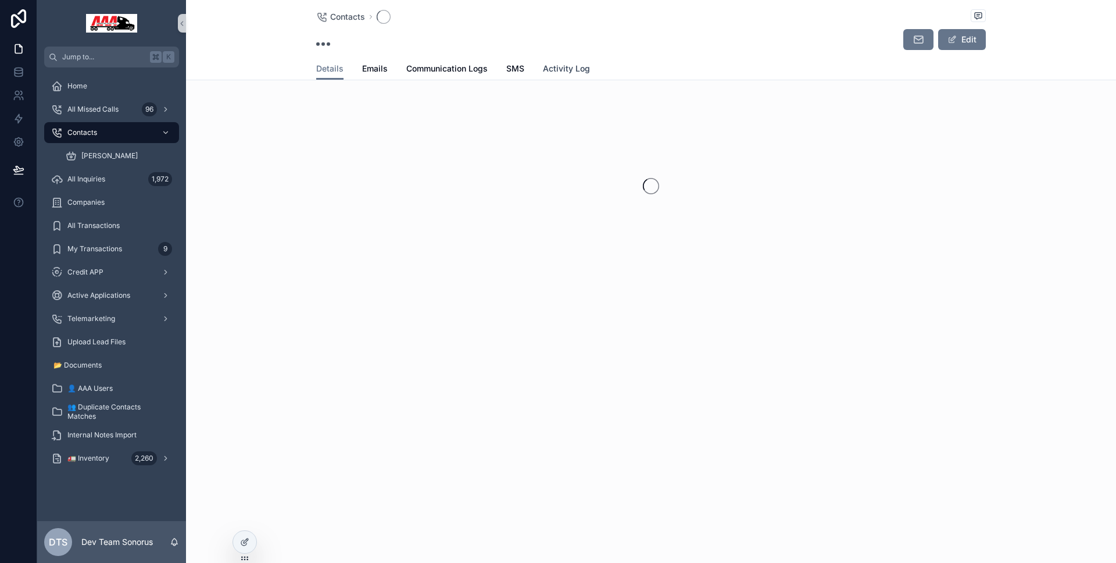
click at [567, 72] on span "Activity Log" at bounding box center [566, 69] width 47 height 12
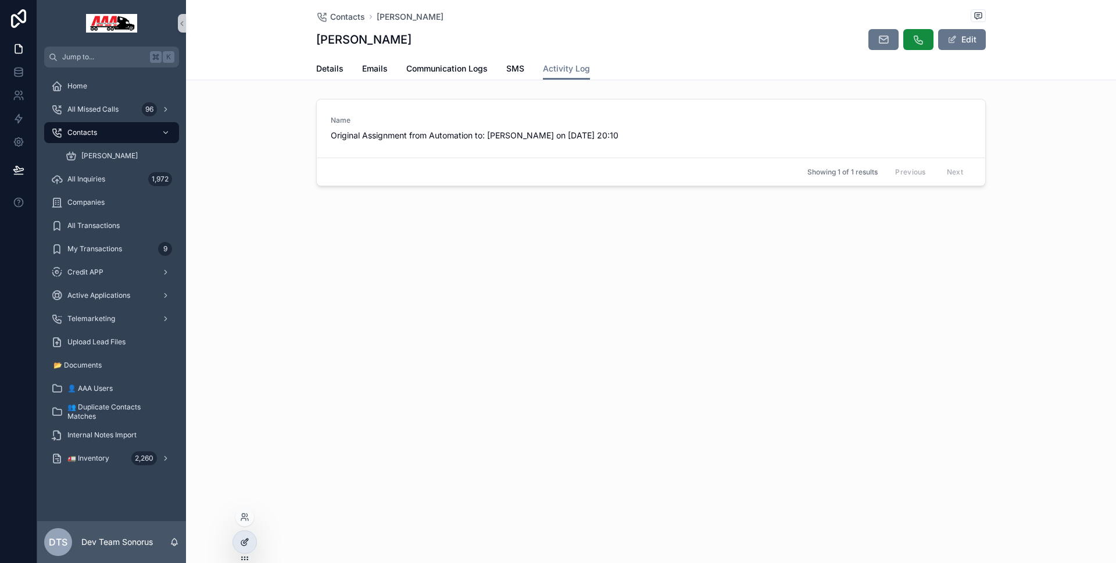
click at [245, 543] on icon at bounding box center [244, 541] width 9 height 9
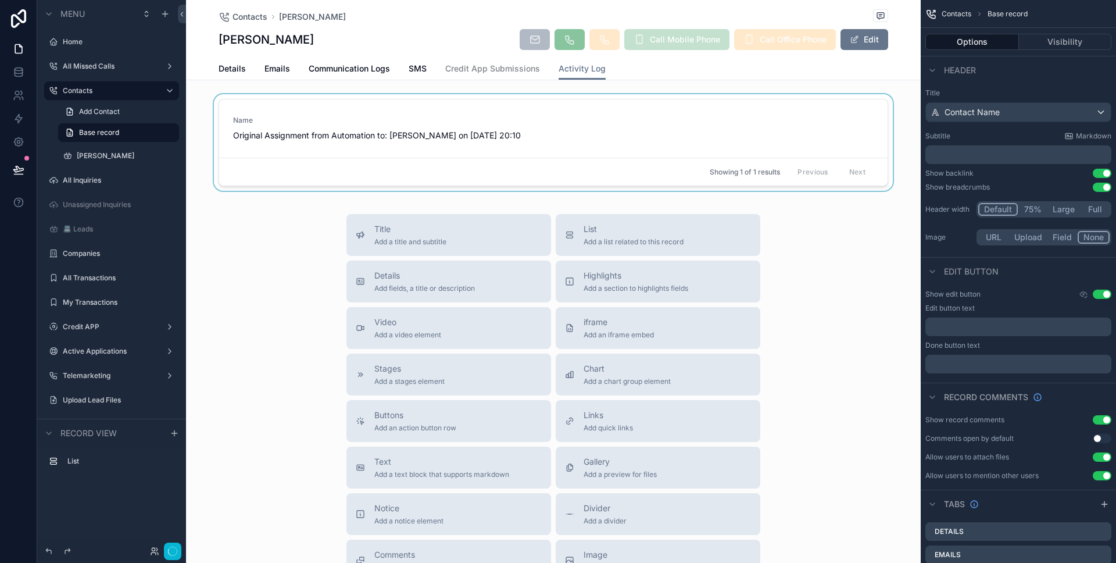
click at [552, 157] on div "Name Original Assignment from Automation to: Luis Guerra on 10-01-2025 20:10 Sh…" at bounding box center [554, 142] width 670 height 87
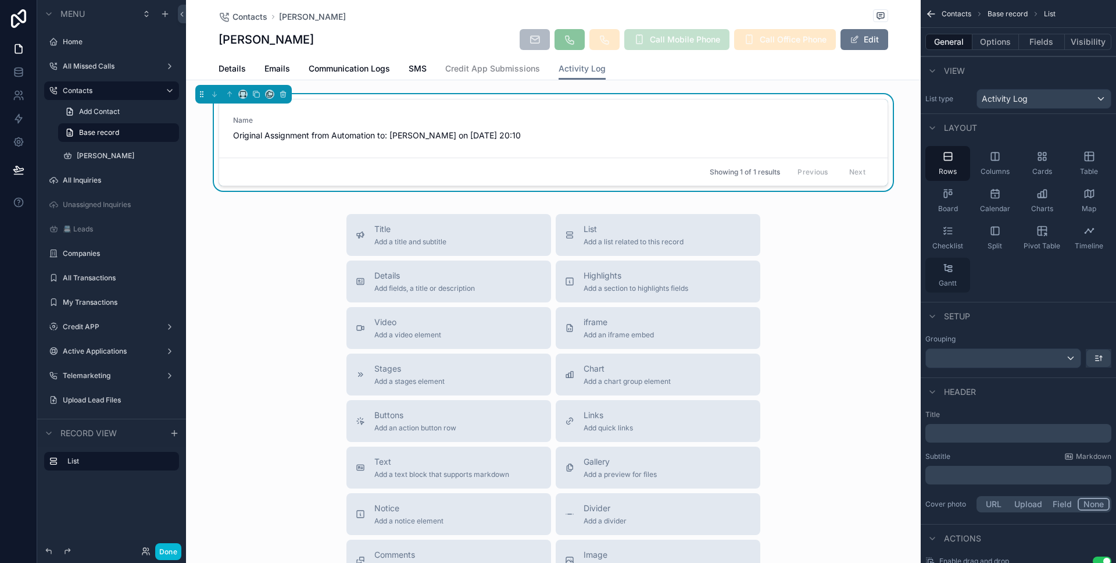
scroll to position [8, 0]
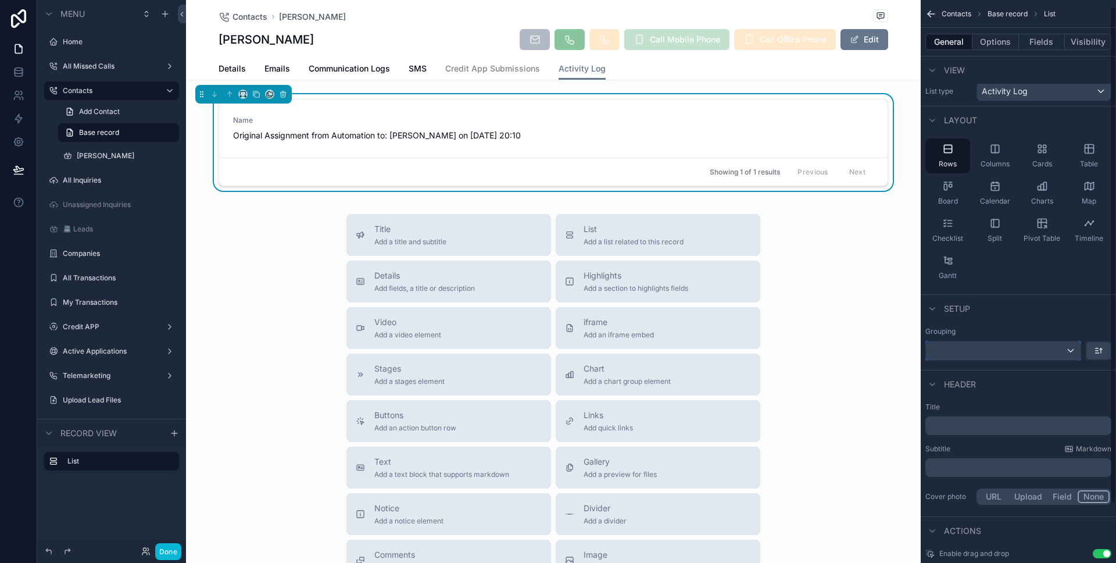
click at [974, 344] on div "scrollable content" at bounding box center [1003, 350] width 155 height 19
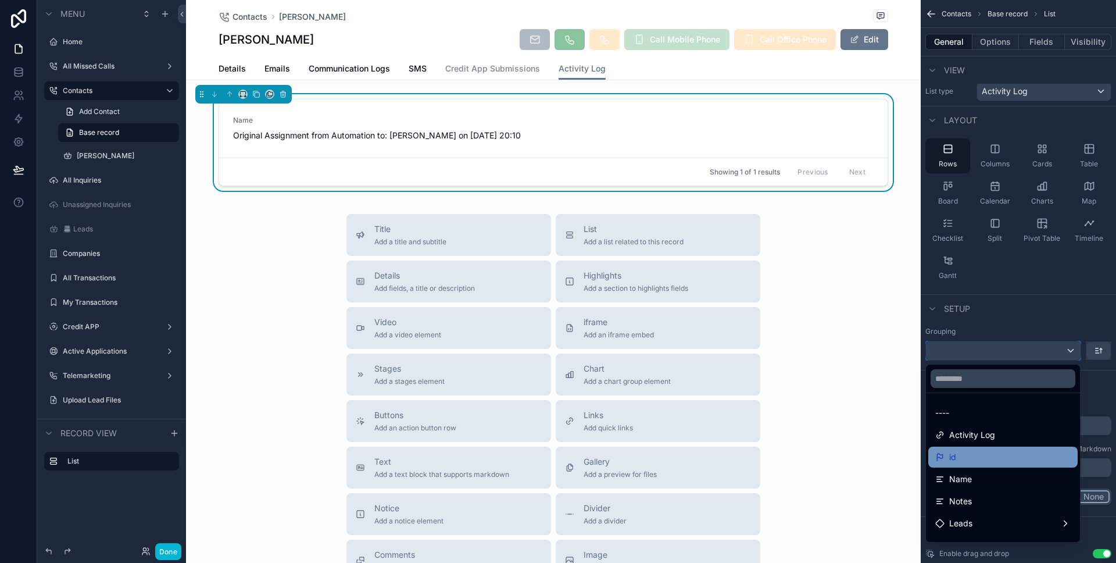
scroll to position [54, 0]
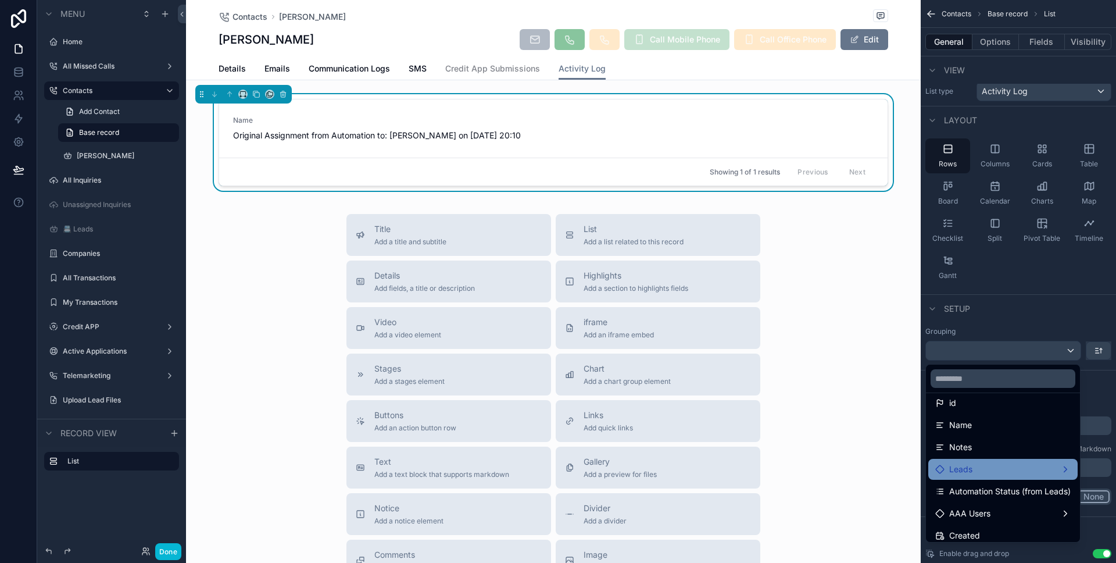
click at [977, 465] on div "Leads" at bounding box center [1002, 469] width 135 height 14
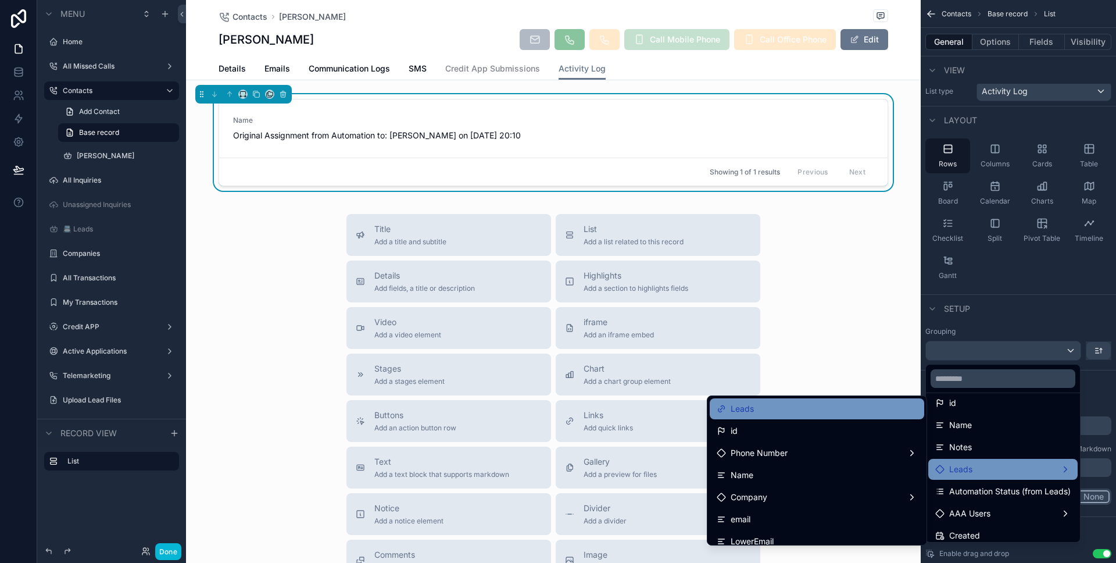
click at [834, 410] on div "Leads" at bounding box center [817, 409] width 201 height 14
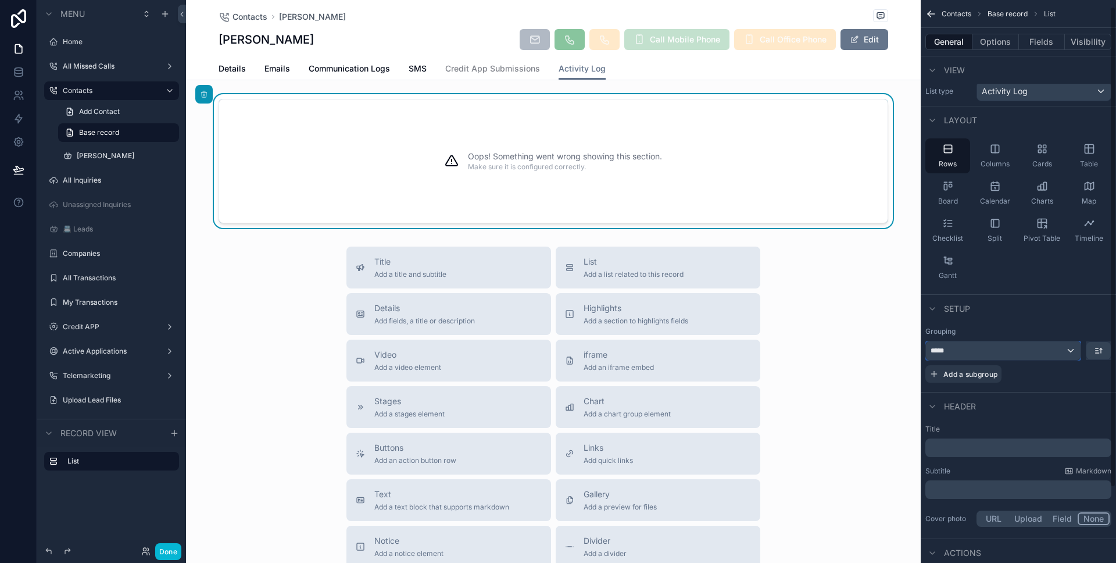
click at [984, 352] on div "*****" at bounding box center [1003, 350] width 155 height 19
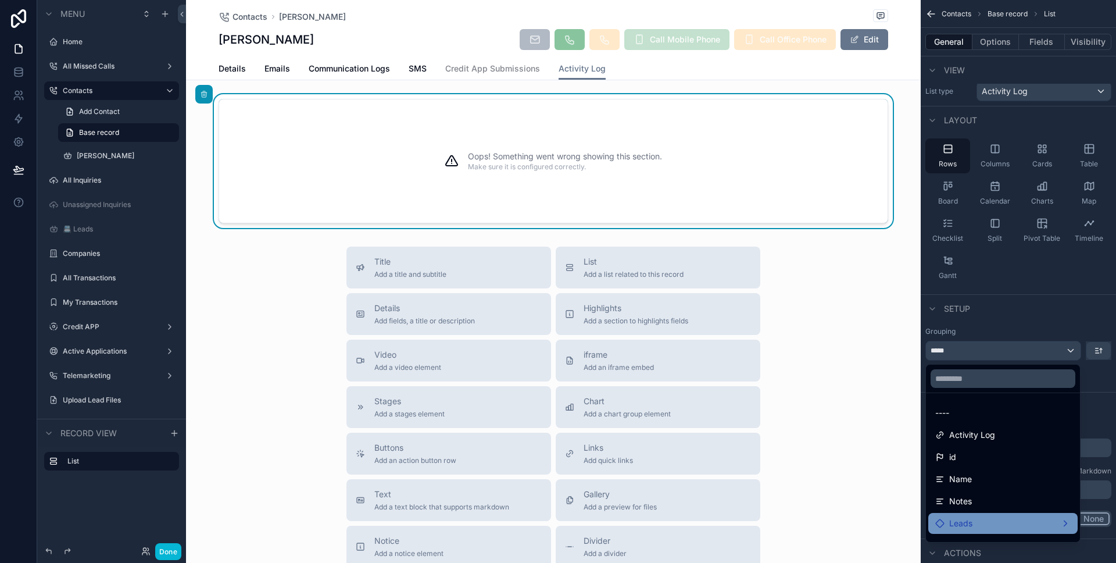
click at [984, 517] on div "Leads" at bounding box center [1002, 523] width 135 height 14
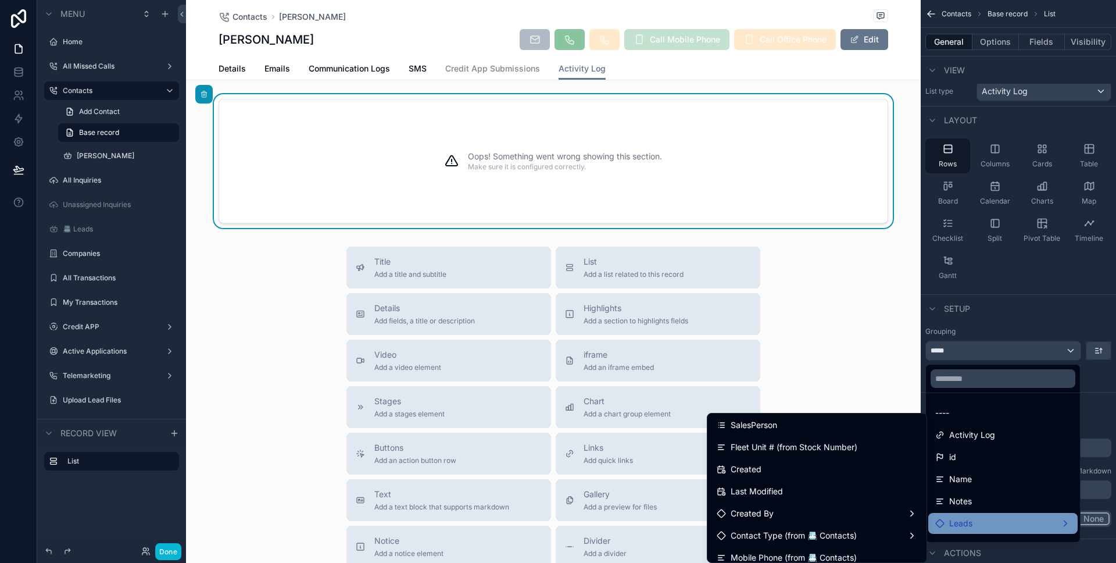
scroll to position [0, 0]
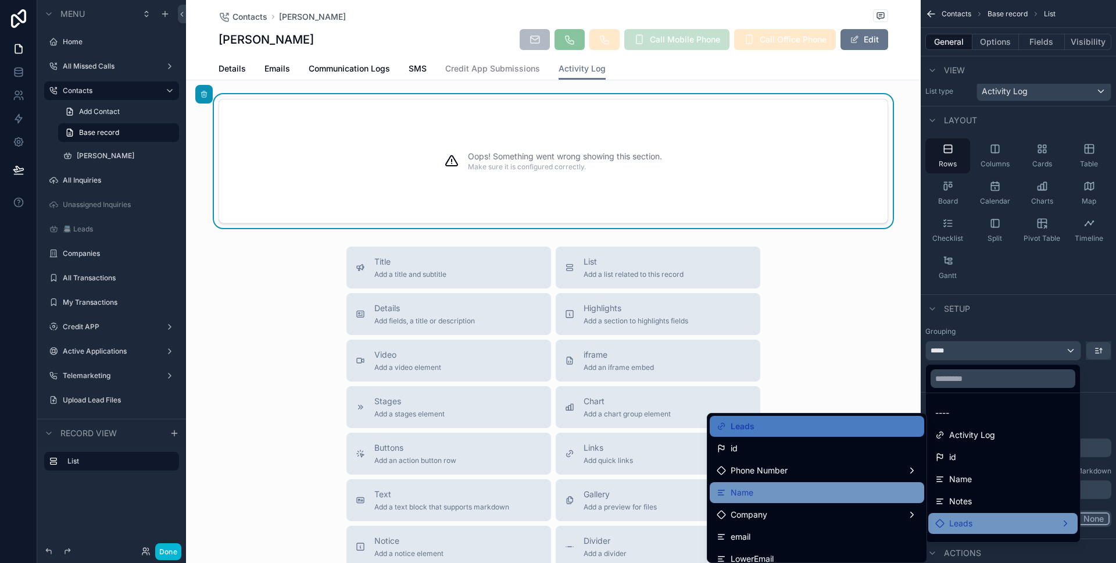
click at [824, 483] on div "Name" at bounding box center [817, 492] width 215 height 21
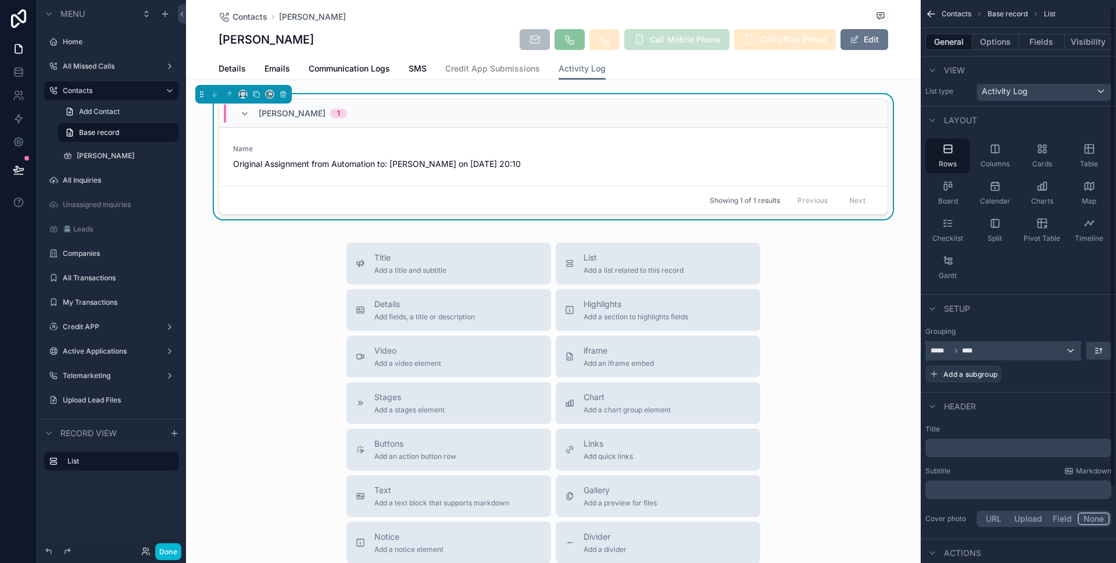
click at [1023, 351] on div "***** ****" at bounding box center [1003, 350] width 155 height 19
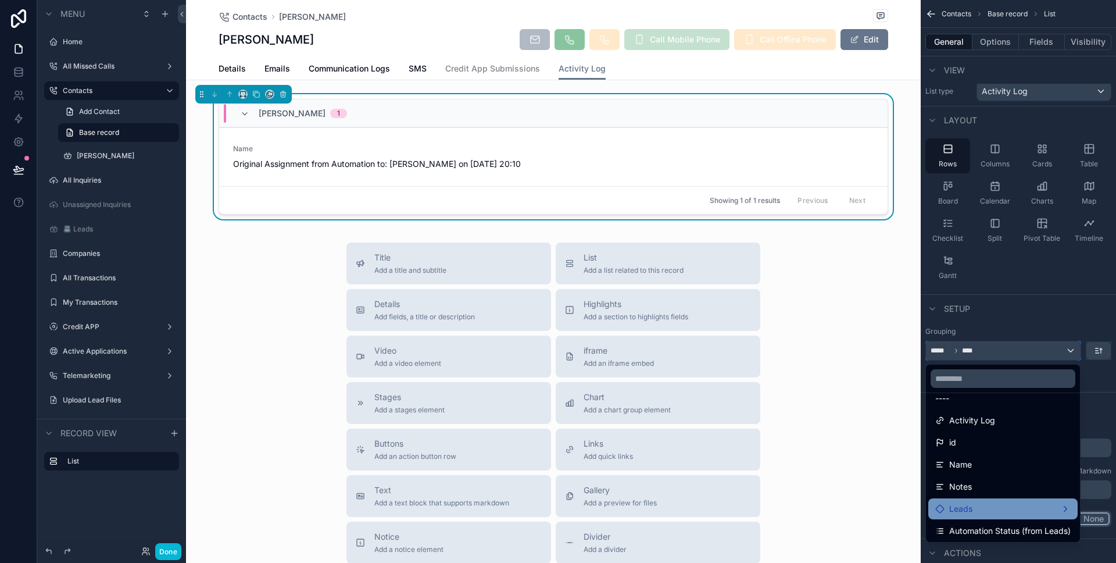
scroll to position [53, 0]
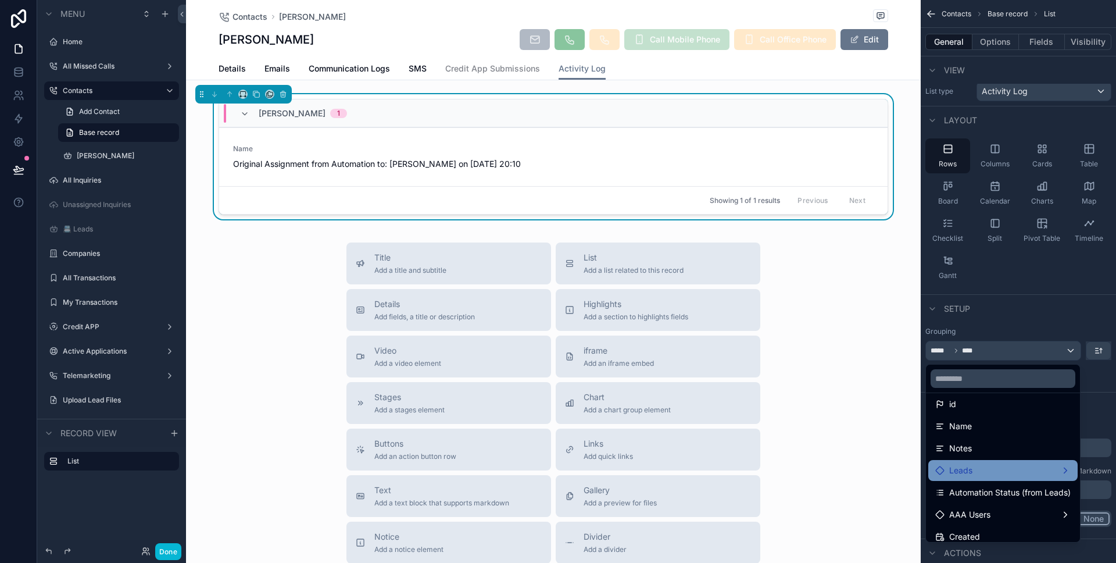
click at [1009, 460] on div "Leads" at bounding box center [1002, 470] width 149 height 21
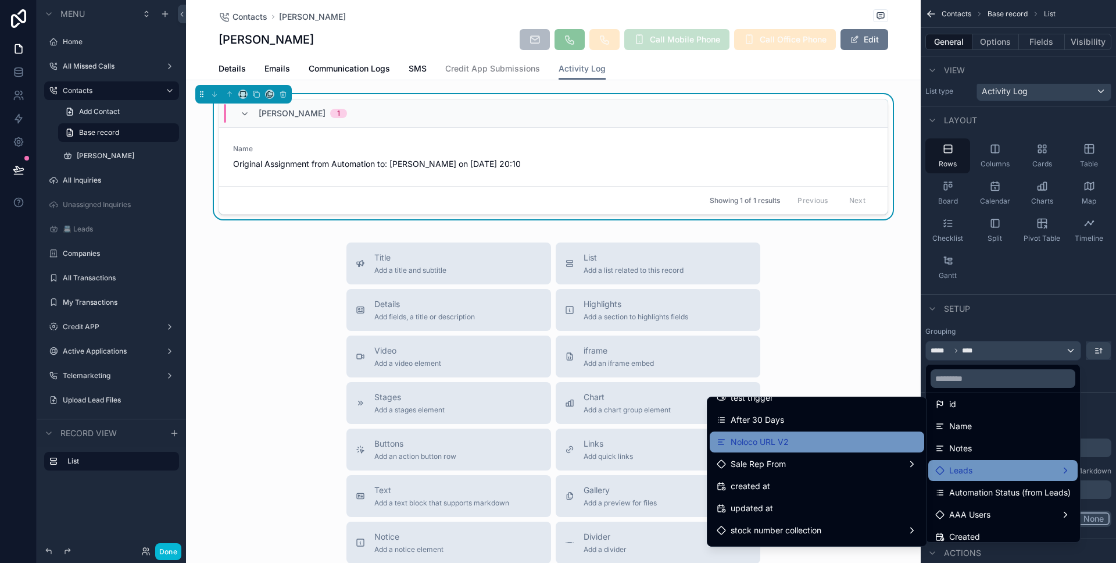
scroll to position [1088, 0]
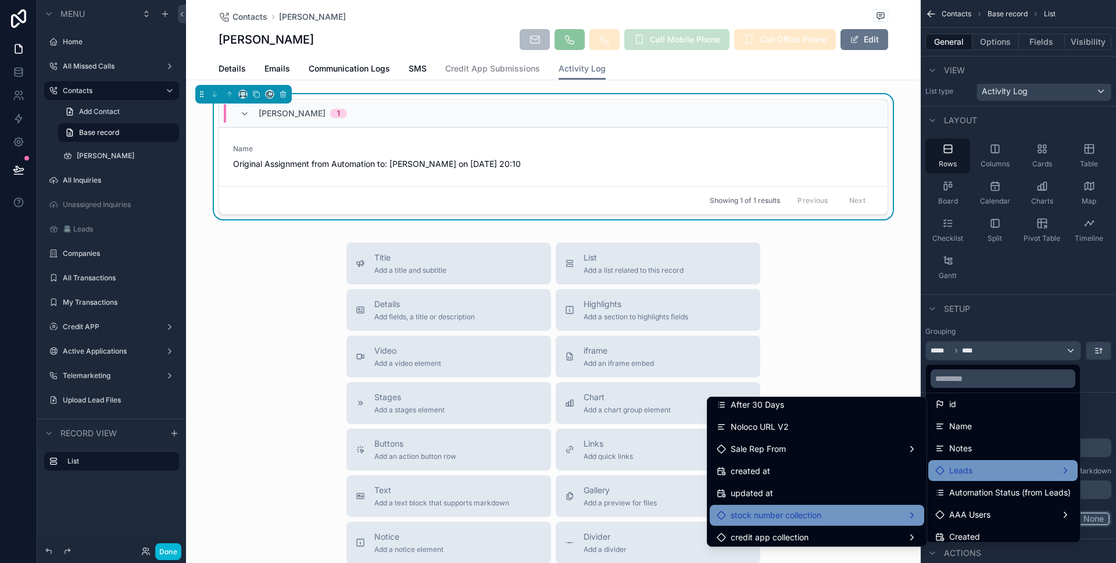
click at [793, 506] on div "stock number collection" at bounding box center [817, 515] width 215 height 21
click at [888, 516] on div "stock number collection" at bounding box center [817, 515] width 201 height 14
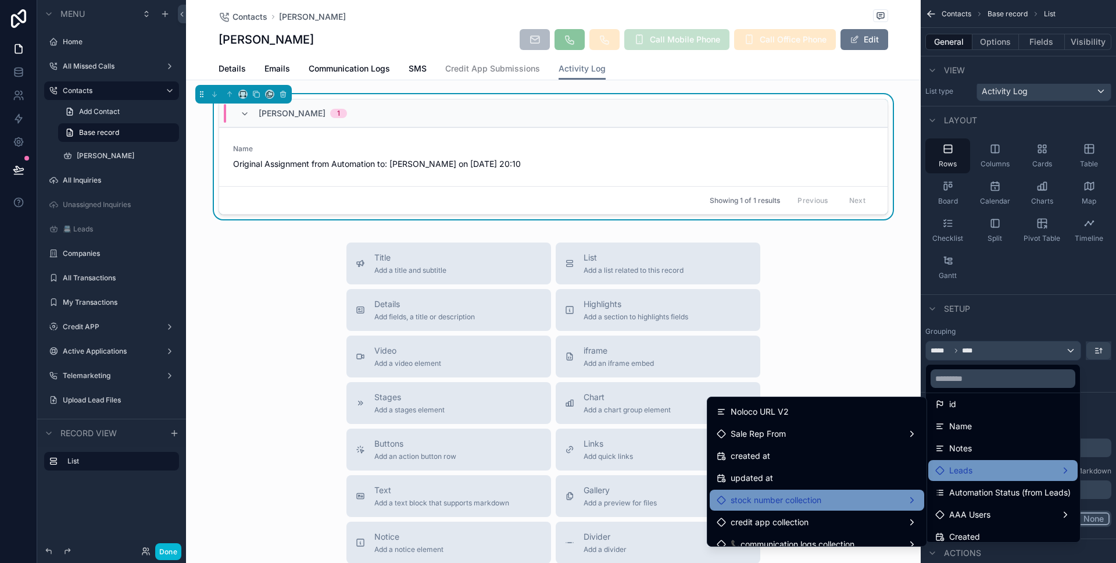
click at [869, 504] on div "stock number collection" at bounding box center [817, 500] width 201 height 14
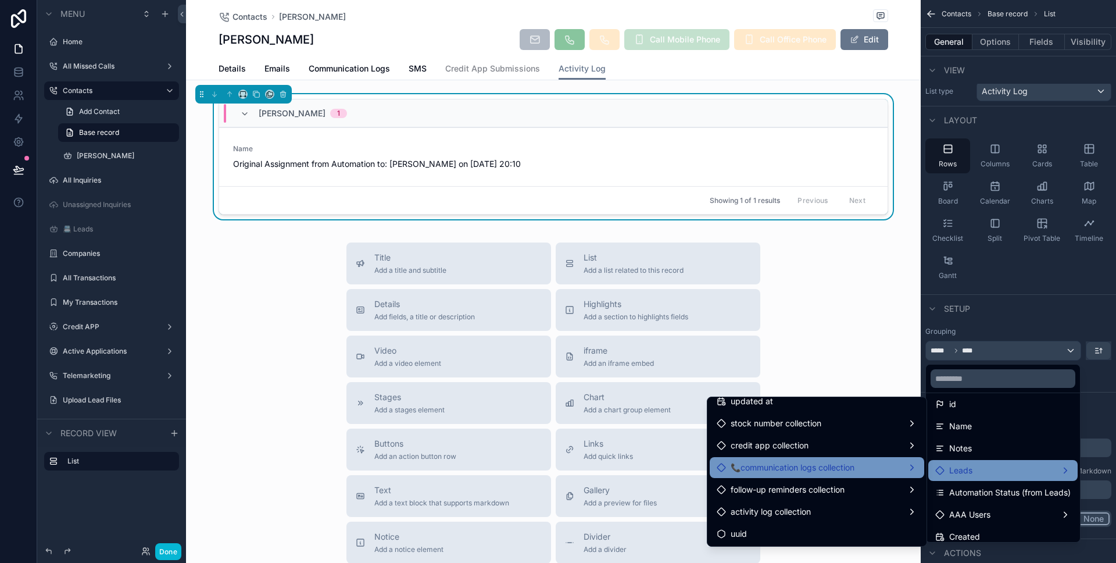
scroll to position [1173, 0]
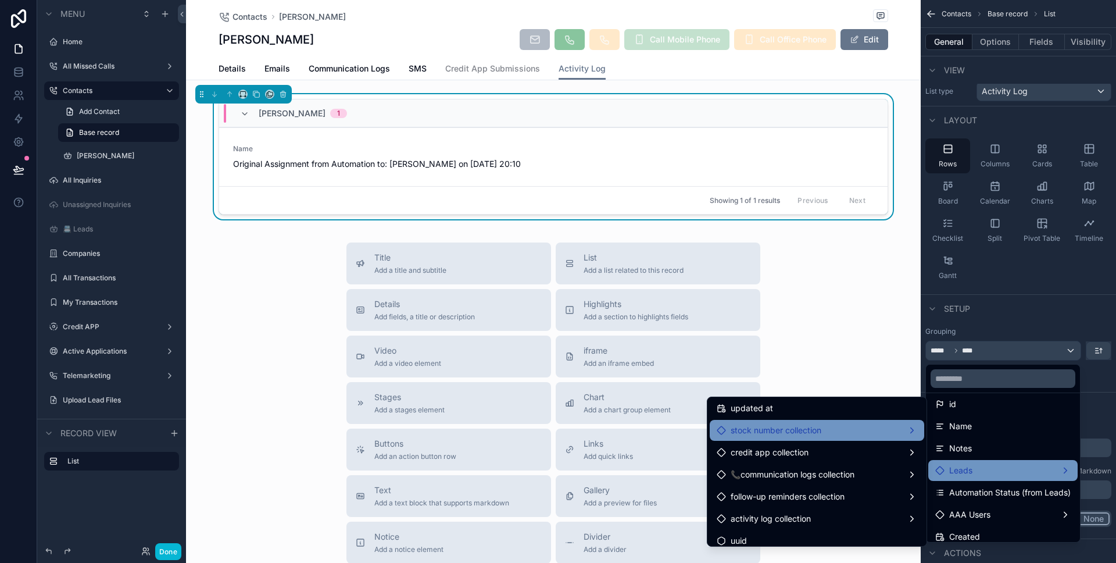
click at [809, 434] on span "stock number collection" at bounding box center [776, 430] width 91 height 14
click at [806, 433] on span "stock number collection" at bounding box center [776, 430] width 91 height 14
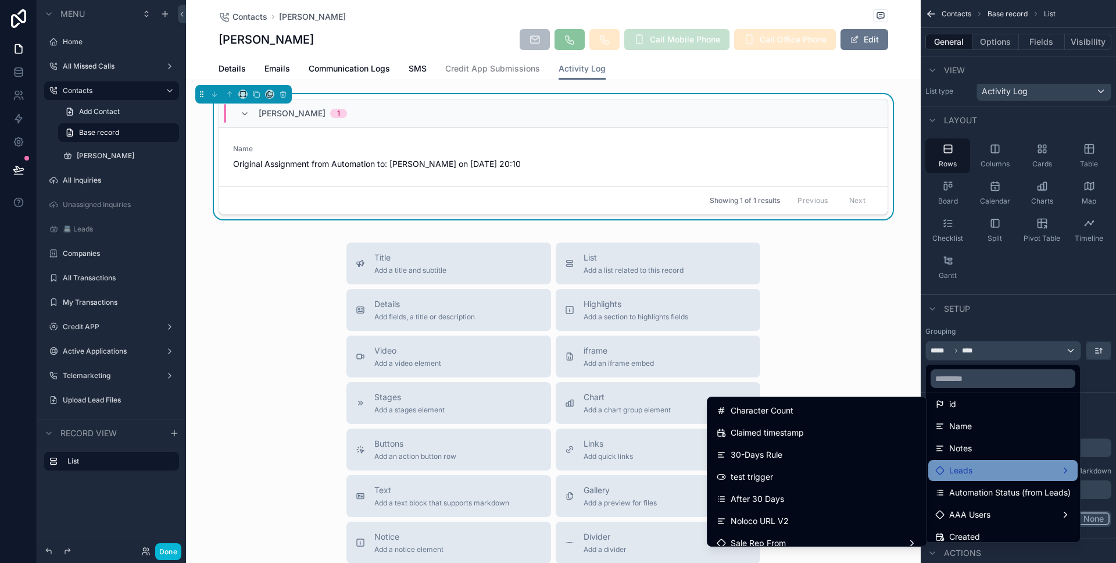
scroll to position [1128, 0]
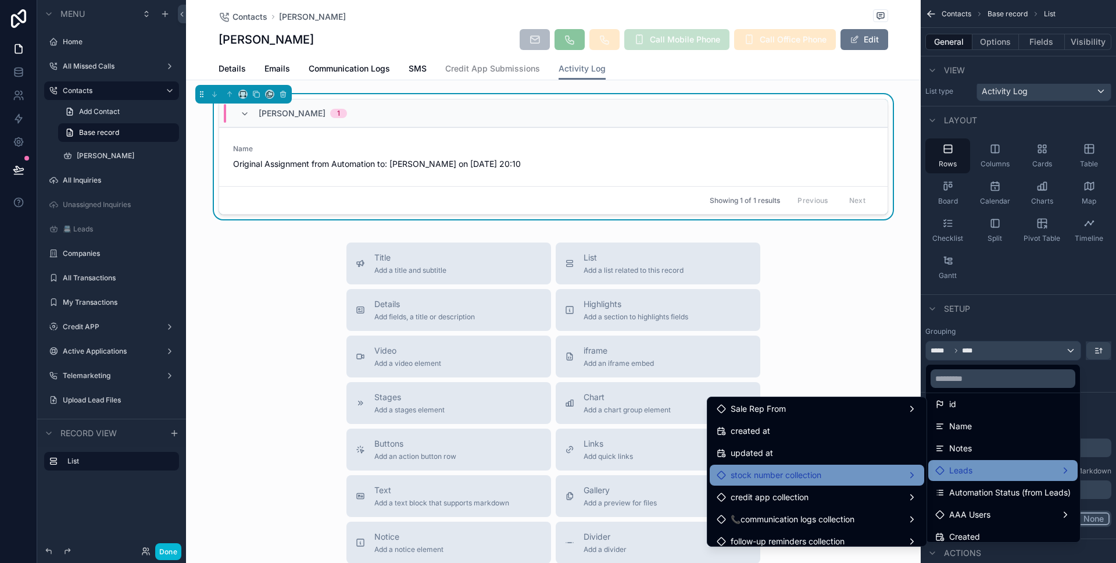
click at [830, 479] on div "stock number collection" at bounding box center [817, 475] width 201 height 14
click at [830, 478] on div "stock number collection" at bounding box center [817, 475] width 201 height 14
click at [1013, 322] on div "scrollable content" at bounding box center [558, 281] width 1116 height 563
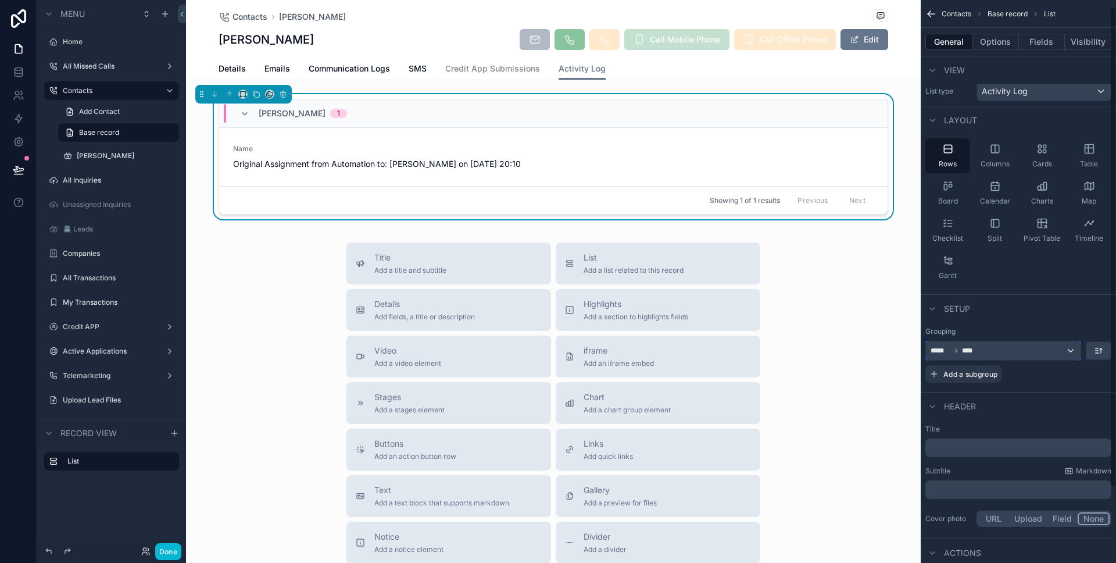
click at [1017, 345] on div "***** ****" at bounding box center [1003, 350] width 155 height 19
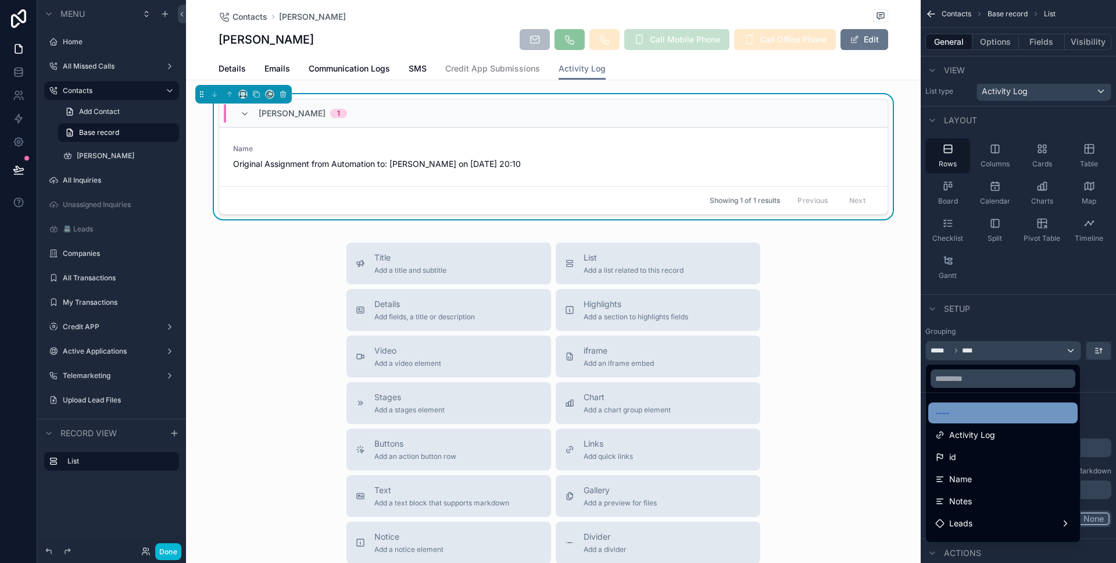
click at [974, 415] on div "----" at bounding box center [1002, 413] width 135 height 14
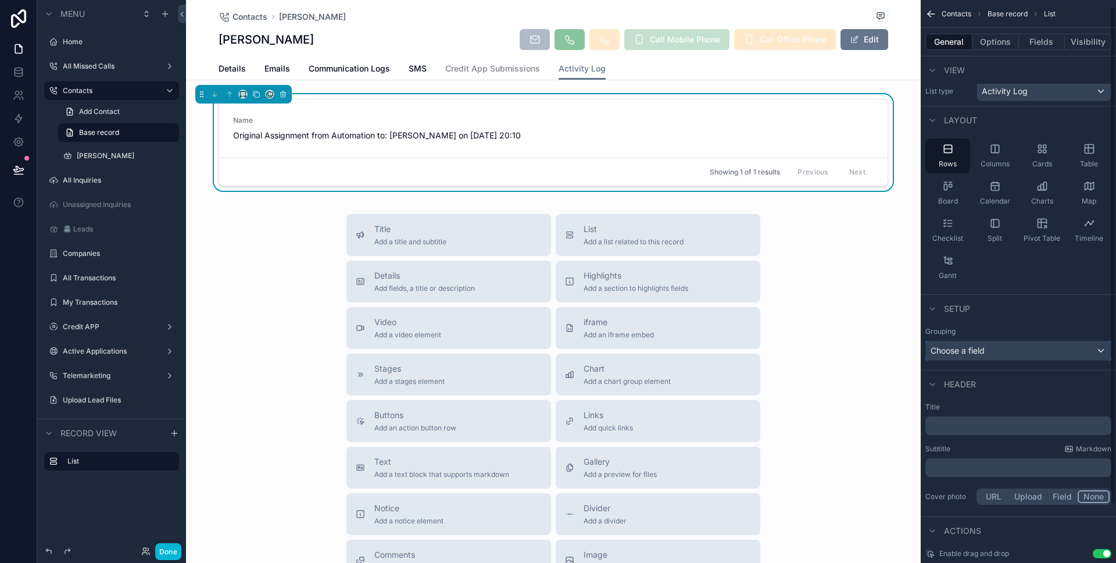
click at [1013, 347] on div "Choose a field" at bounding box center [1018, 350] width 185 height 19
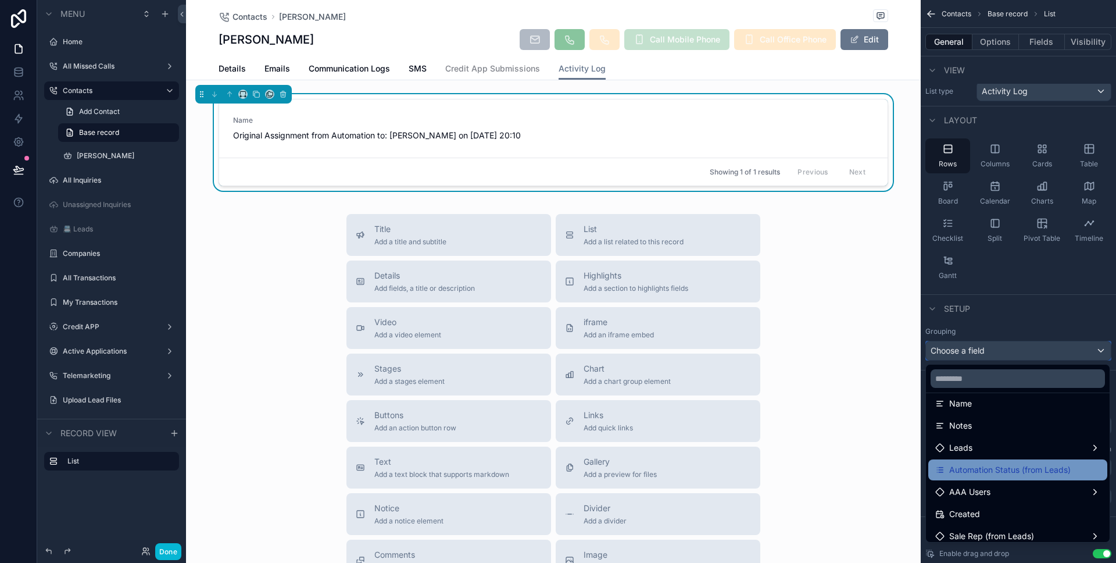
scroll to position [60, 0]
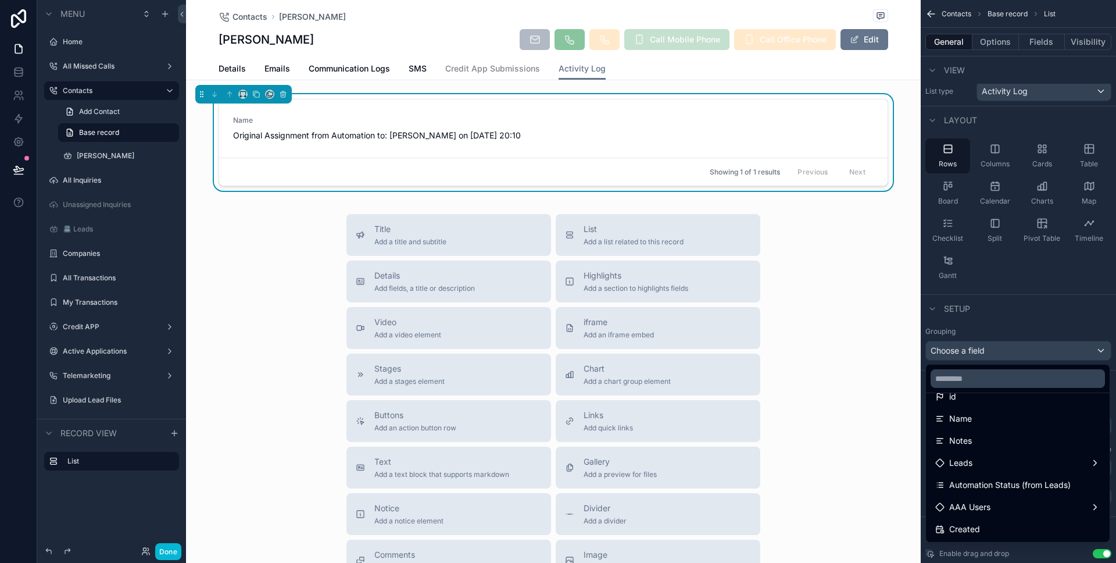
click at [864, 436] on div "Title Add a title and subtitle List Add a list related to this record Details A…" at bounding box center [553, 421] width 735 height 414
click at [1008, 488] on div "Leads" at bounding box center [1017, 483] width 165 height 14
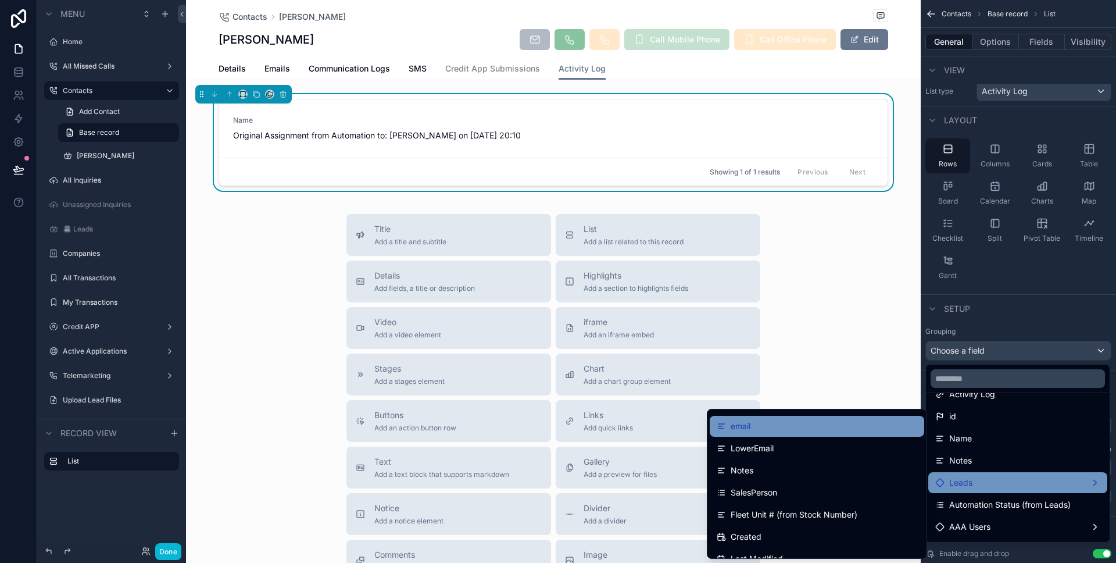
scroll to position [122, 0]
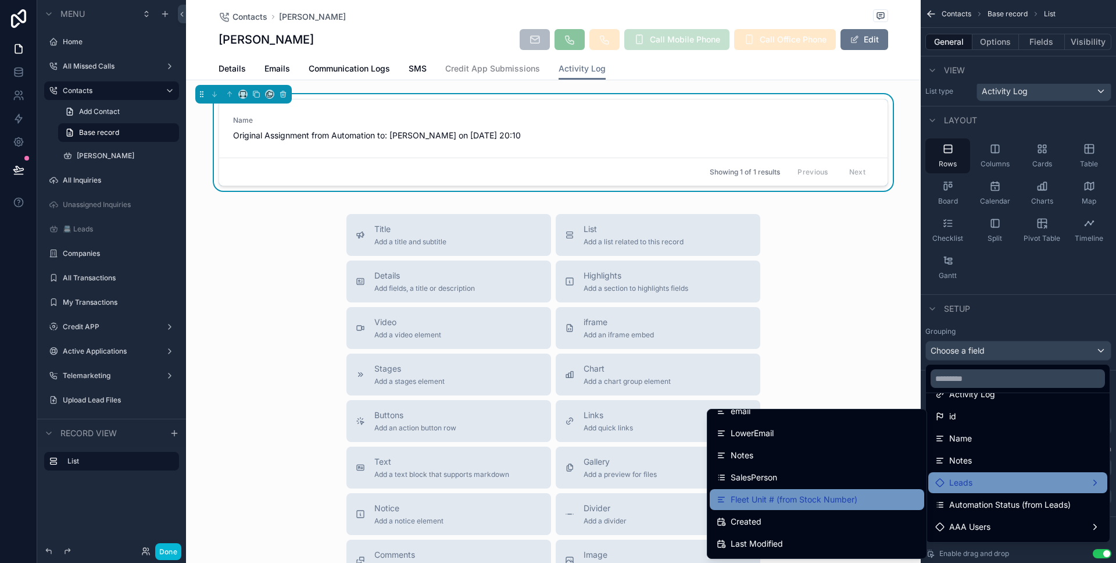
click at [853, 494] on div "Fleet Unit # (from Stock Number)" at bounding box center [817, 499] width 201 height 14
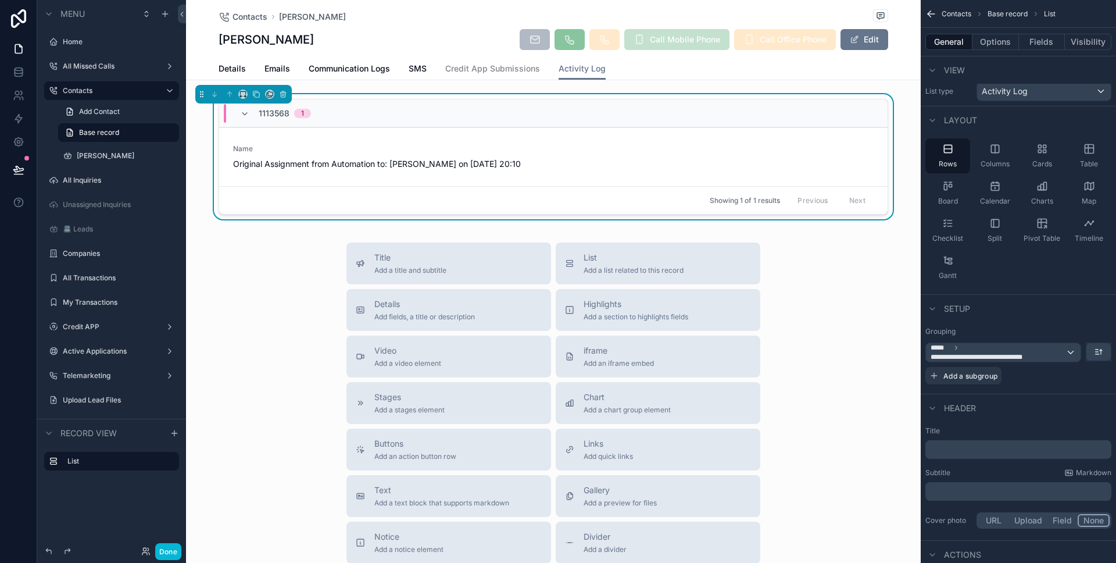
click at [216, 278] on div "Title Add a title and subtitle List Add a list related to this record Details A…" at bounding box center [553, 449] width 735 height 414
click at [246, 112] on div "1113568 1" at bounding box center [275, 113] width 71 height 19
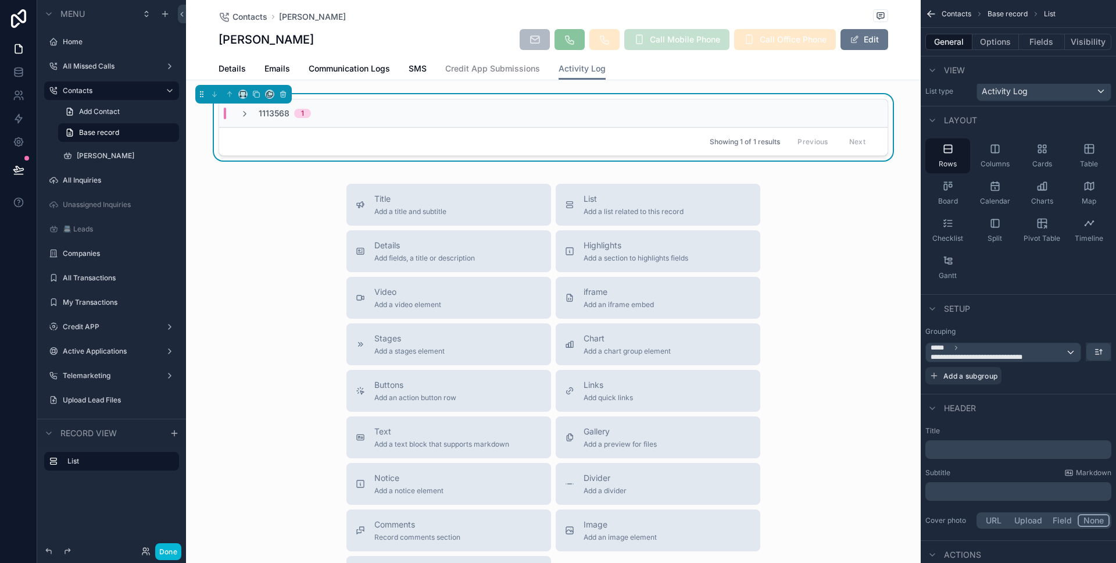
click at [246, 112] on div "1113568 1" at bounding box center [275, 114] width 71 height 12
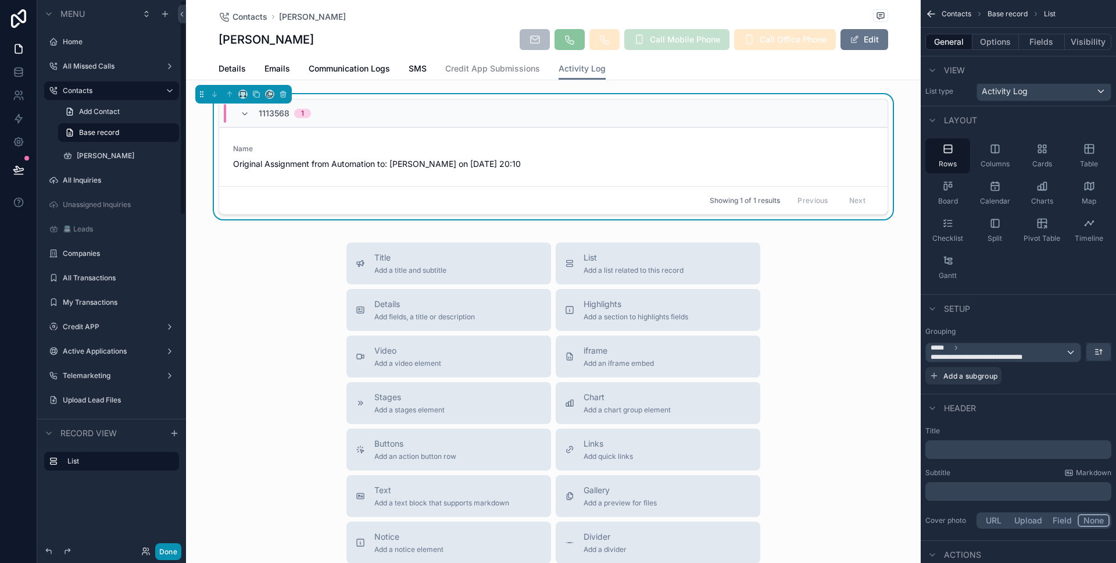
click at [166, 553] on button "Done" at bounding box center [168, 551] width 26 height 17
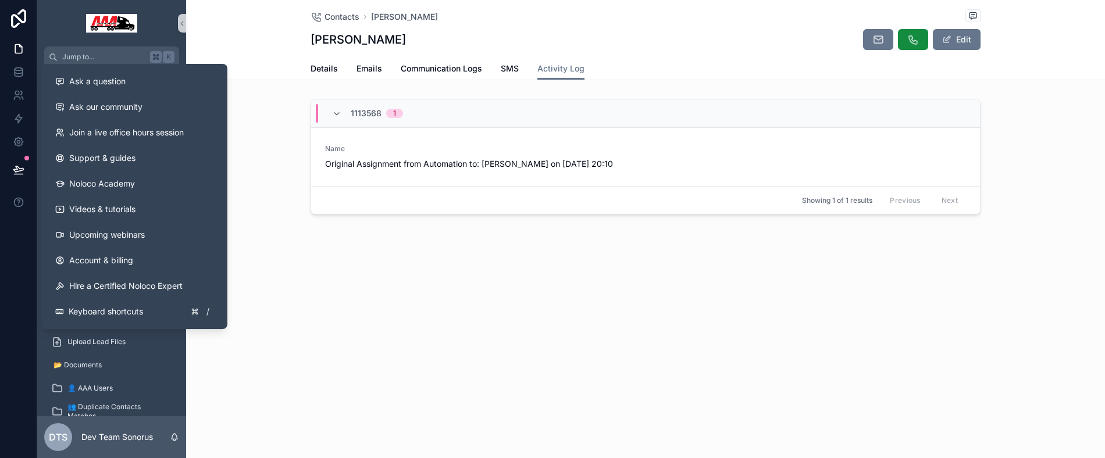
click at [1093, 81] on div "Contacts Ken Burroughs Ken Burroughs Edit Activity Log Details Emails Communica…" at bounding box center [645, 149] width 919 height 298
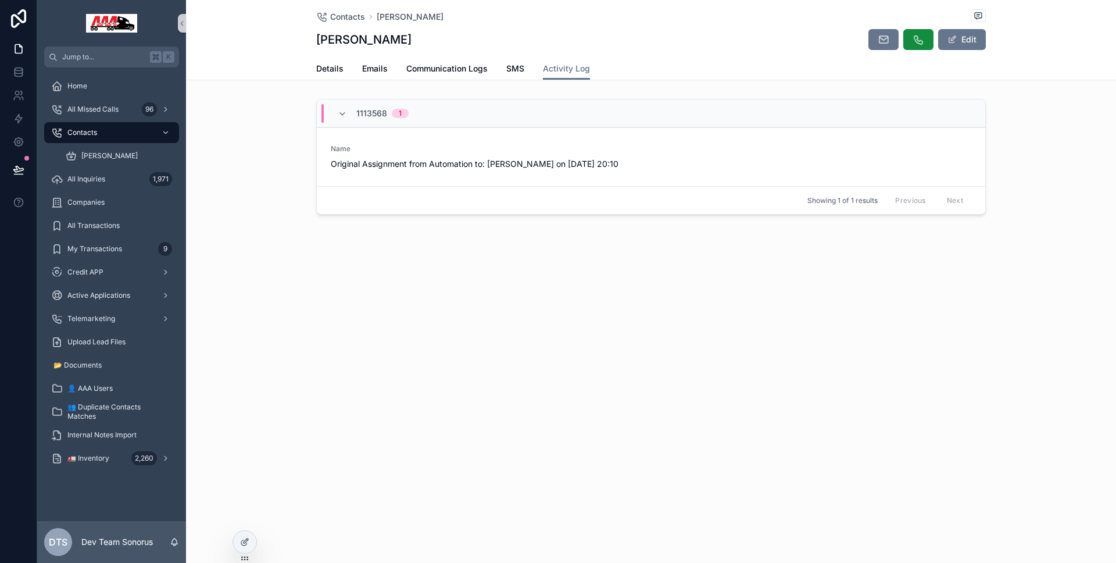
click at [453, 337] on div "Contacts Ken Burroughs Ken Burroughs Edit Activity Log Details Emails Communica…" at bounding box center [651, 281] width 930 height 563
click at [346, 112] on icon "scrollable content" at bounding box center [342, 113] width 9 height 9
click at [125, 131] on div "Contacts" at bounding box center [111, 132] width 121 height 19
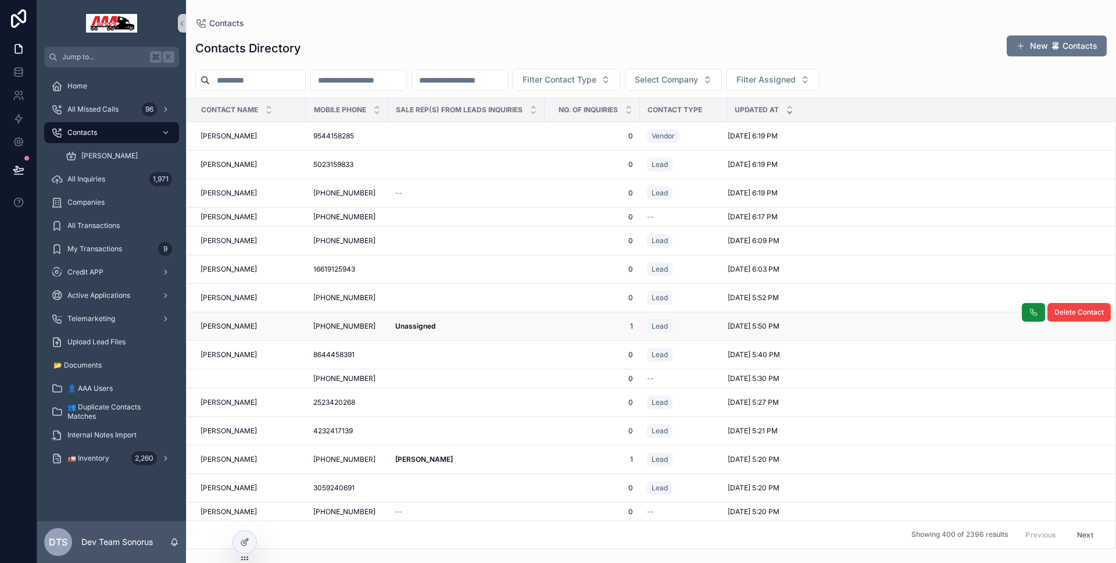
click at [470, 330] on div "Unassigned Unassigned" at bounding box center [466, 326] width 142 height 9
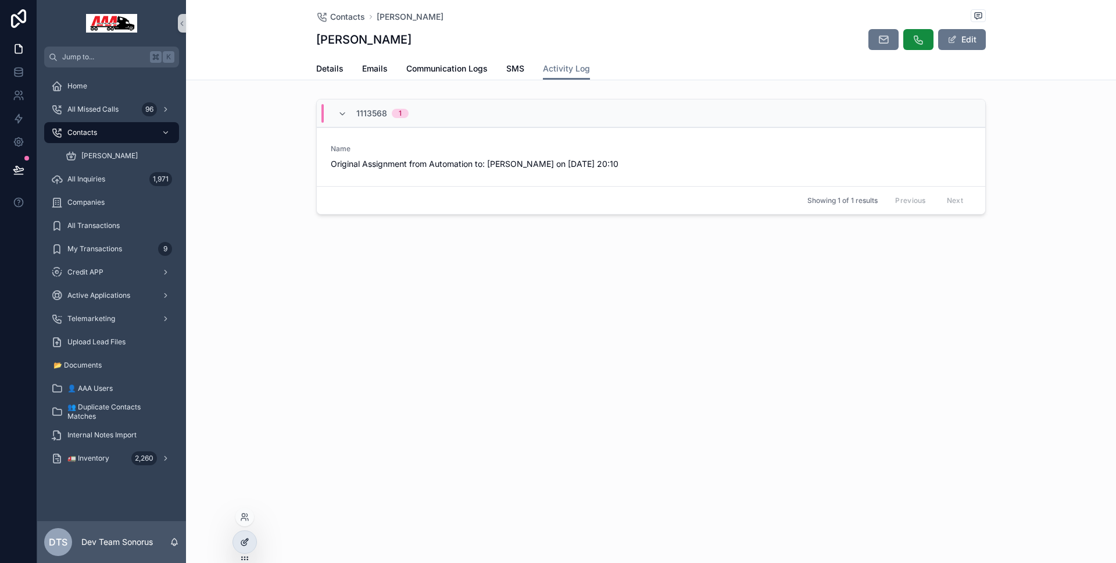
click at [241, 548] on div at bounding box center [244, 542] width 23 height 22
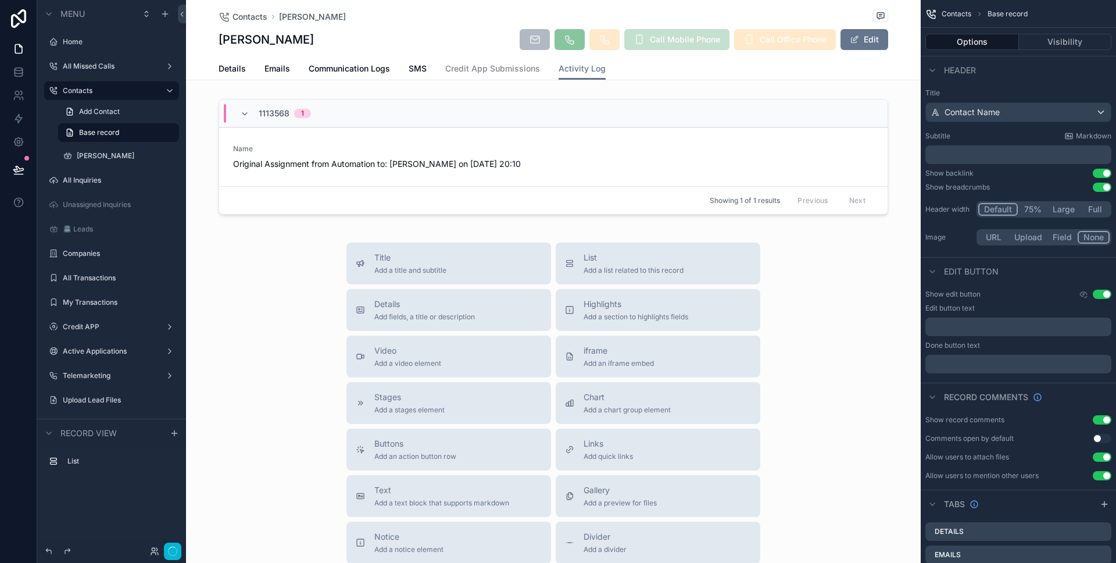
click at [519, 231] on div "Contacts Ken Burroughs Ken Burroughs Call Mobile Phone Call Office Phone Edit A…" at bounding box center [553, 374] width 735 height 749
click at [516, 200] on div "Showing 1 of 1 results Previous Next" at bounding box center [553, 200] width 669 height 28
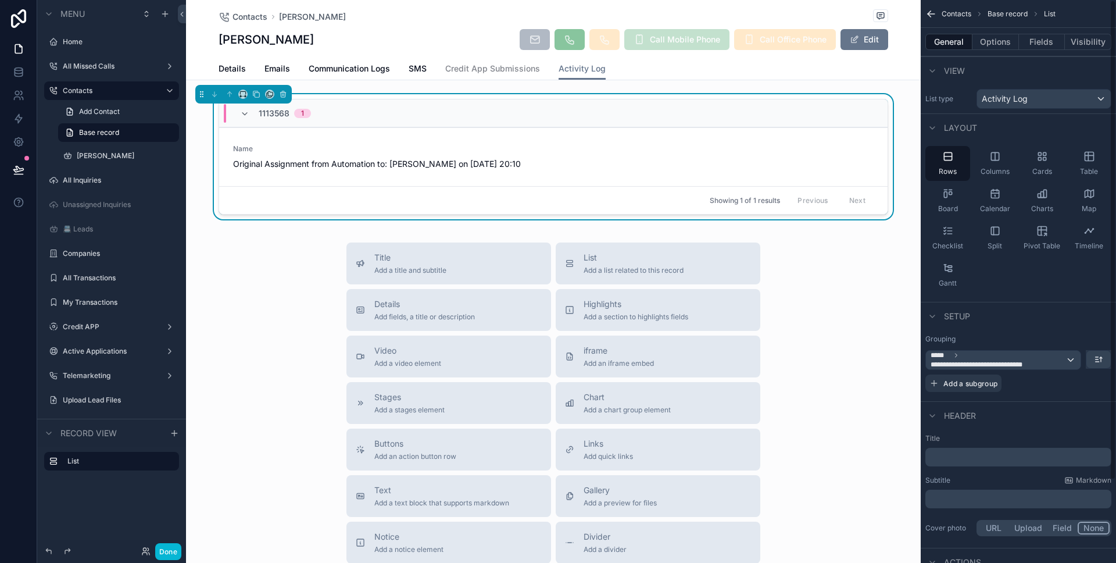
scroll to position [48, 0]
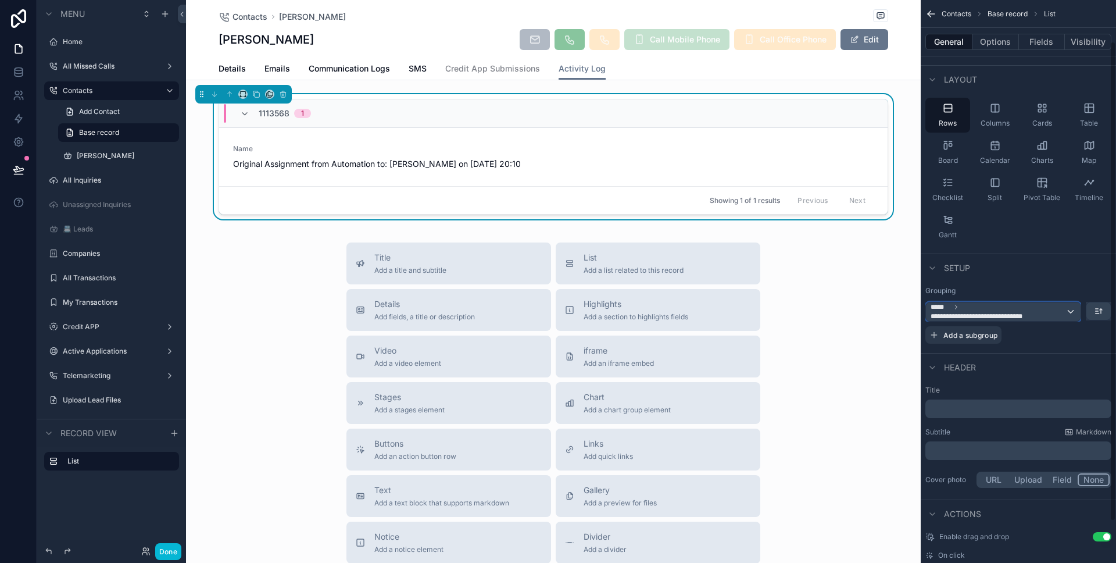
click at [1040, 308] on span "**********" at bounding box center [998, 311] width 135 height 19
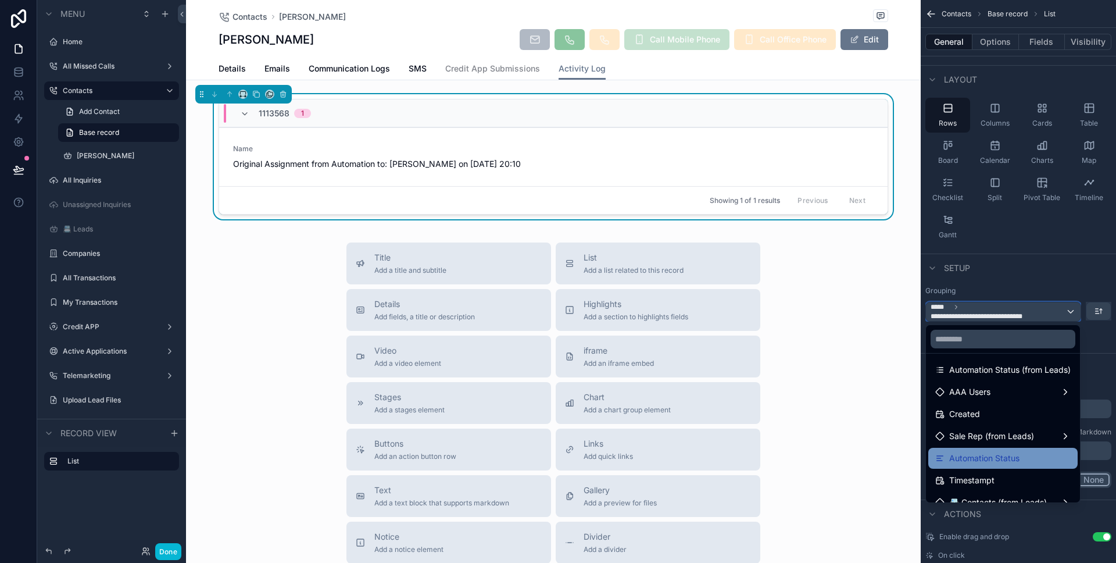
scroll to position [196, 0]
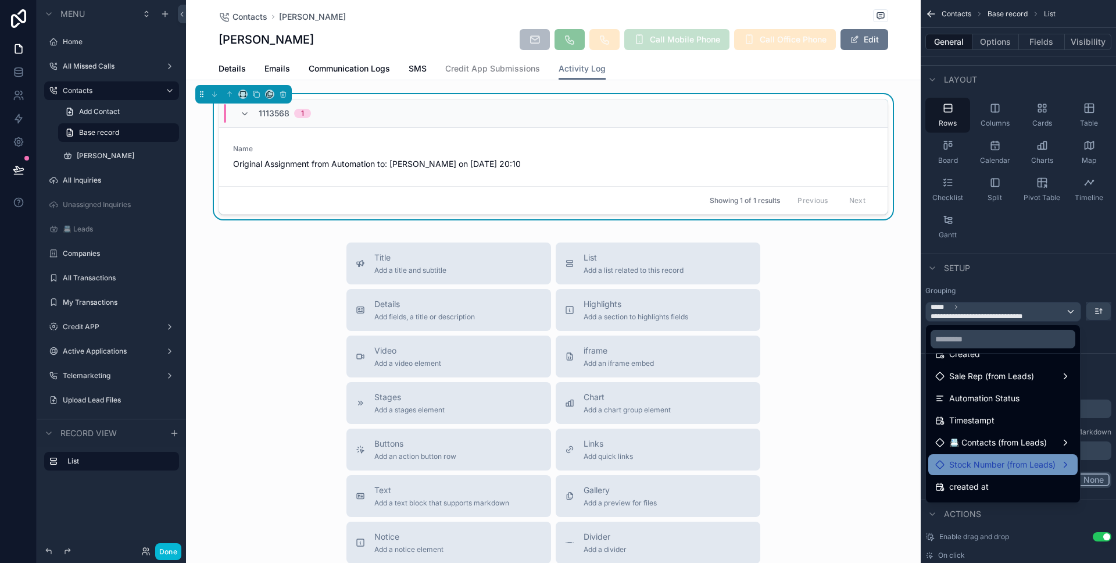
click at [999, 465] on span "Stock Number (from Leads)" at bounding box center [1002, 465] width 106 height 14
click at [997, 466] on span "Stock Number (from Leads)" at bounding box center [1002, 465] width 106 height 14
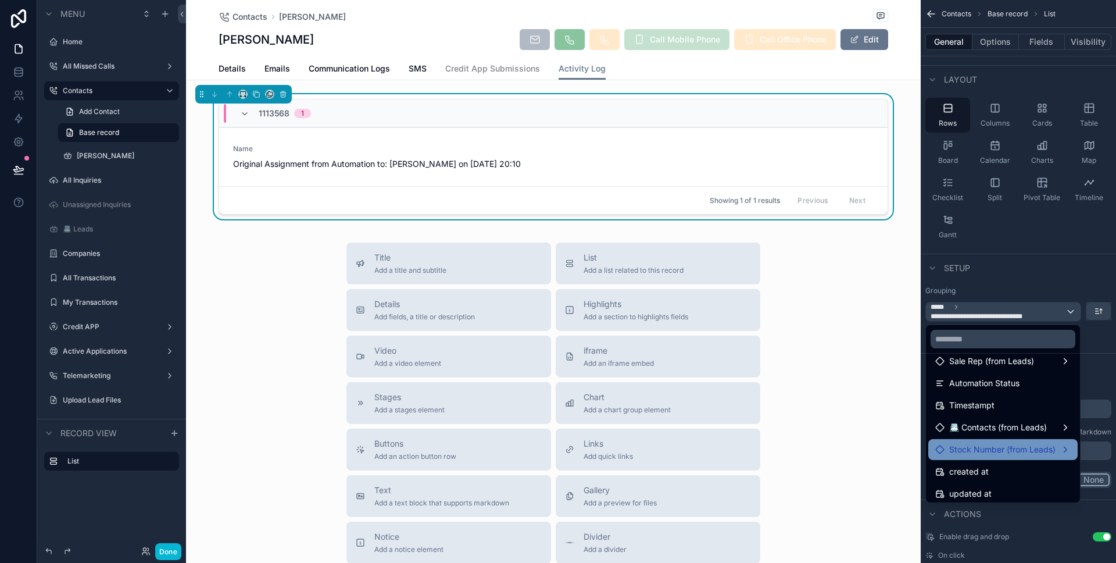
click at [998, 447] on span "Stock Number (from Leads)" at bounding box center [1002, 449] width 106 height 14
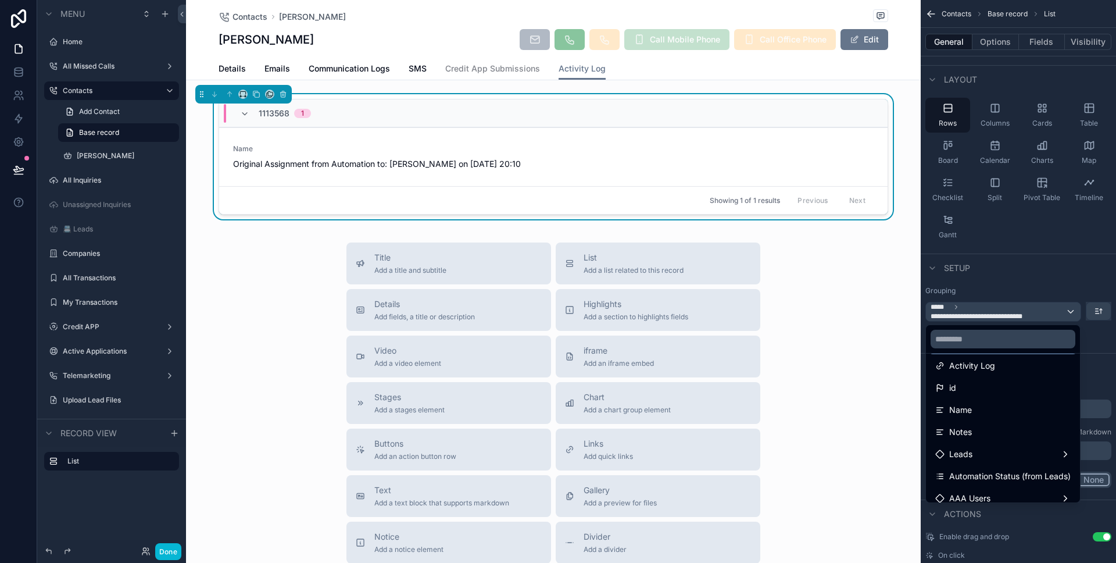
scroll to position [0, 0]
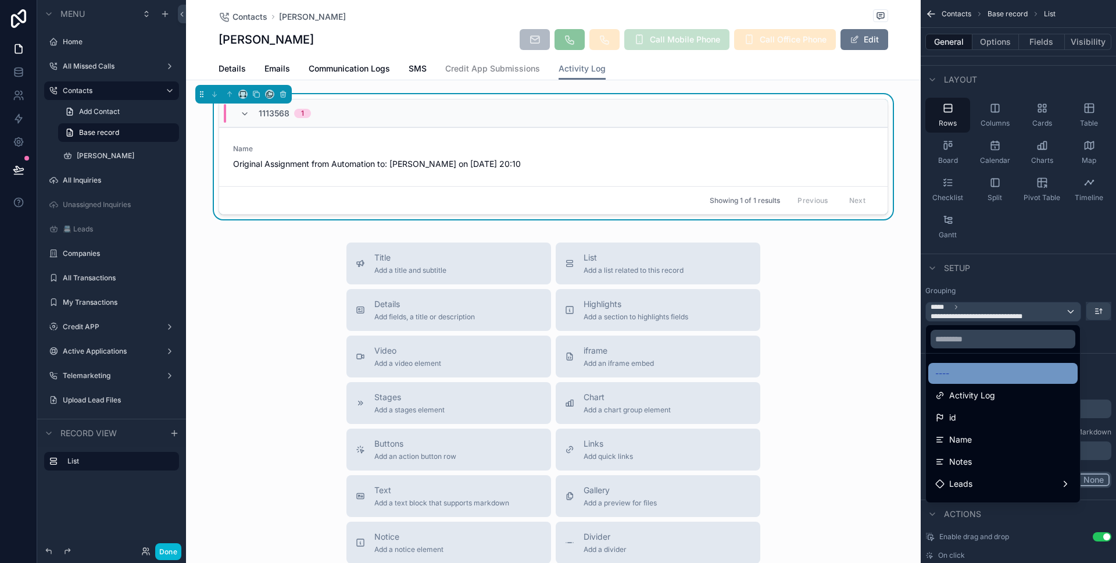
click at [1005, 376] on div "----" at bounding box center [1002, 373] width 135 height 14
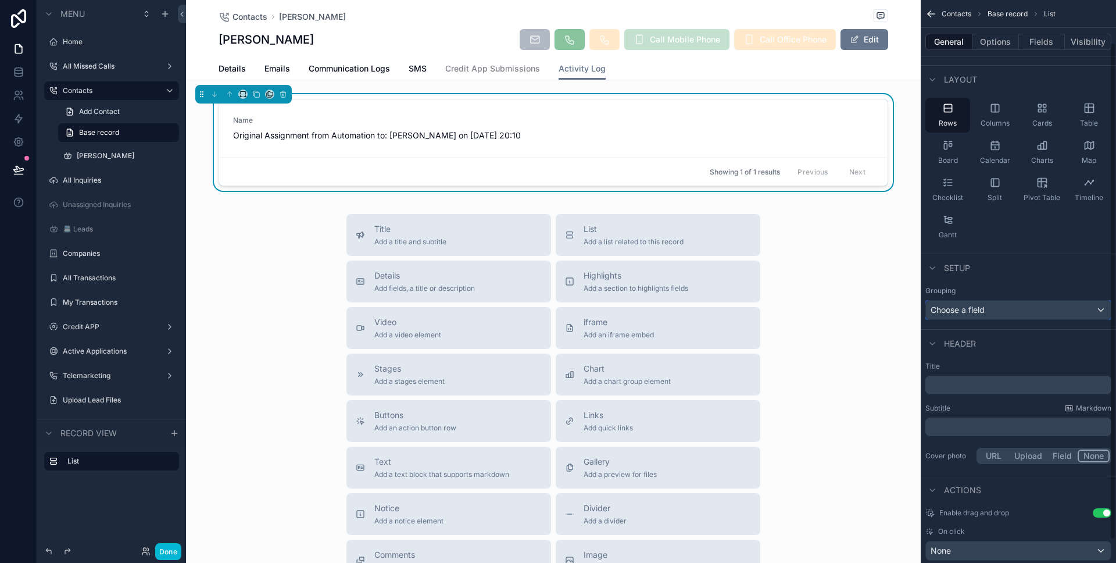
click at [992, 313] on div "Choose a field" at bounding box center [1018, 310] width 185 height 19
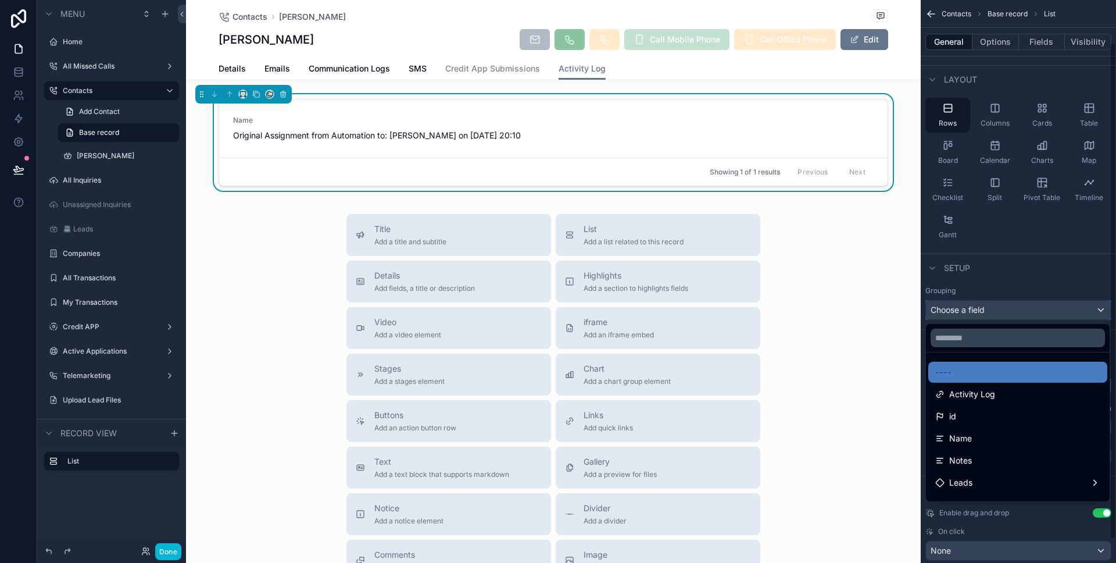
scroll to position [237, 0]
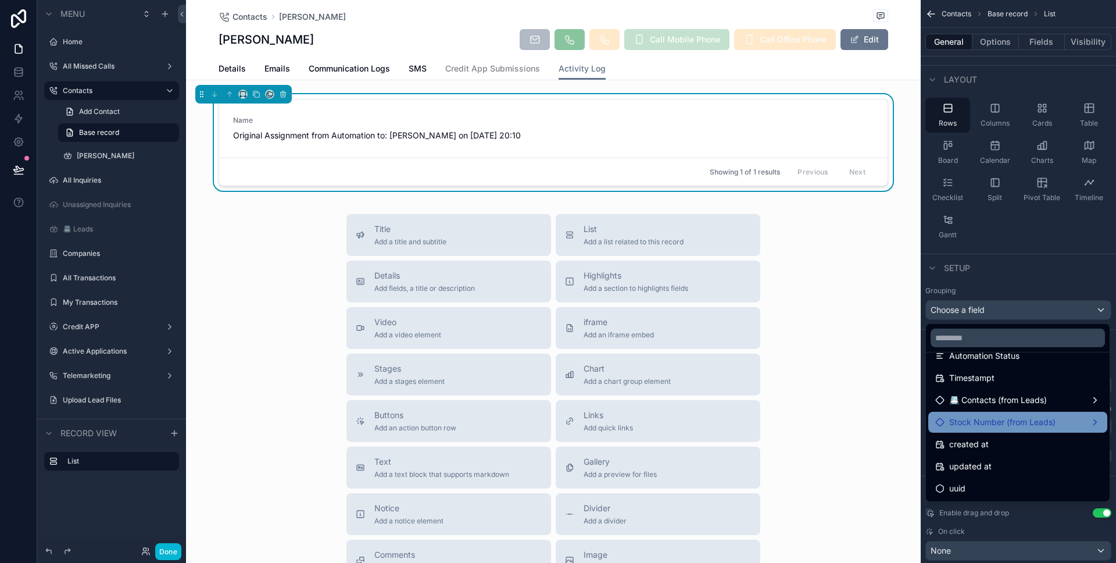
click at [1002, 423] on span "Stock Number (from Leads)" at bounding box center [1002, 422] width 106 height 14
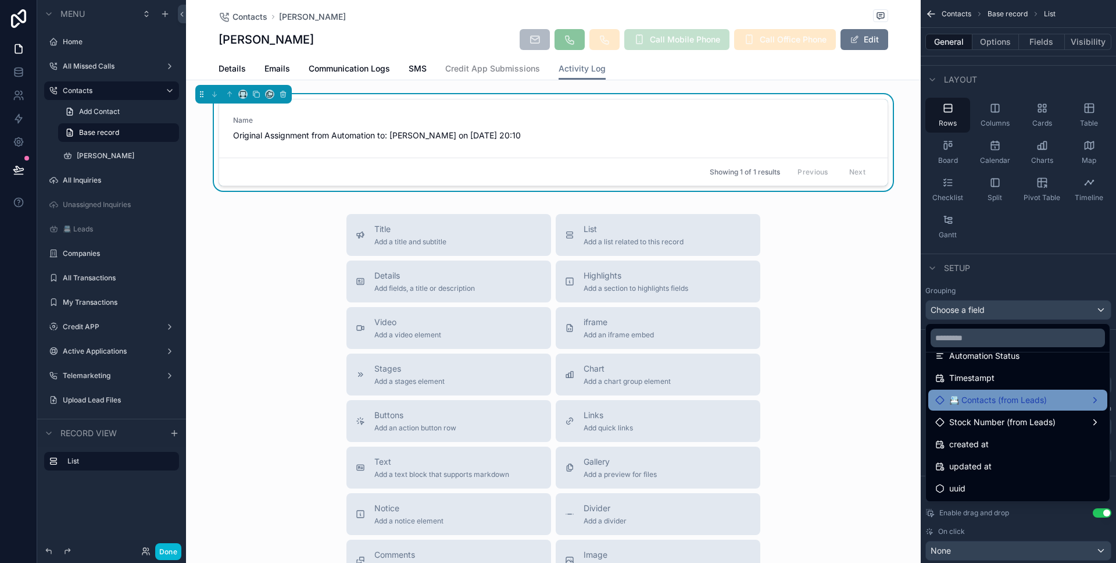
click at [1002, 405] on span "📇 Contacts (from Leads)" at bounding box center [998, 400] width 98 height 14
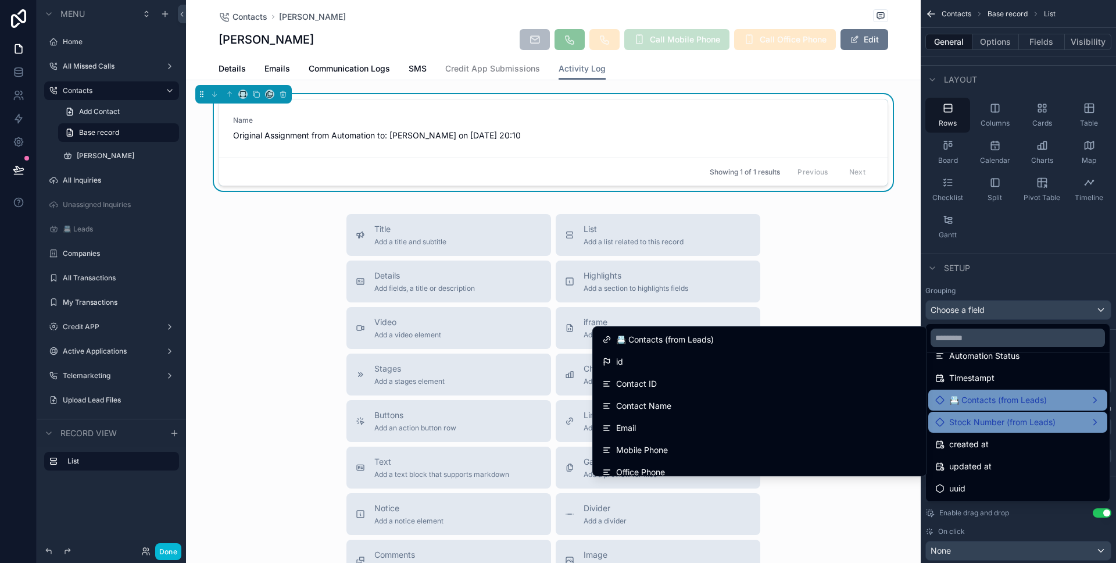
click at [1001, 417] on span "Stock Number (from Leads)" at bounding box center [1002, 422] width 106 height 14
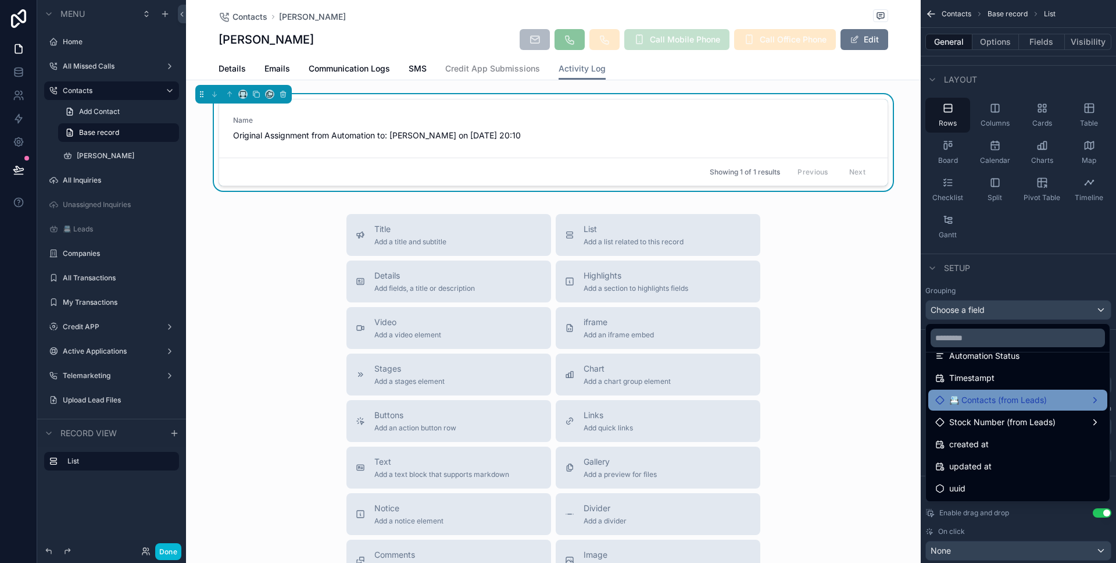
click at [999, 408] on div "📇 Contacts (from Leads)" at bounding box center [1017, 400] width 179 height 21
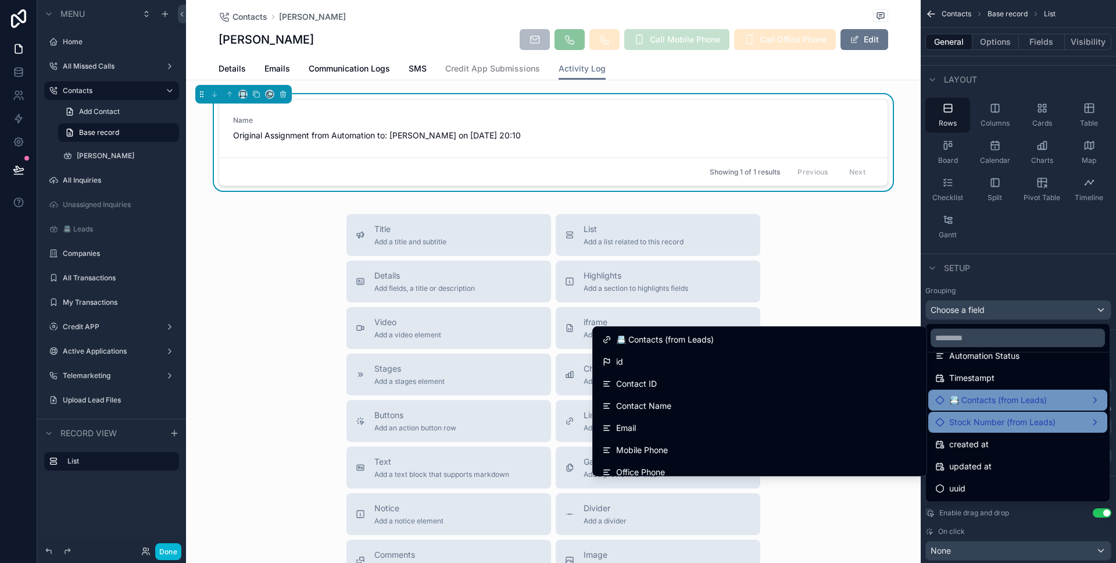
click at [1000, 422] on span "Stock Number (from Leads)" at bounding box center [1002, 422] width 106 height 14
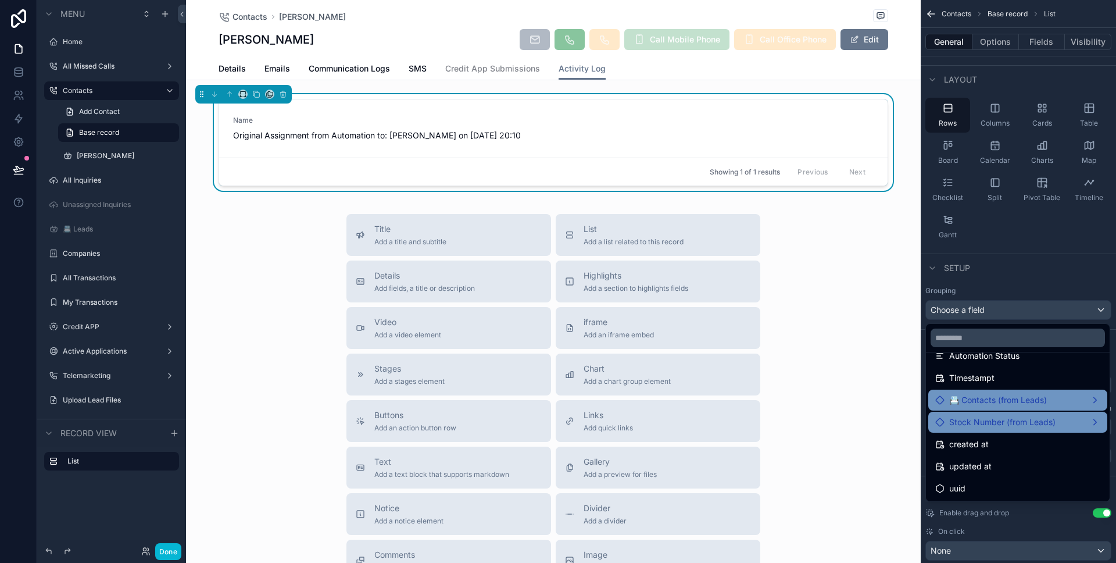
click at [1000, 422] on span "Stock Number (from Leads)" at bounding box center [1002, 422] width 106 height 14
click at [997, 420] on span "Stock Number (from Leads)" at bounding box center [1002, 422] width 106 height 14
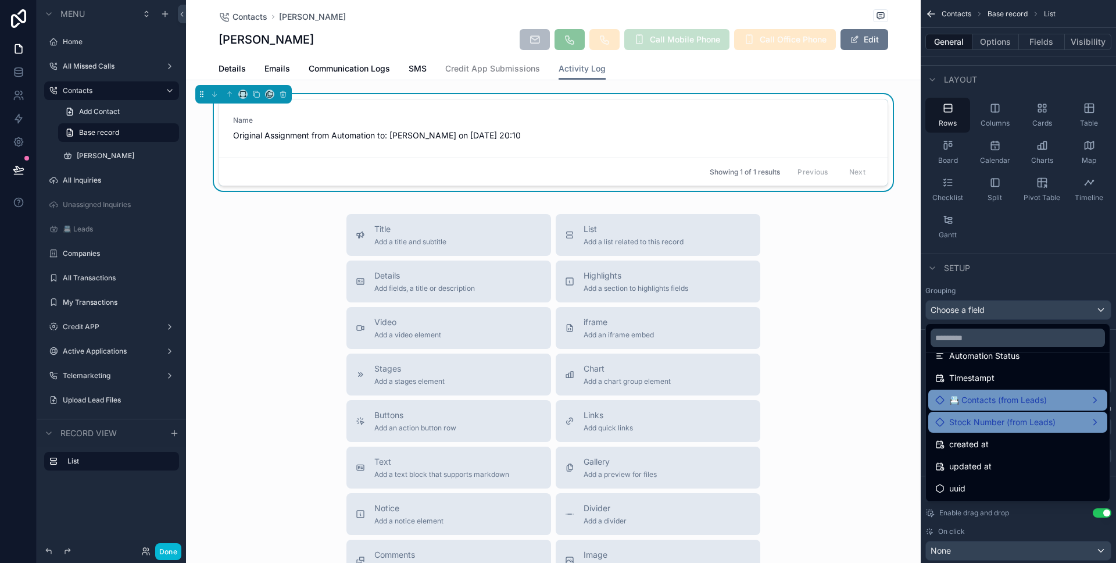
click at [997, 420] on span "Stock Number (from Leads)" at bounding box center [1002, 422] width 106 height 14
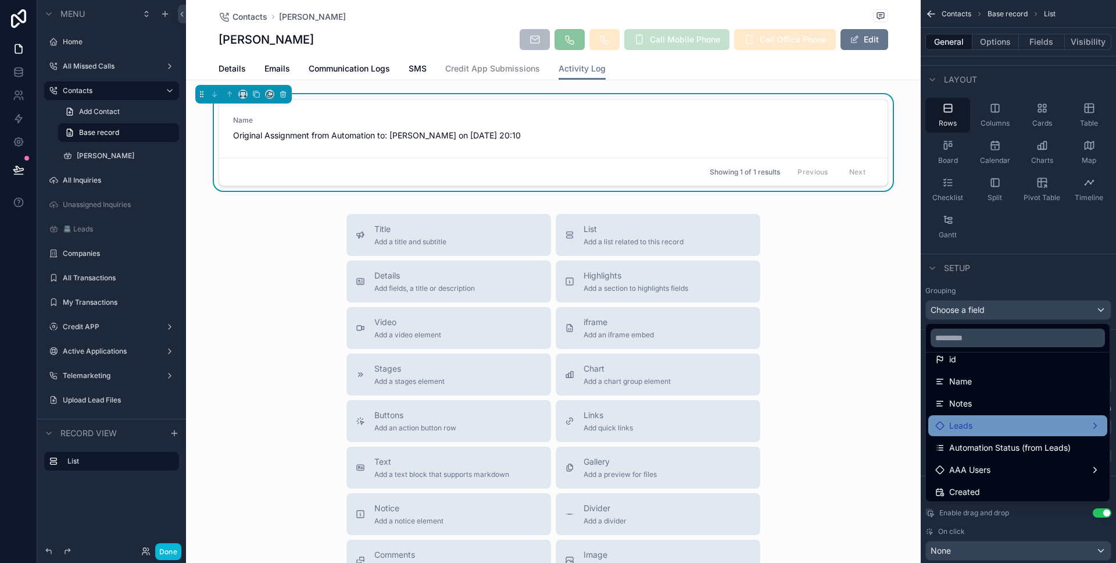
click at [997, 419] on div "Leads" at bounding box center [1017, 426] width 165 height 14
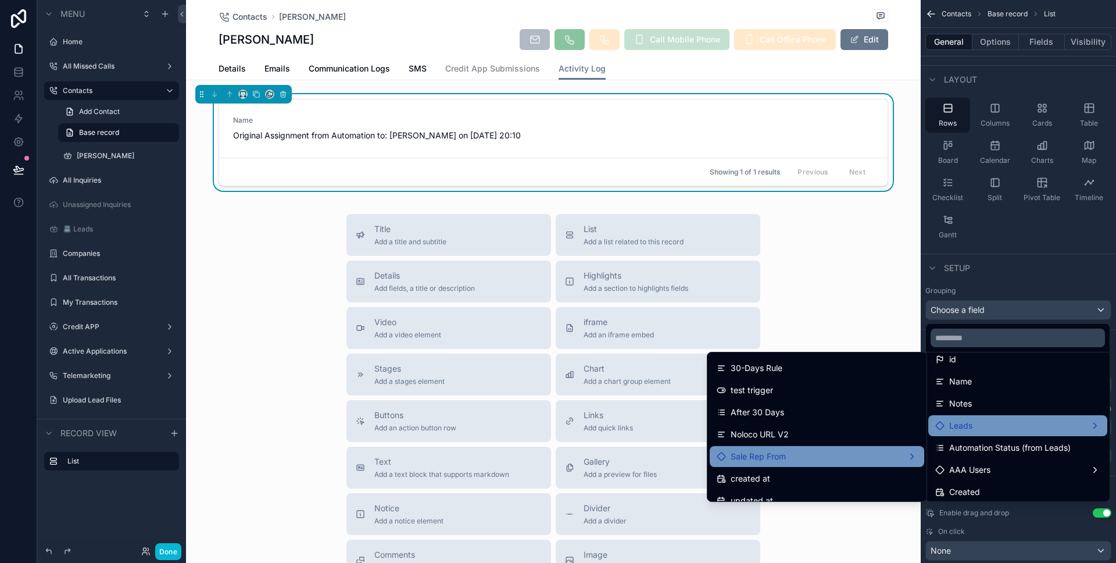
scroll to position [1101, 0]
click at [816, 456] on div "stock number collection" at bounding box center [817, 458] width 201 height 14
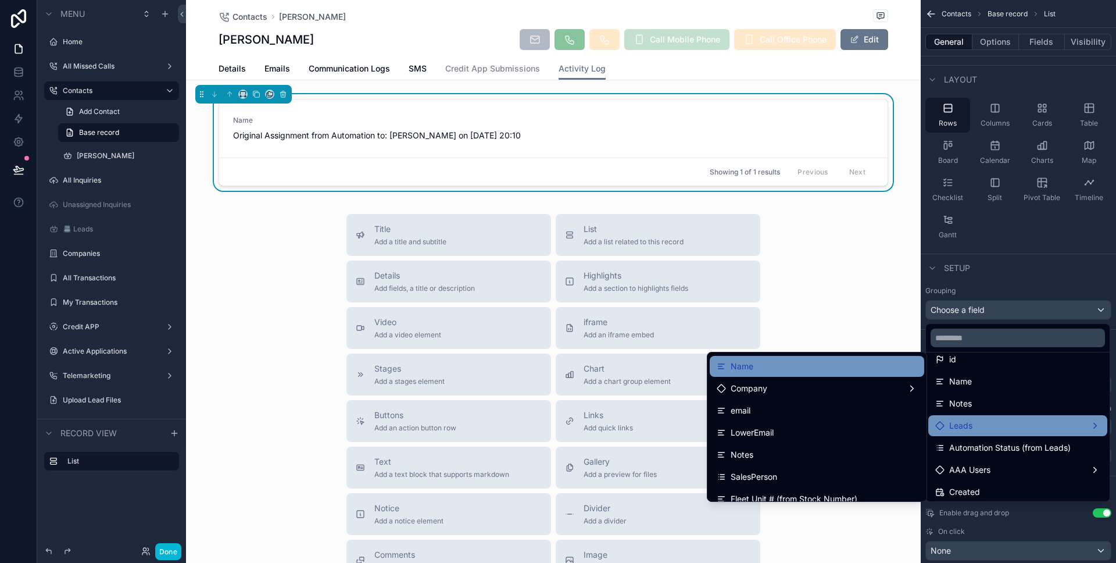
scroll to position [0, 0]
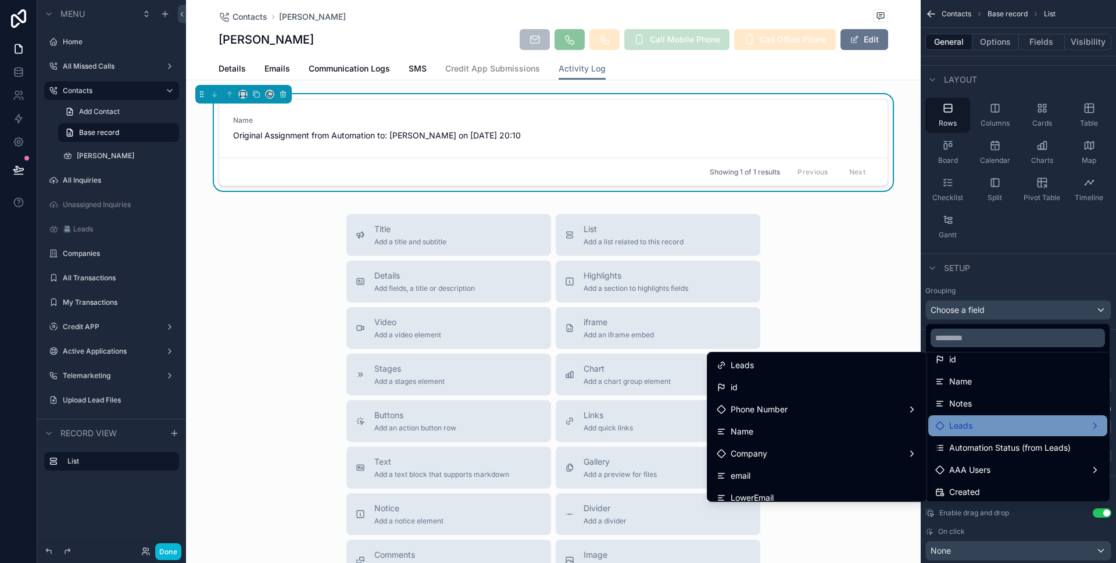
click at [848, 525] on div "Title Add a title and subtitle List Add a list related to this record Details A…" at bounding box center [553, 421] width 735 height 414
click at [848, 524] on div "Title Add a title and subtitle List Add a list related to this record Details A…" at bounding box center [553, 421] width 735 height 414
click at [1049, 262] on div "scrollable content" at bounding box center [558, 281] width 1116 height 563
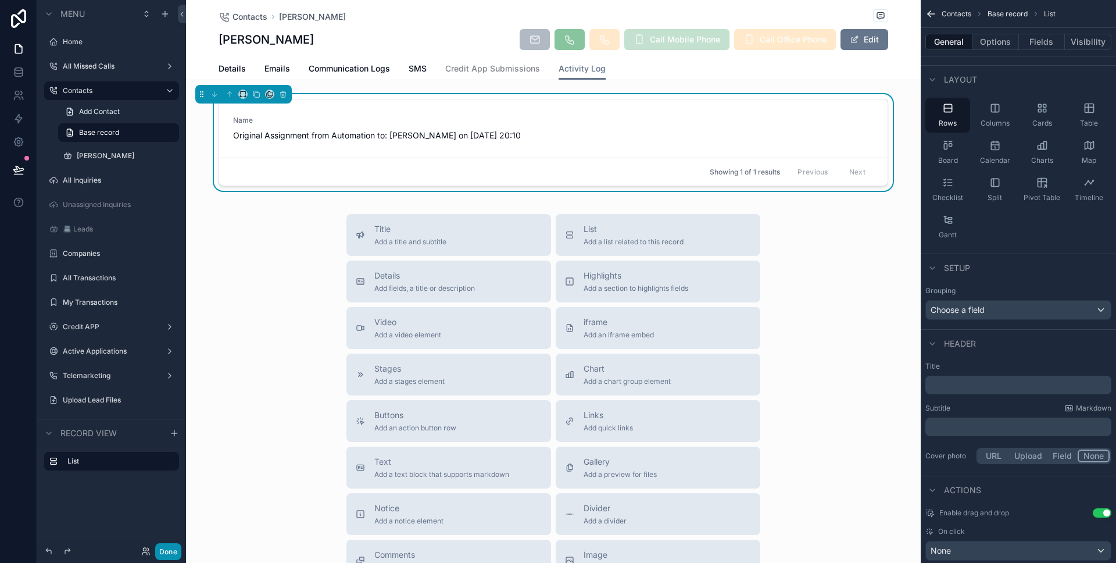
click at [174, 547] on button "Done" at bounding box center [168, 551] width 26 height 17
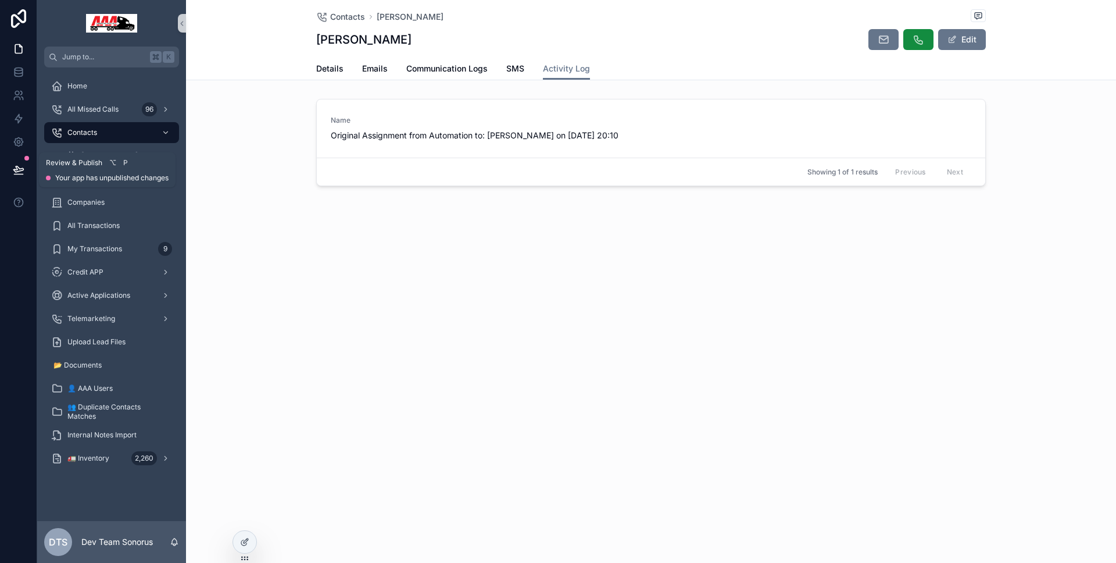
click at [13, 174] on icon at bounding box center [19, 170] width 12 height 12
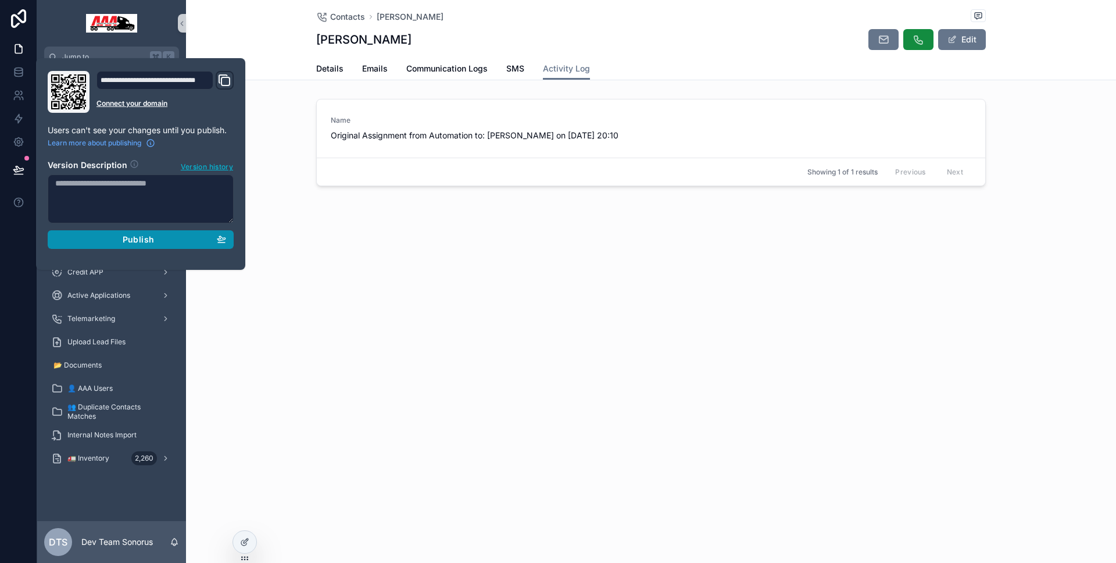
click at [143, 233] on button "Publish" at bounding box center [141, 239] width 186 height 19
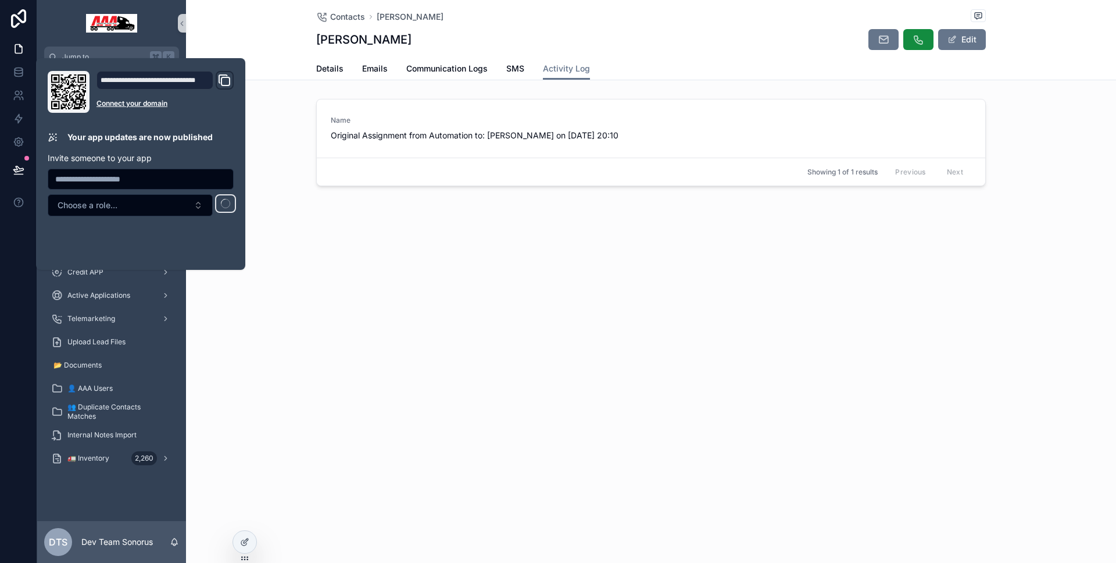
click at [270, 238] on div "Contacts Ken Burroughs Ken Burroughs Edit Activity Log Details Emails Communica…" at bounding box center [651, 135] width 930 height 270
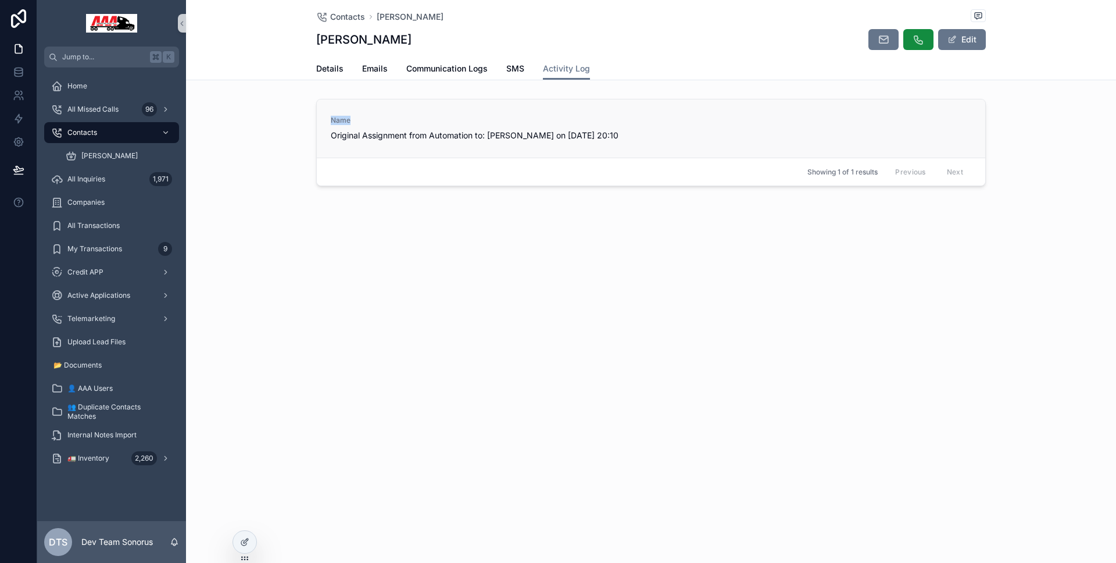
click at [494, 116] on div "Name Original Assignment from Automation to: Luis Guerra on 10-01-2025 20:10" at bounding box center [651, 128] width 669 height 58
click at [494, 116] on span "Name" at bounding box center [651, 120] width 641 height 9
click at [254, 533] on div at bounding box center [245, 546] width 24 height 33
click at [251, 535] on div at bounding box center [244, 542] width 23 height 22
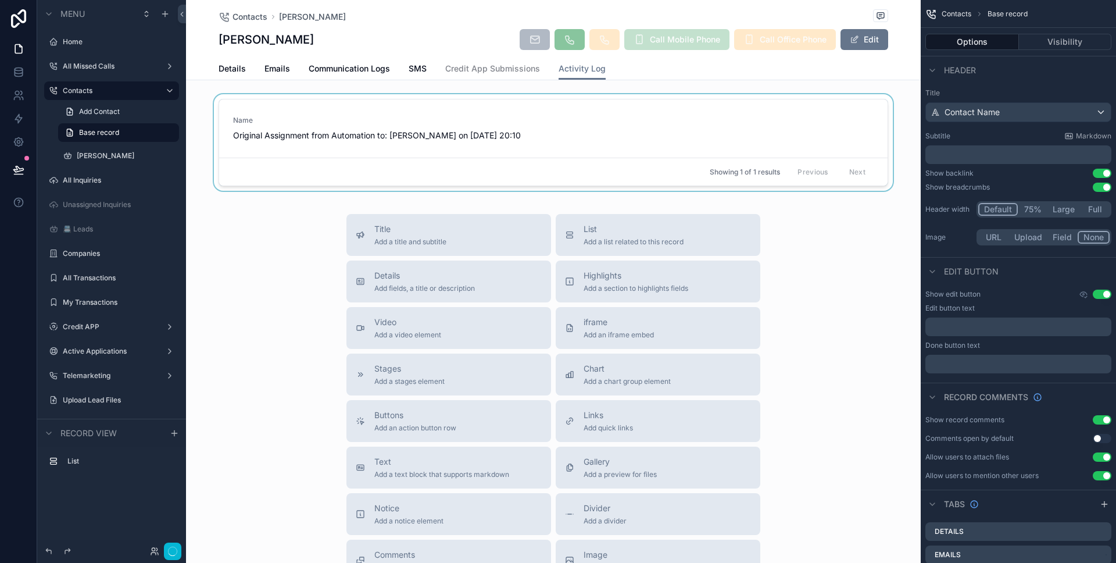
click at [457, 160] on div "Showing 1 of 1 results Previous Next" at bounding box center [553, 172] width 669 height 28
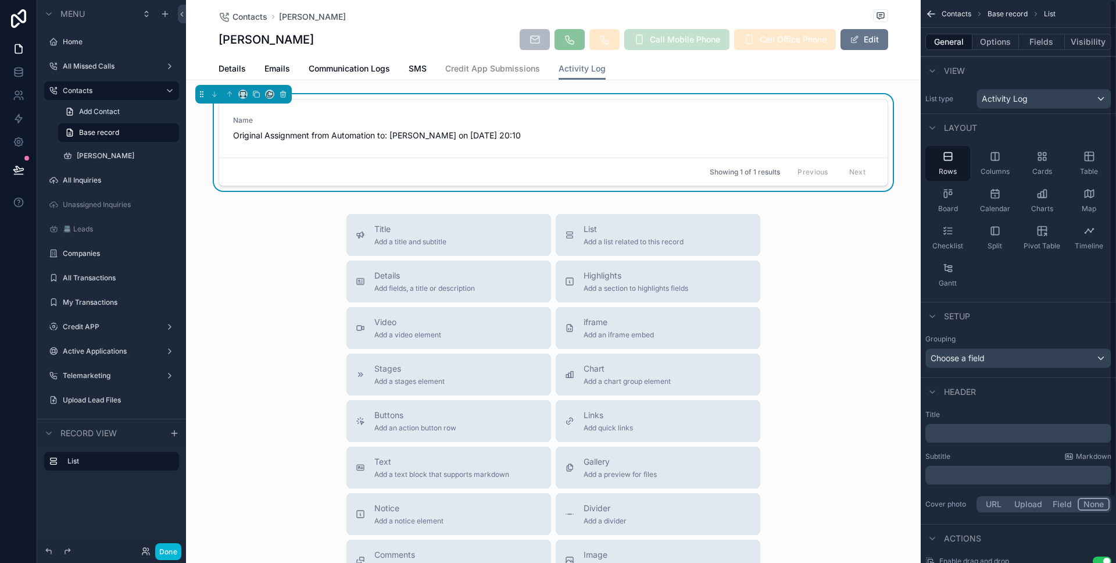
click at [1036, 52] on div "General Options Fields Visibility" at bounding box center [1018, 42] width 195 height 28
click at [1036, 48] on button "Fields" at bounding box center [1042, 42] width 47 height 16
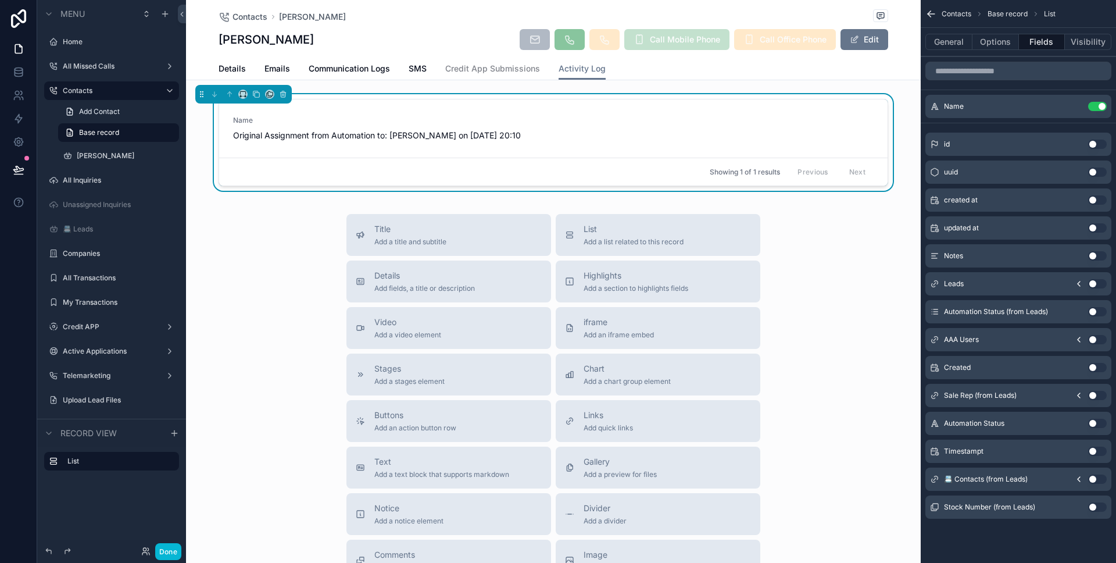
click at [1097, 505] on button "Use setting" at bounding box center [1097, 506] width 19 height 9
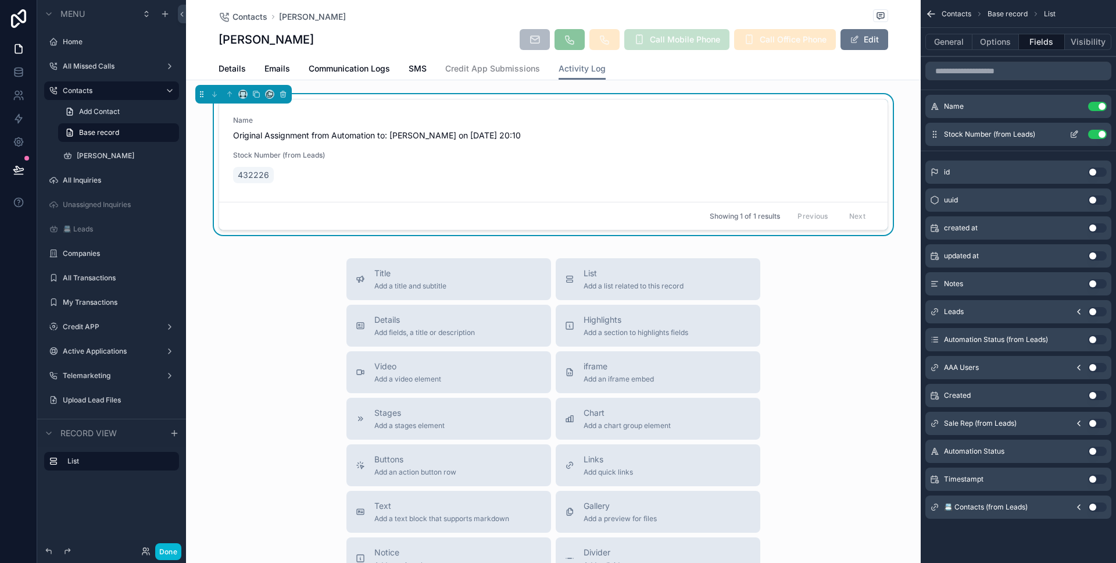
click at [1070, 133] on icon "scrollable content" at bounding box center [1074, 134] width 9 height 9
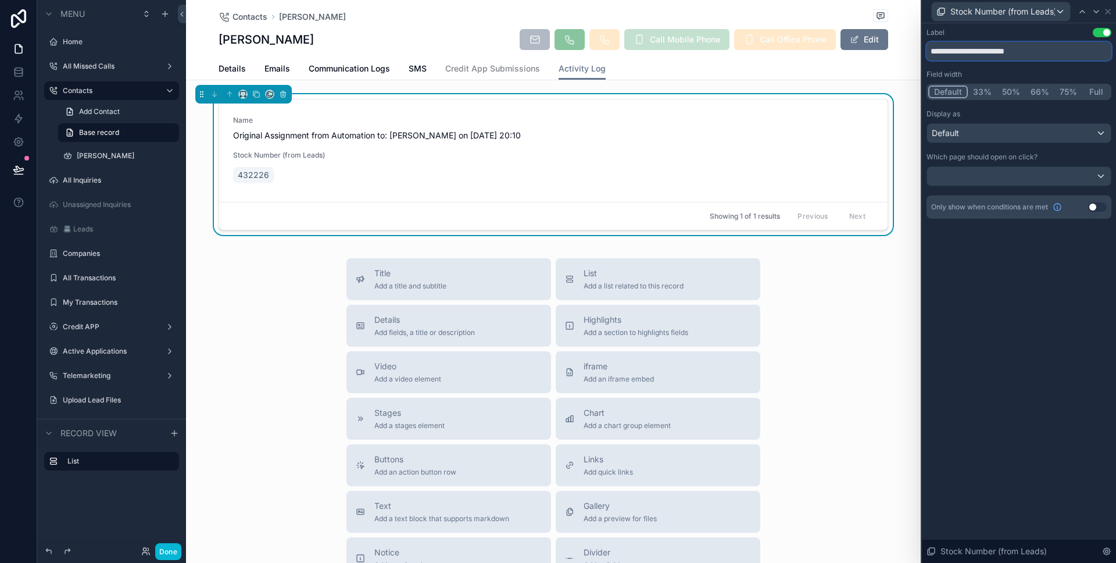
drag, startPoint x: 1043, startPoint y: 54, endPoint x: 988, endPoint y: 52, distance: 55.3
click at [988, 52] on input "**********" at bounding box center [1019, 51] width 185 height 19
type input "**********"
drag, startPoint x: 1023, startPoint y: 321, endPoint x: 1013, endPoint y: 327, distance: 12.3
click at [1024, 323] on div "**********" at bounding box center [1019, 293] width 194 height 540
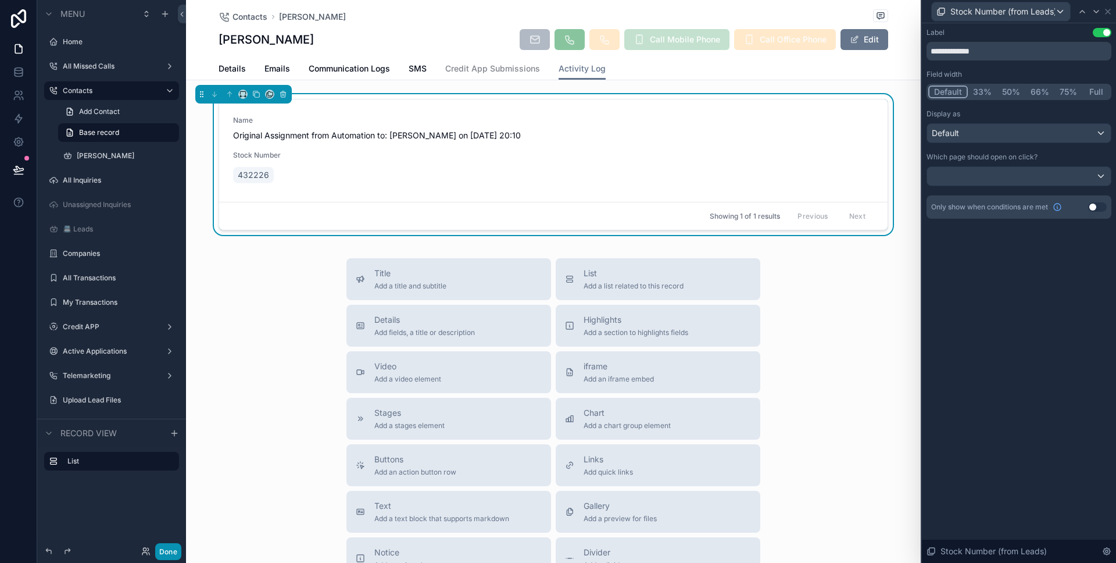
drag, startPoint x: 167, startPoint y: 553, endPoint x: 185, endPoint y: 534, distance: 27.1
click at [167, 553] on button "Done" at bounding box center [168, 551] width 26 height 17
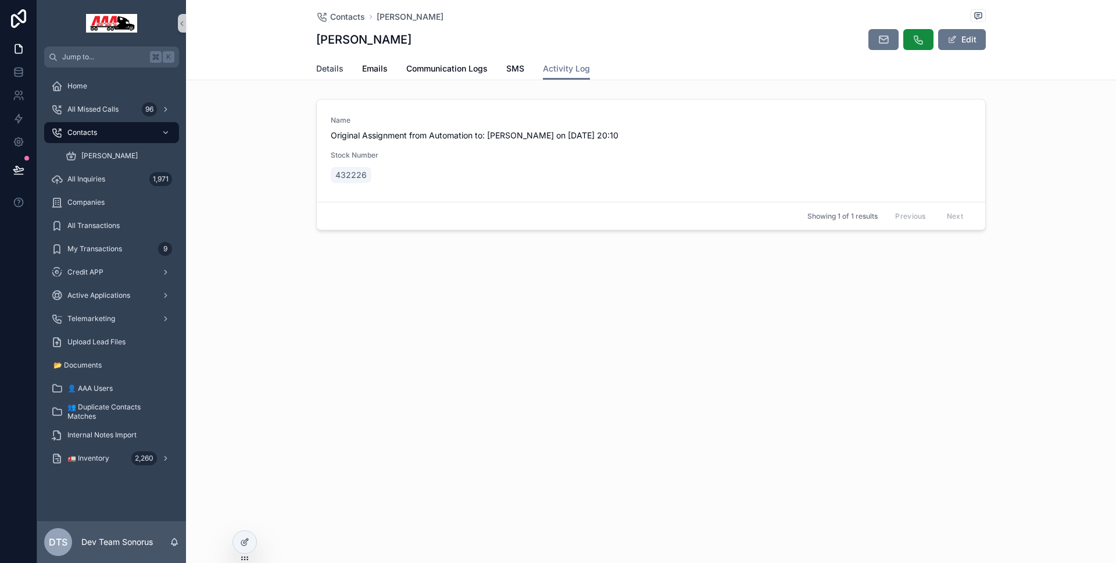
click at [320, 68] on span "Details" at bounding box center [329, 69] width 27 height 12
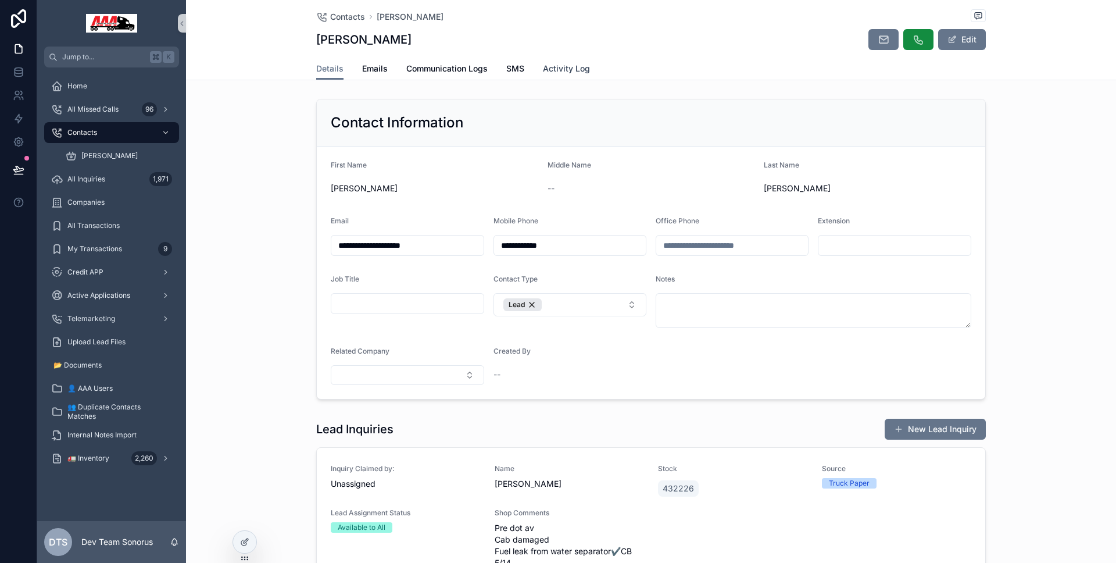
click at [554, 68] on span "Activity Log" at bounding box center [566, 69] width 47 height 12
